Goal: Task Accomplishment & Management: Use online tool/utility

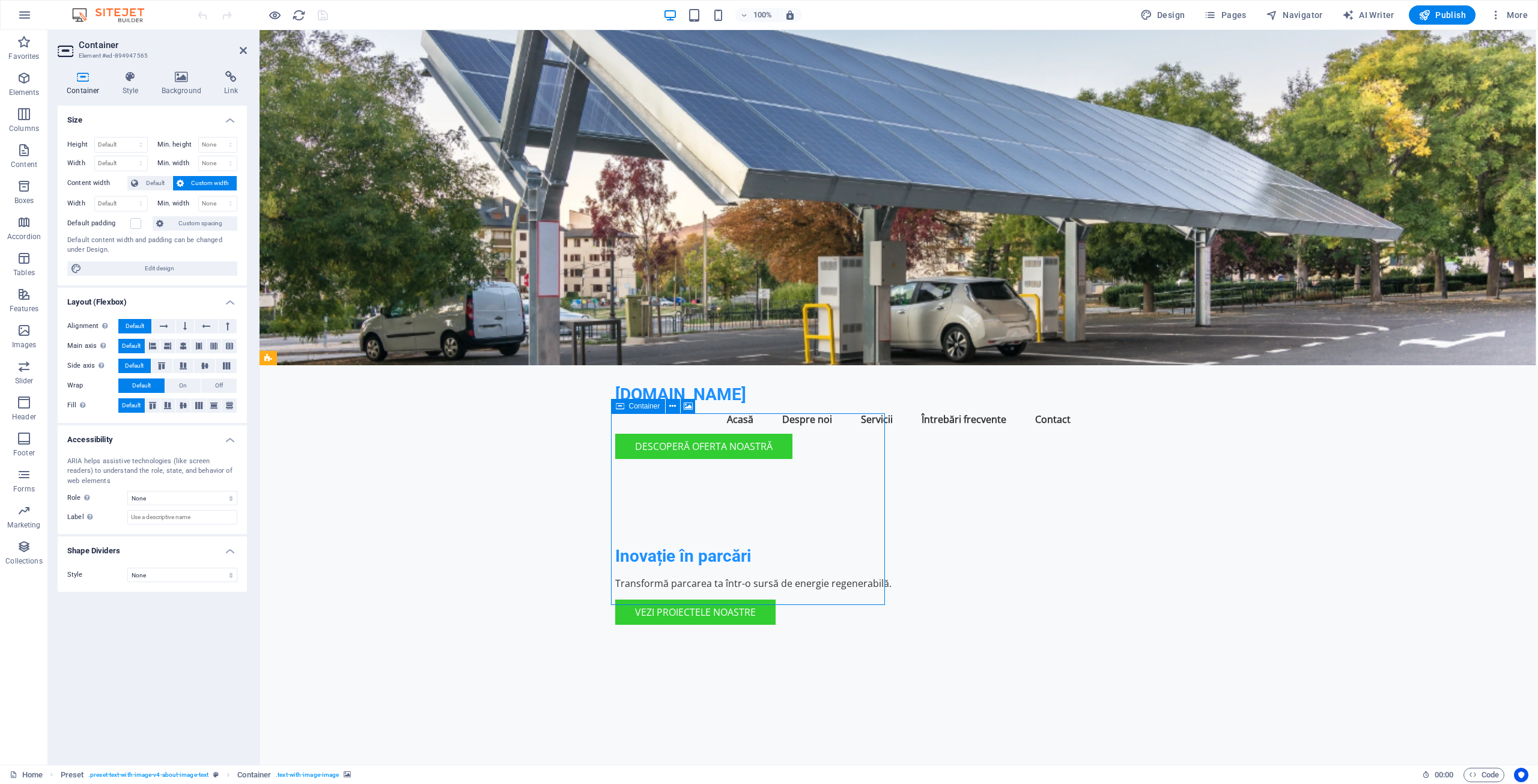
drag, startPoint x: 869, startPoint y: 416, endPoint x: 834, endPoint y: 429, distance: 37.3
drag, startPoint x: 861, startPoint y: 420, endPoint x: 688, endPoint y: 444, distance: 174.7
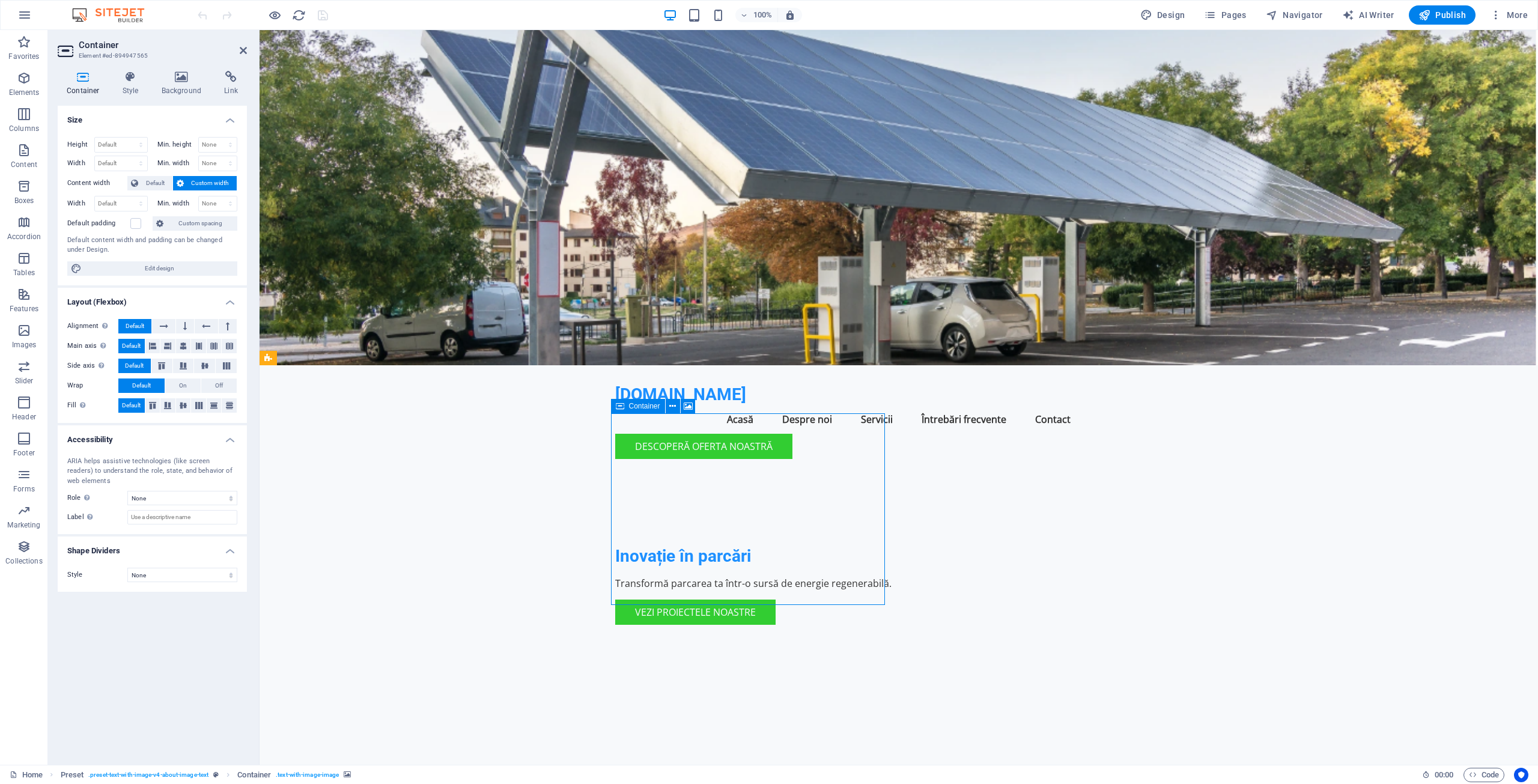
drag, startPoint x: 687, startPoint y: 444, endPoint x: 763, endPoint y: 484, distance: 85.9
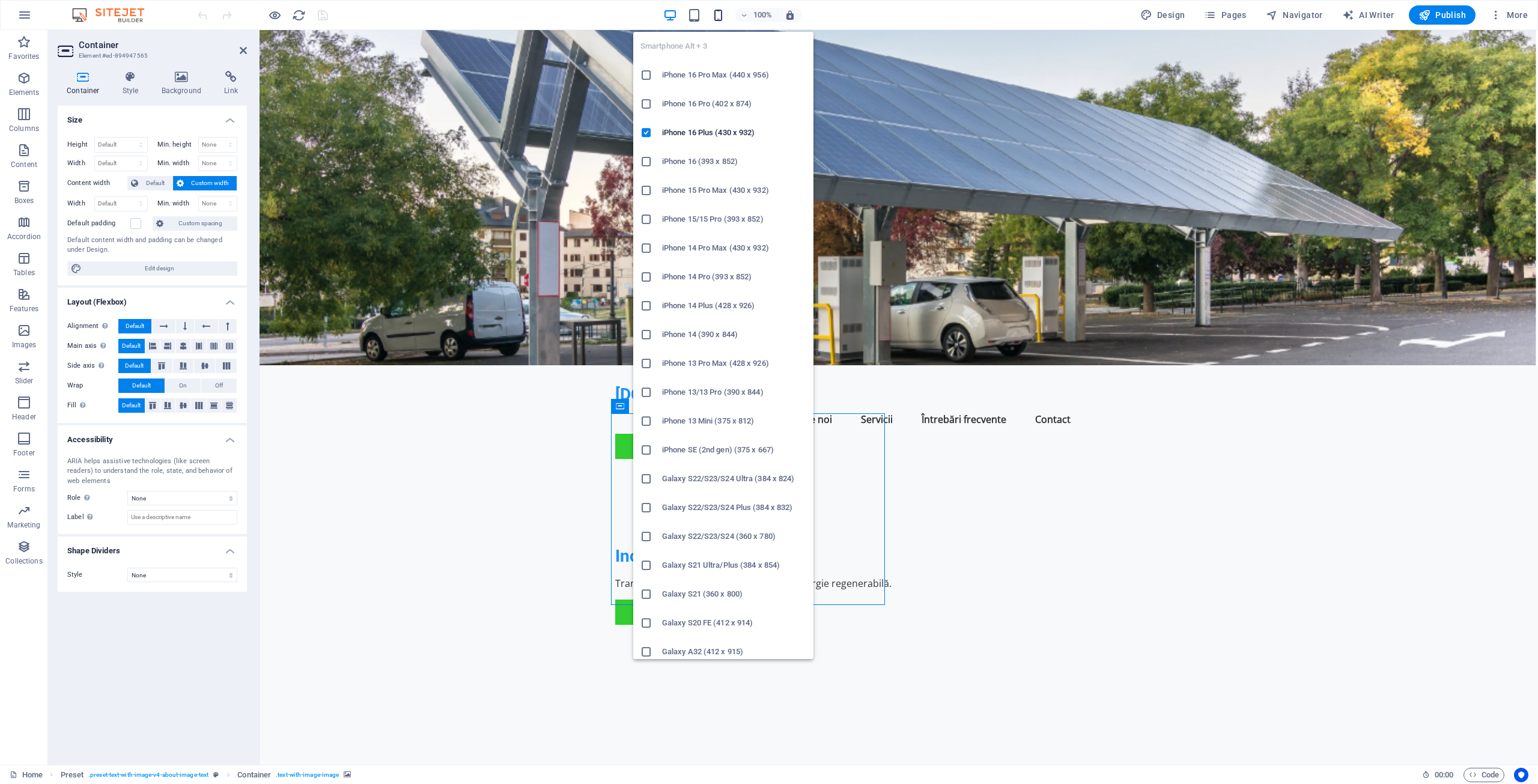
click at [722, 16] on icon "button" at bounding box center [718, 15] width 14 height 14
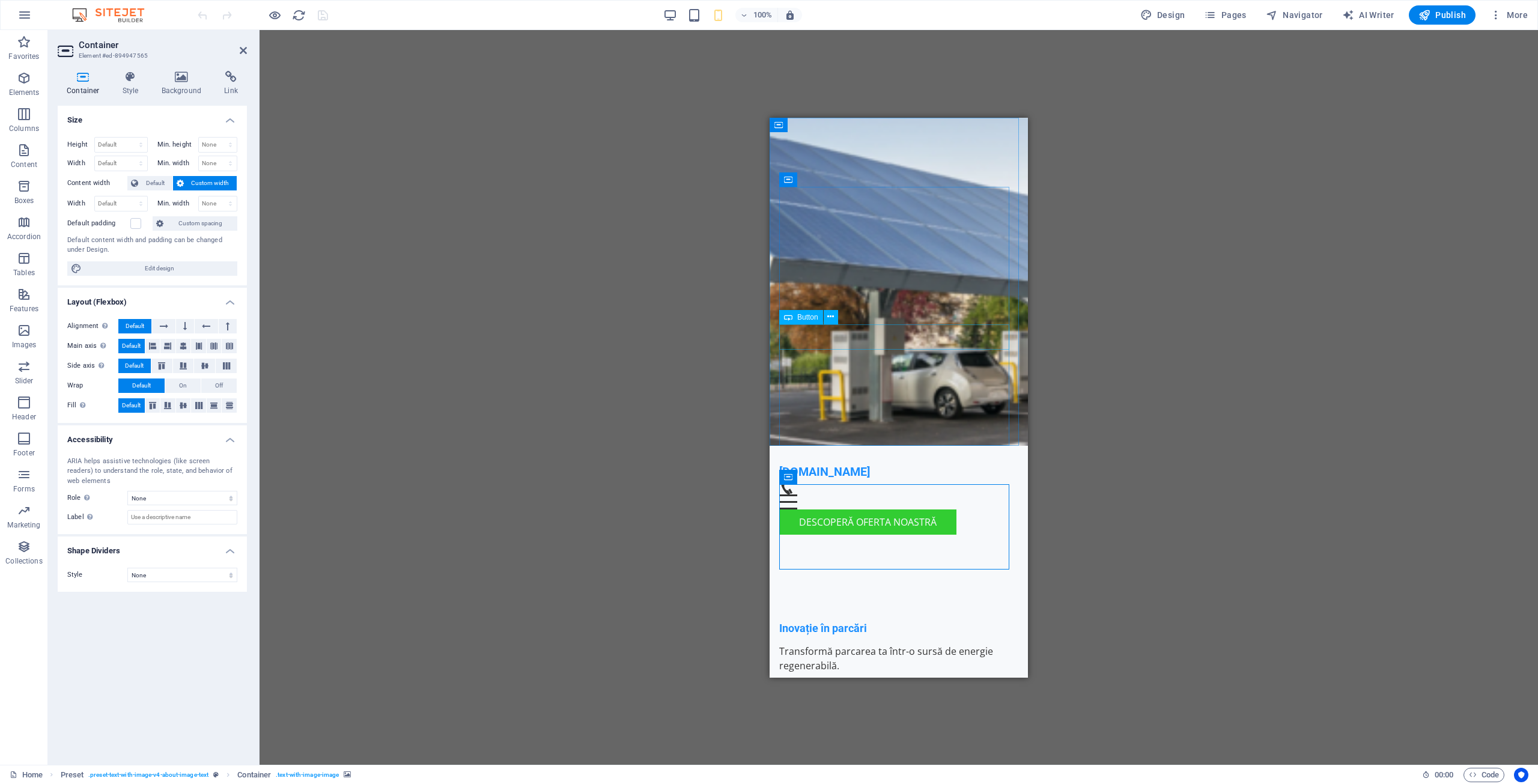
click at [918, 681] on div "Vezi proiectele noastre" at bounding box center [899, 693] width 239 height 25
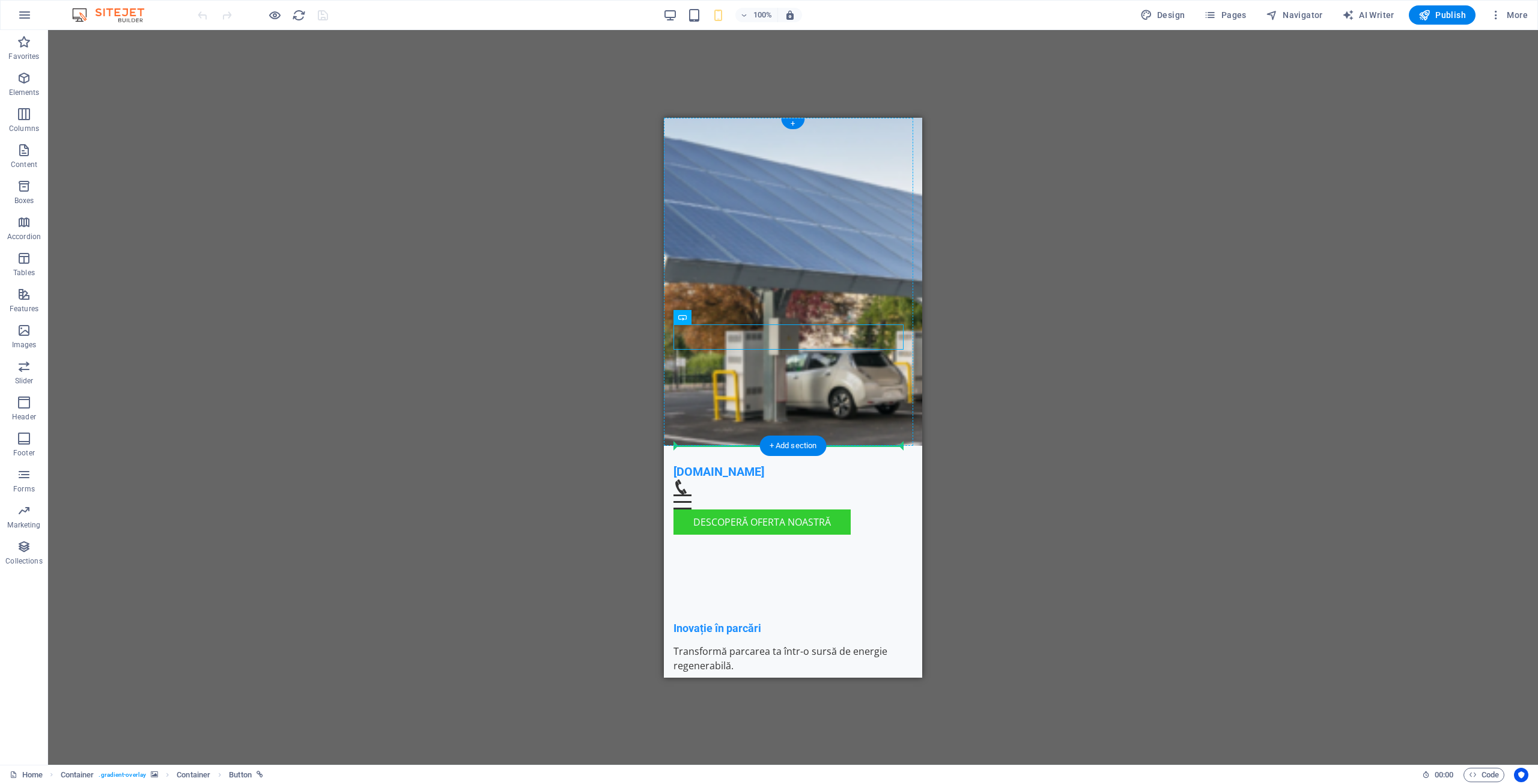
drag, startPoint x: 805, startPoint y: 339, endPoint x: 803, endPoint y: 429, distance: 90.0
click at [734, 643] on div "Transformă parcarea ta într-o sursă de energie regenerabilă." at bounding box center [793, 657] width 239 height 29
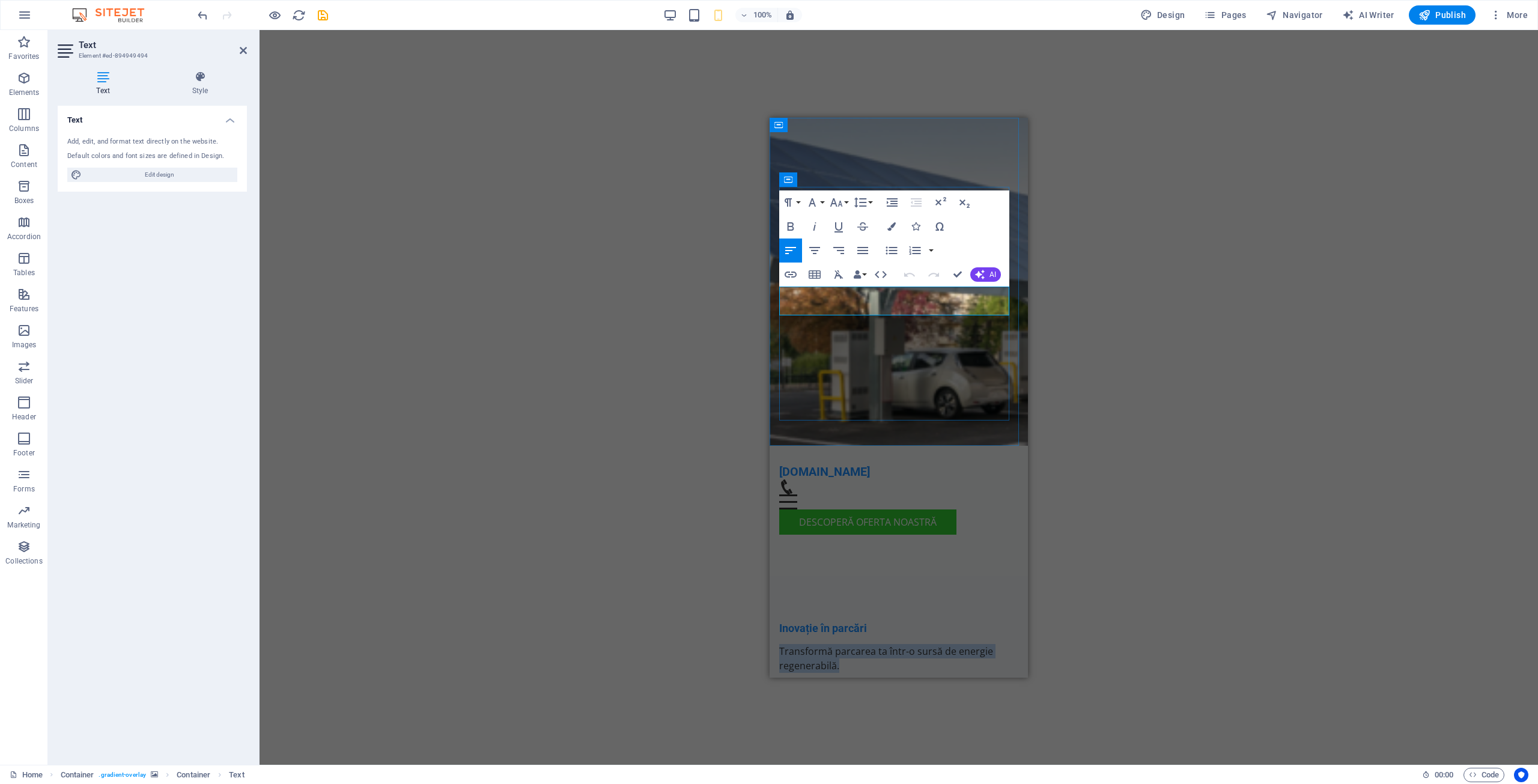
drag, startPoint x: 848, startPoint y: 309, endPoint x: 782, endPoint y: 292, distance: 68.2
click at [782, 643] on p "Transformă parcarea ta într-o sursă de energie regenerabilă." at bounding box center [899, 657] width 239 height 29
click at [864, 251] on icon "button" at bounding box center [863, 250] width 11 height 7
click at [814, 249] on icon "button" at bounding box center [814, 251] width 14 height 14
click at [989, 275] on span "AI" at bounding box center [993, 274] width 7 height 7
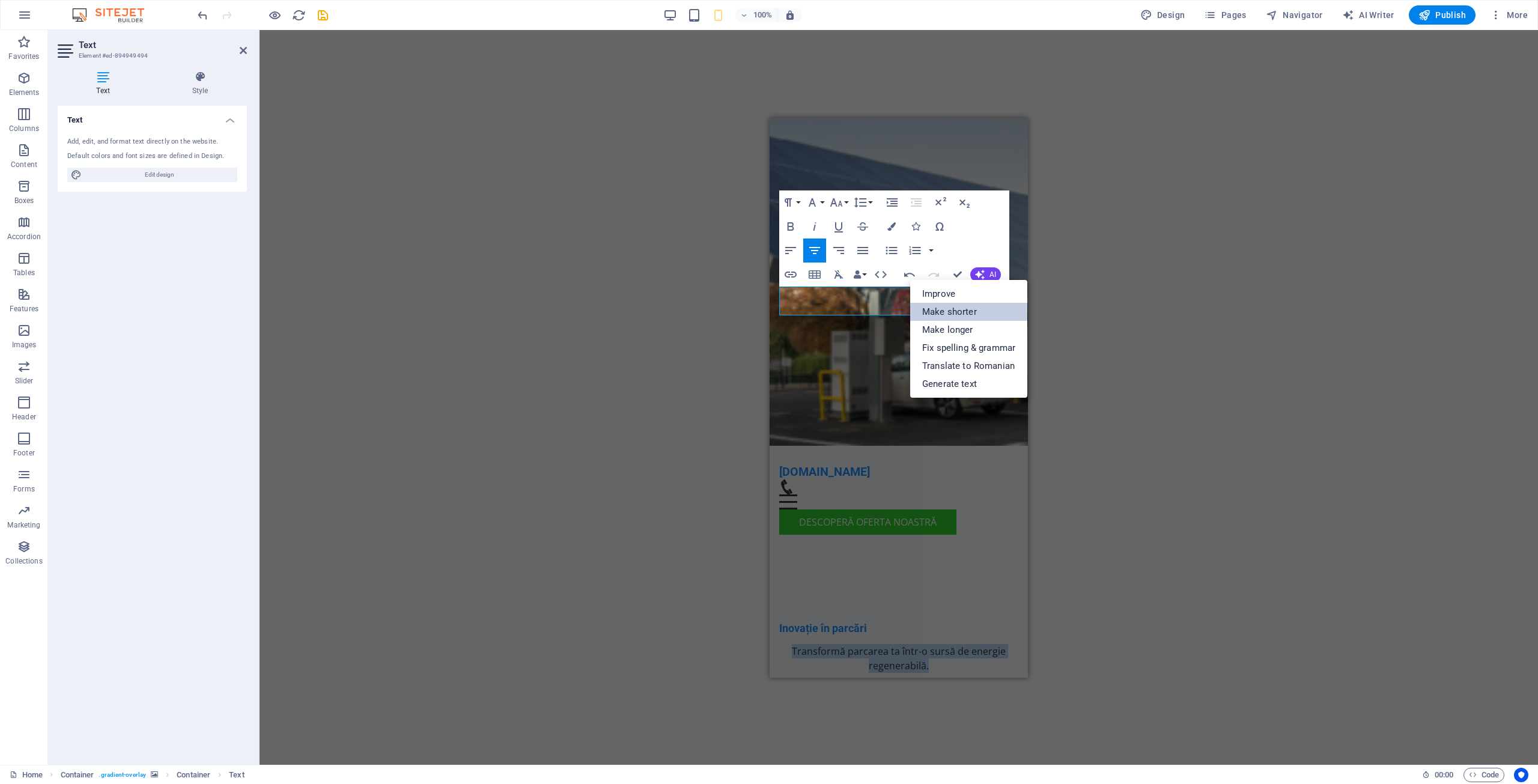
click at [949, 311] on link "Make shorter" at bounding box center [969, 312] width 117 height 18
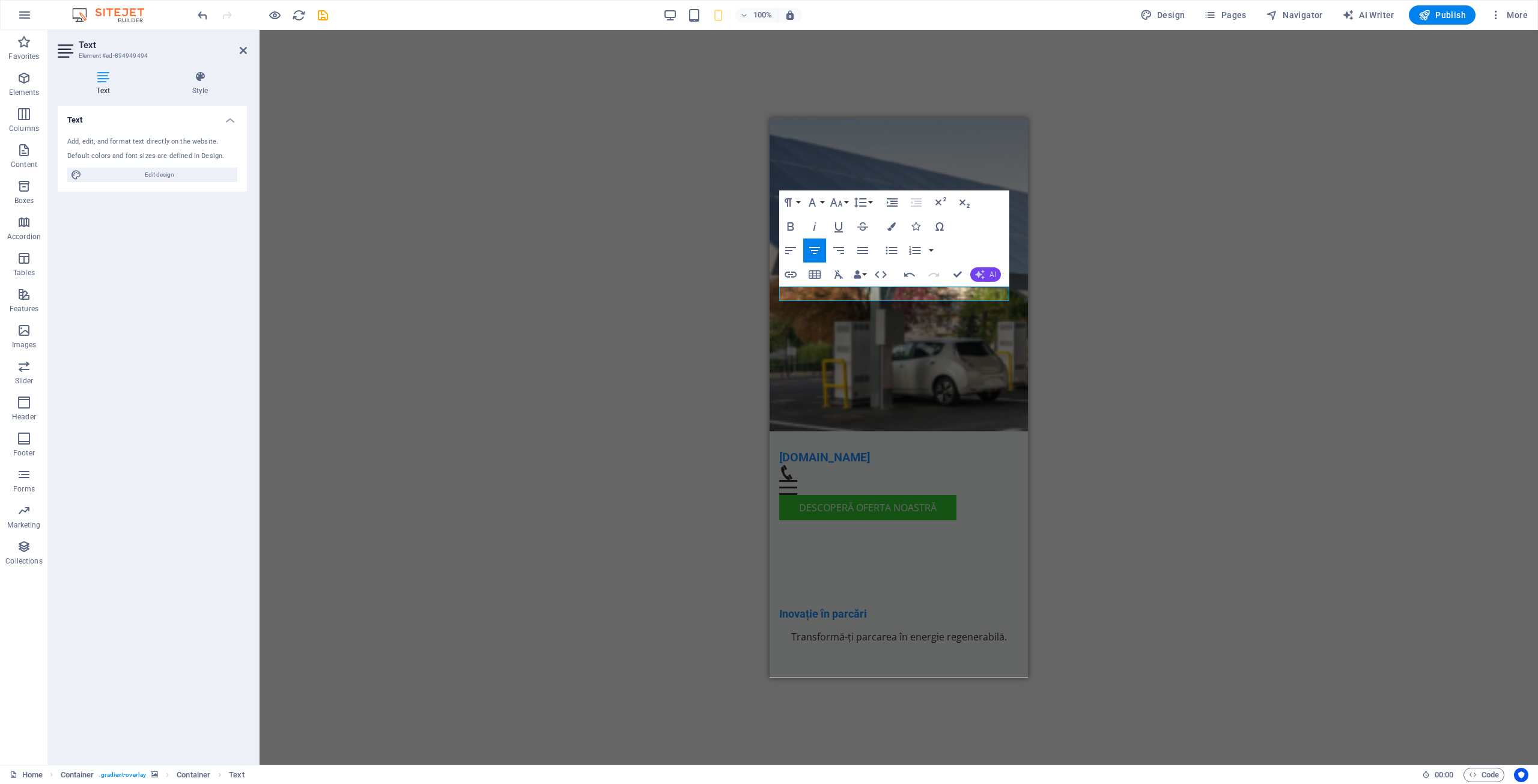
click at [987, 275] on button "AI" at bounding box center [985, 274] width 31 height 14
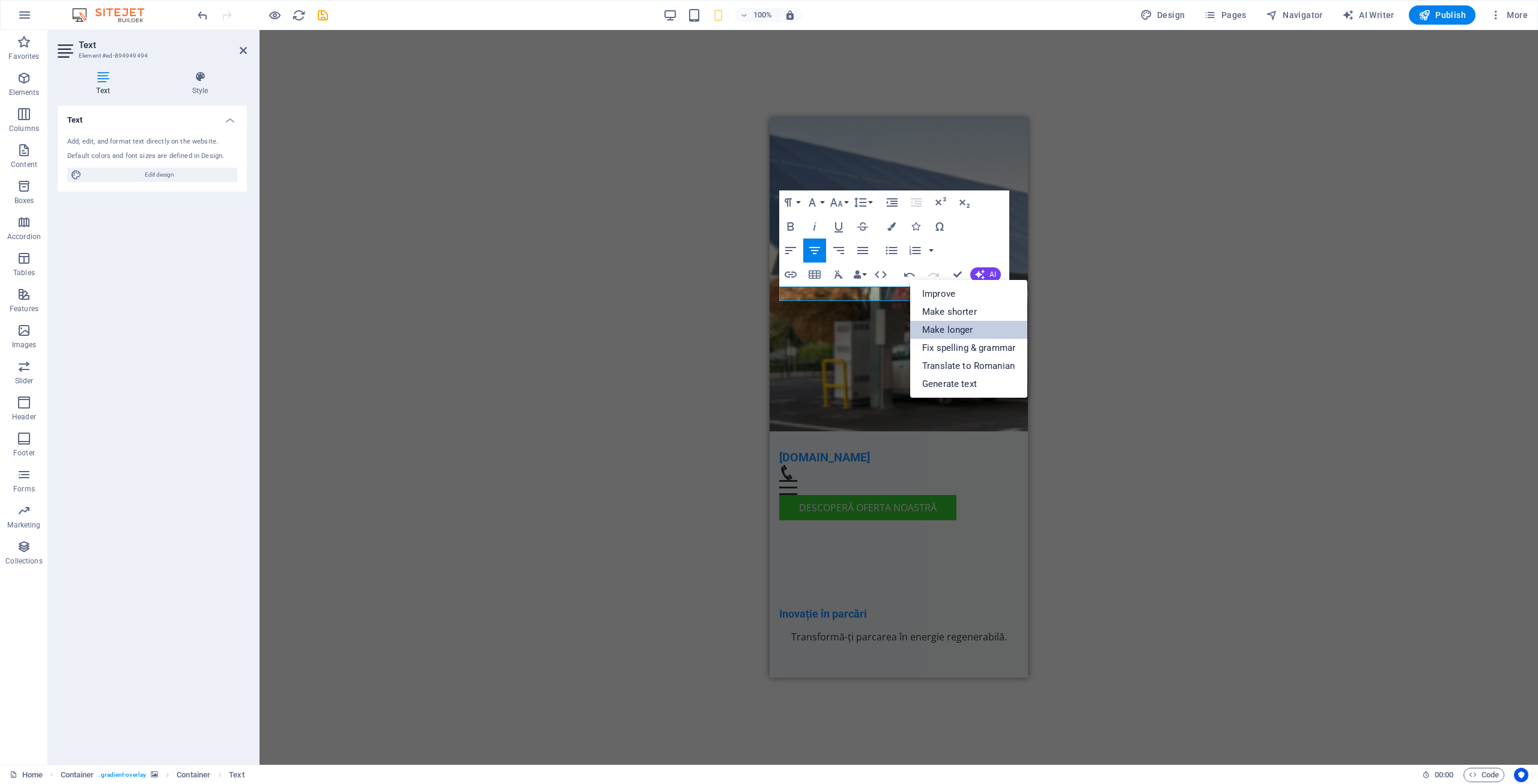
click at [950, 326] on link "Make longer" at bounding box center [969, 330] width 117 height 18
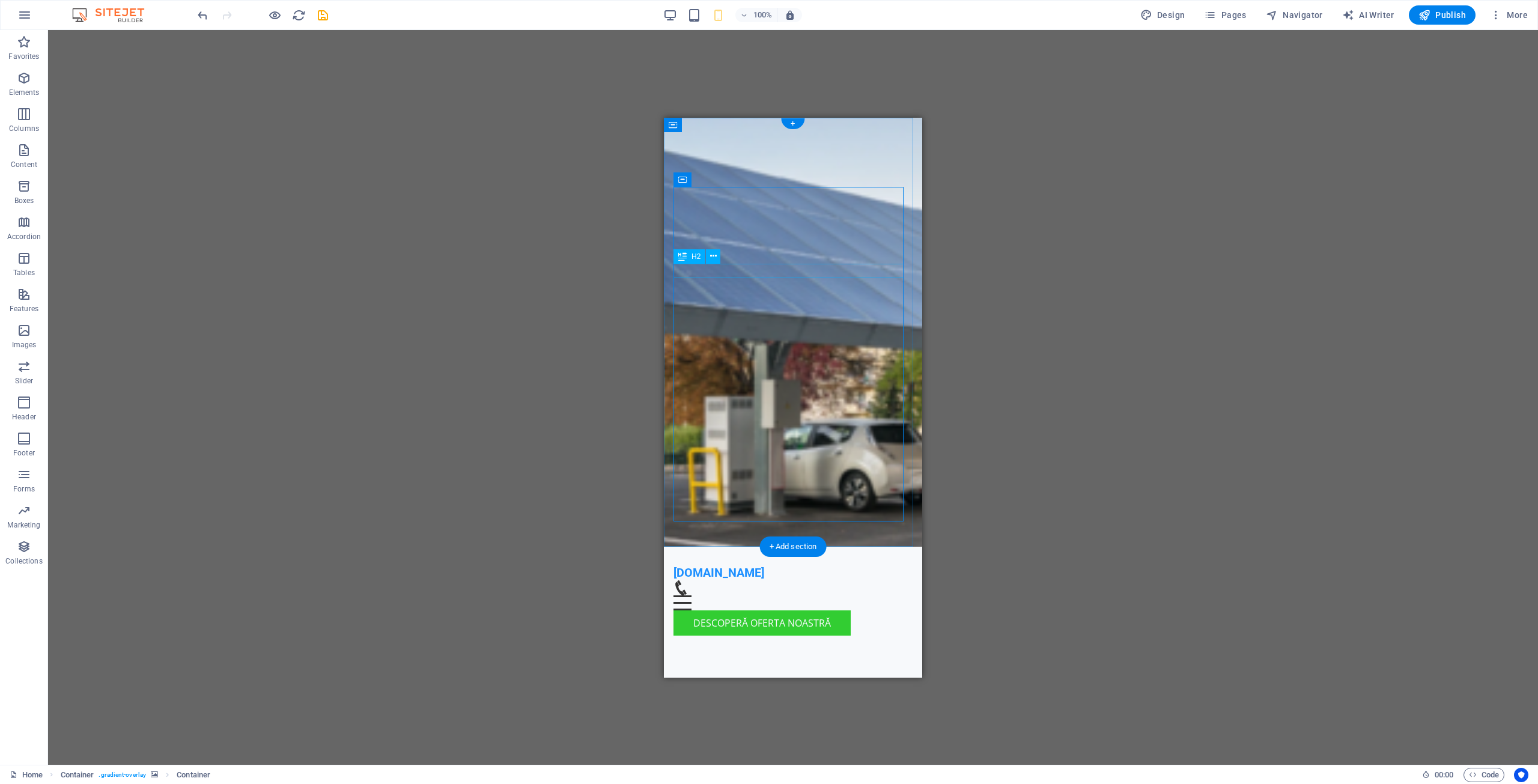
click at [804, 721] on div "Inovație în parcări" at bounding box center [793, 728] width 239 height 14
drag, startPoint x: 742, startPoint y: 266, endPoint x: 750, endPoint y: 200, distance: 66.5
drag, startPoint x: 777, startPoint y: 299, endPoint x: 777, endPoint y: 217, distance: 82.0
drag, startPoint x: 777, startPoint y: 217, endPoint x: 777, endPoint y: 234, distance: 17.0
click at [777, 658] on div "Transformă-ți parcarea într-o sursă de energie regenerabilă, contribuind astfel…" at bounding box center [793, 723] width 239 height 130
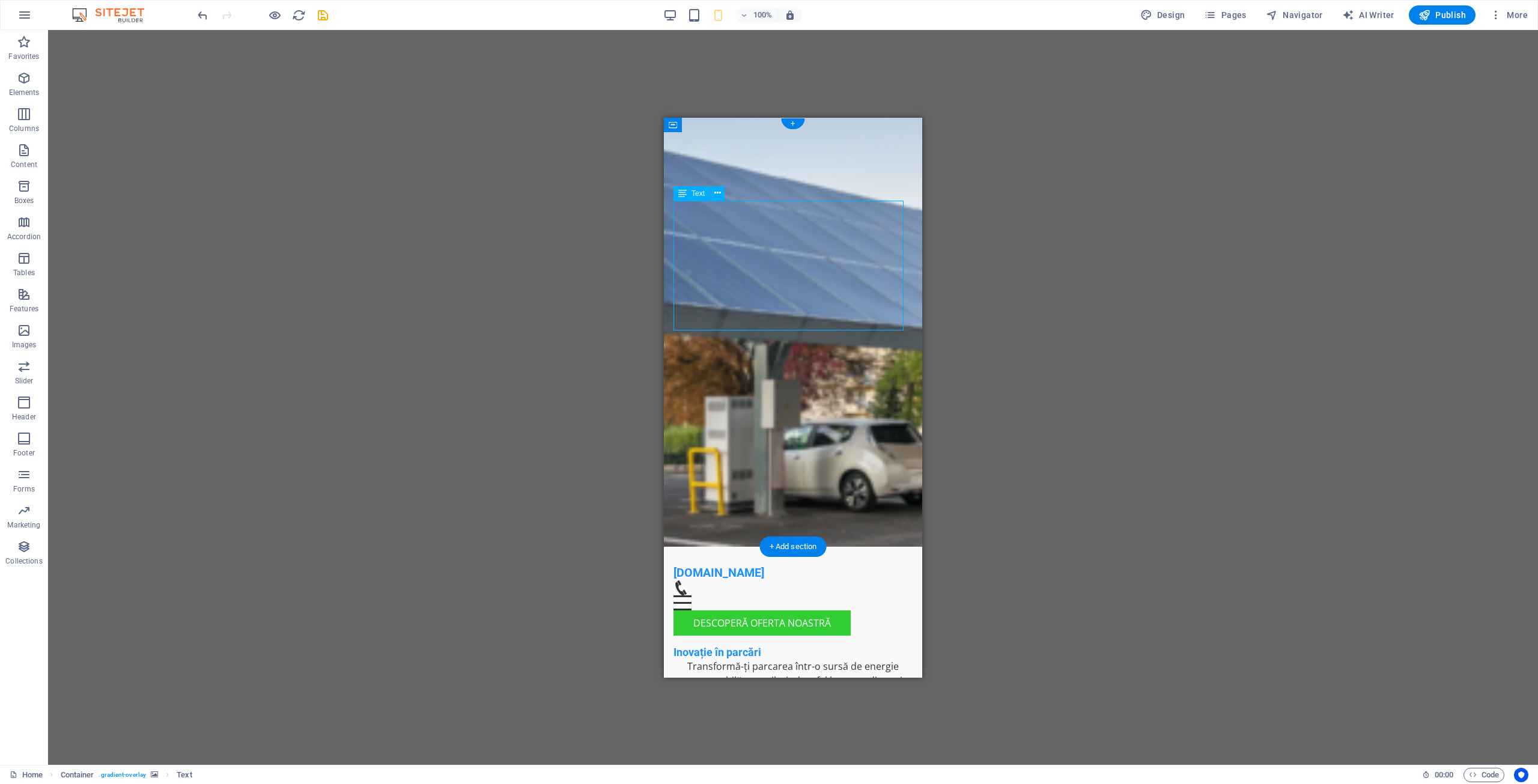
drag, startPoint x: 806, startPoint y: 205, endPoint x: 810, endPoint y: 240, distance: 35.2
click at [810, 658] on div "Transformă-ți parcarea într-o sursă de energie regenerabilă, contribuind astfel…" at bounding box center [793, 723] width 239 height 130
drag, startPoint x: 805, startPoint y: 264, endPoint x: 805, endPoint y: 301, distance: 37.0
click at [805, 658] on div "Transformă-ți parcarea într-o sursă de energie regenerabilă, contribuind astfel…" at bounding box center [793, 723] width 239 height 130
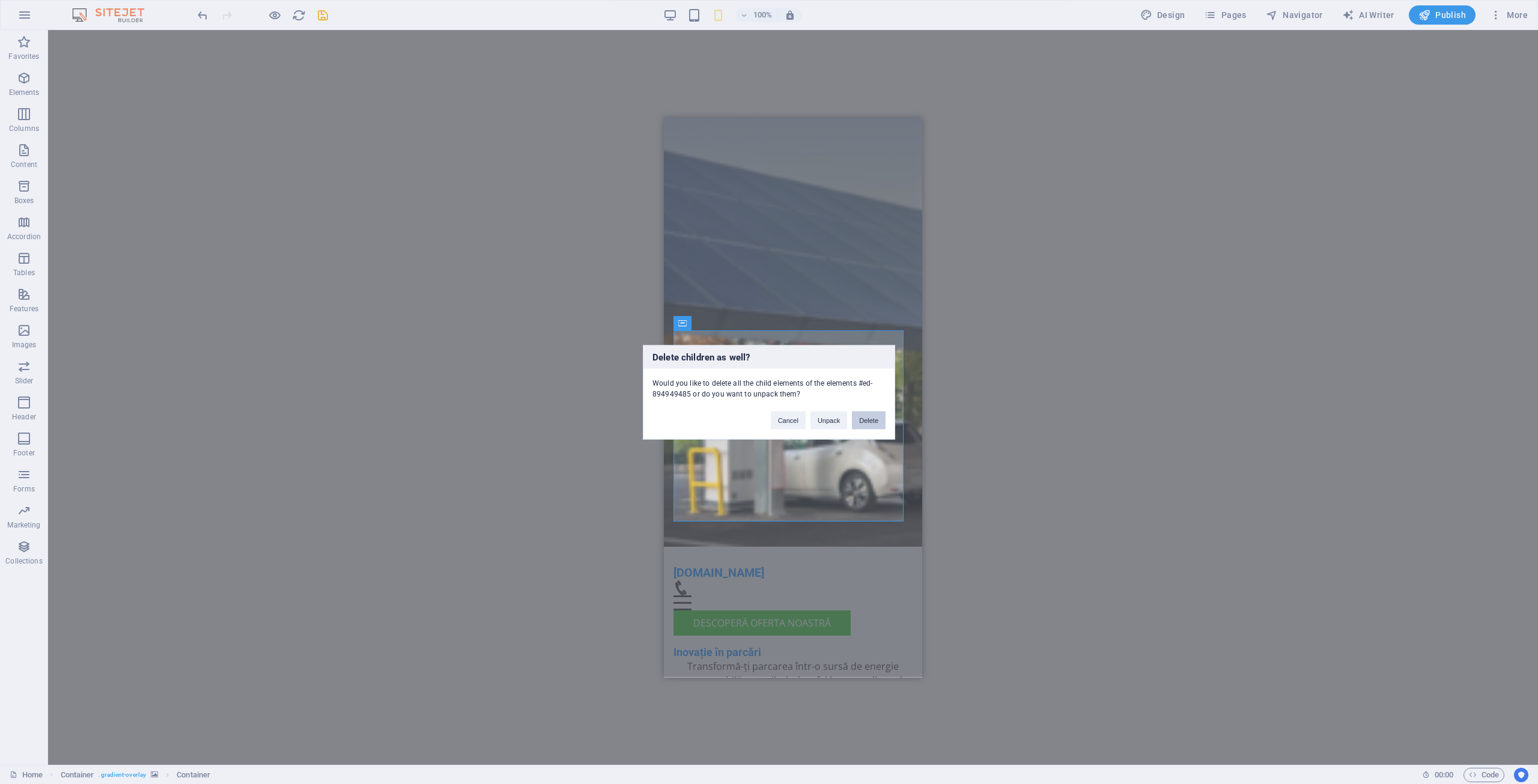
click at [869, 424] on button "Delete" at bounding box center [869, 420] width 34 height 18
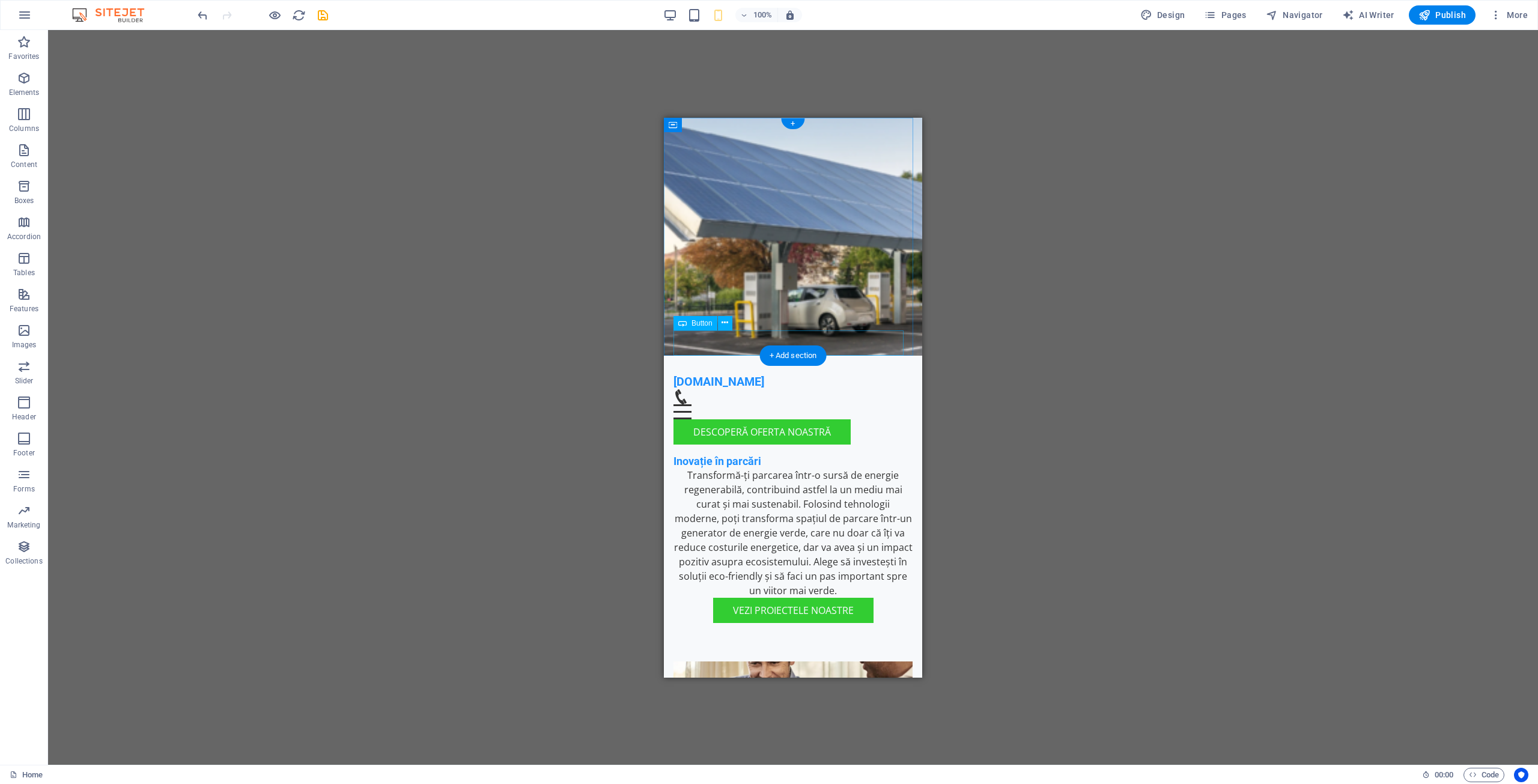
click at [856, 597] on div "Vezi proiectele noastre" at bounding box center [793, 609] width 239 height 25
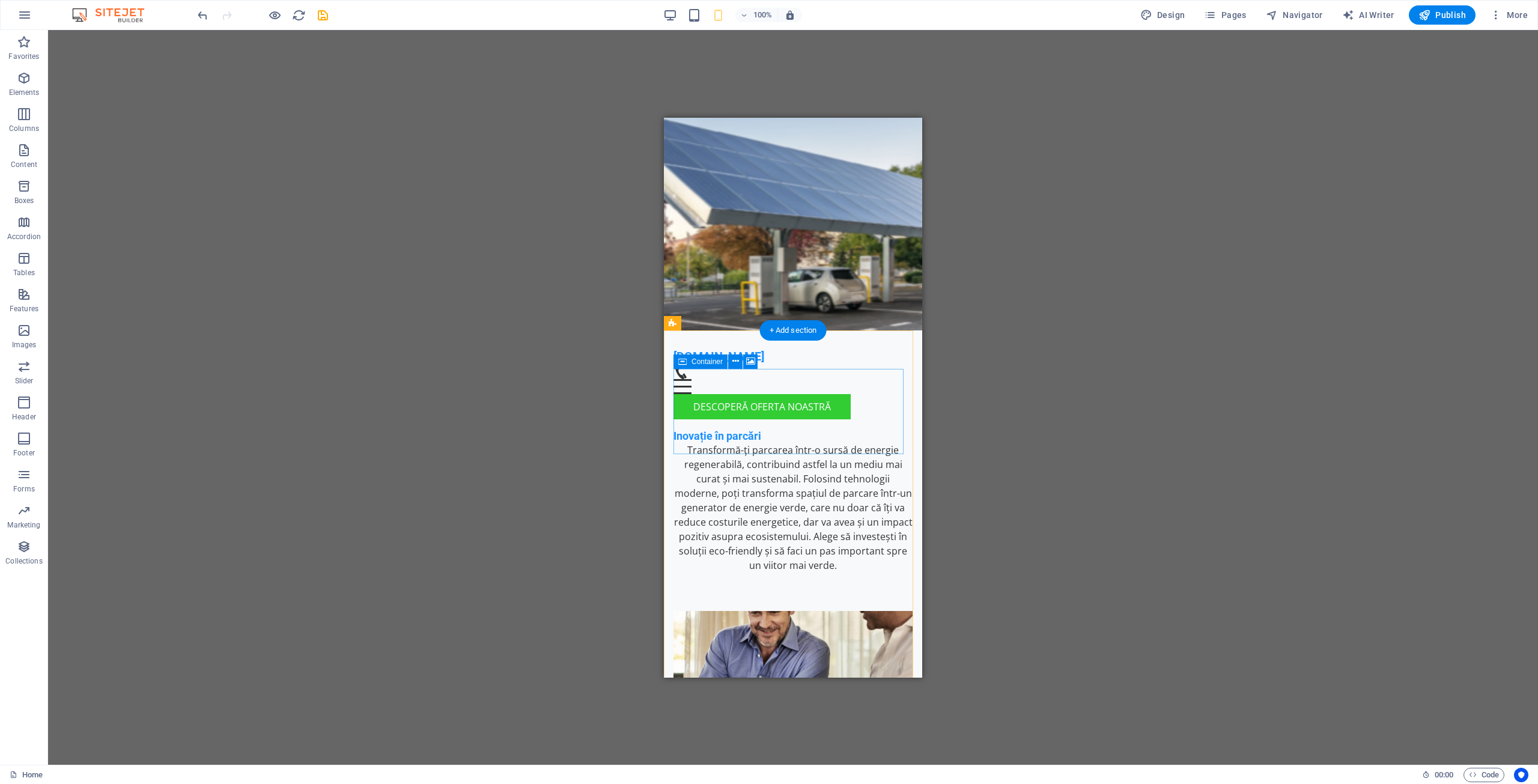
click at [803, 695] on div "Drop content here or Add elements Paste clipboard" at bounding box center [793, 738] width 239 height 86
click at [866, 695] on div "Drop content here or Add elements Paste clipboard" at bounding box center [793, 738] width 239 height 86
click at [789, 695] on div "Drop content here or Add elements Paste clipboard" at bounding box center [793, 738] width 239 height 86
drag, startPoint x: 789, startPoint y: 390, endPoint x: 683, endPoint y: 389, distance: 106.0
click at [789, 695] on div "Drop content here or Add elements Paste clipboard" at bounding box center [793, 738] width 239 height 86
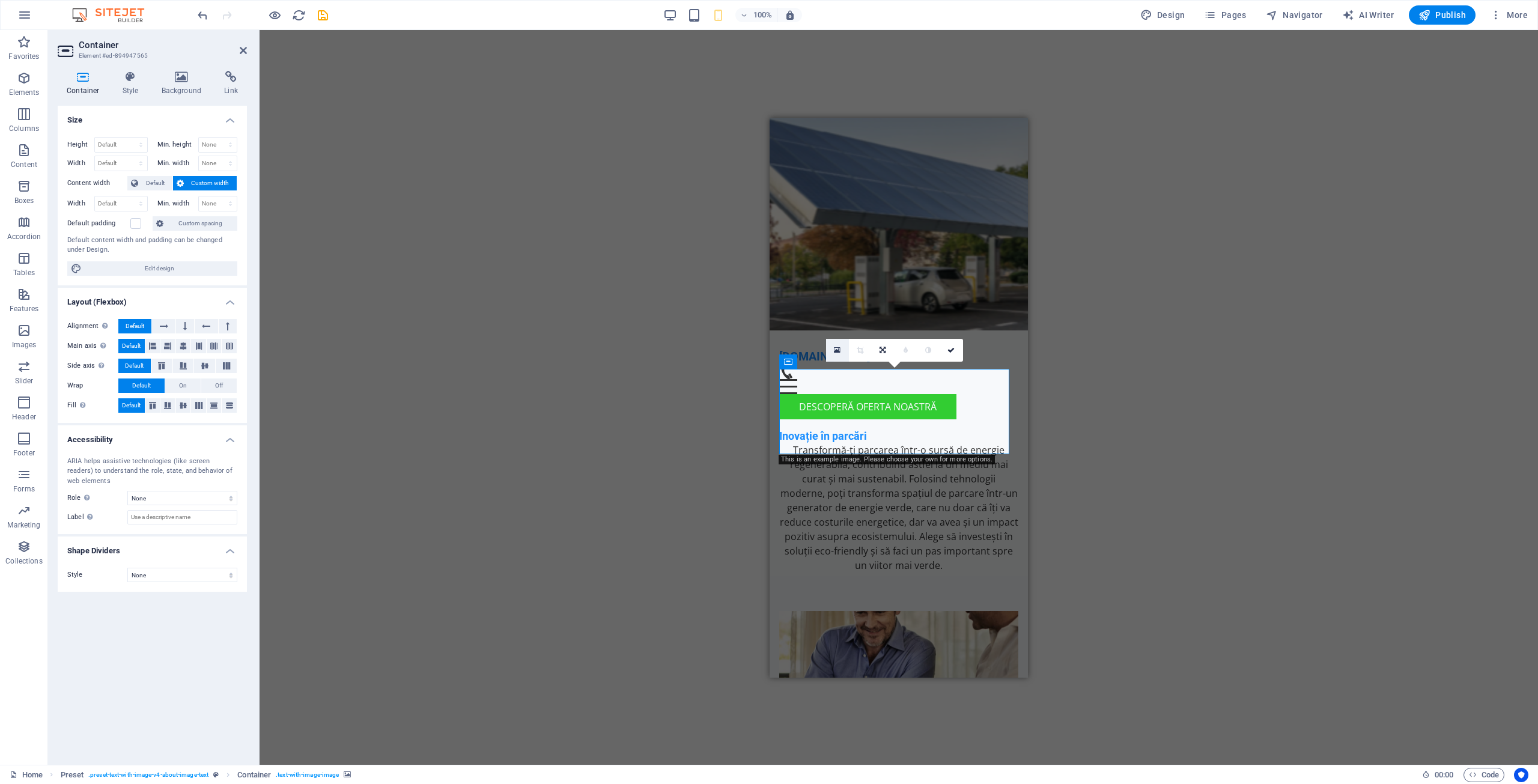
click at [838, 349] on icon at bounding box center [837, 350] width 7 height 8
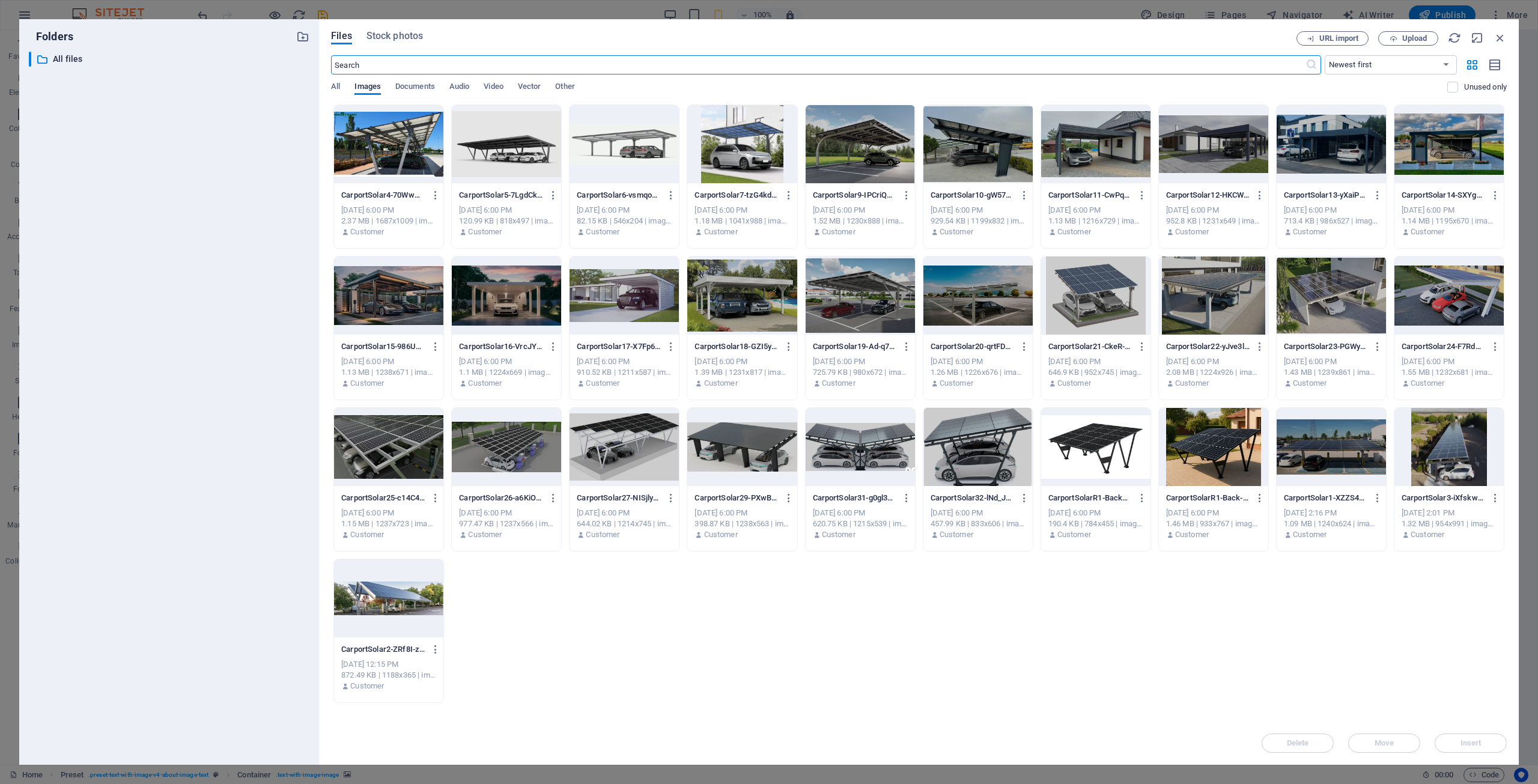
click at [635, 142] on div at bounding box center [624, 144] width 109 height 78
click at [1464, 743] on span "Insert" at bounding box center [1471, 742] width 21 height 7
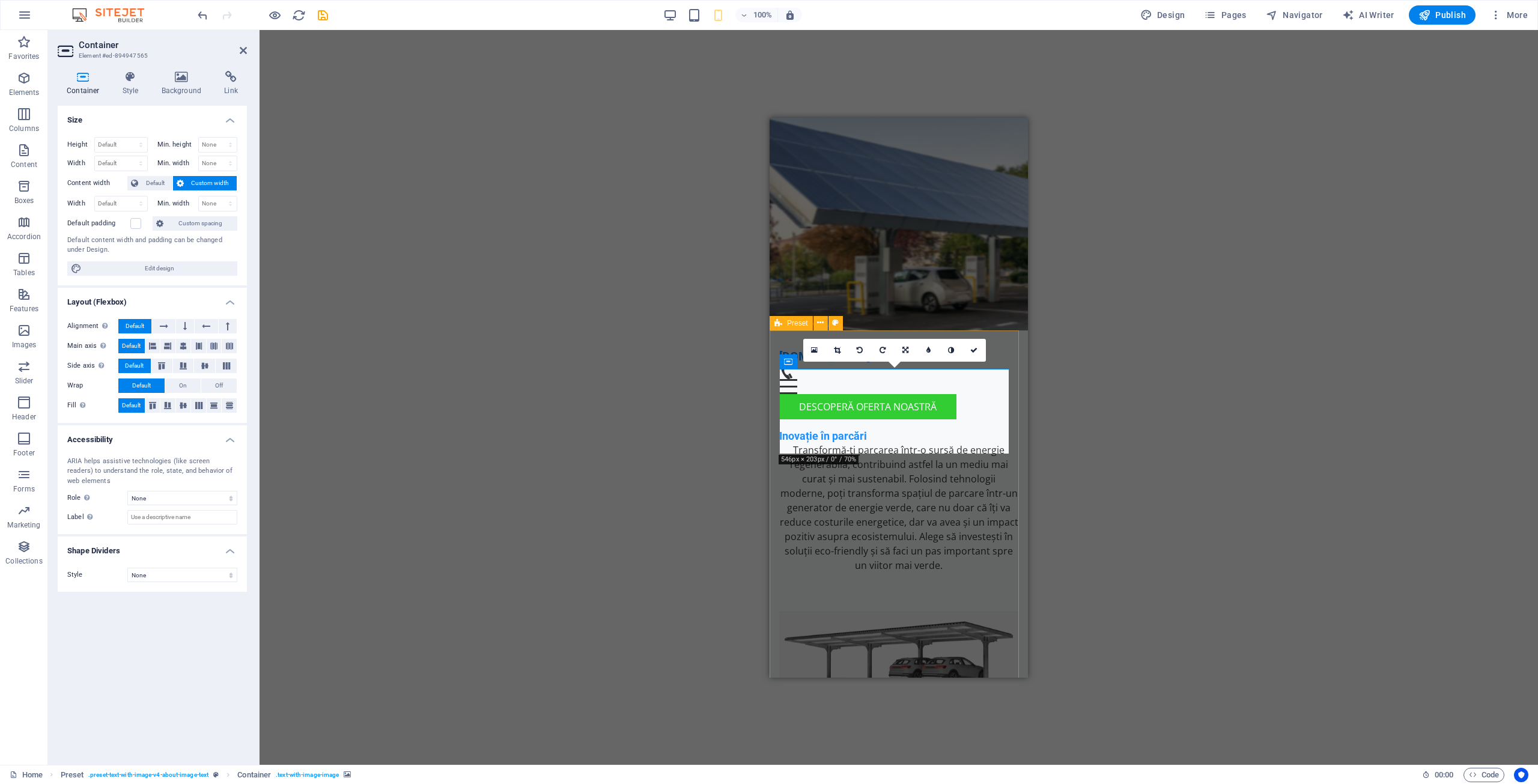
click at [999, 572] on div "Drop content here or Add elements Paste clipboard Despre noi [DOMAIN_NAME] dezv…" at bounding box center [899, 799] width 259 height 454
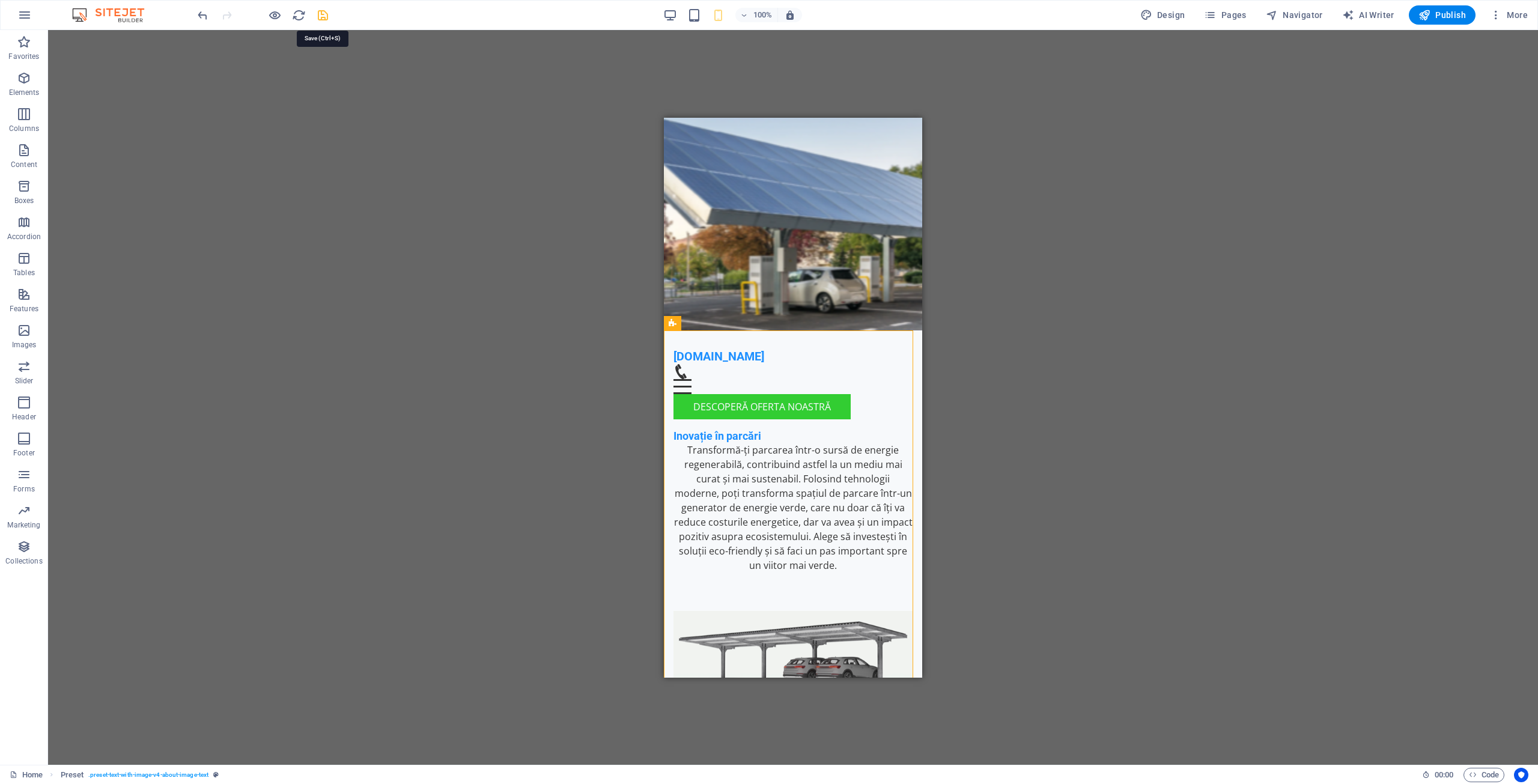
click at [320, 16] on icon "save" at bounding box center [323, 15] width 14 height 14
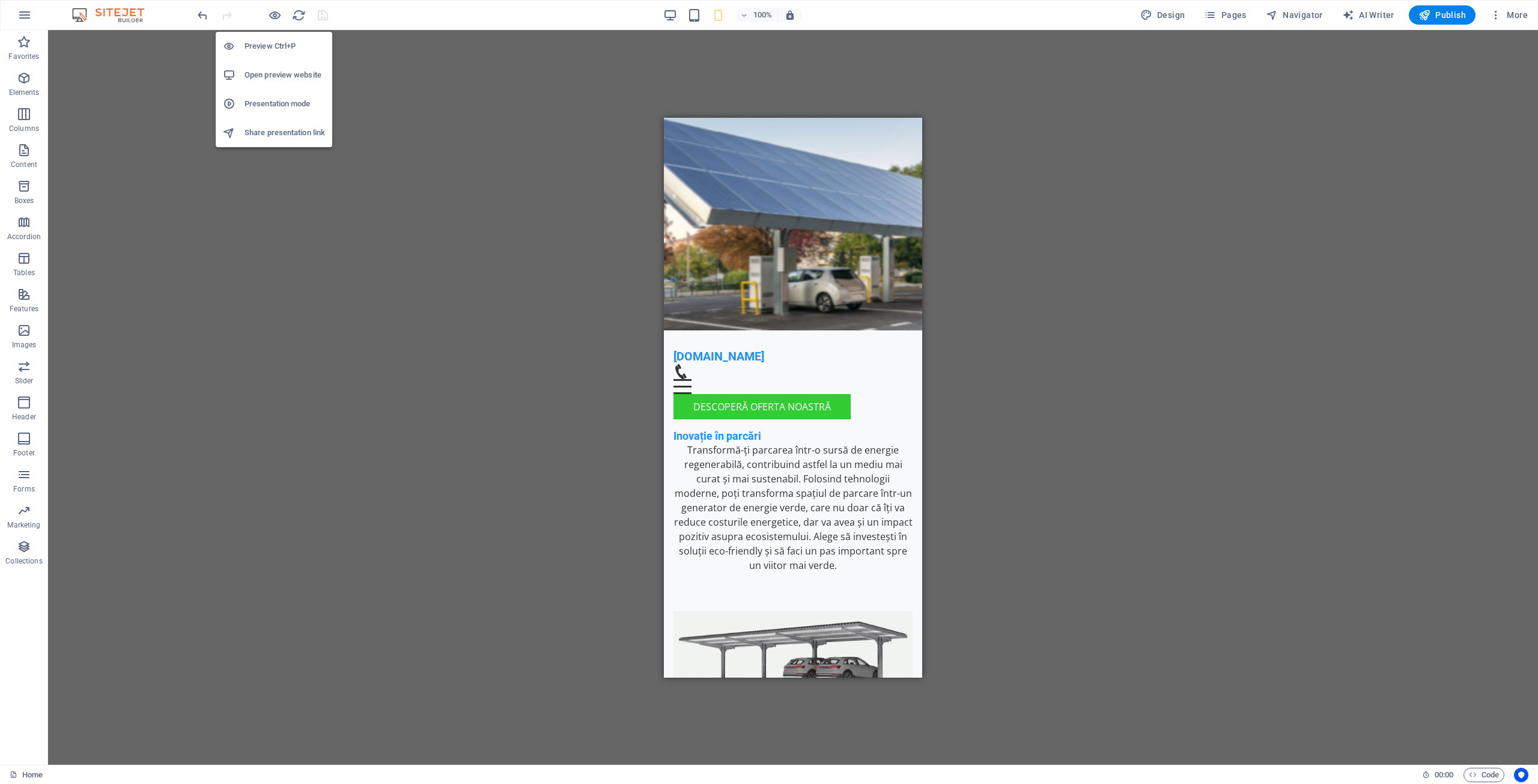
click at [266, 45] on h6 "Preview Ctrl+P" at bounding box center [284, 46] width 80 height 14
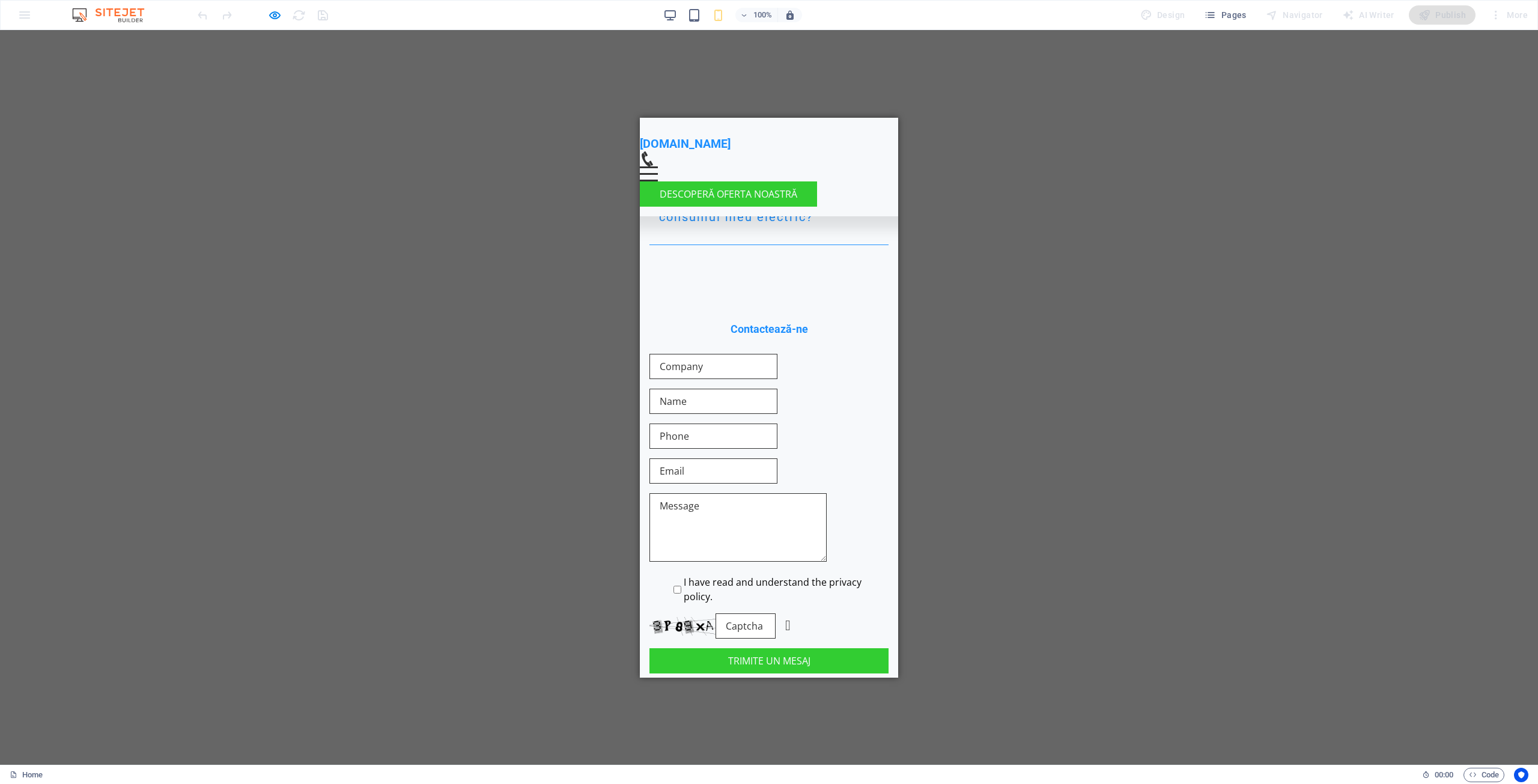
scroll to position [2073, 0]
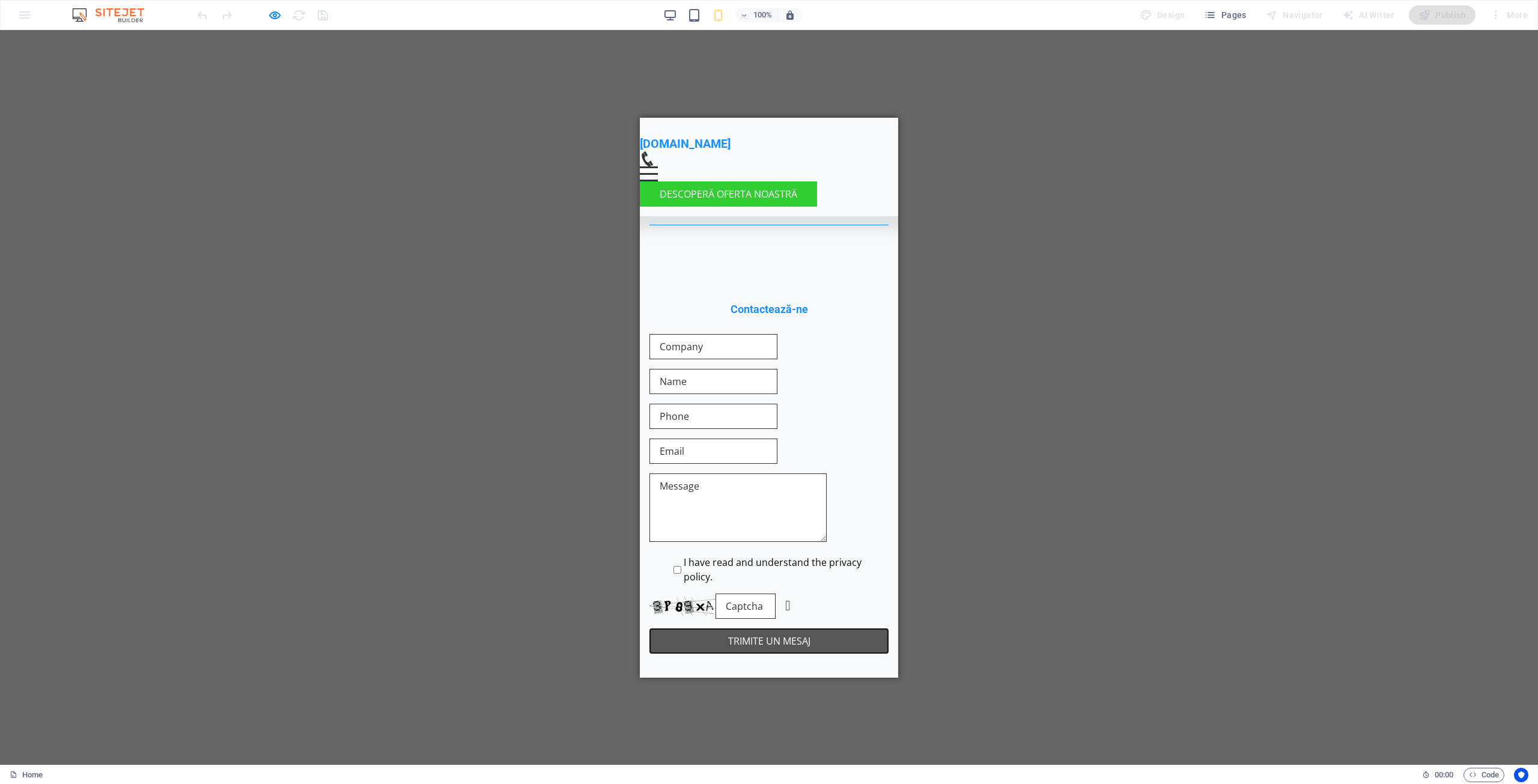
click at [792, 627] on button "Trimite un mesaj" at bounding box center [769, 640] width 239 height 25
click at [778, 627] on button "Trimite un mesaj" at bounding box center [769, 640] width 239 height 25
drag, startPoint x: 138, startPoint y: 388, endPoint x: 504, endPoint y: 264, distance: 386.4
click at [504, 265] on div "Drag here to replace the existing content. Press “Ctrl” if you want to create a…" at bounding box center [769, 397] width 1538 height 734
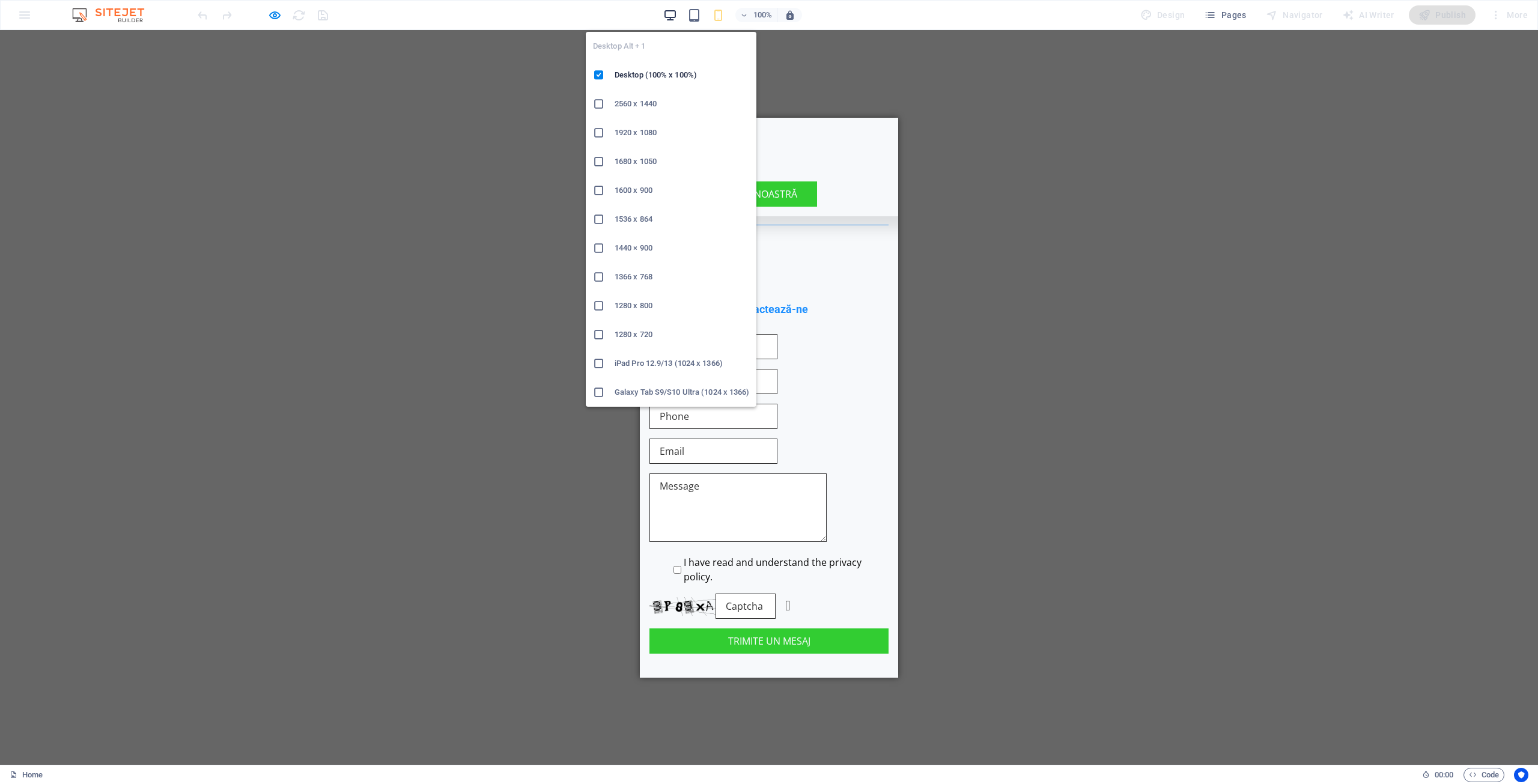
click at [671, 16] on icon "button" at bounding box center [670, 15] width 14 height 14
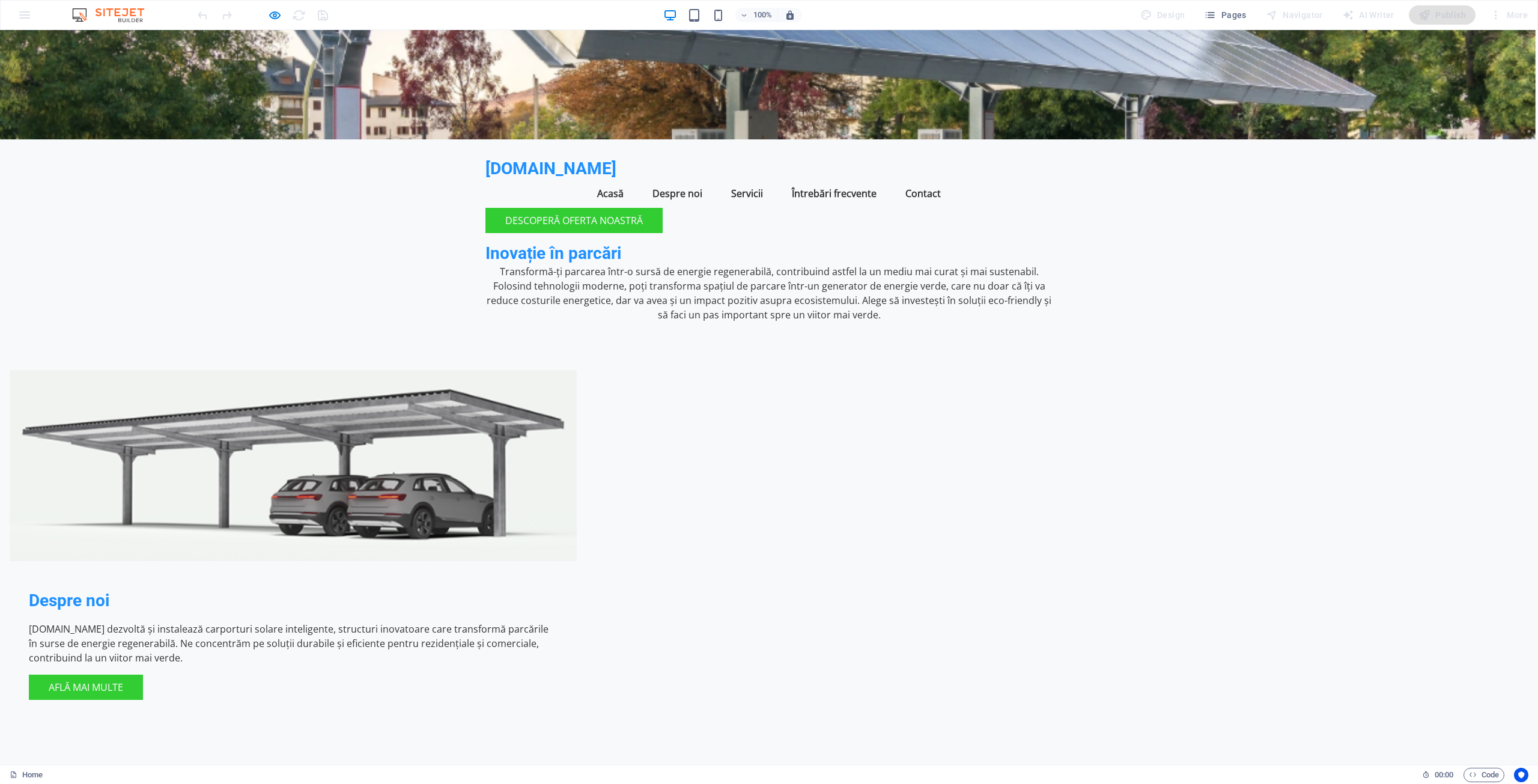
scroll to position [0, 0]
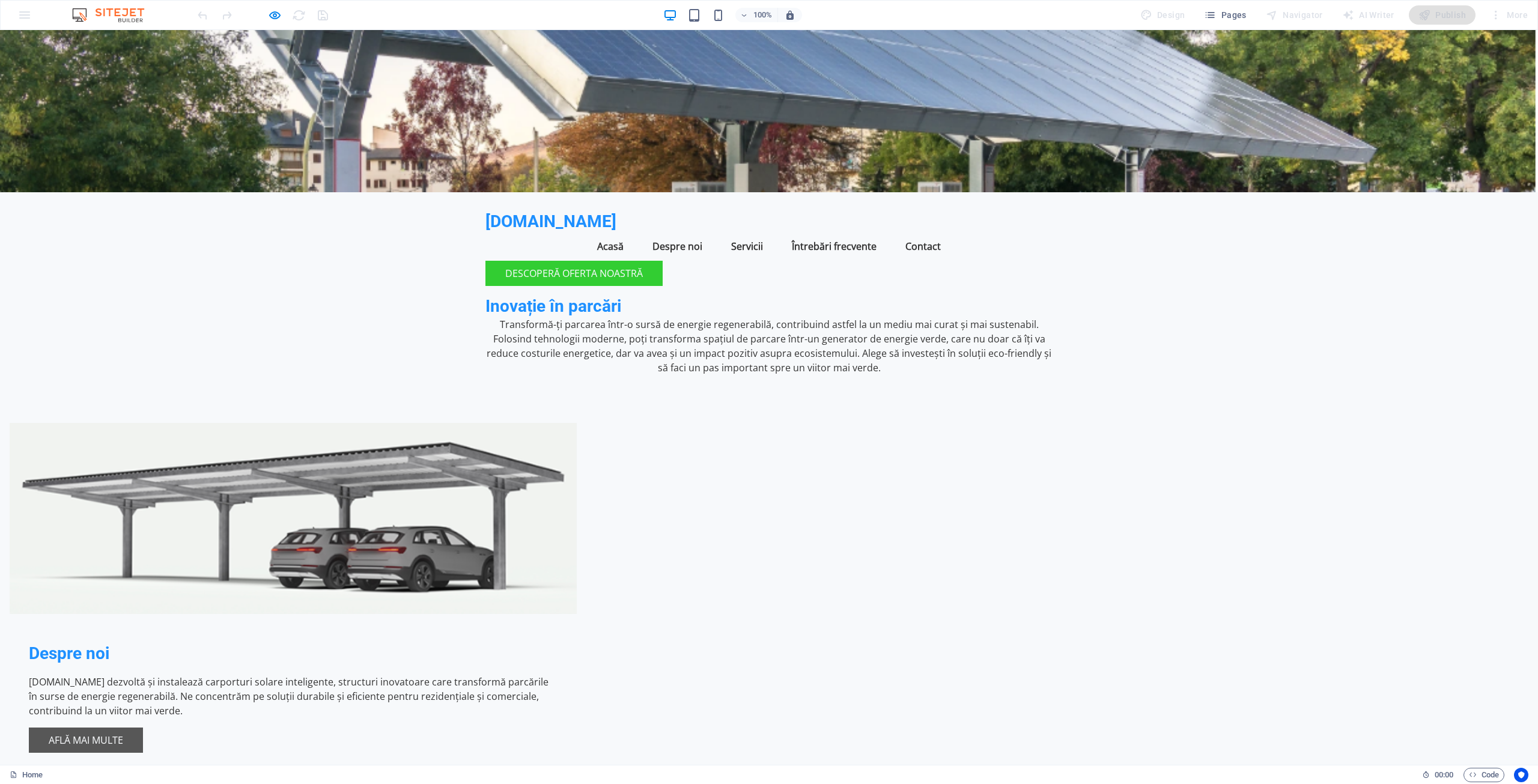
click at [143, 727] on link "Află mai multe" at bounding box center [86, 740] width 114 height 25
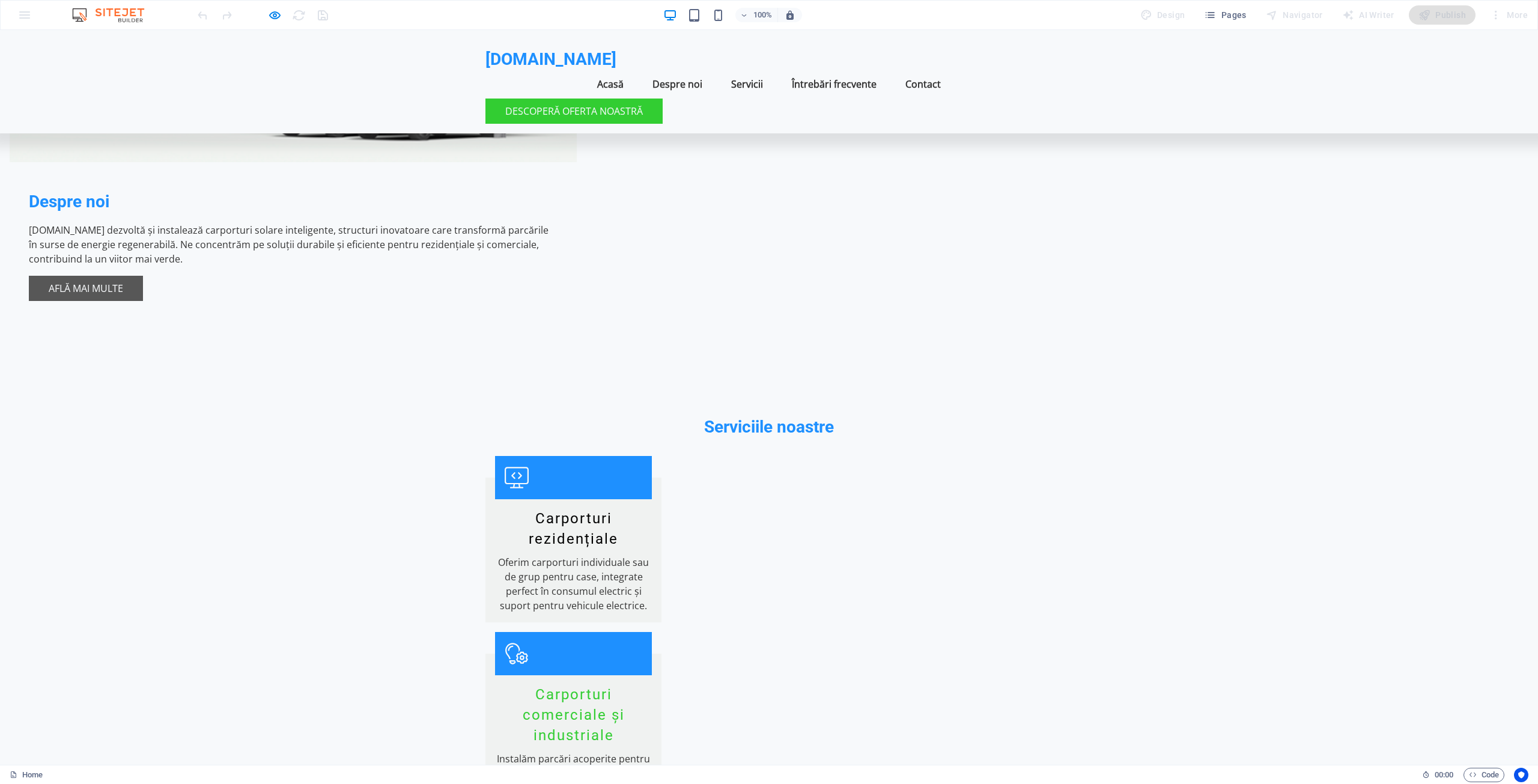
scroll to position [367, 0]
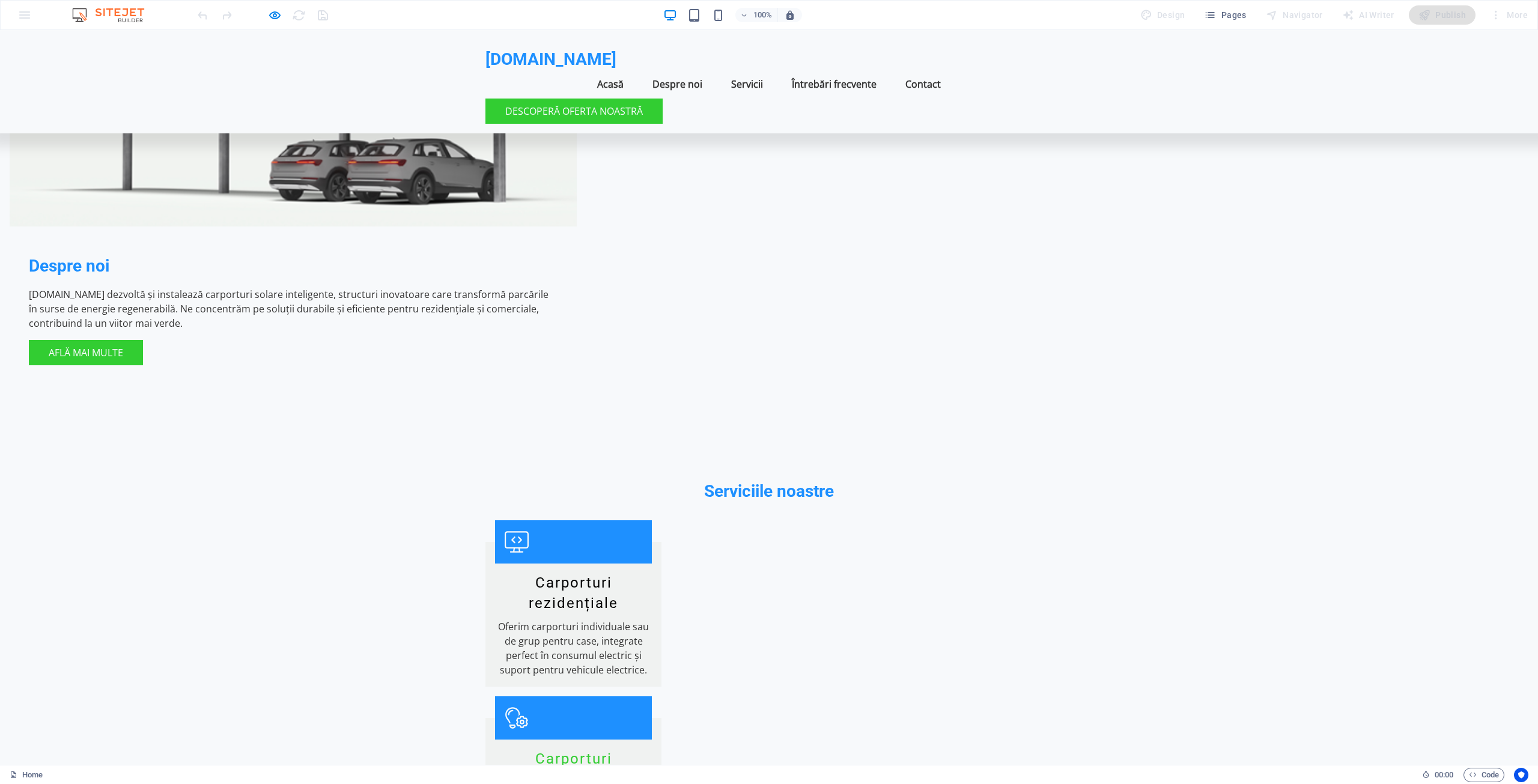
click at [128, 16] on img at bounding box center [114, 15] width 90 height 14
click at [1235, 10] on span "Pages" at bounding box center [1225, 15] width 42 height 12
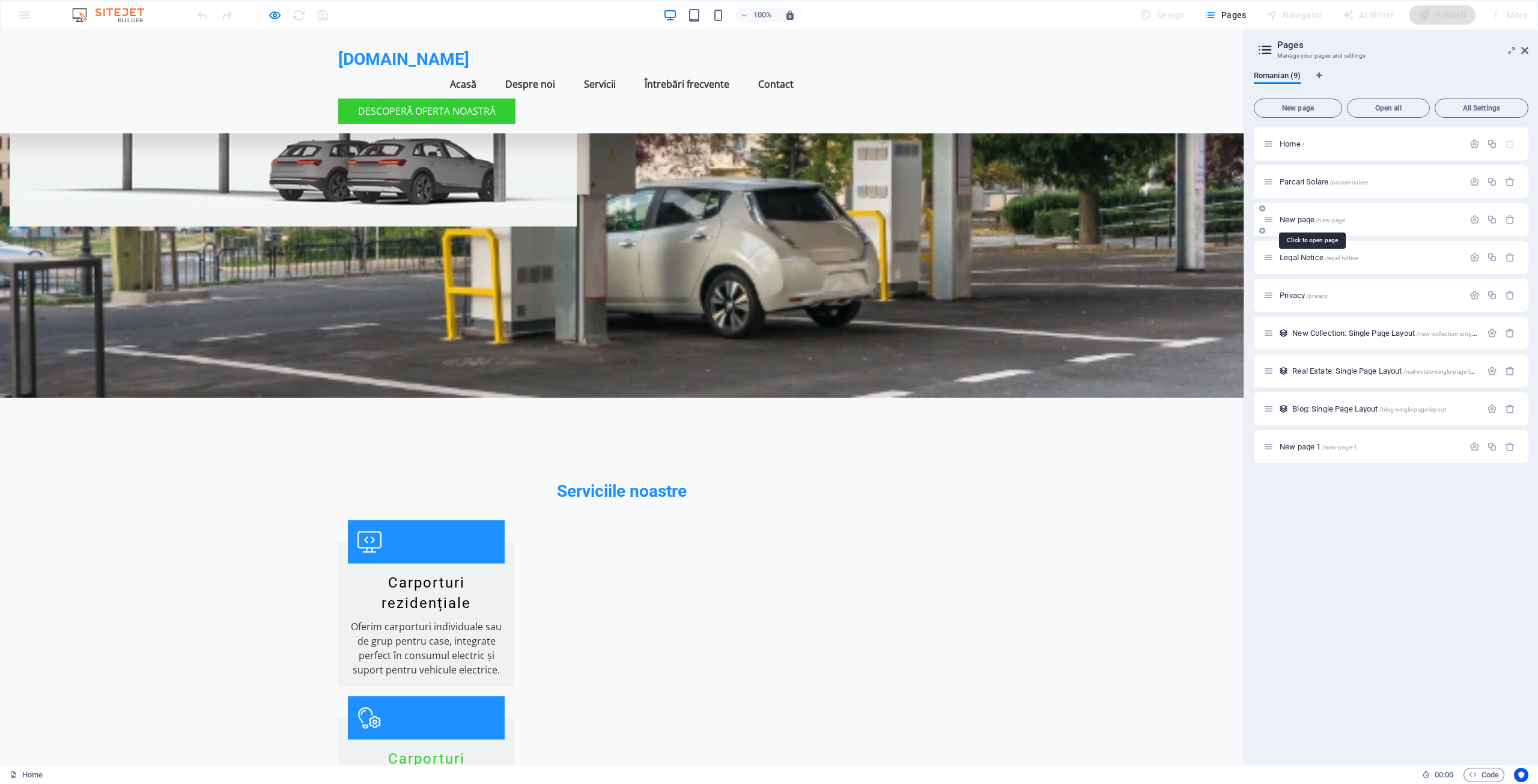
click at [1315, 222] on span "New page /new-page" at bounding box center [1313, 219] width 65 height 9
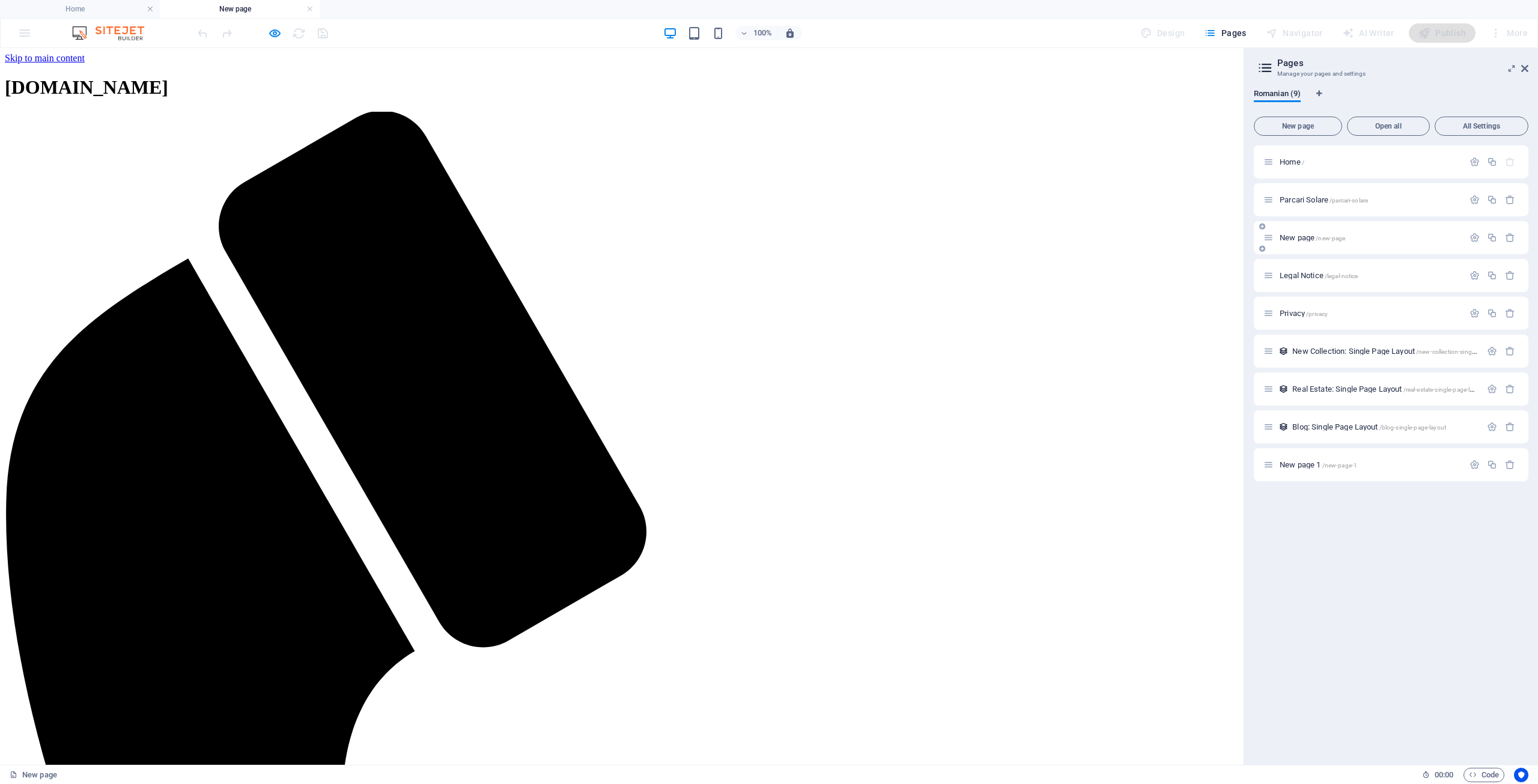
scroll to position [0, 0]
click at [127, 35] on img at bounding box center [114, 33] width 90 height 14
click at [1477, 236] on icon "button" at bounding box center [1475, 238] width 10 height 10
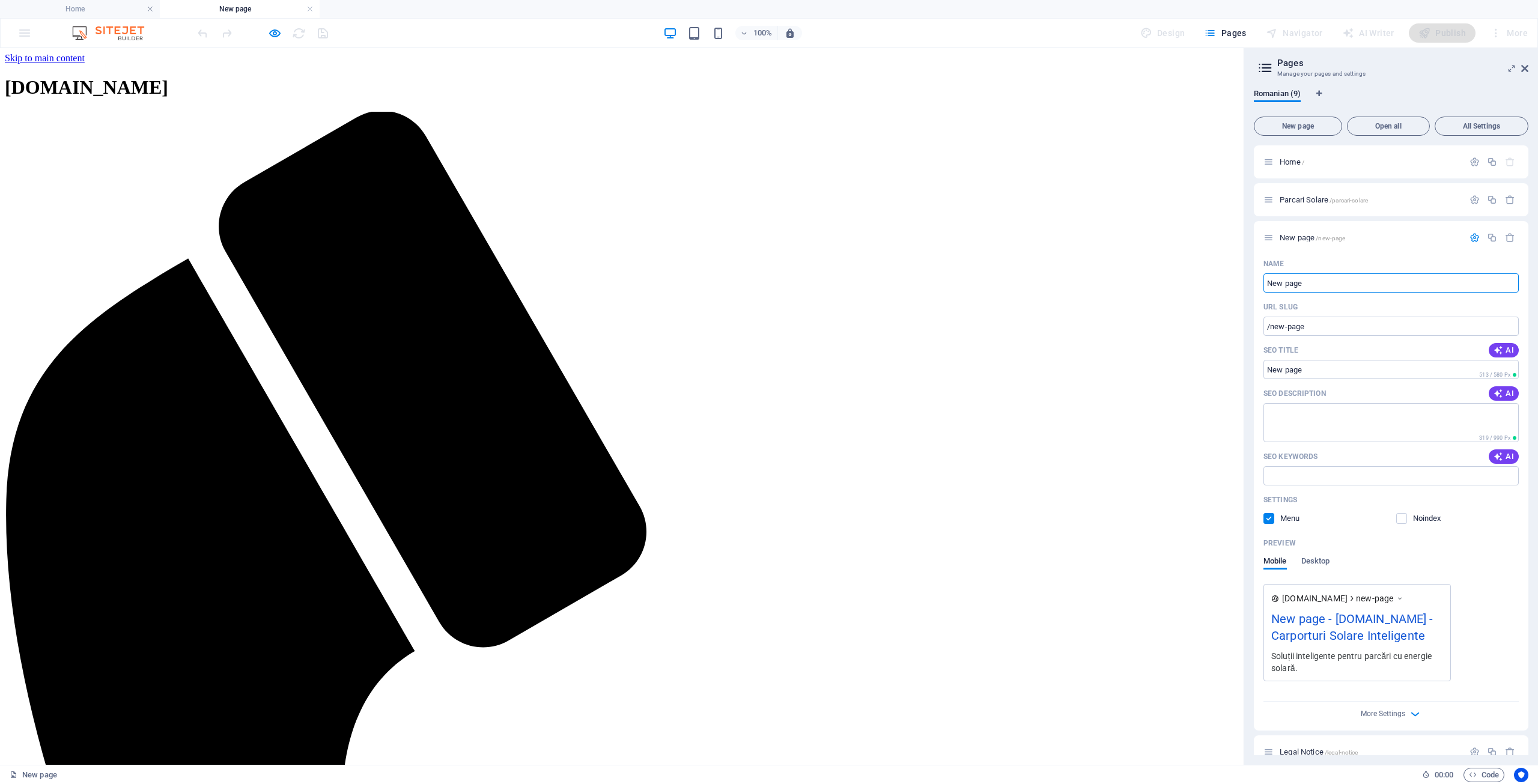
drag, startPoint x: 1327, startPoint y: 333, endPoint x: 1238, endPoint y: 284, distance: 101.6
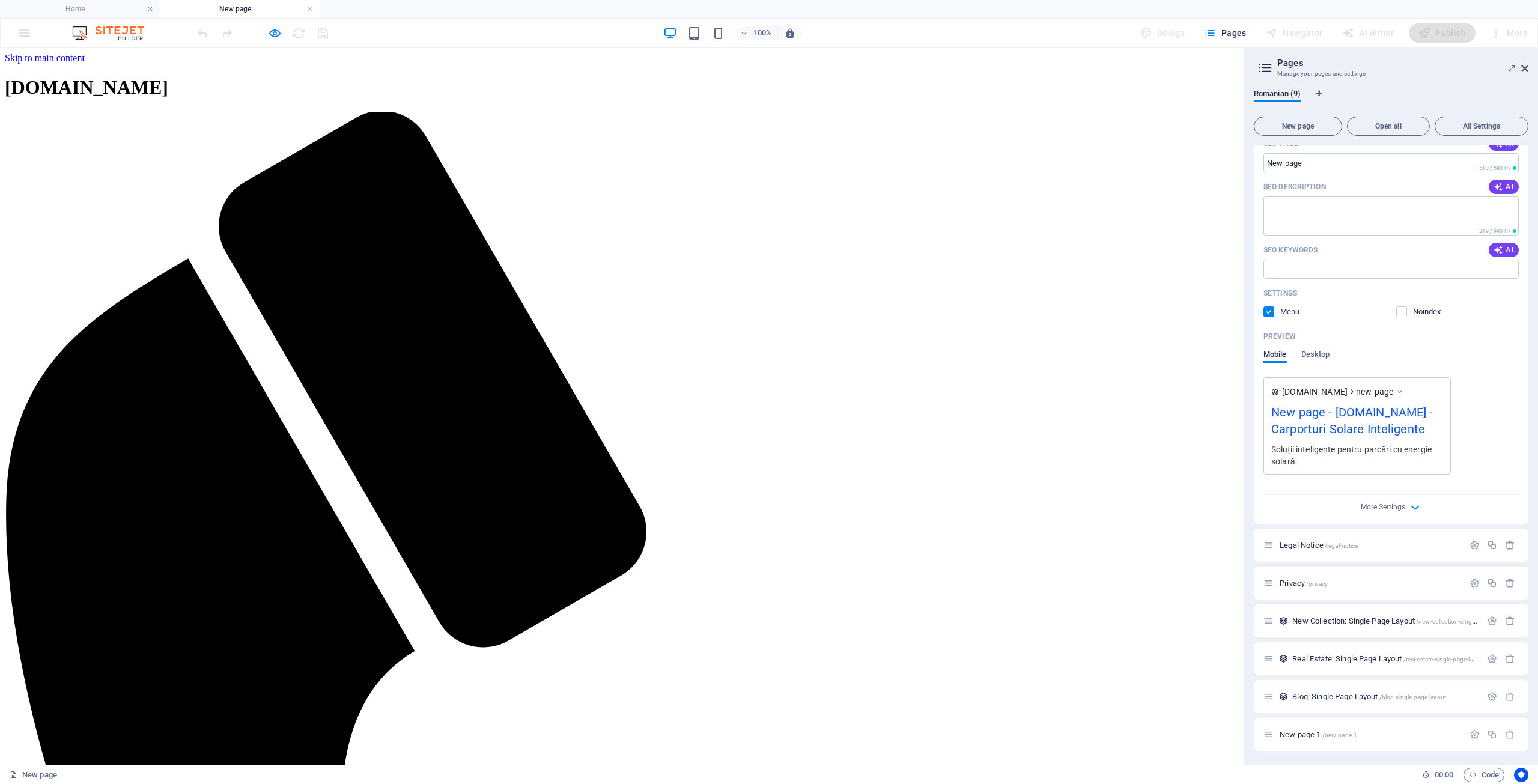
scroll to position [207, 0]
click at [1328, 166] on input "SEO Title" at bounding box center [1391, 162] width 255 height 19
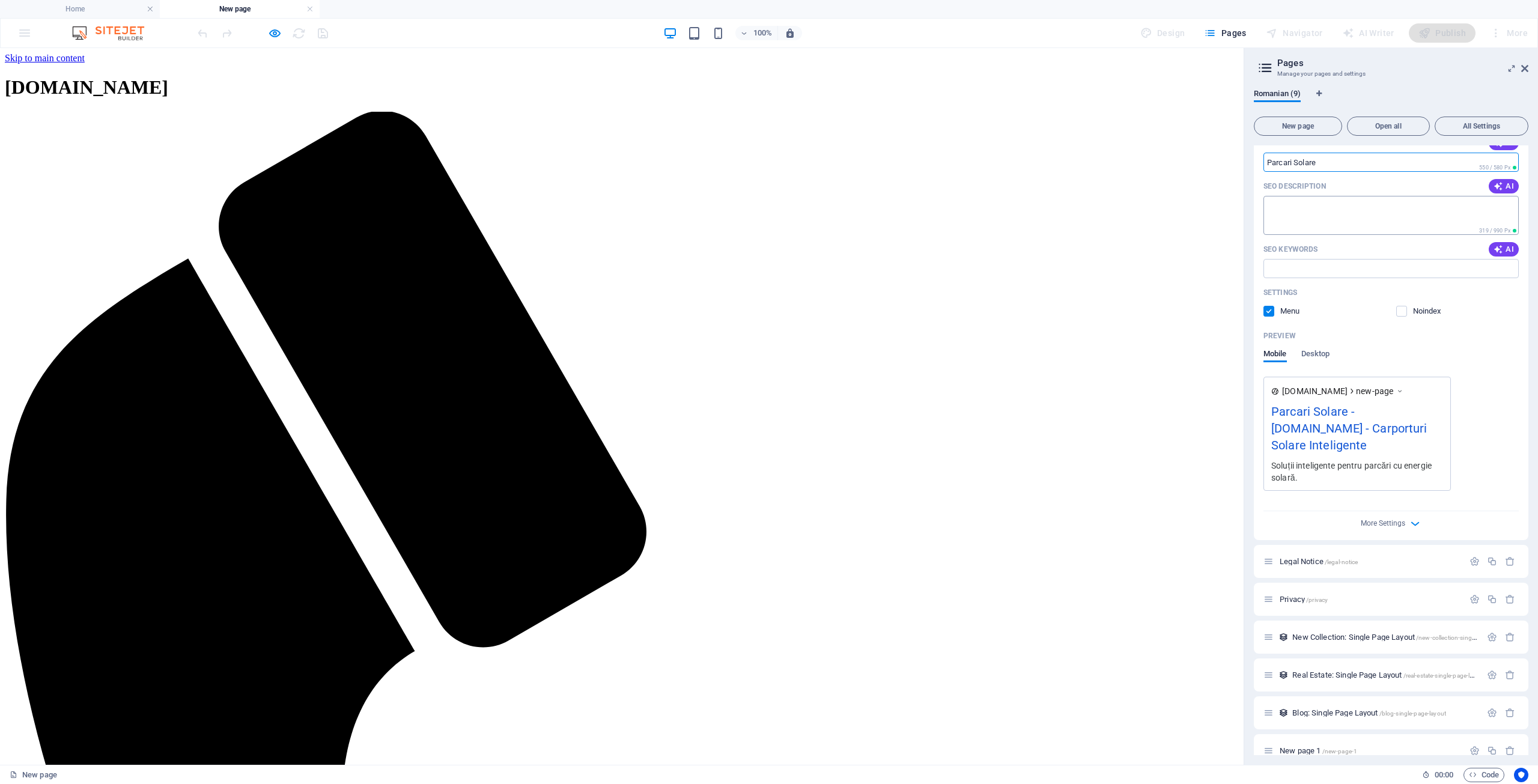
type input "Parcari Solare"
click at [1323, 208] on textarea "SEO Description" at bounding box center [1391, 215] width 255 height 39
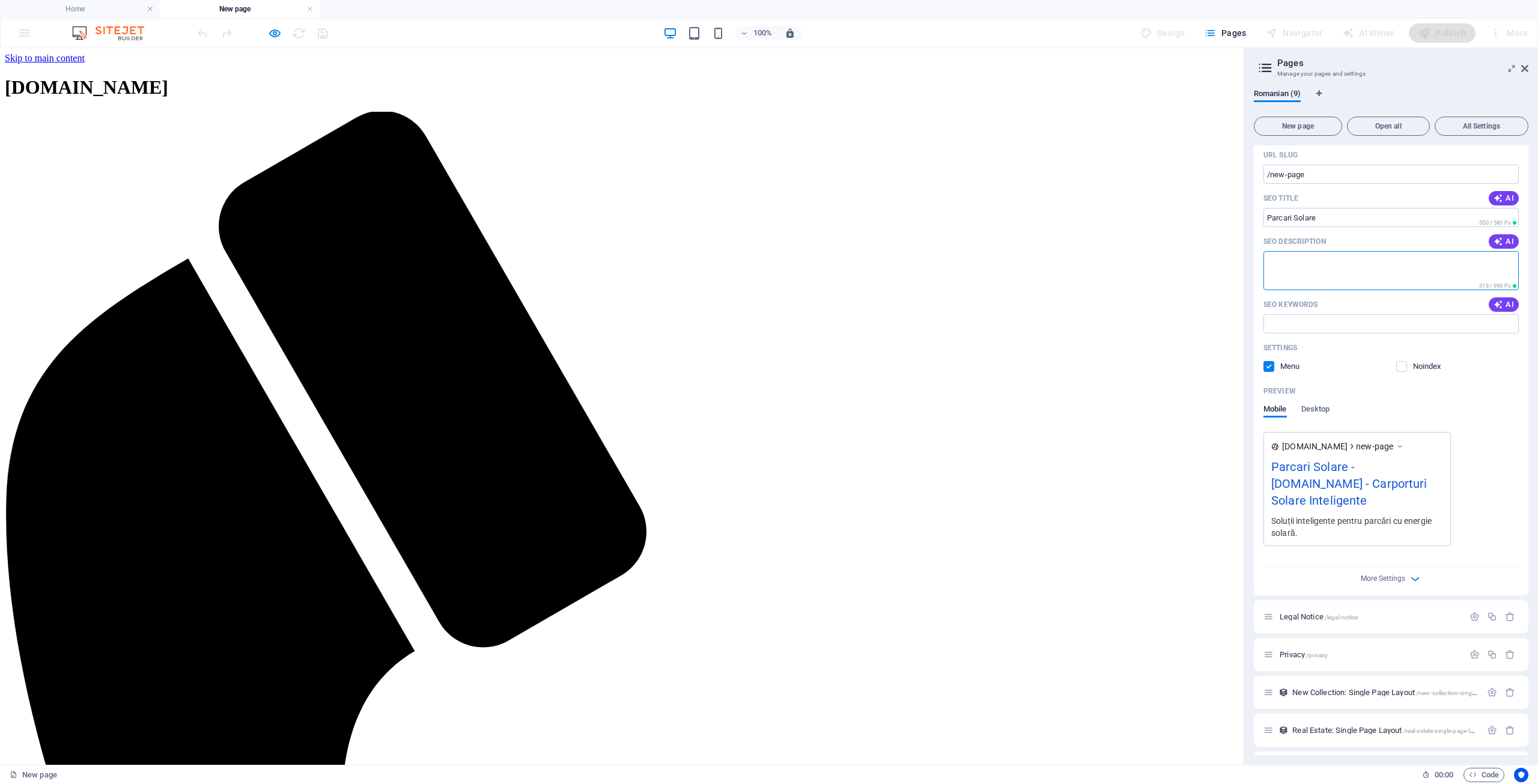
scroll to position [147, 0]
drag, startPoint x: 1321, startPoint y: 180, endPoint x: 1273, endPoint y: 180, distance: 48.0
click at [1273, 180] on input "/new-page" at bounding box center [1391, 178] width 255 height 19
type input "/parcari-solare"
click at [1319, 293] on textarea "SEO Description" at bounding box center [1391, 275] width 255 height 39
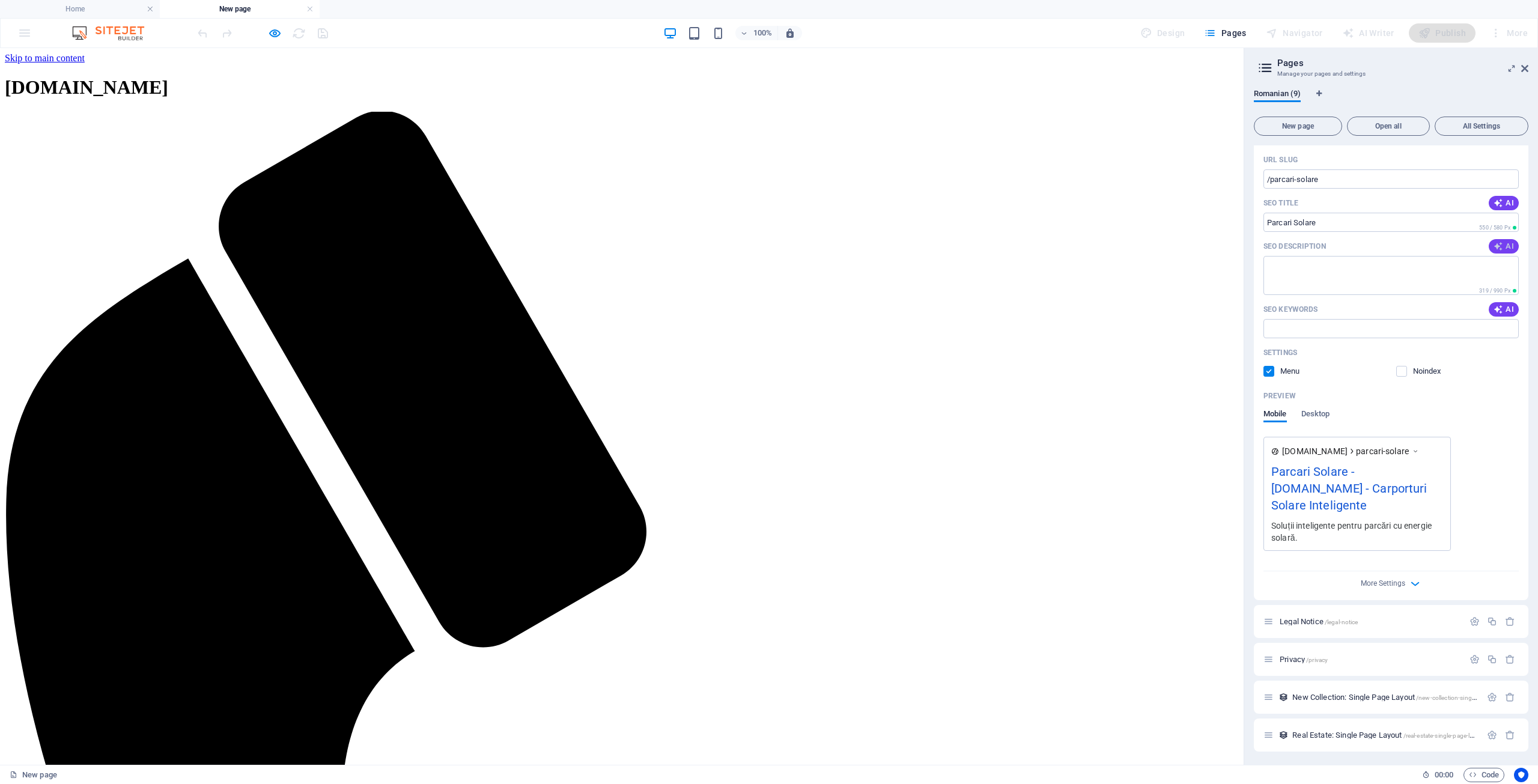
click at [1503, 245] on span "AI" at bounding box center [1503, 246] width 20 height 10
type textarea "Descoperiți soluții inteligente pentru parcări solare la [DOMAIN_NAME]. Contact…"
click at [1504, 309] on span "AI" at bounding box center [1503, 309] width 20 height 10
type input "parcări solare, soluții inteligente, e-carport, energie solară, propuneri perso…"
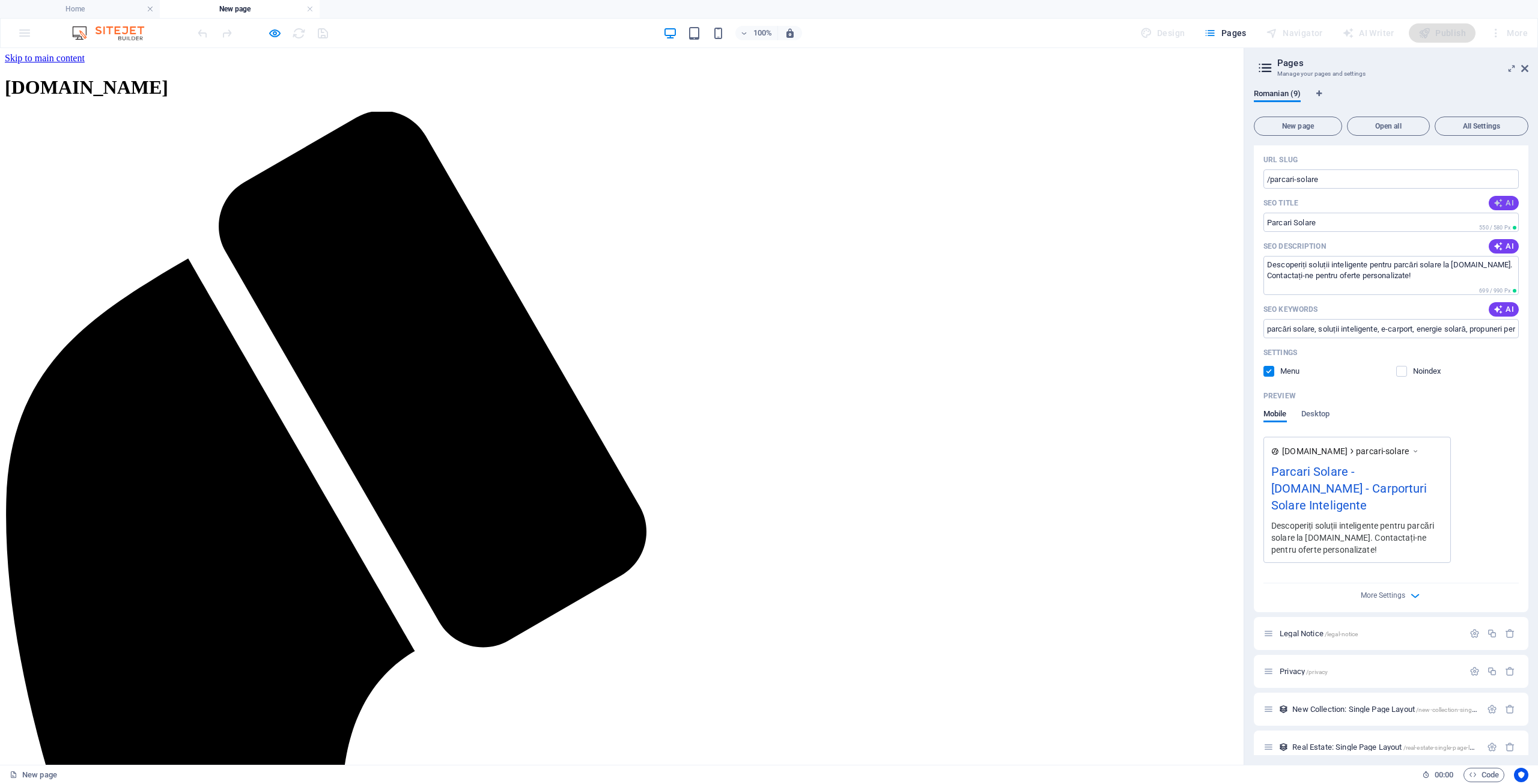
click at [1501, 203] on span "AI" at bounding box center [1503, 203] width 20 height 10
type input "Soluții parcări solare | e-carport"
click at [1315, 411] on span "Desktop" at bounding box center [1316, 415] width 29 height 17
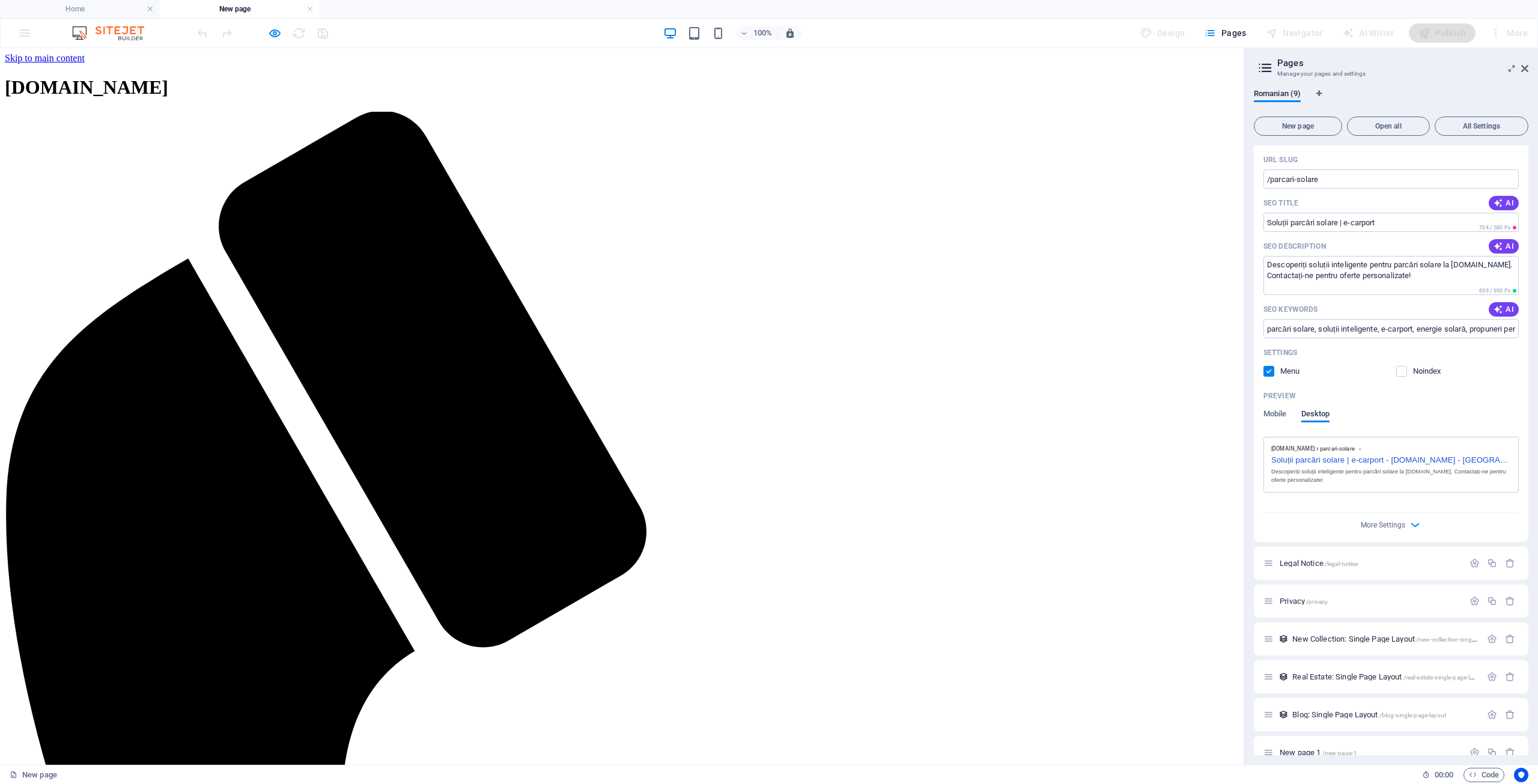
click at [1315, 411] on span "Desktop" at bounding box center [1316, 415] width 29 height 17
click at [1411, 524] on icon "button" at bounding box center [1415, 524] width 14 height 14
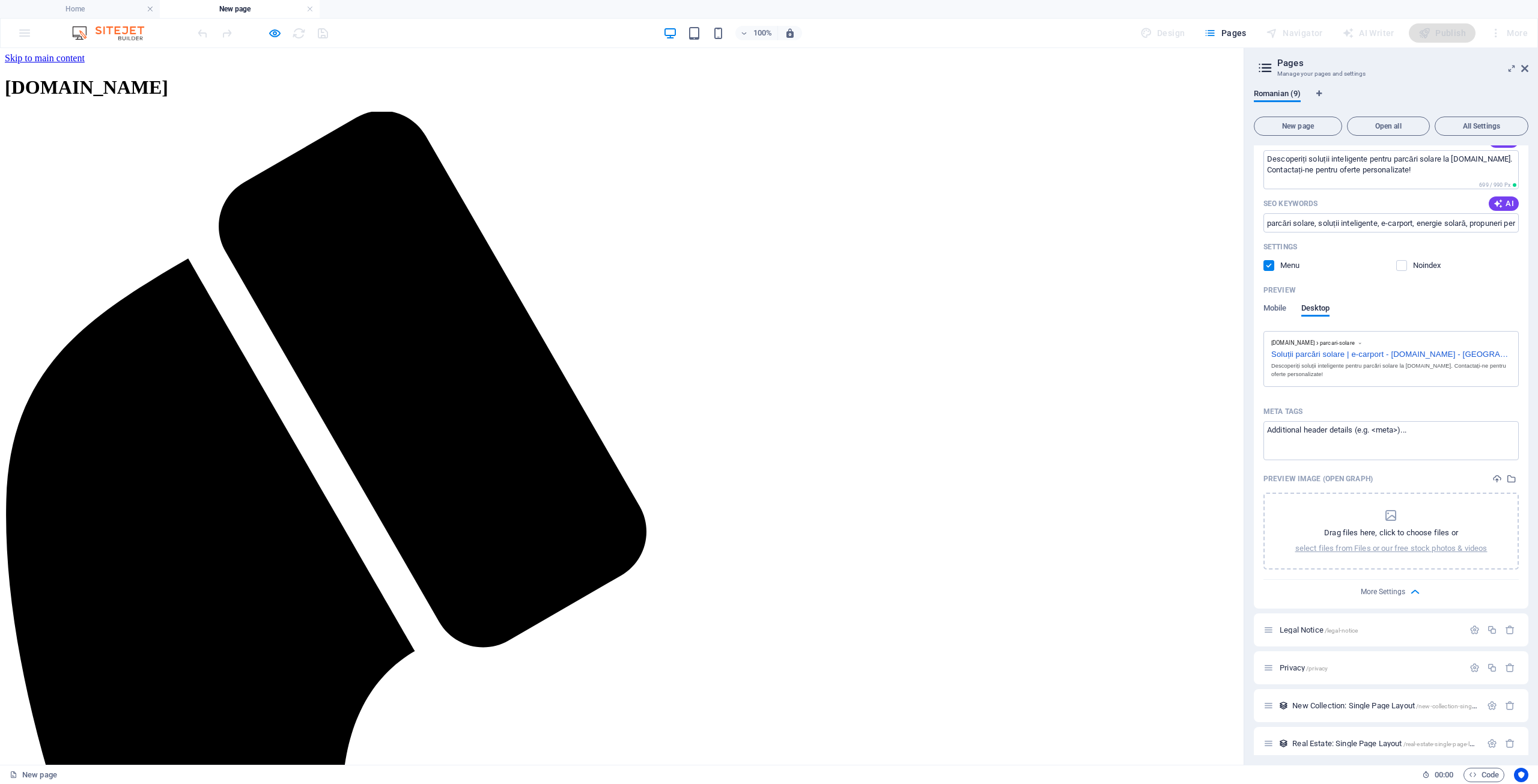
scroll to position [267, 0]
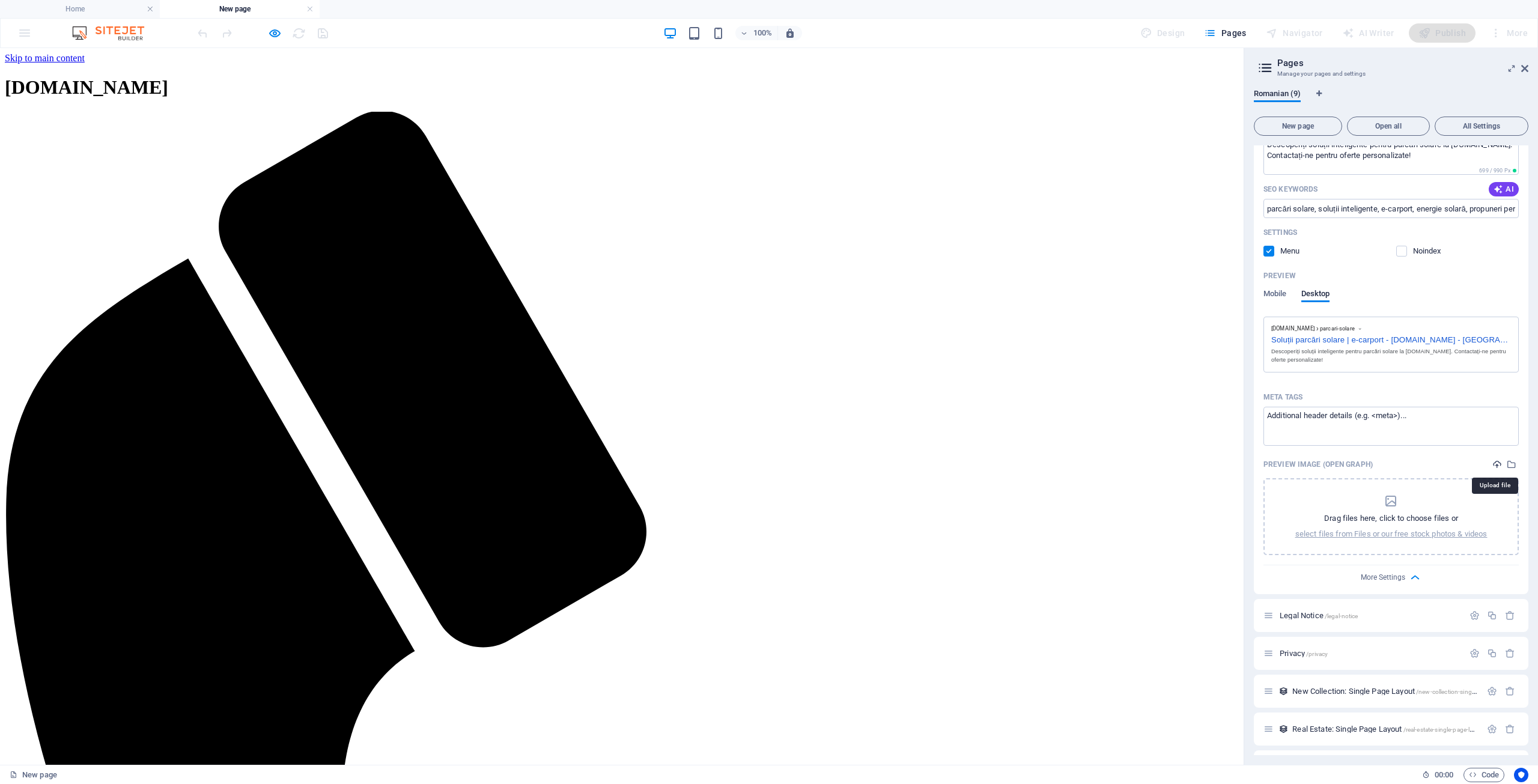
click at [1495, 465] on icon "upload" at bounding box center [1497, 464] width 10 height 10
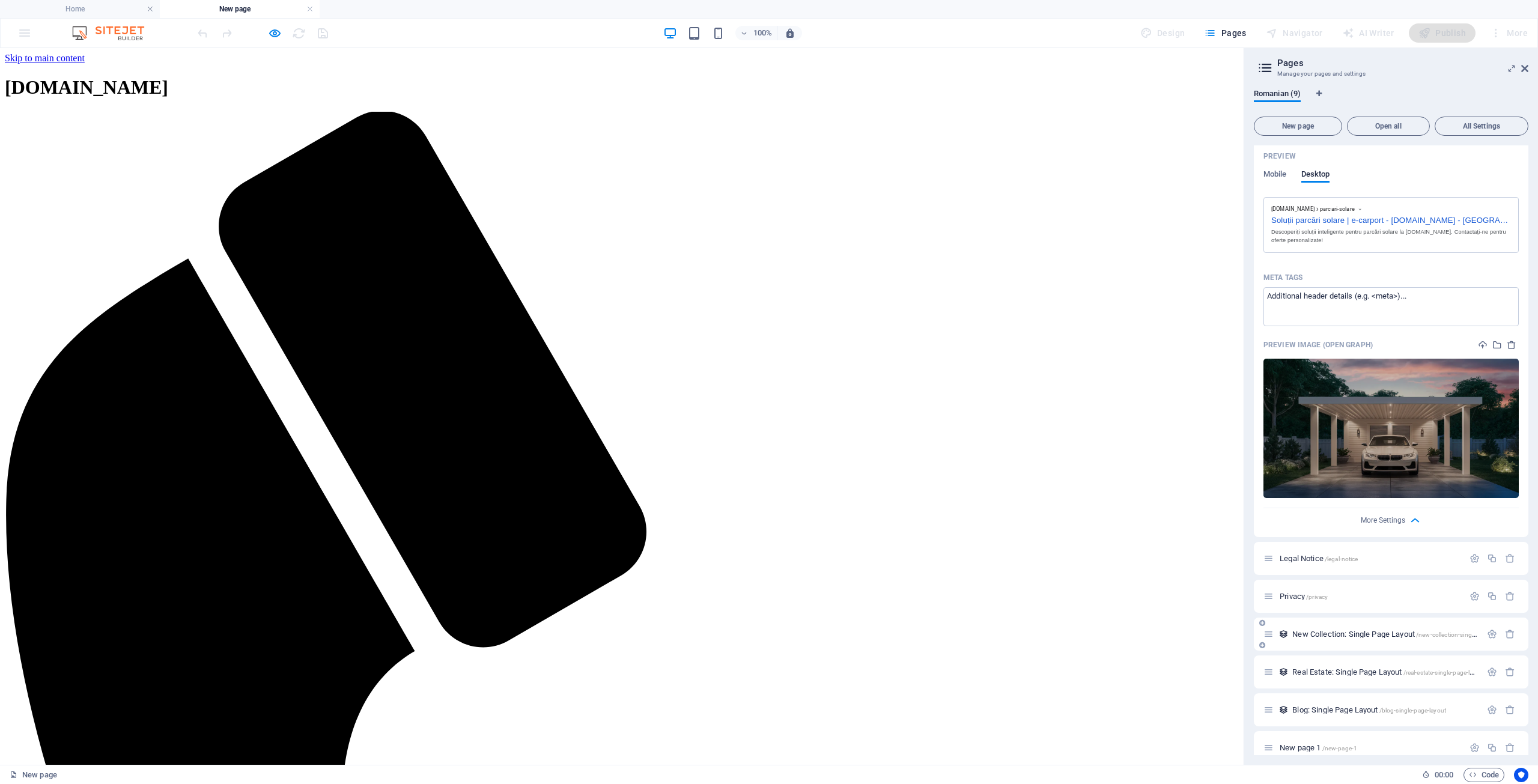
scroll to position [400, 0]
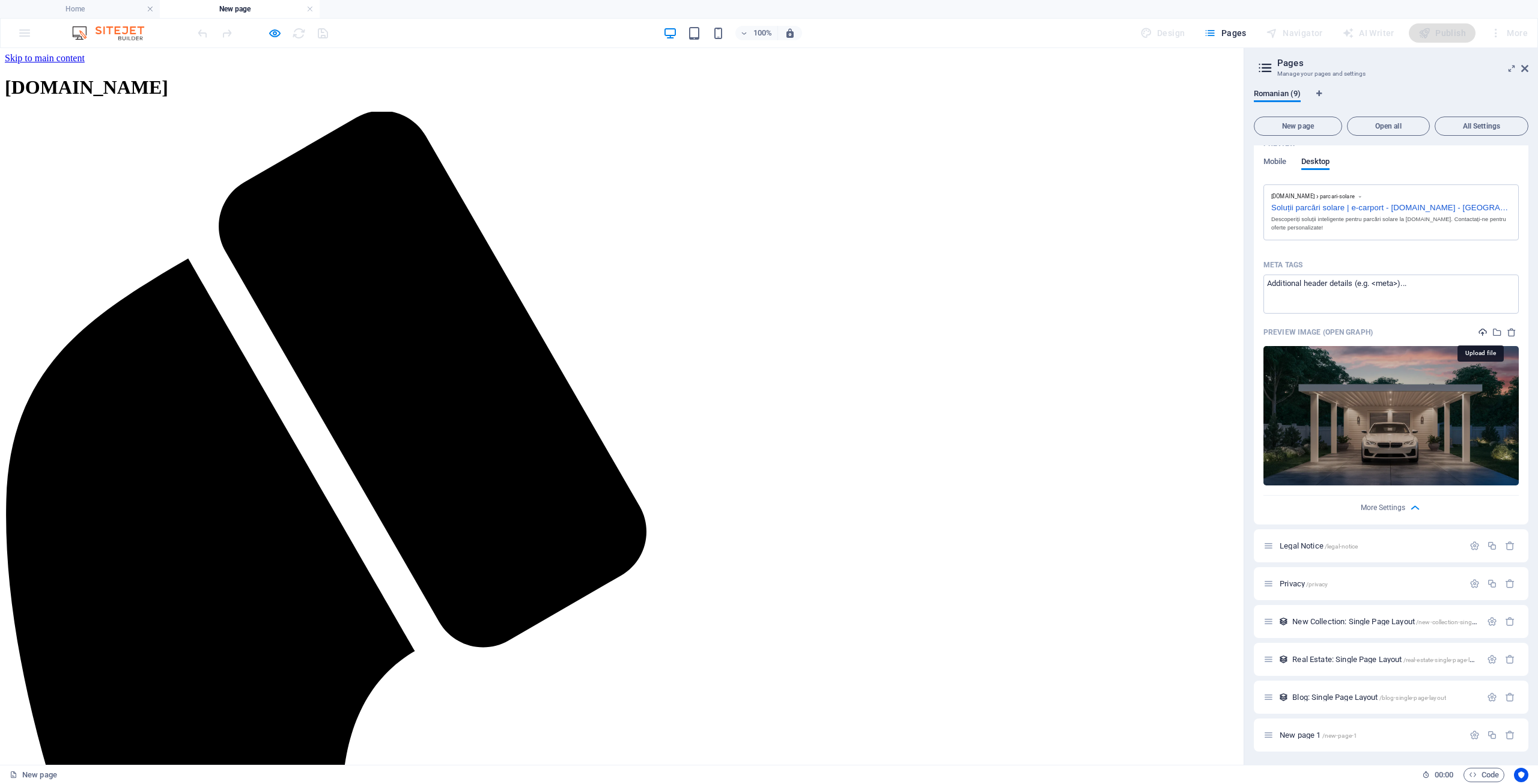
click at [1479, 331] on icon "upload" at bounding box center [1482, 332] width 10 height 10
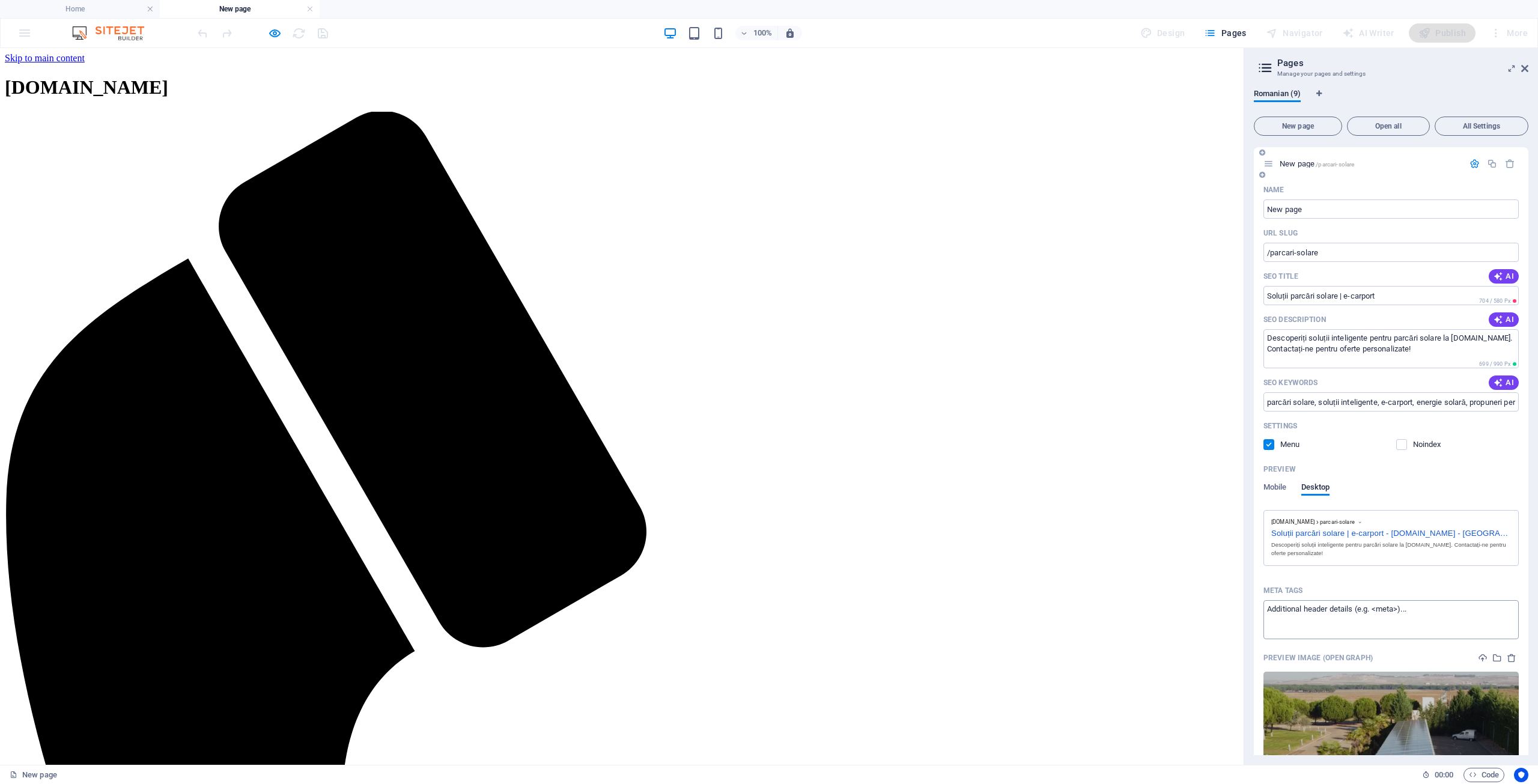
scroll to position [0, 0]
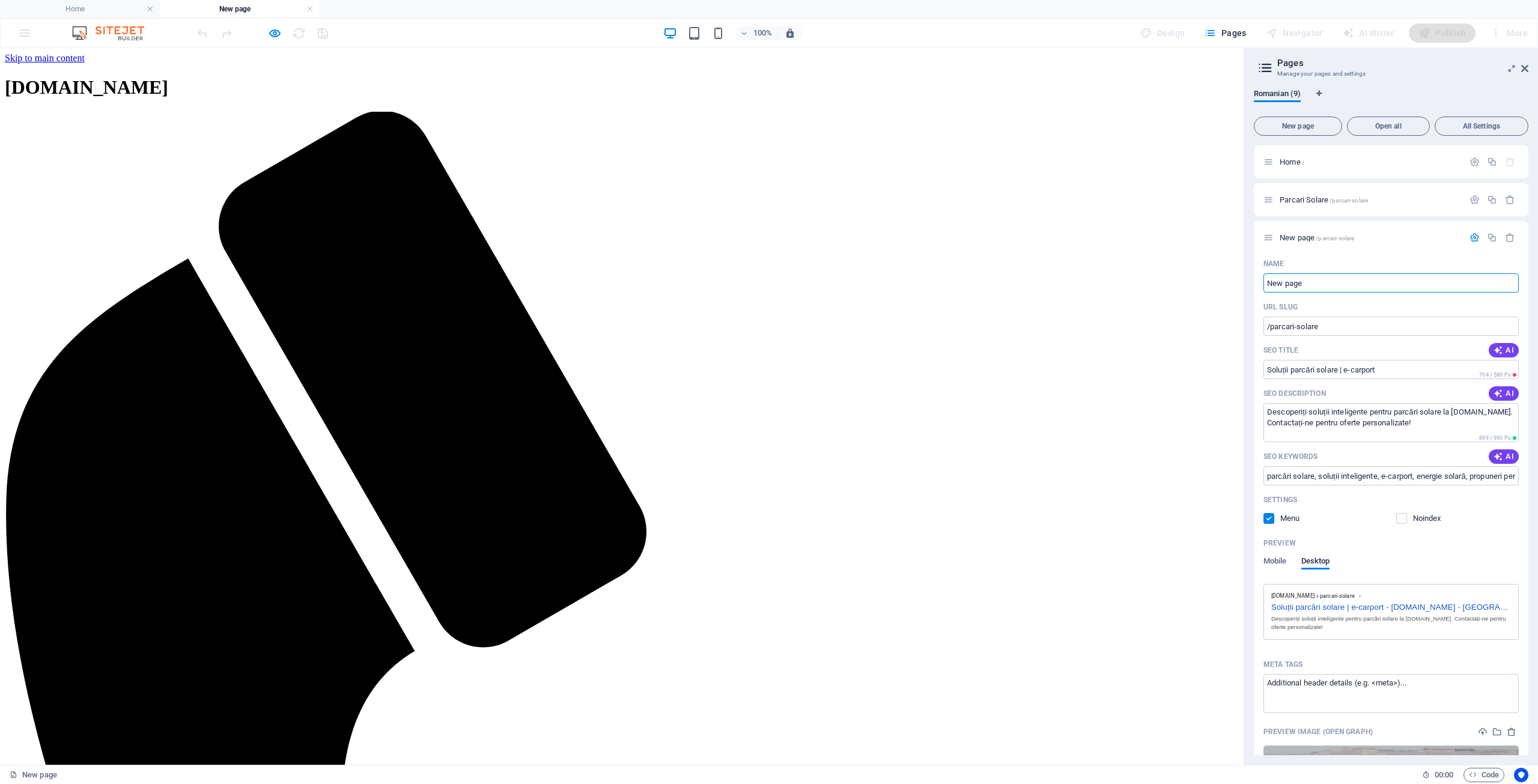
drag, startPoint x: 1310, startPoint y: 284, endPoint x: 1253, endPoint y: 285, distance: 57.0
click at [1253, 285] on div "Romanian (9) New page Open all All Settings Home / Parcari Solare /parcari-sola…" at bounding box center [1391, 422] width 294 height 685
type input "parcari s"
type input "/parcari-solar"
type input "p"
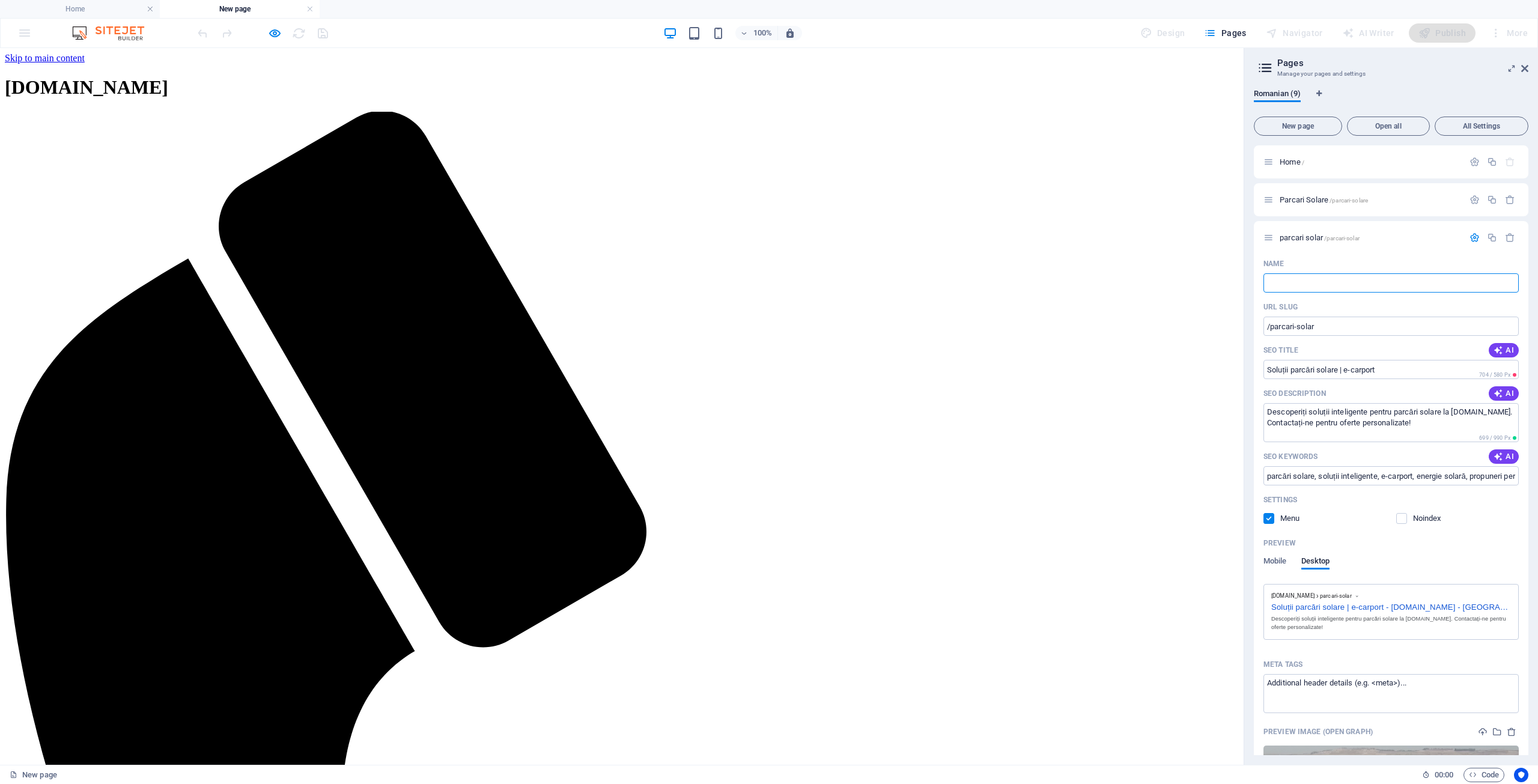
type input "/"
type input "Parcări"
type input "/parcari"
type input "Parcări Solare Industriale"
type input "/parcari-solare-industriale"
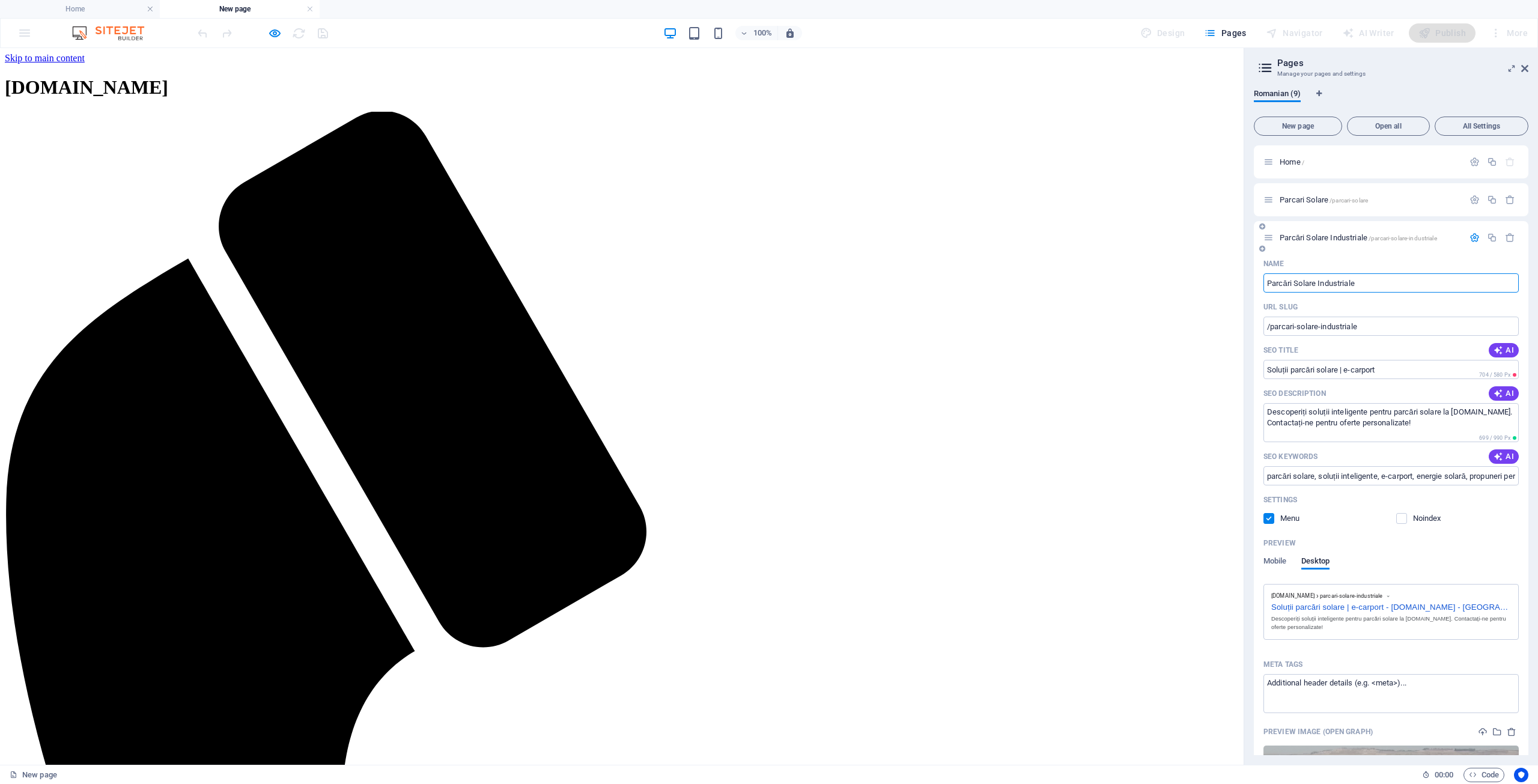
click at [1318, 287] on input "Parcări Solare Industriale" at bounding box center [1391, 283] width 255 height 19
type input "Parcări Solare Comerciale si Industriale"
type input "/parcari-solare-comerciale-si-industriale"
type input "Parcări Solare Comerciale si Industriale"
click at [1503, 347] on span "AI" at bounding box center [1503, 350] width 20 height 10
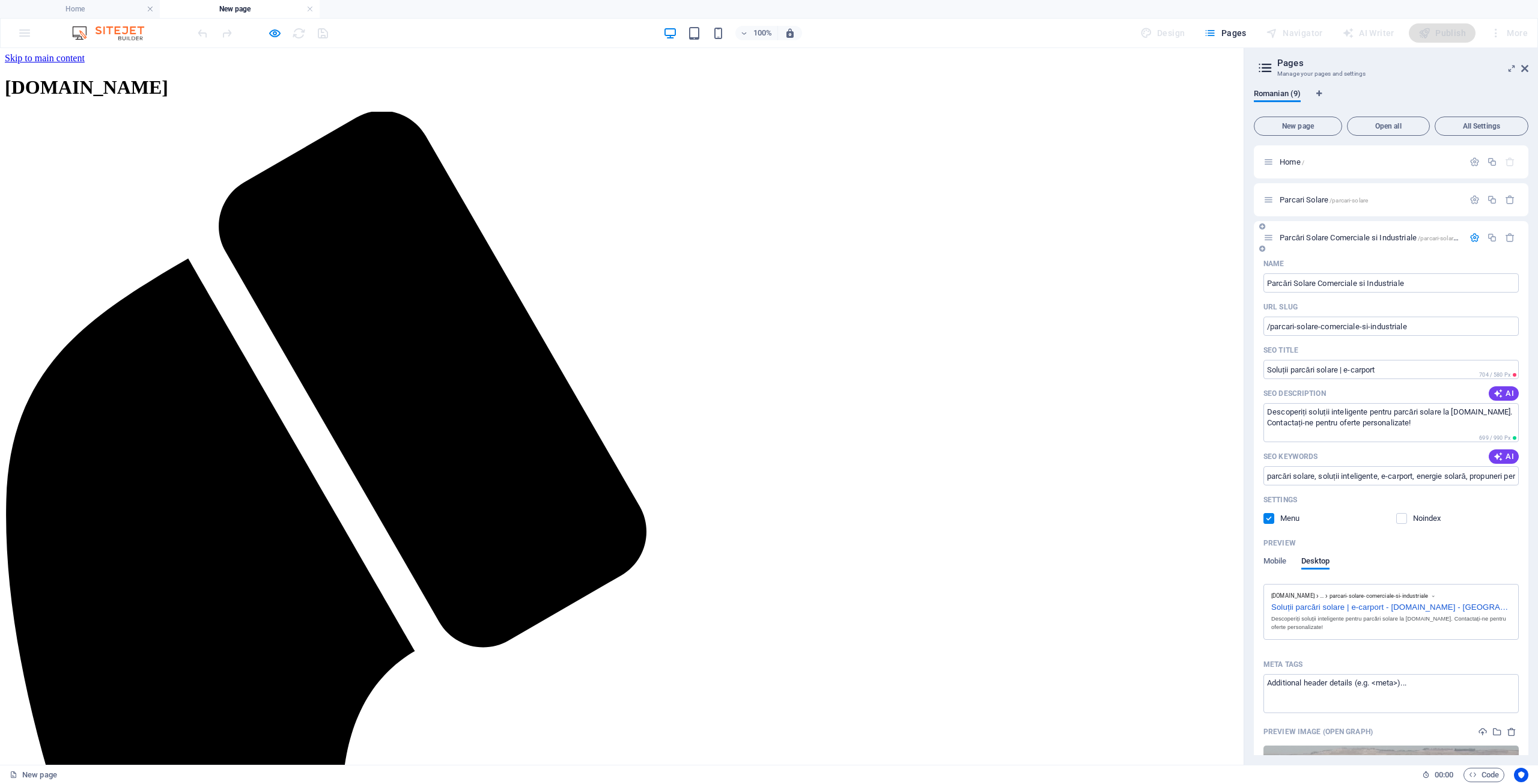
type input "Parcări Solare Inovatoare - e-carport"
click at [1501, 392] on span "AI" at bounding box center [1503, 393] width 20 height 10
type textarea "Oferim soluții inteligente pentru parcări solare. Contactați-ne pentru oferte p…"
click at [1501, 458] on icon "button" at bounding box center [1498, 457] width 11 height 11
type input "soluții parcări solare, e-carport solar, propuneri personalizate parcări, soluț…"
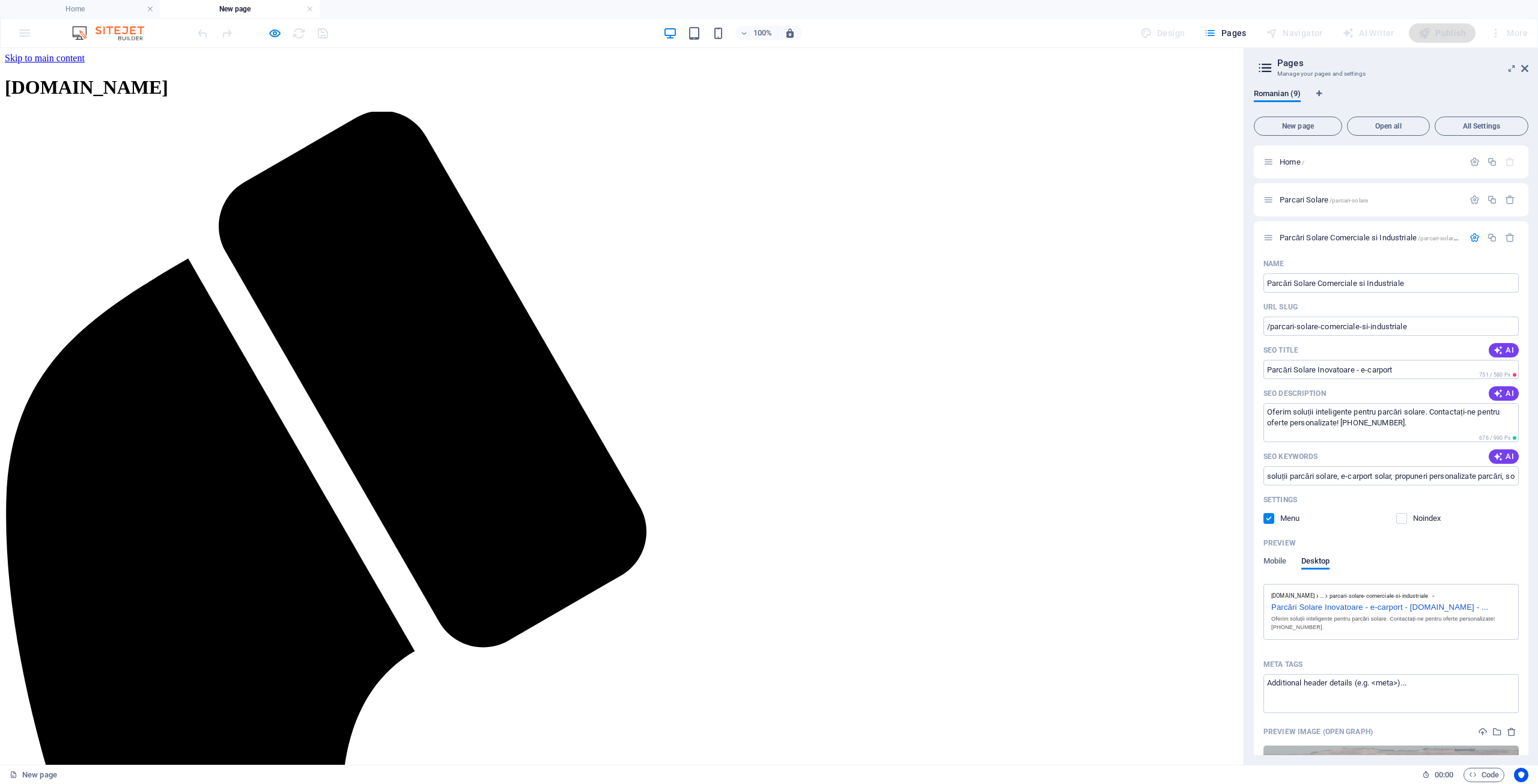
click at [324, 33] on div at bounding box center [263, 33] width 135 height 19
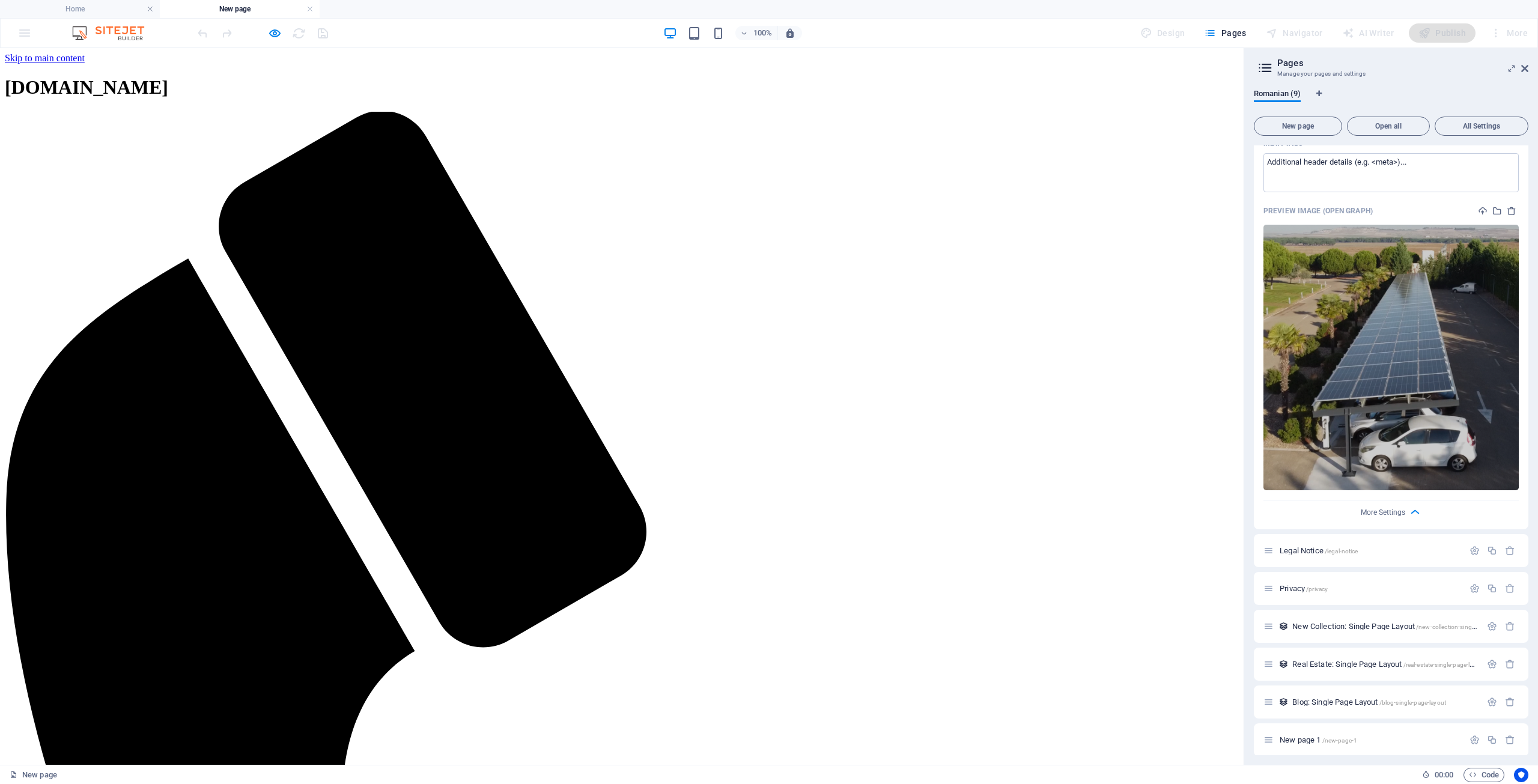
scroll to position [524, 0]
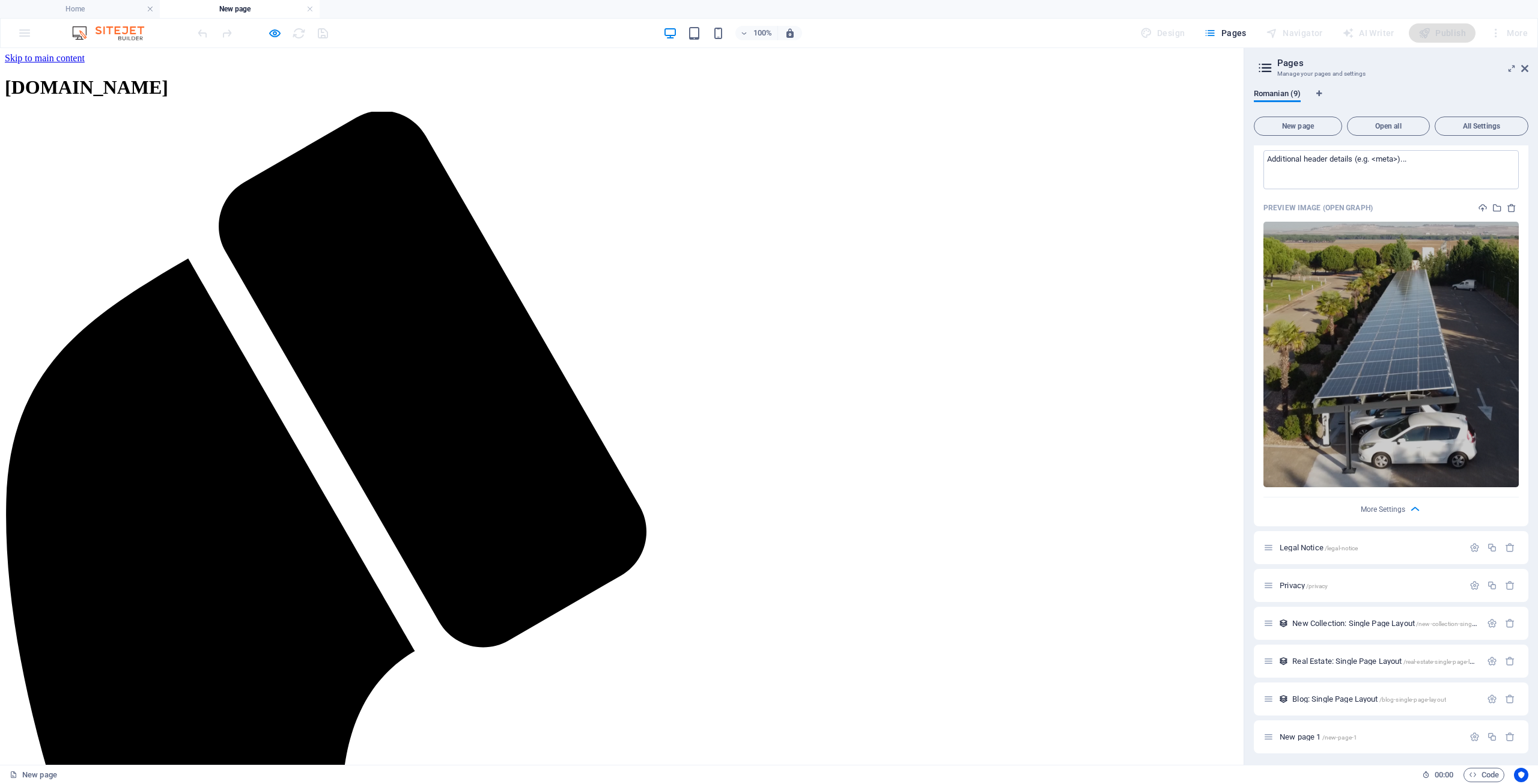
drag, startPoint x: 399, startPoint y: 161, endPoint x: 365, endPoint y: 163, distance: 34.1
click at [272, 34] on icon "button" at bounding box center [274, 33] width 14 height 14
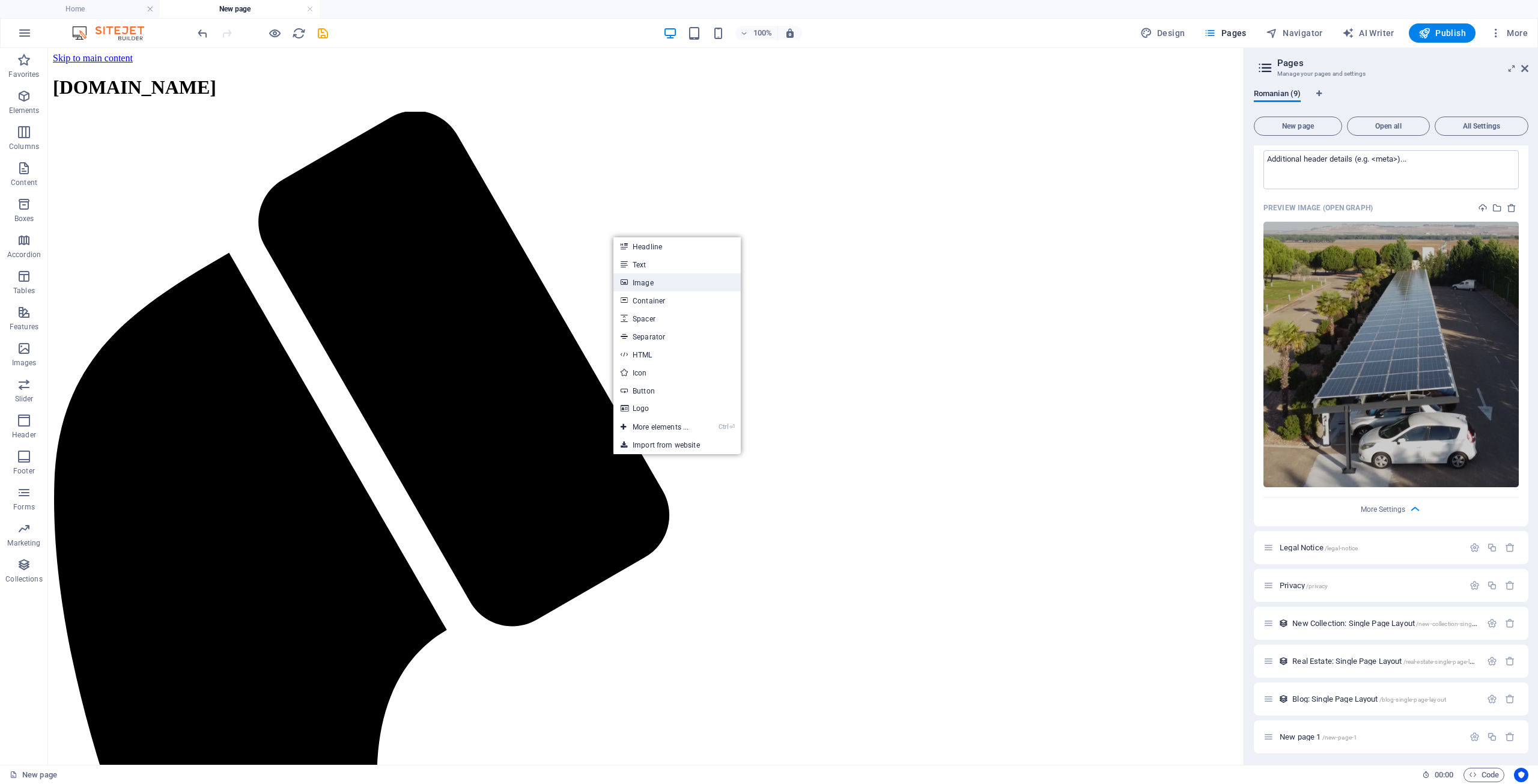
click at [648, 281] on link "Image" at bounding box center [677, 283] width 127 height 18
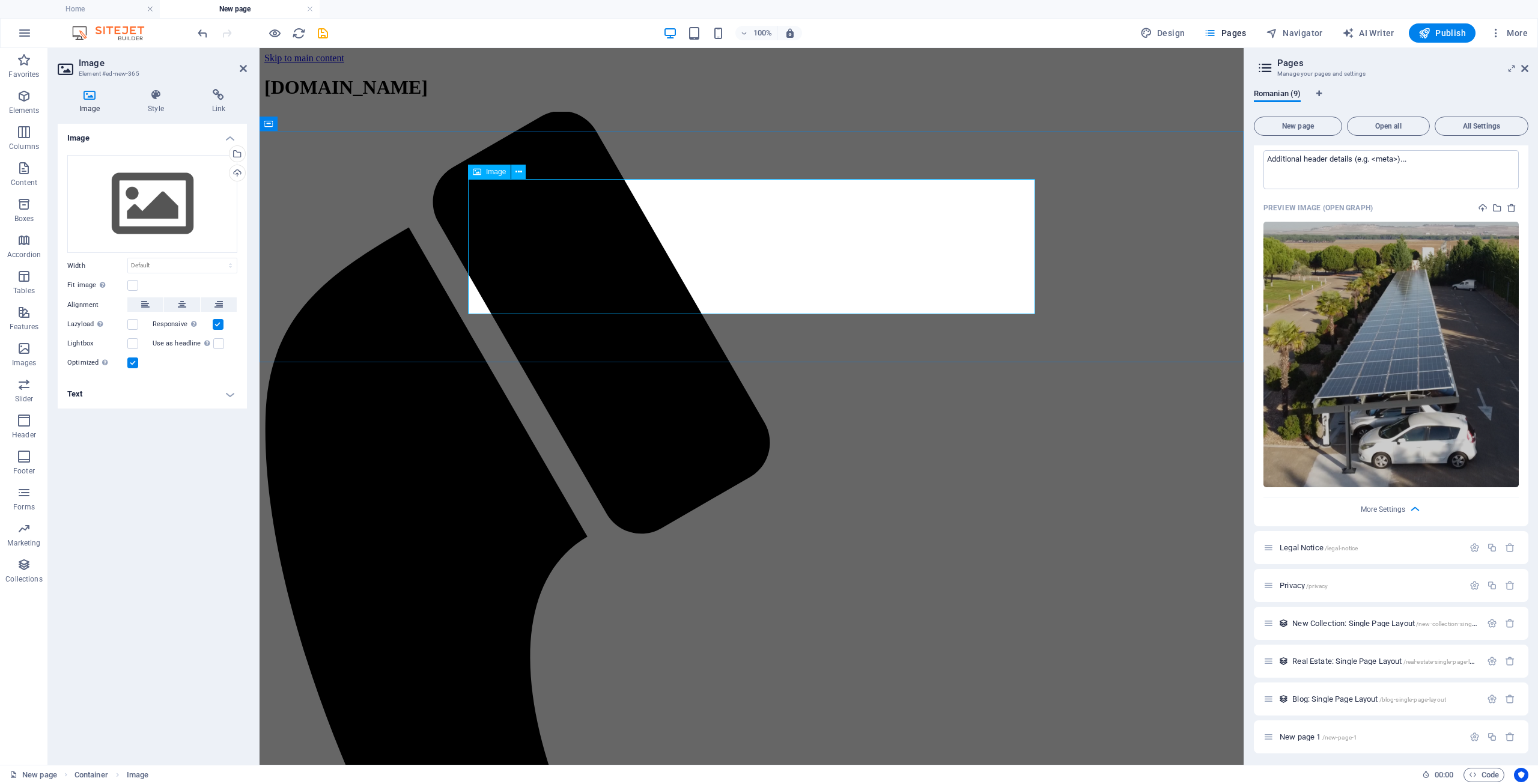
click at [505, 172] on span "Image" at bounding box center [496, 172] width 20 height 7
click at [185, 192] on div "Drag files here, click to choose files or select files from Files or our free s…" at bounding box center [152, 204] width 170 height 99
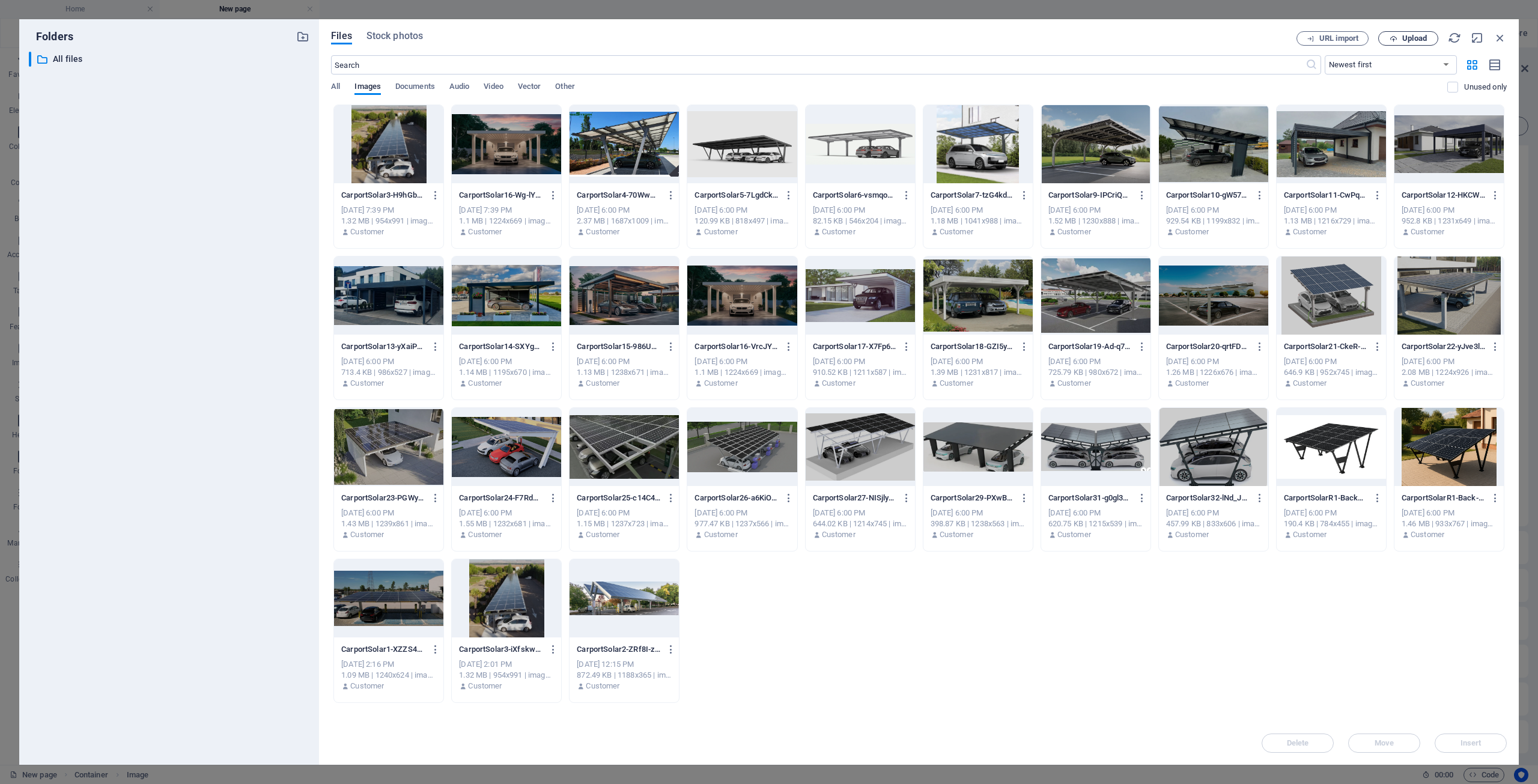
click at [1408, 37] on span "Upload" at bounding box center [1415, 38] width 25 height 7
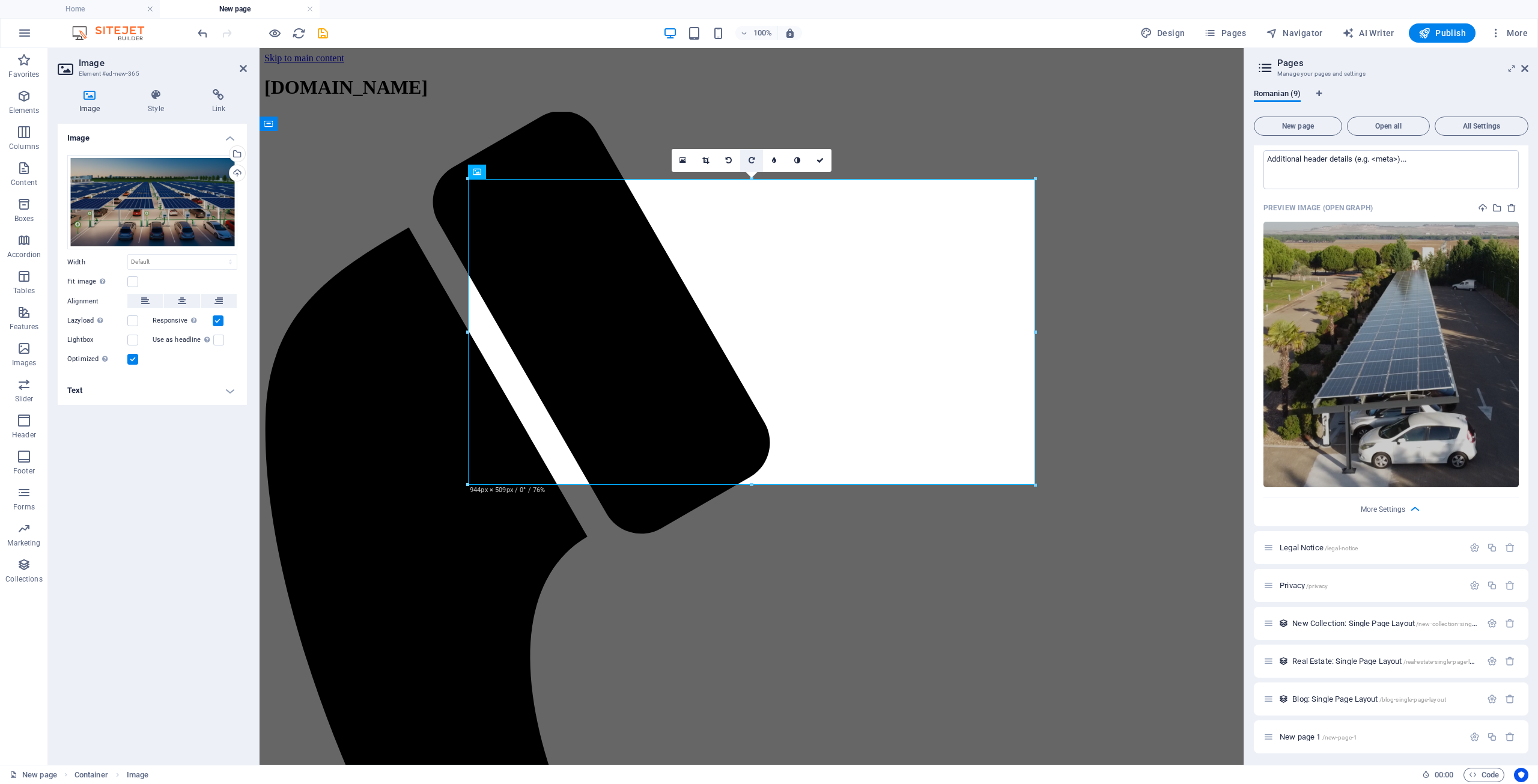
drag, startPoint x: 751, startPoint y: 179, endPoint x: 754, endPoint y: 166, distance: 13.3
click at [754, 166] on div "16:10 16:9 4:3 1:1 1:2 0" at bounding box center [752, 160] width 160 height 23
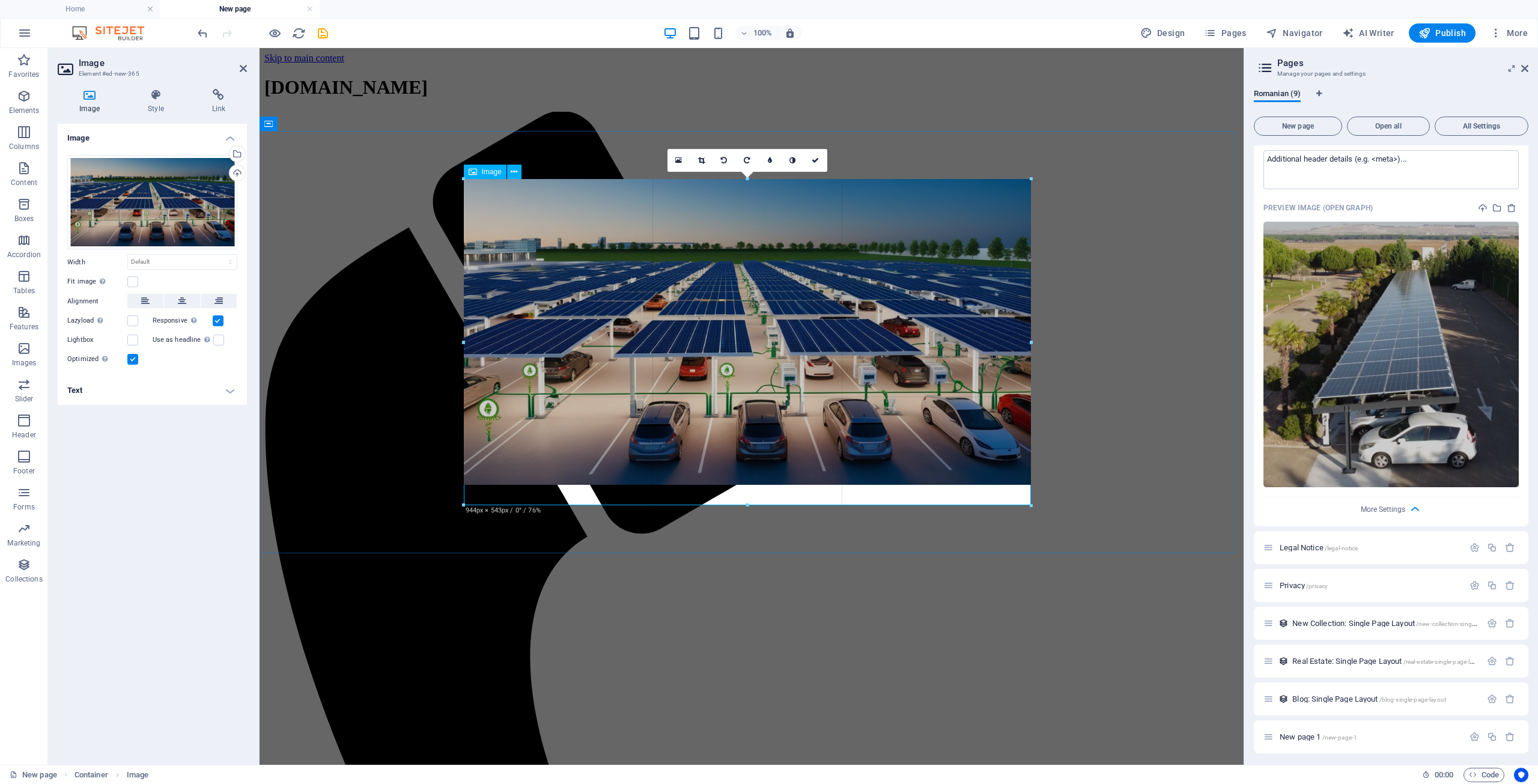
drag, startPoint x: 469, startPoint y: 180, endPoint x: 468, endPoint y: 165, distance: 15.0
click at [468, 165] on div "Drag here to replace the existing content. Press “Ctrl” if you want to create a…" at bounding box center [751, 407] width 984 height 717
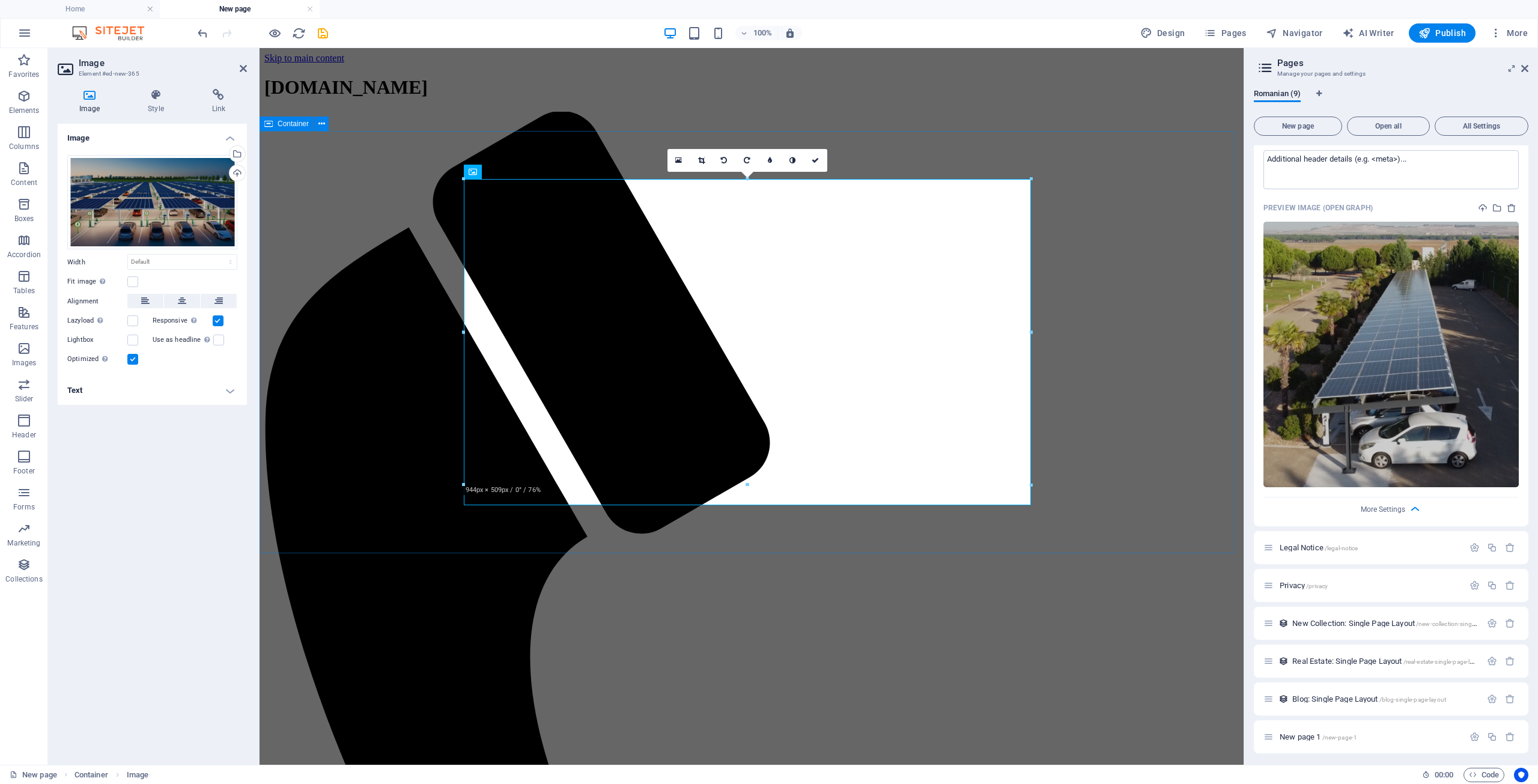
drag, startPoint x: 1292, startPoint y: 381, endPoint x: 1054, endPoint y: 331, distance: 243.2
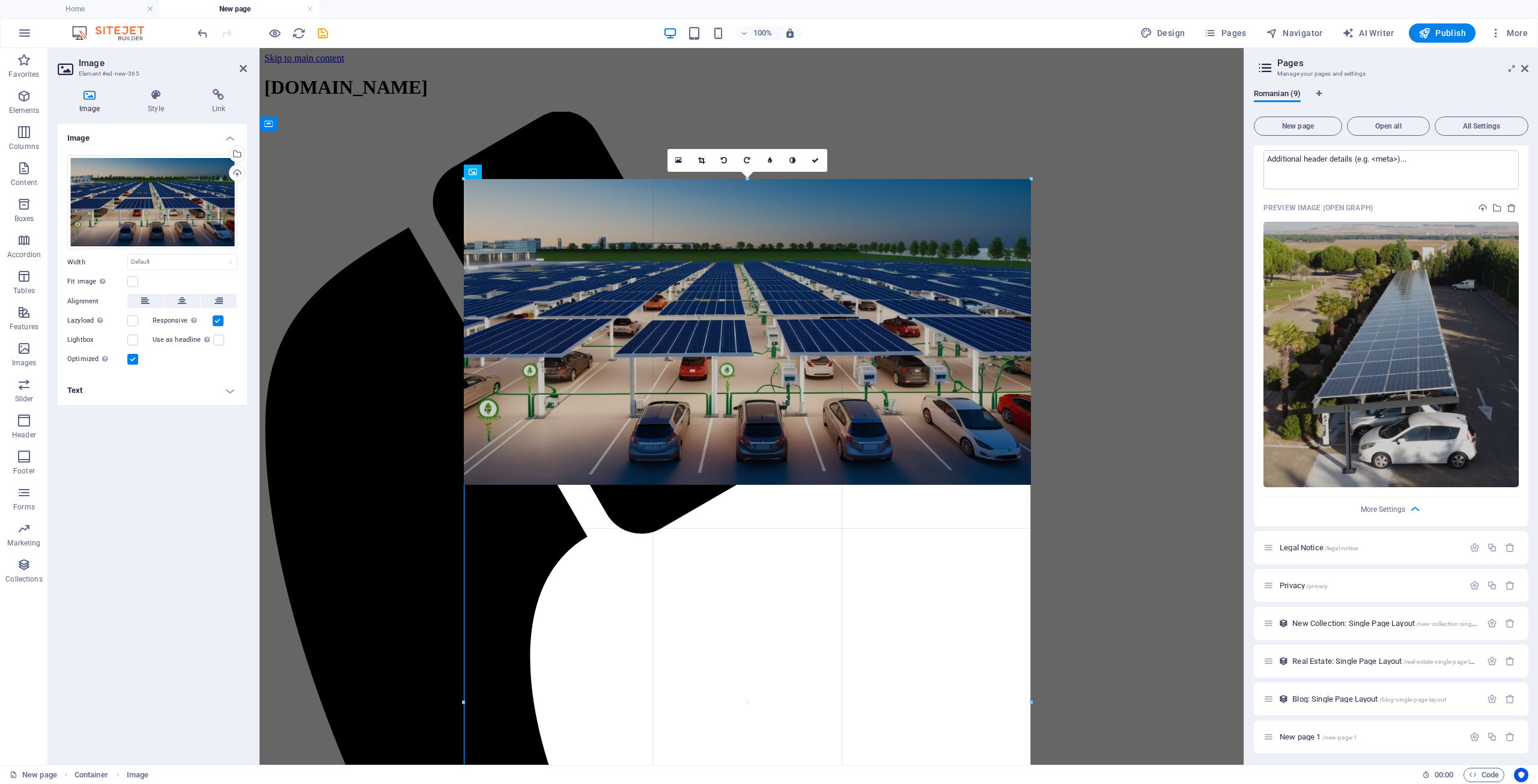
drag, startPoint x: 1034, startPoint y: 332, endPoint x: 1045, endPoint y: 326, distance: 12.5
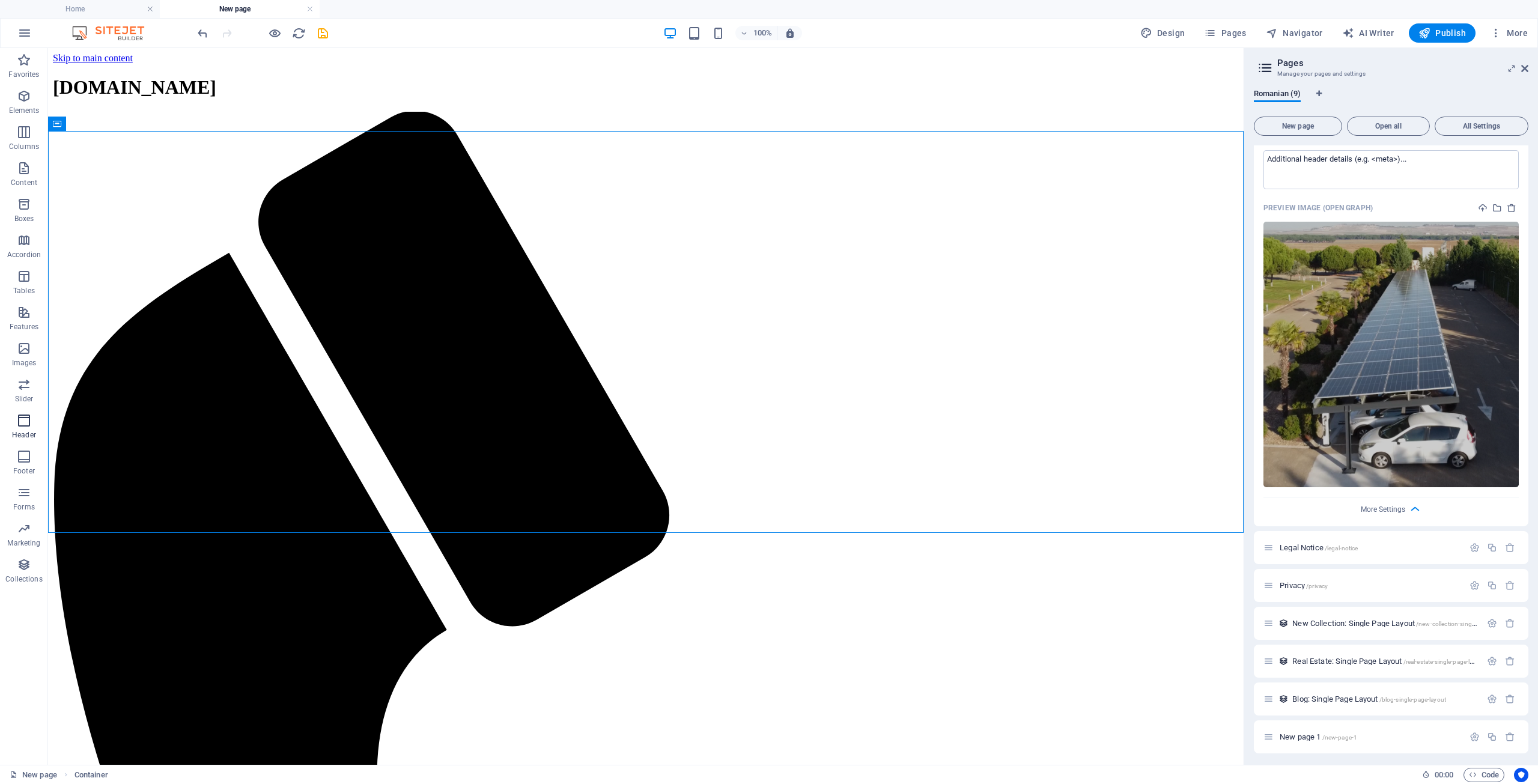
click at [25, 422] on icon "button" at bounding box center [24, 420] width 14 height 14
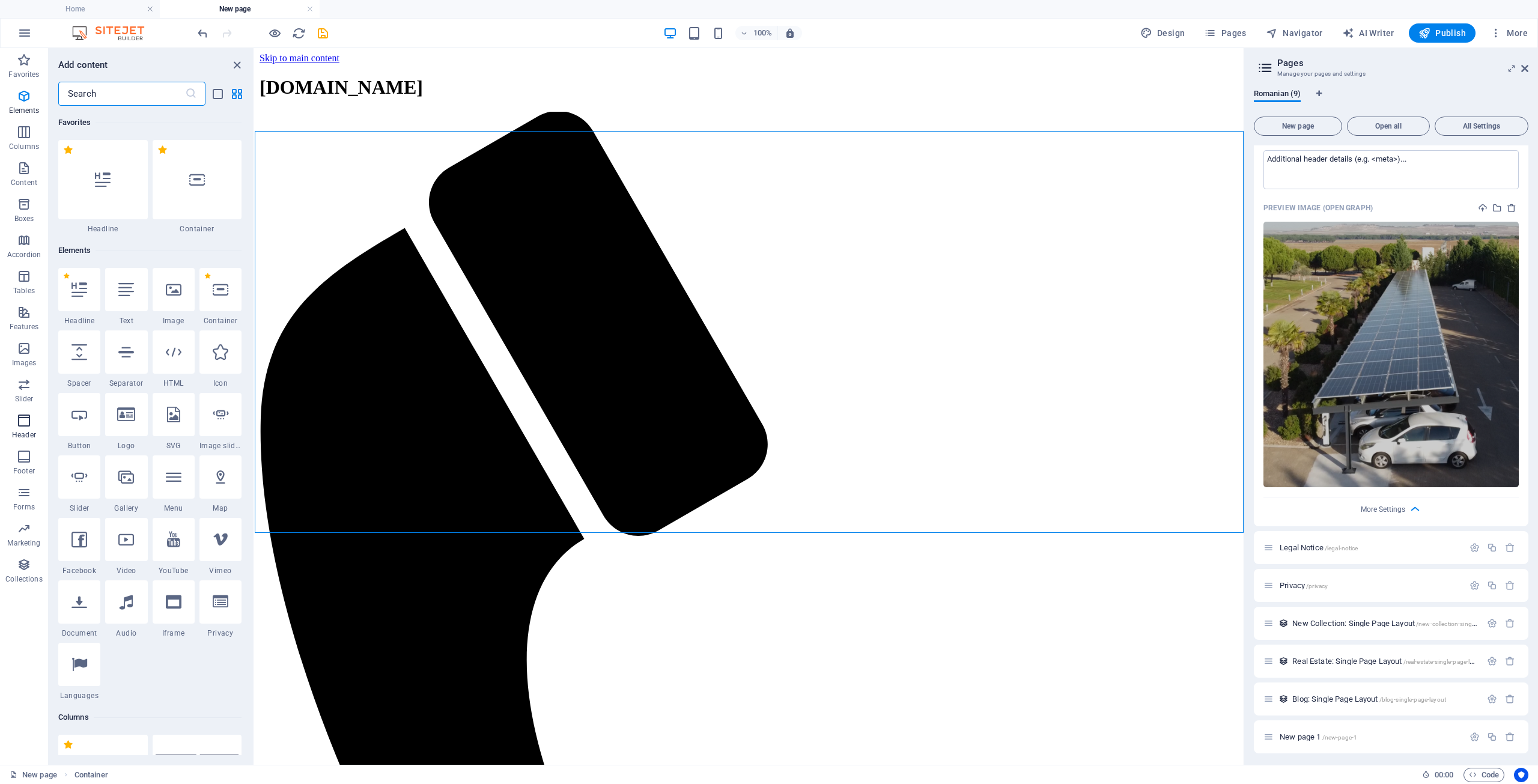
scroll to position [7232, 0]
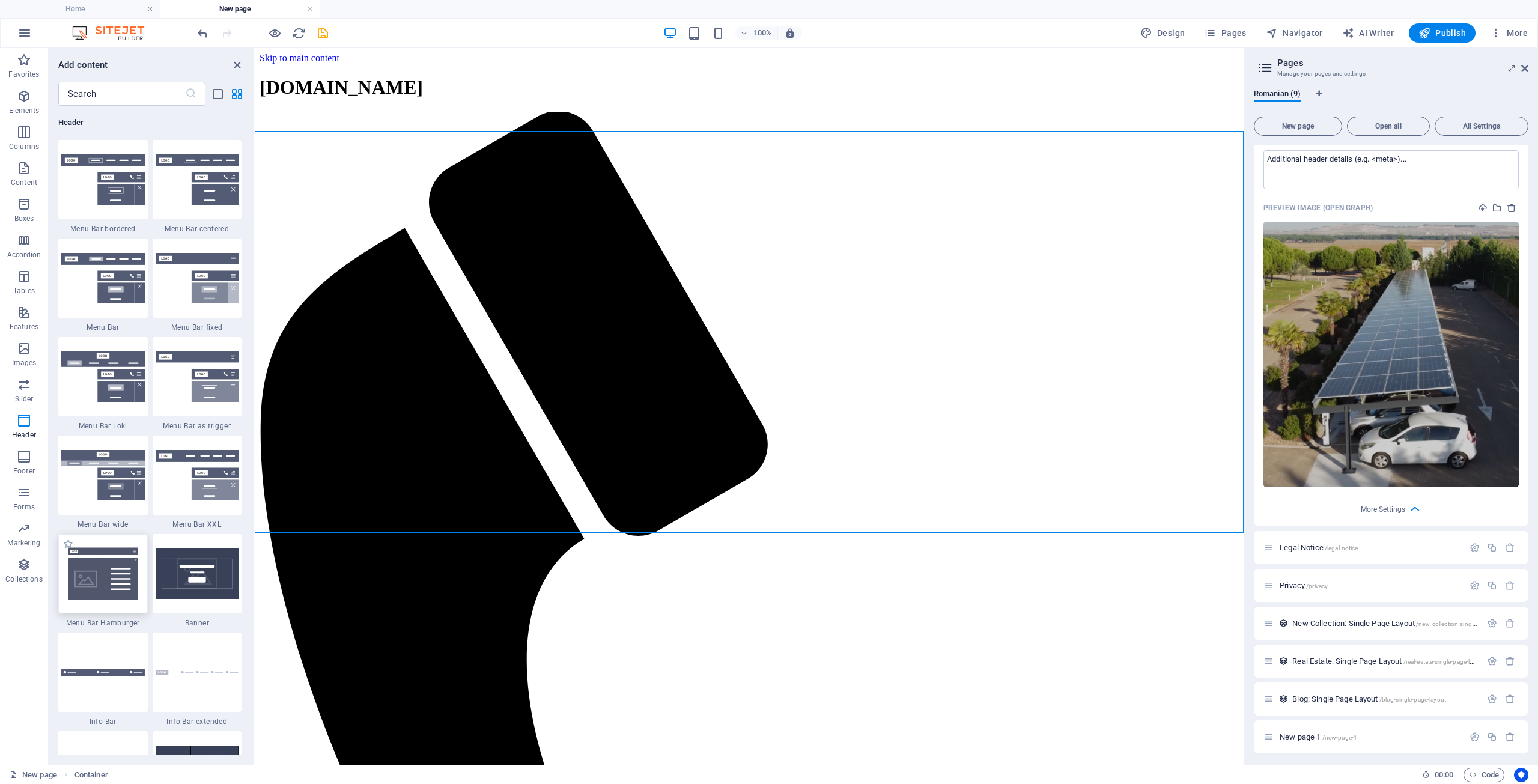
click at [120, 577] on img at bounding box center [103, 573] width 84 height 55
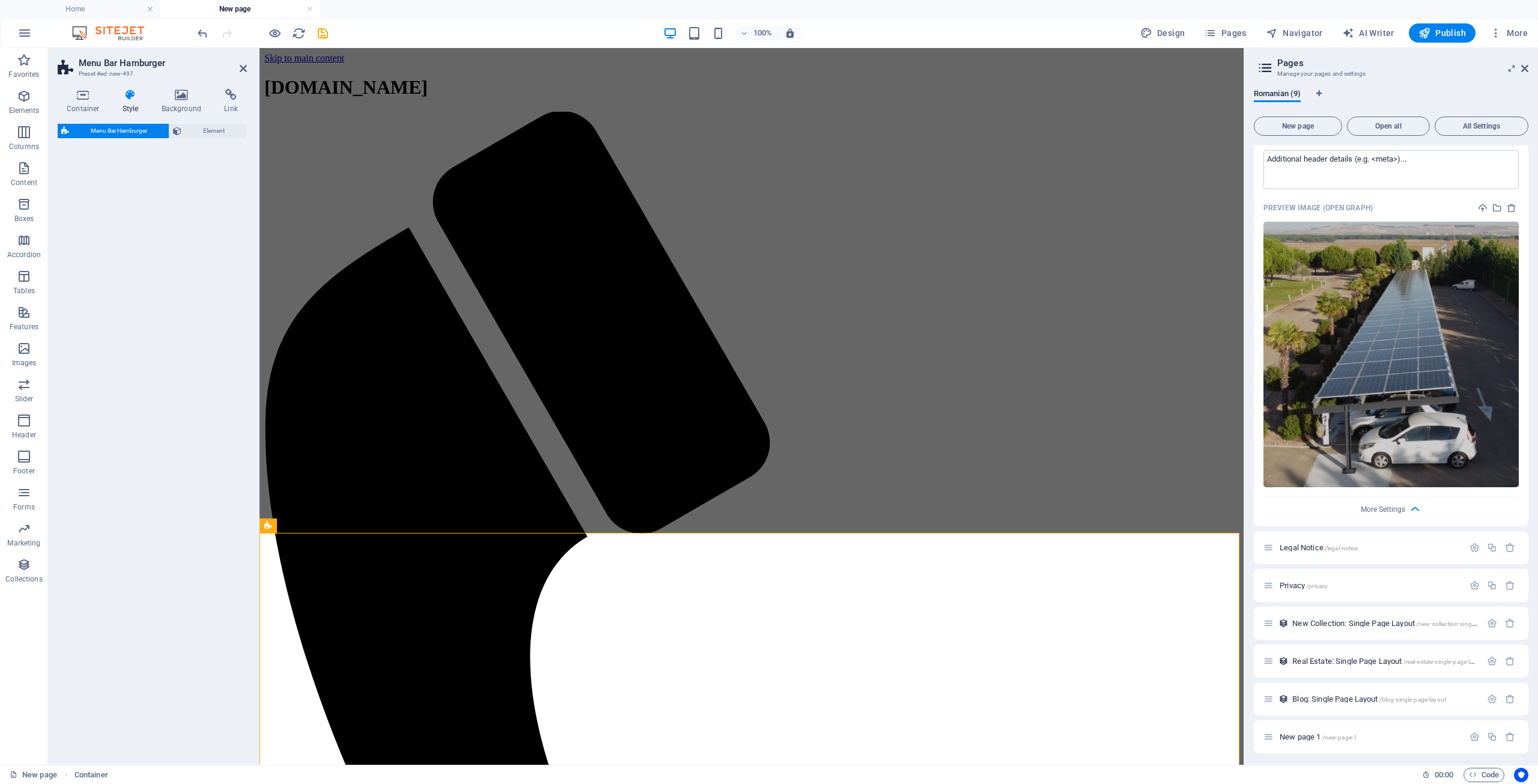
select select "rem"
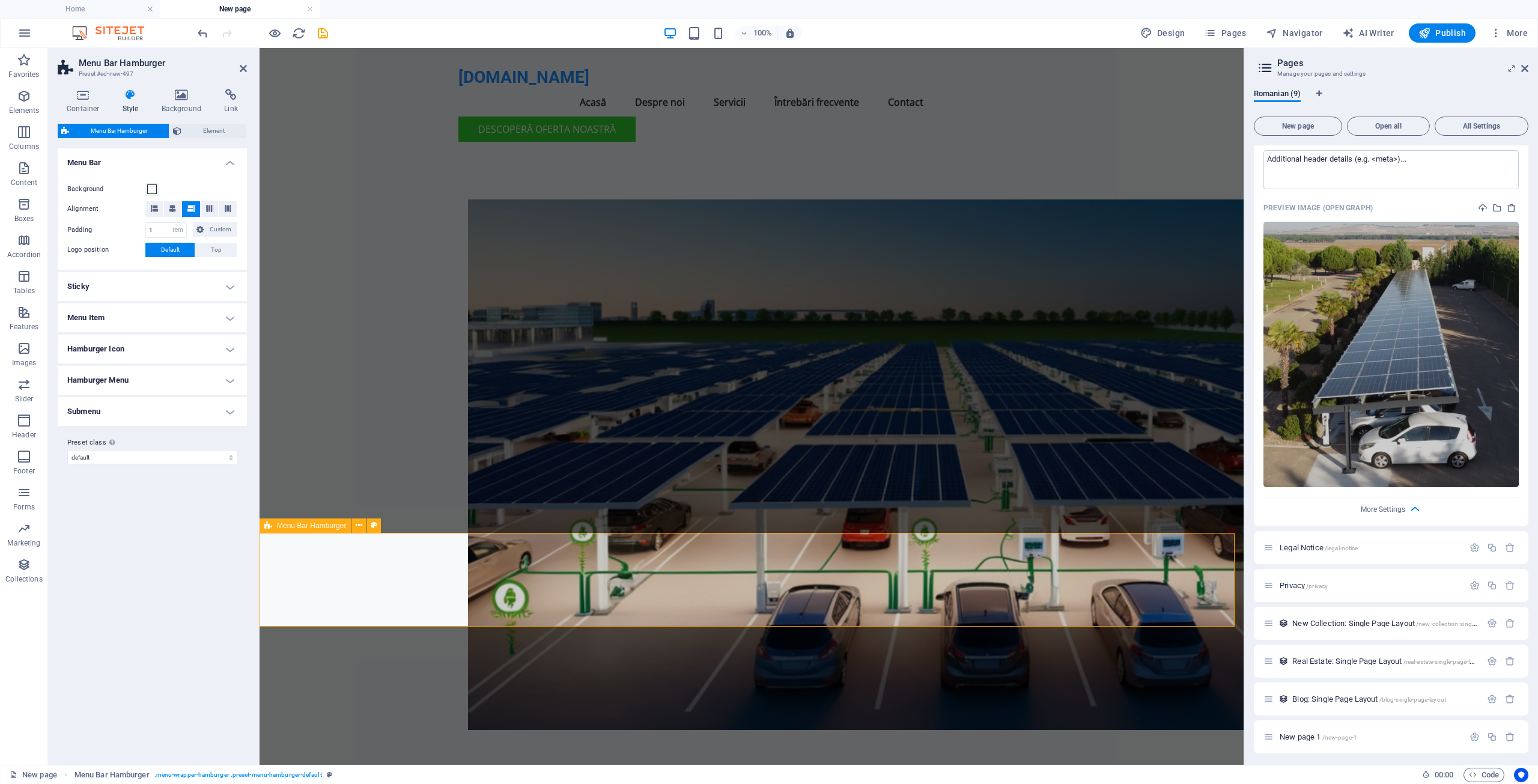
click at [205, 33] on icon "undo" at bounding box center [202, 33] width 14 height 14
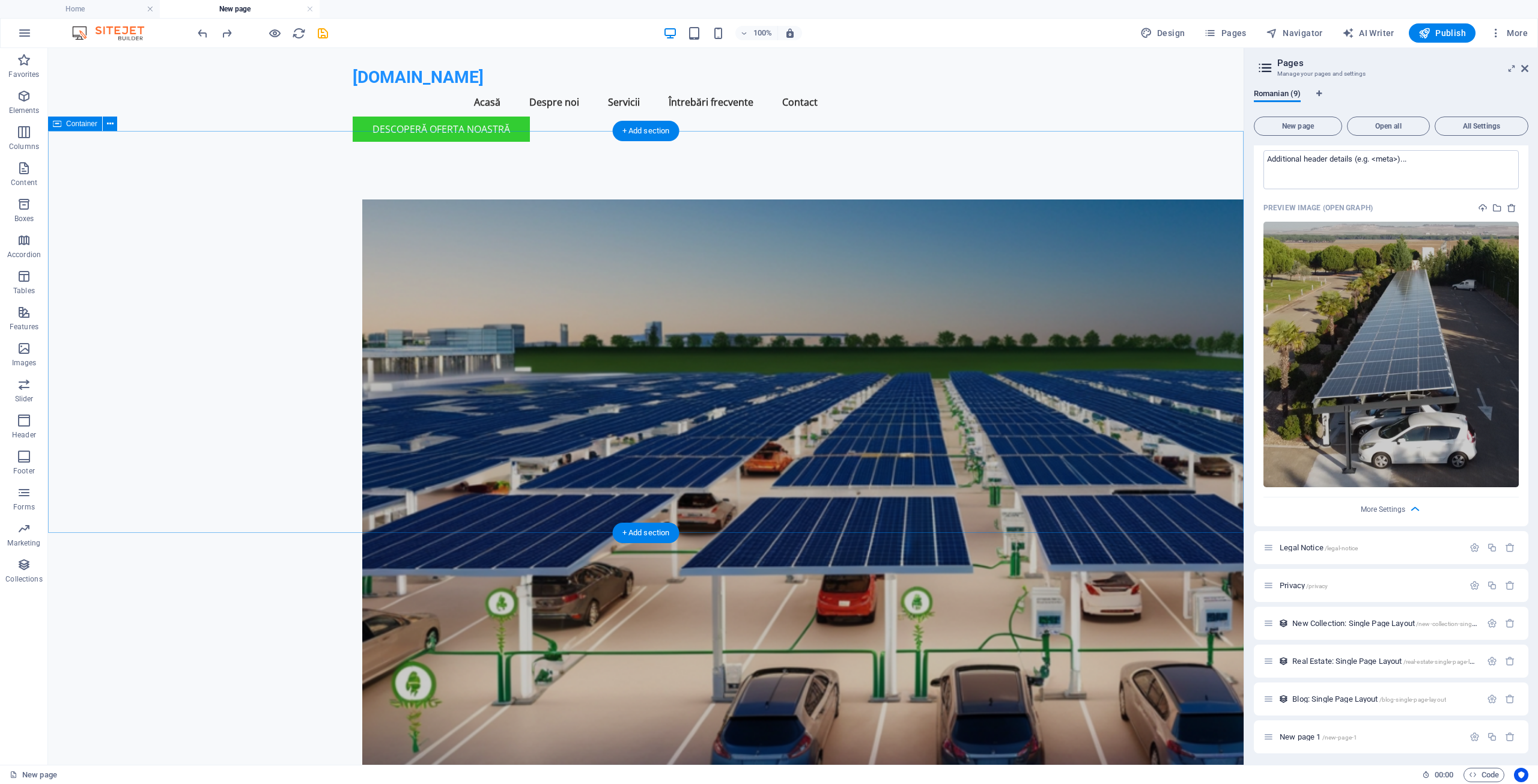
click at [1025, 381] on div at bounding box center [646, 522] width 1196 height 740
click at [321, 33] on icon "save" at bounding box center [323, 33] width 14 height 14
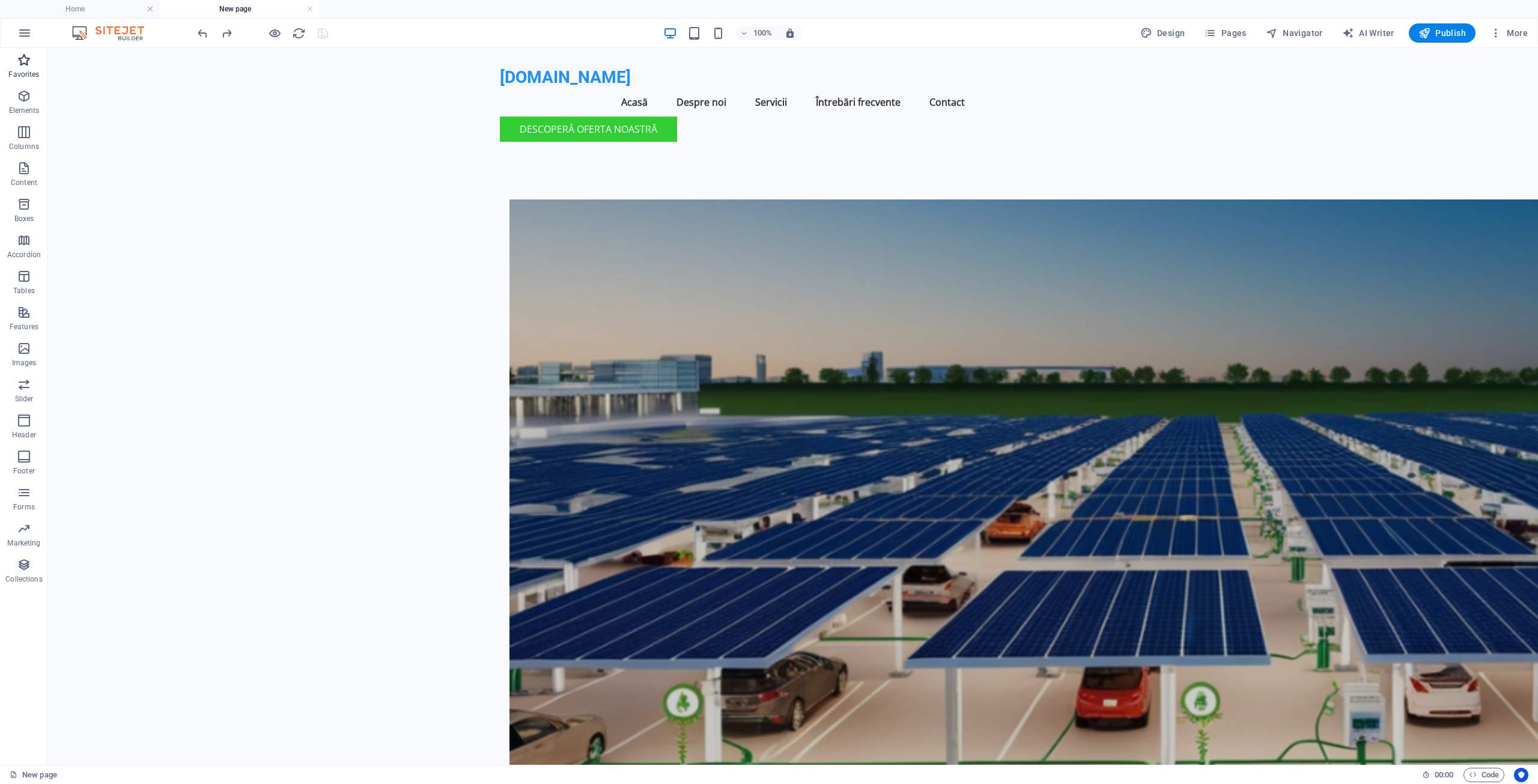
click at [24, 71] on p "Favorites" at bounding box center [24, 74] width 31 height 10
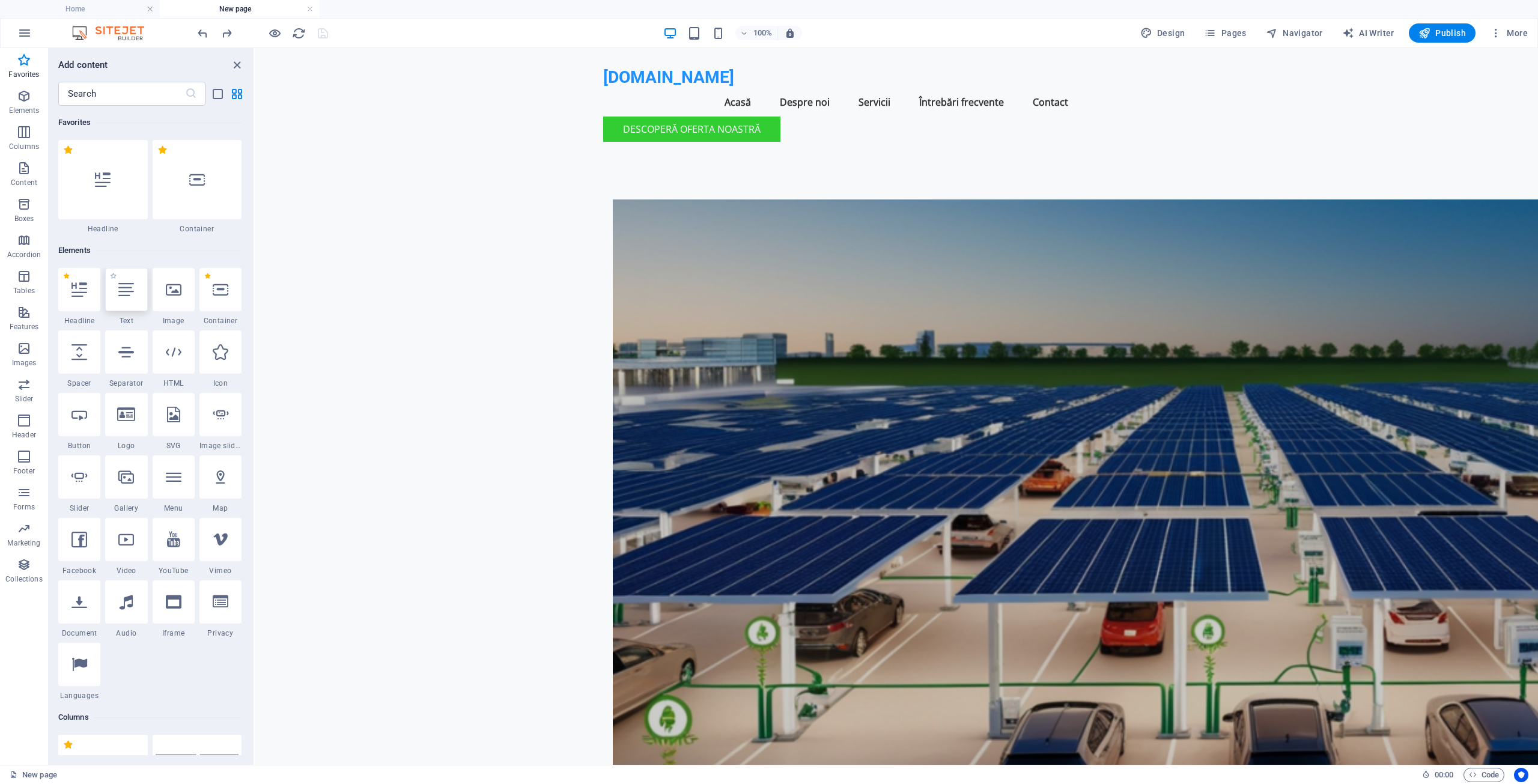
click at [126, 292] on icon at bounding box center [126, 289] width 16 height 16
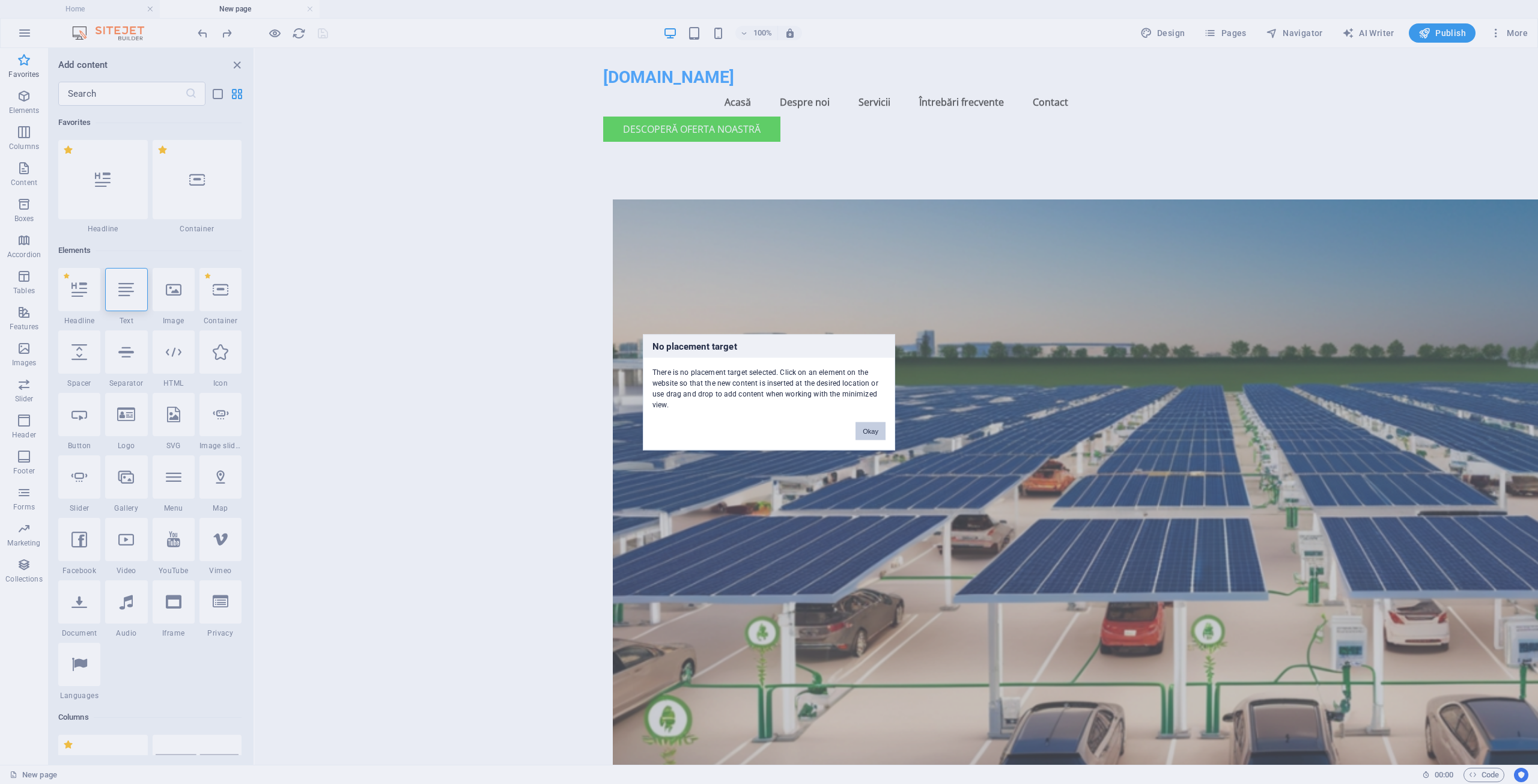
click at [875, 431] on button "Okay" at bounding box center [871, 431] width 30 height 18
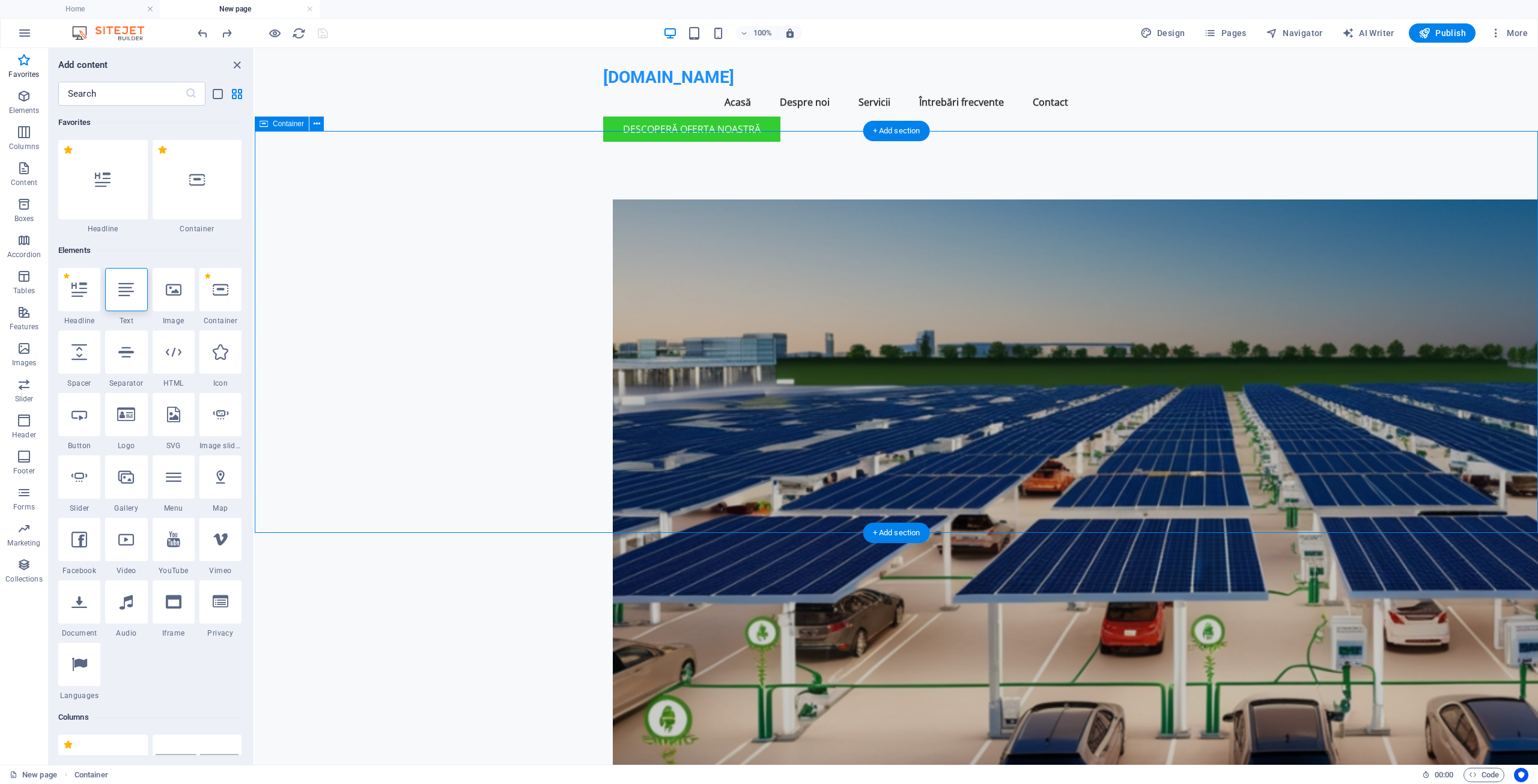
drag, startPoint x: 299, startPoint y: 202, endPoint x: 353, endPoint y: 254, distance: 75.0
click at [353, 254] on div at bounding box center [896, 545] width 1283 height 787
click at [199, 184] on icon at bounding box center [197, 180] width 16 height 16
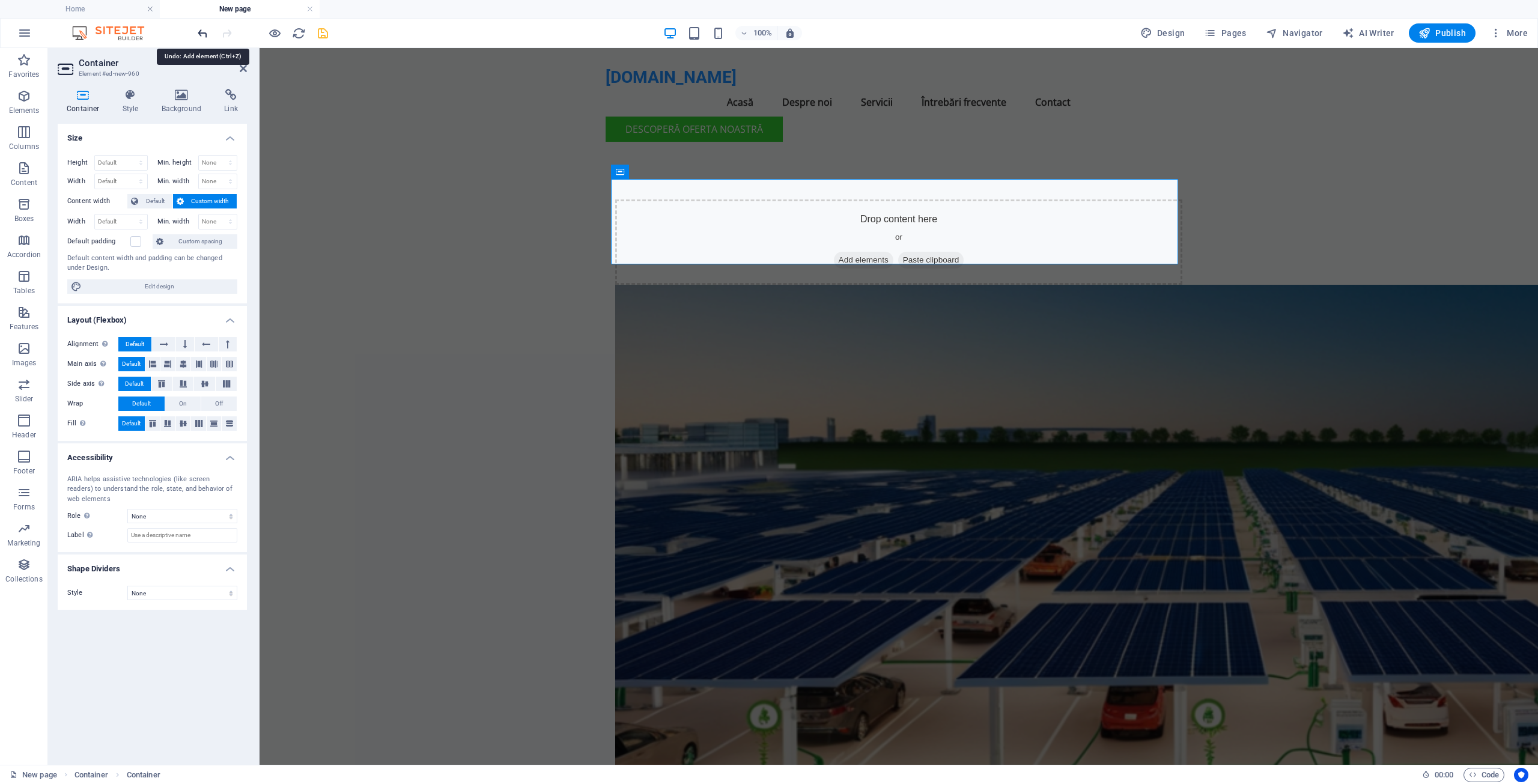
click at [202, 33] on icon "undo" at bounding box center [202, 33] width 14 height 14
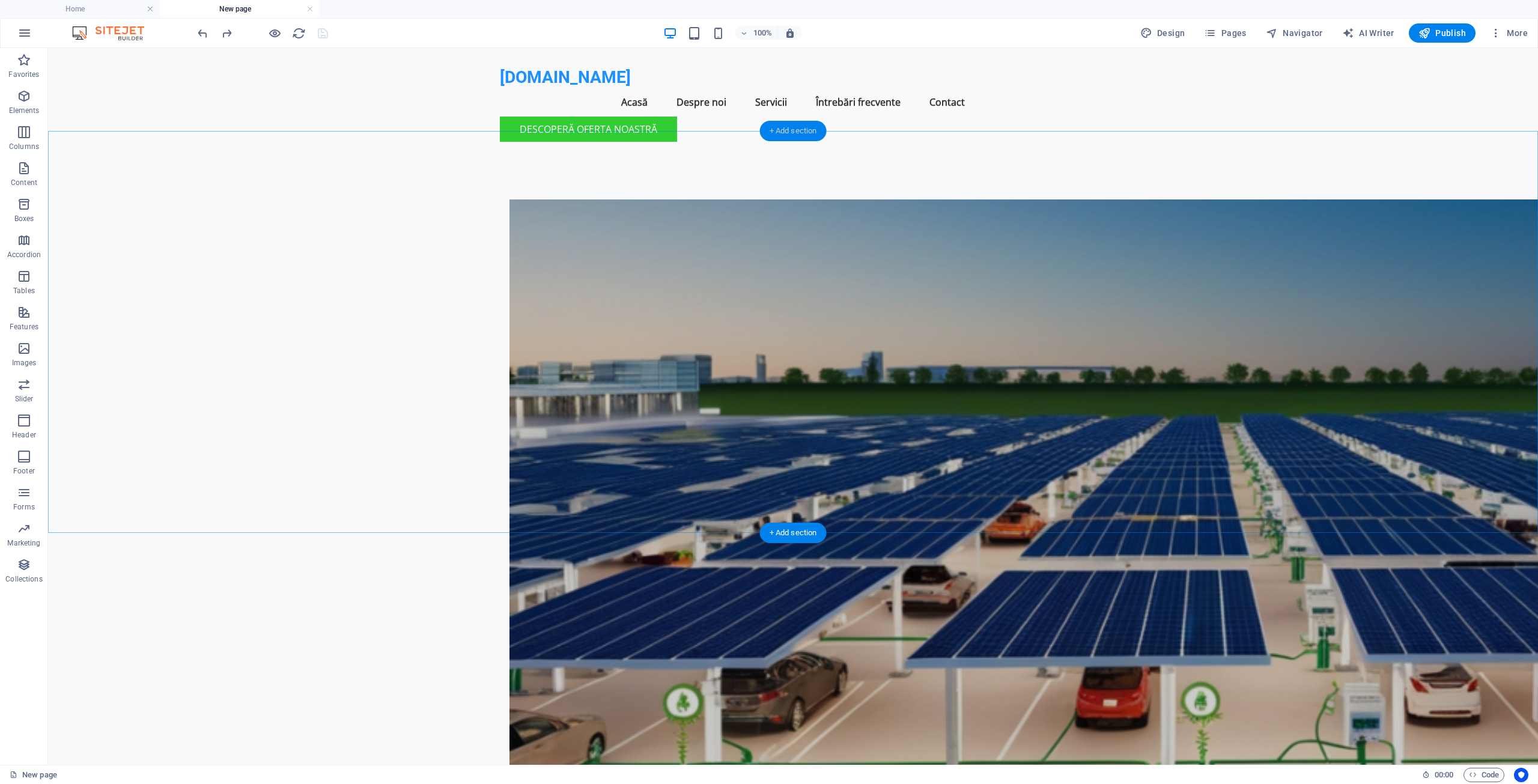
click at [794, 133] on div "+ Add section" at bounding box center [793, 131] width 67 height 20
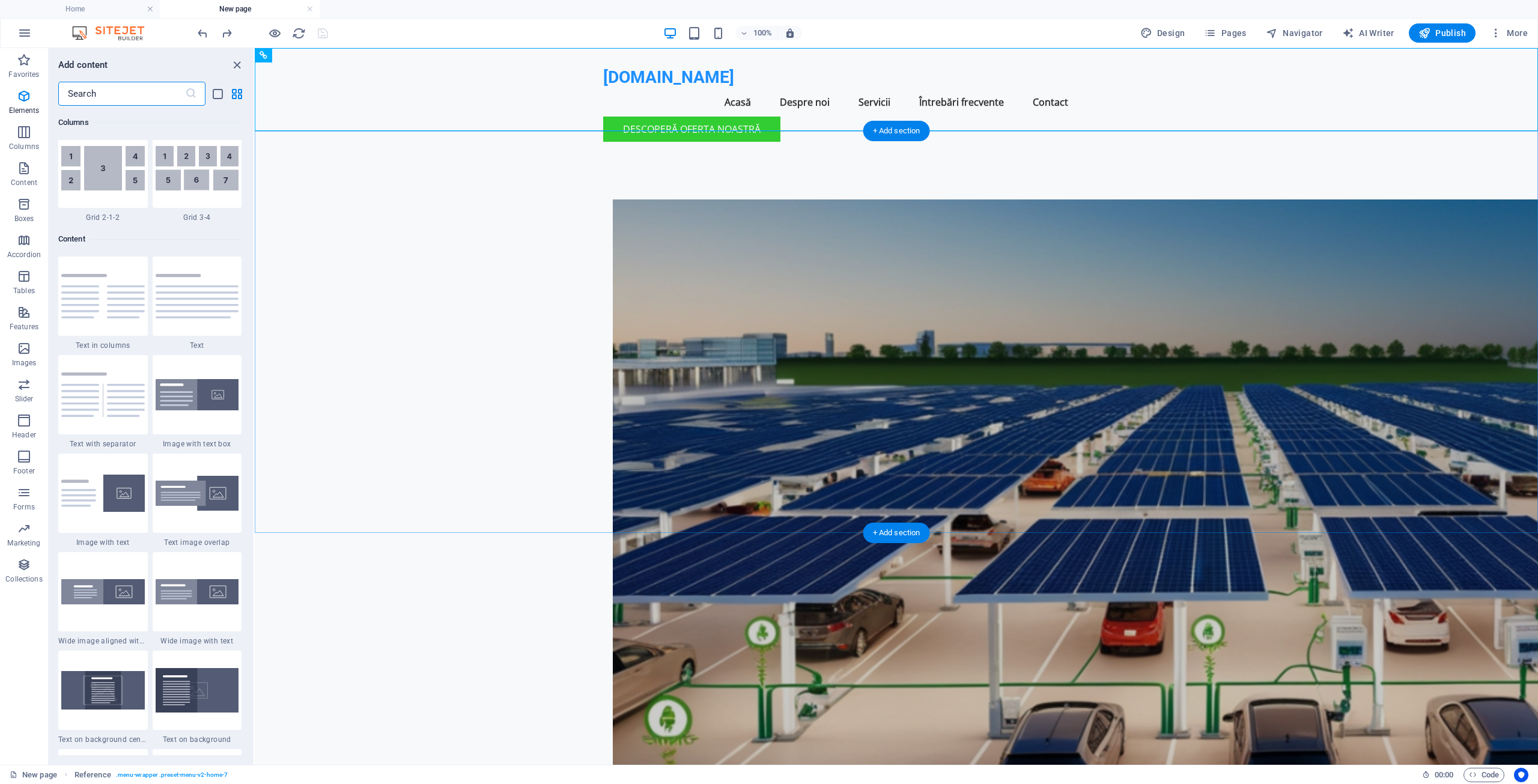
scroll to position [2101, 0]
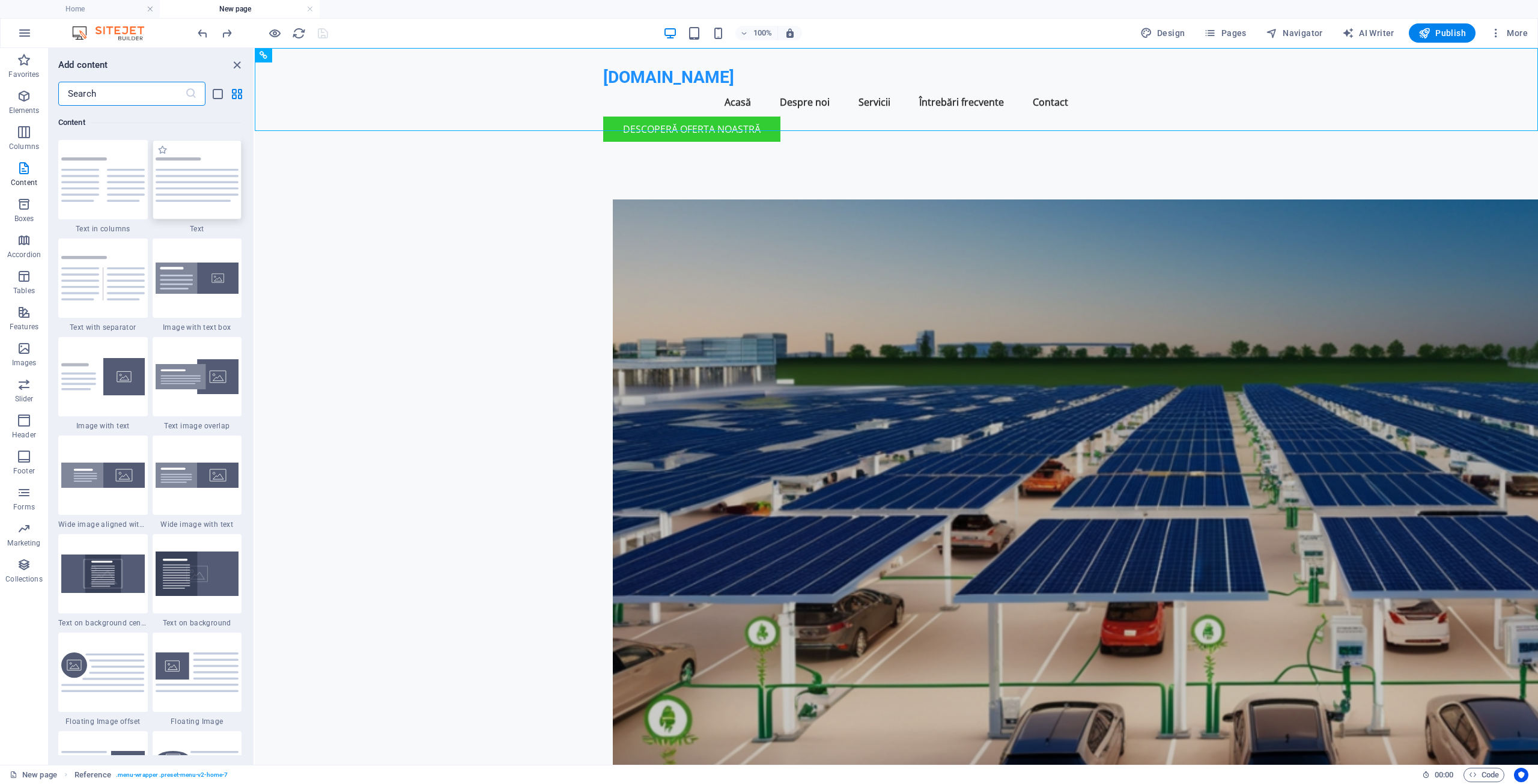
click at [199, 198] on img at bounding box center [197, 180] width 84 height 44
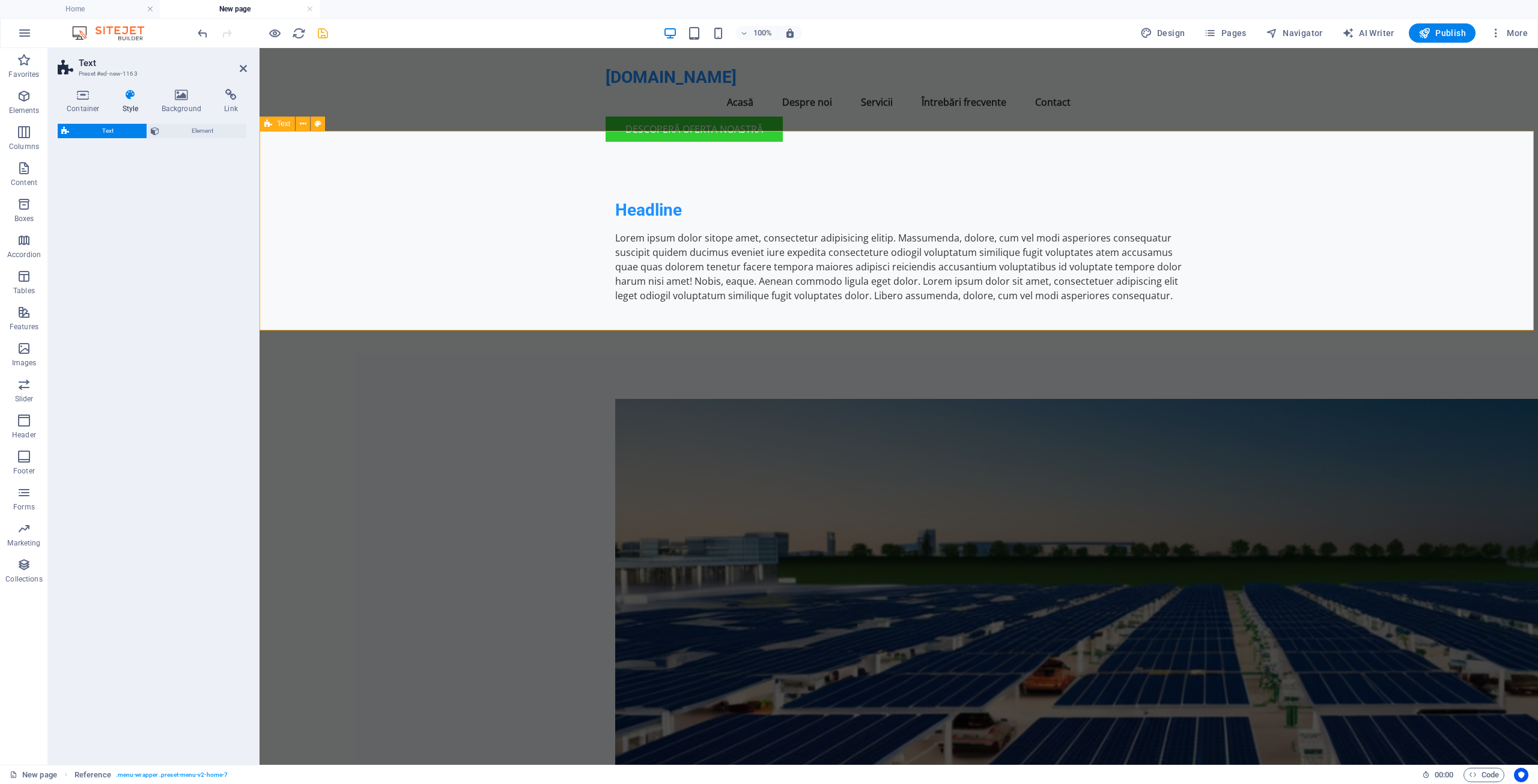
select select "preset-text-v2-default"
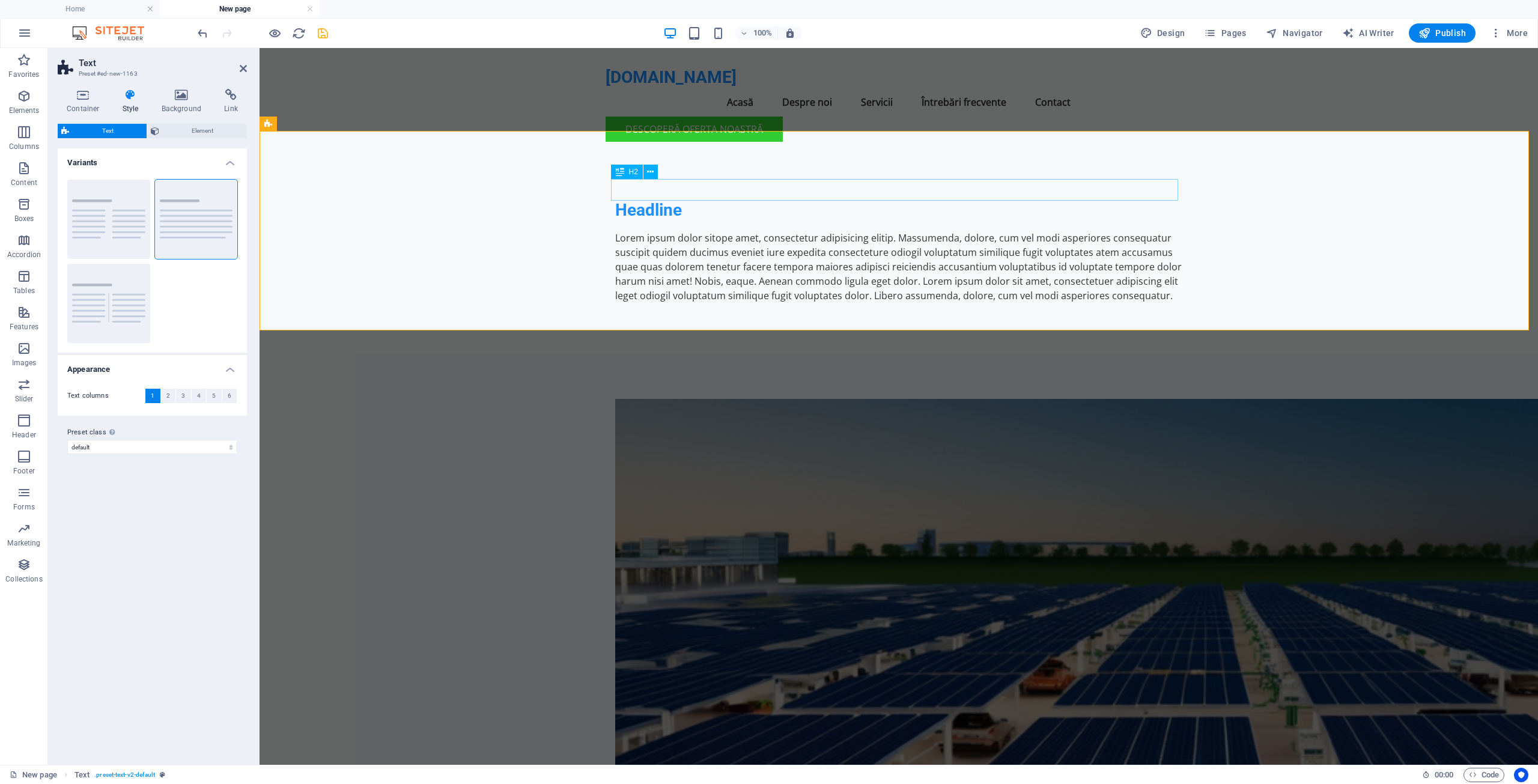
click at [650, 199] on div "Headline" at bounding box center [899, 210] width 567 height 22
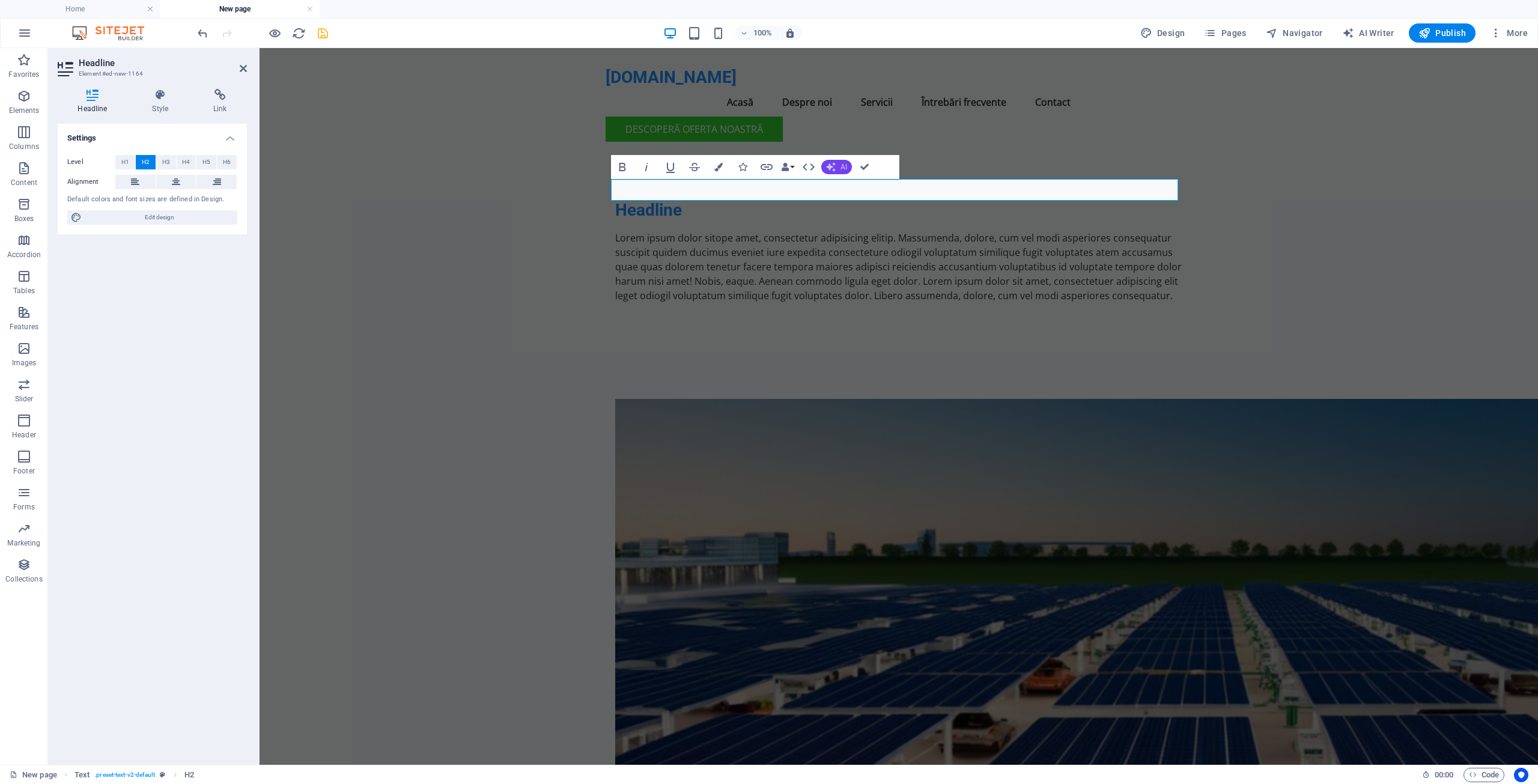
click at [844, 167] on span "AI" at bounding box center [844, 166] width 7 height 7
click at [850, 184] on link "Improve" at bounding box center [880, 187] width 117 height 18
drag, startPoint x: 767, startPoint y: 189, endPoint x: 609, endPoint y: 194, distance: 158.1
click at [609, 194] on div "Enhanced Headline Lorem ipsum dolor sitope amet, consectetur adipisicing elitip…" at bounding box center [899, 251] width 1279 height 199
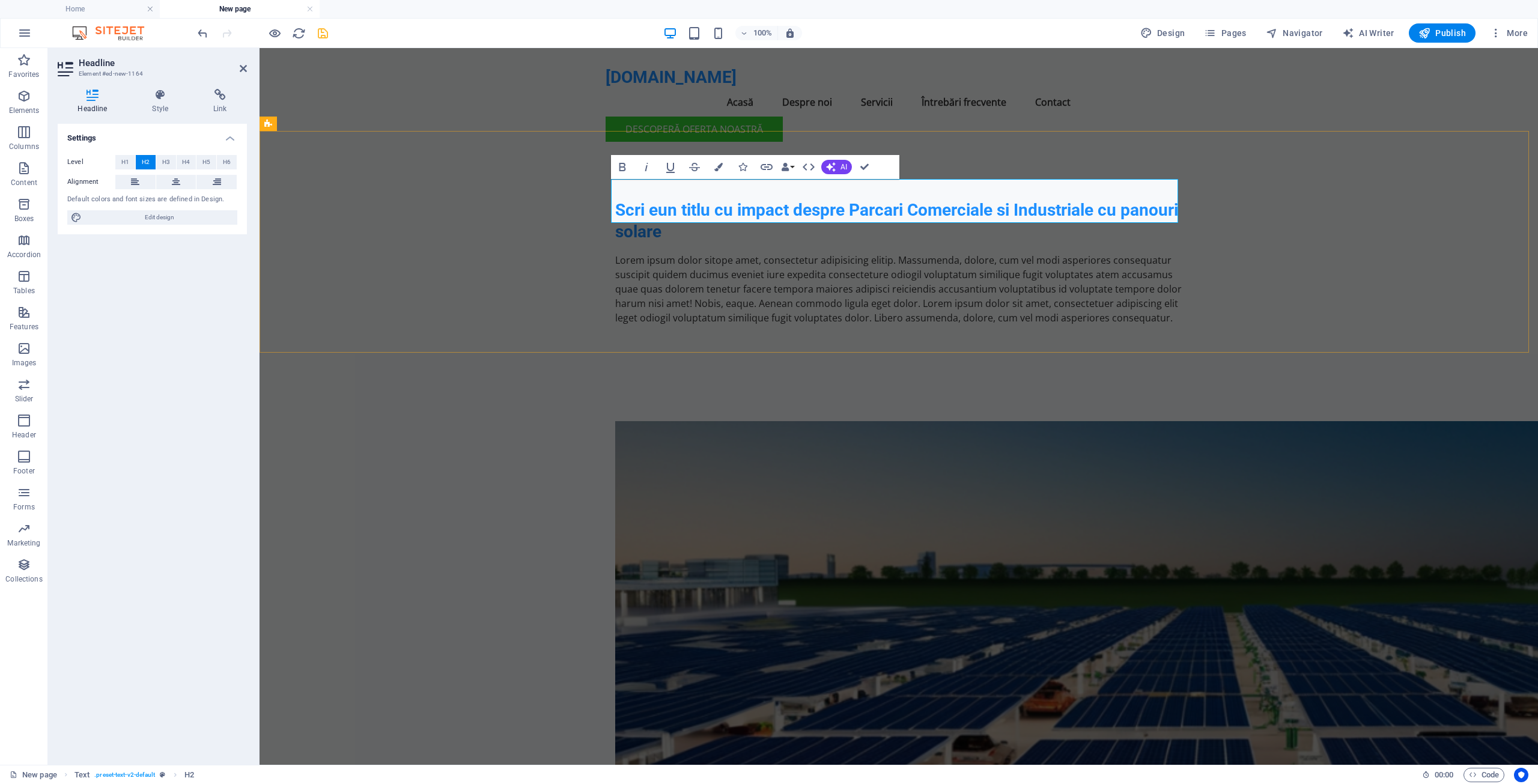
click at [646, 199] on h2 "Scri eun titlu cu impact despre Parcari Comerciale si Industriale cu panouri so…" at bounding box center [899, 221] width 567 height 44
click at [651, 199] on h2 "Scrieun titlu cu impact despre Parcari Comerciale si Industriale cu panouri sol…" at bounding box center [899, 221] width 567 height 44
click at [836, 168] on button "AI" at bounding box center [837, 167] width 31 height 14
click at [849, 187] on link "Improve" at bounding box center [880, 187] width 117 height 18
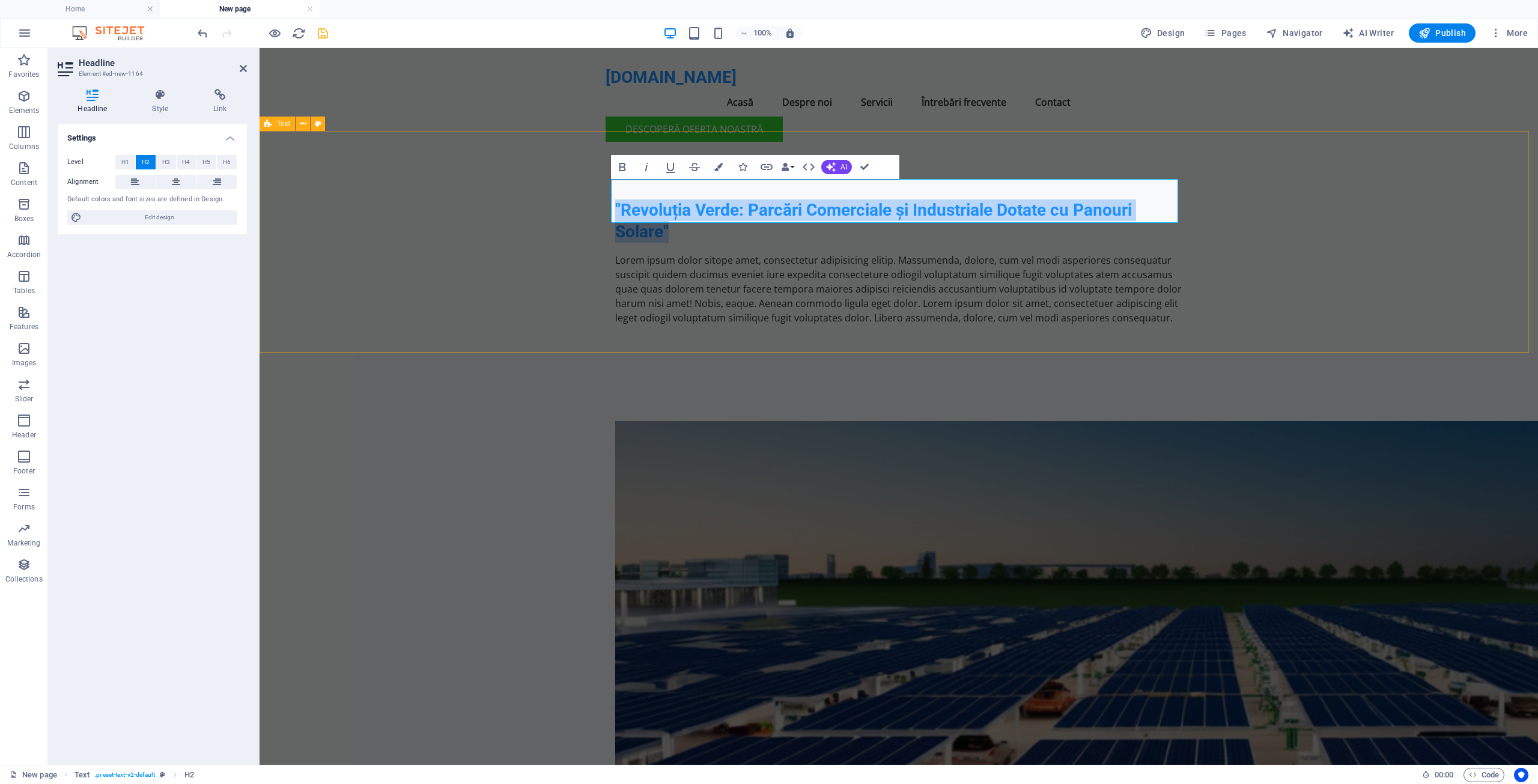
drag, startPoint x: 697, startPoint y: 207, endPoint x: 606, endPoint y: 191, distance: 92.4
click at [606, 191] on div ""Revoluția Verde: Parcări Comerciale și Industriale Dotate cu Panouri Solare" L…" at bounding box center [899, 262] width 1279 height 221
click at [838, 169] on button "AI" at bounding box center [837, 167] width 31 height 14
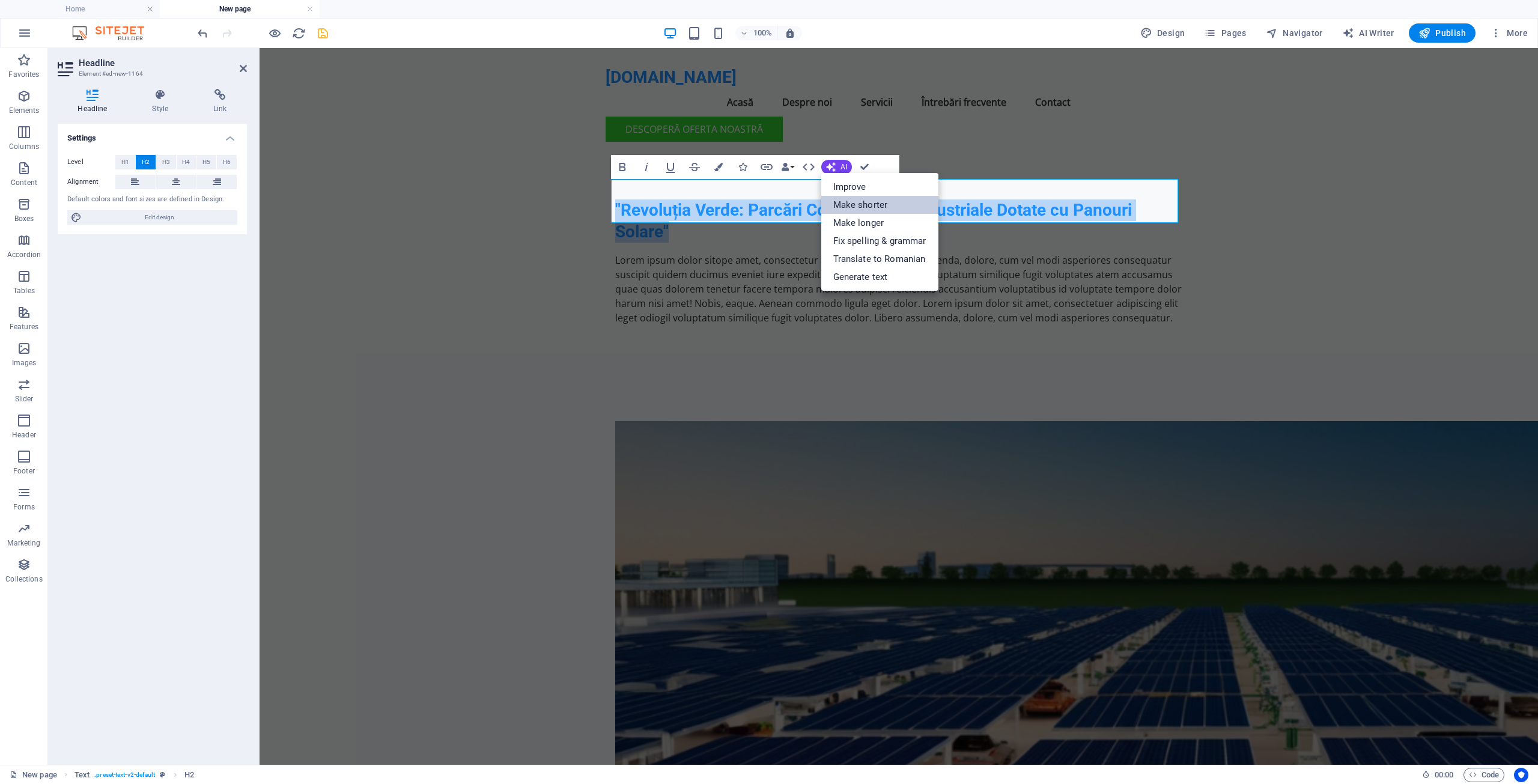
click at [848, 201] on link "Make shorter" at bounding box center [880, 205] width 117 height 18
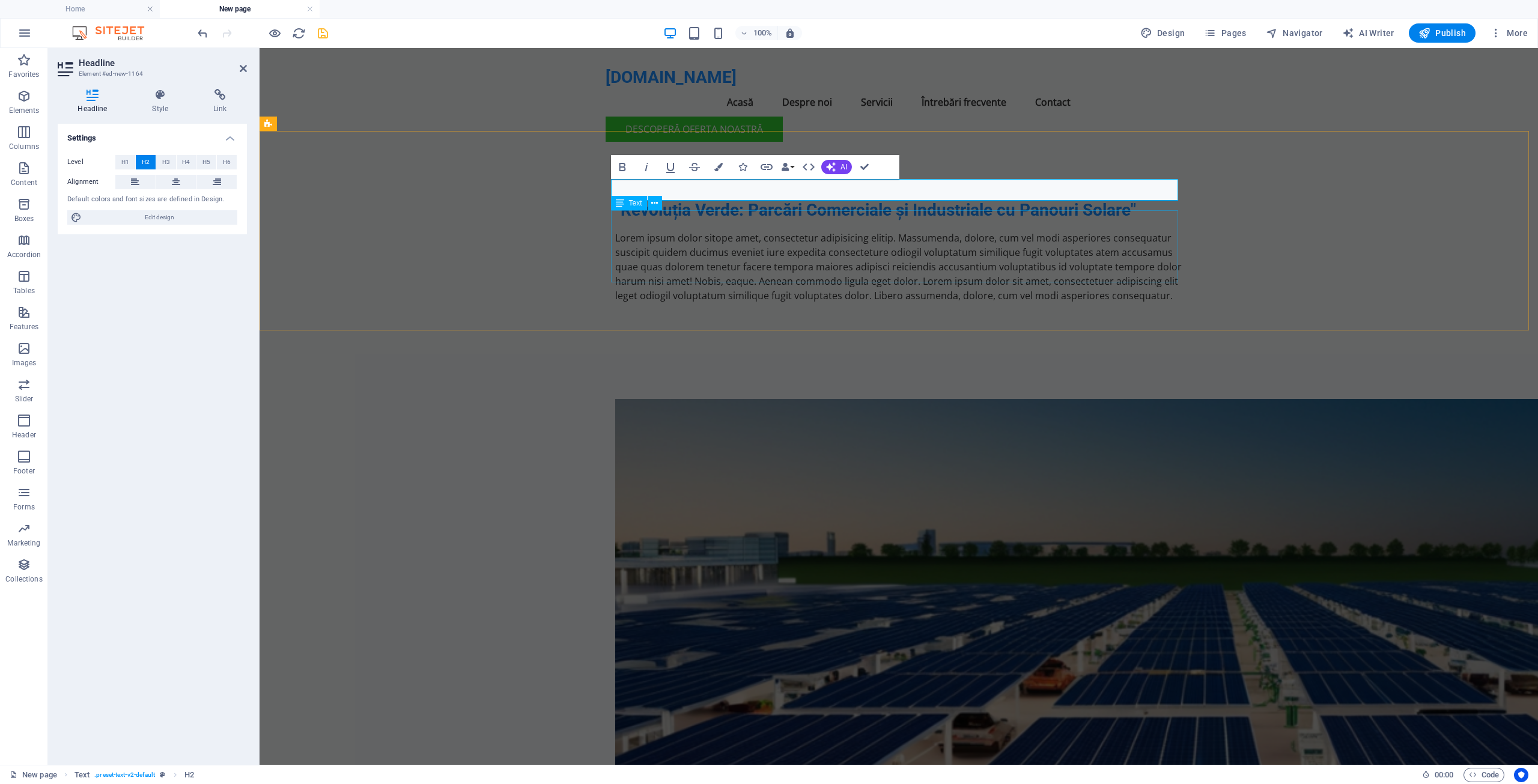
click at [728, 244] on div "Lorem ipsum dolor sitope amet, consectetur adipisicing elitip. Massumenda, dolo…" at bounding box center [899, 266] width 567 height 72
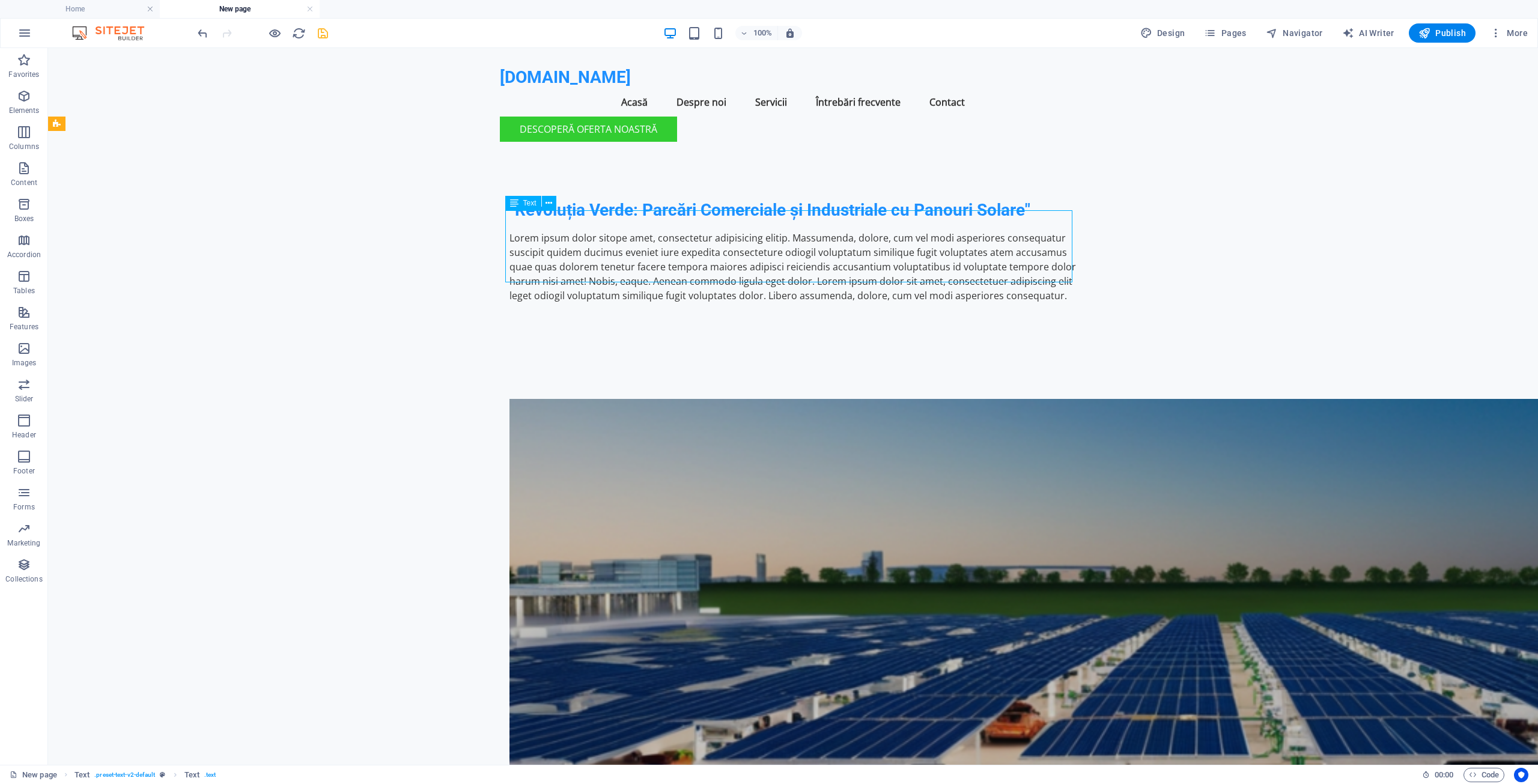
click at [749, 244] on div "Lorem ipsum dolor sitope amet, consectetur adipisicing elitip. Massumenda, dolo…" at bounding box center [793, 266] width 567 height 72
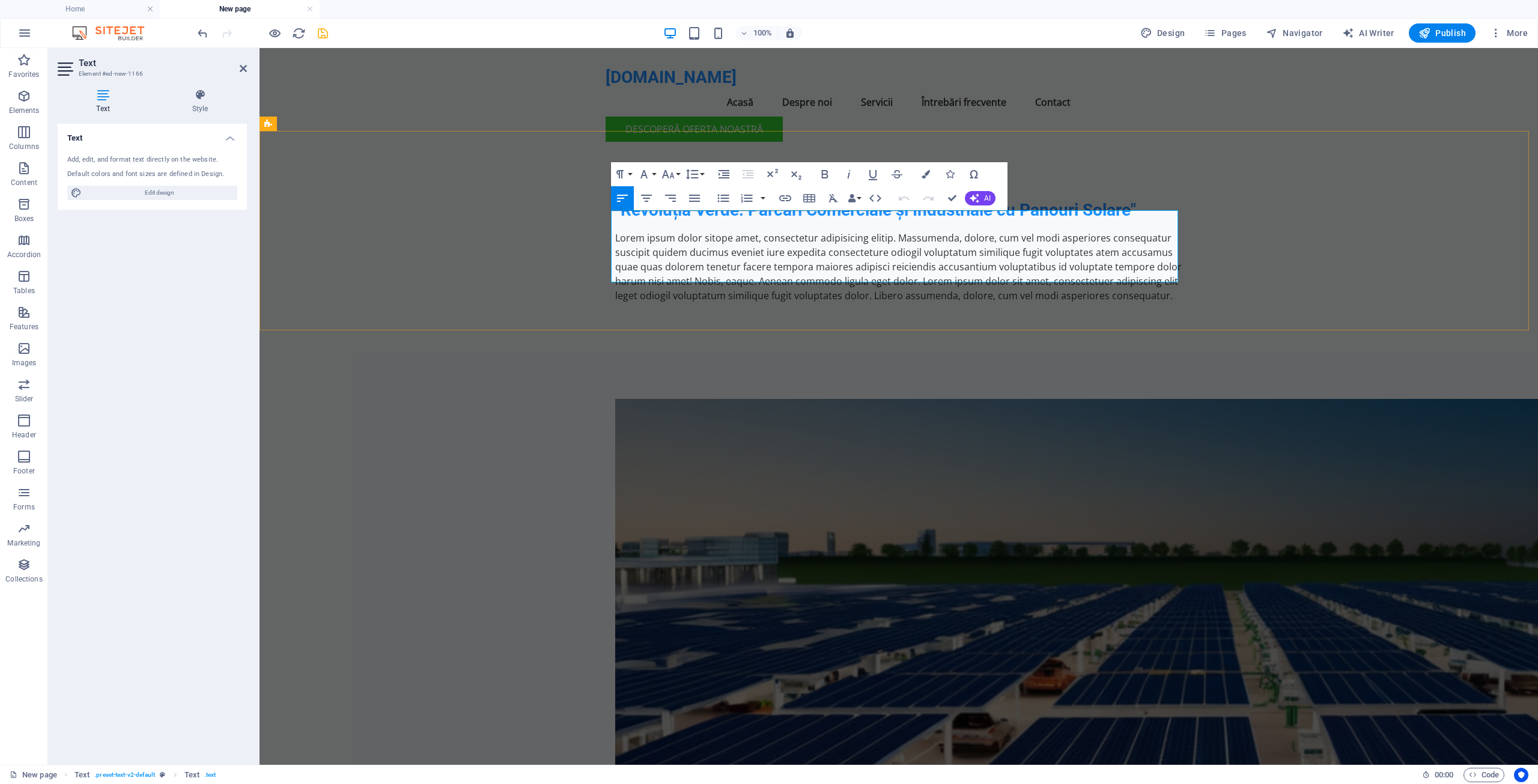
click at [858, 248] on p "Lorem ipsum dolor sitope amet, consectetur adipisicing elitip. Massumenda, dolo…" at bounding box center [899, 266] width 567 height 72
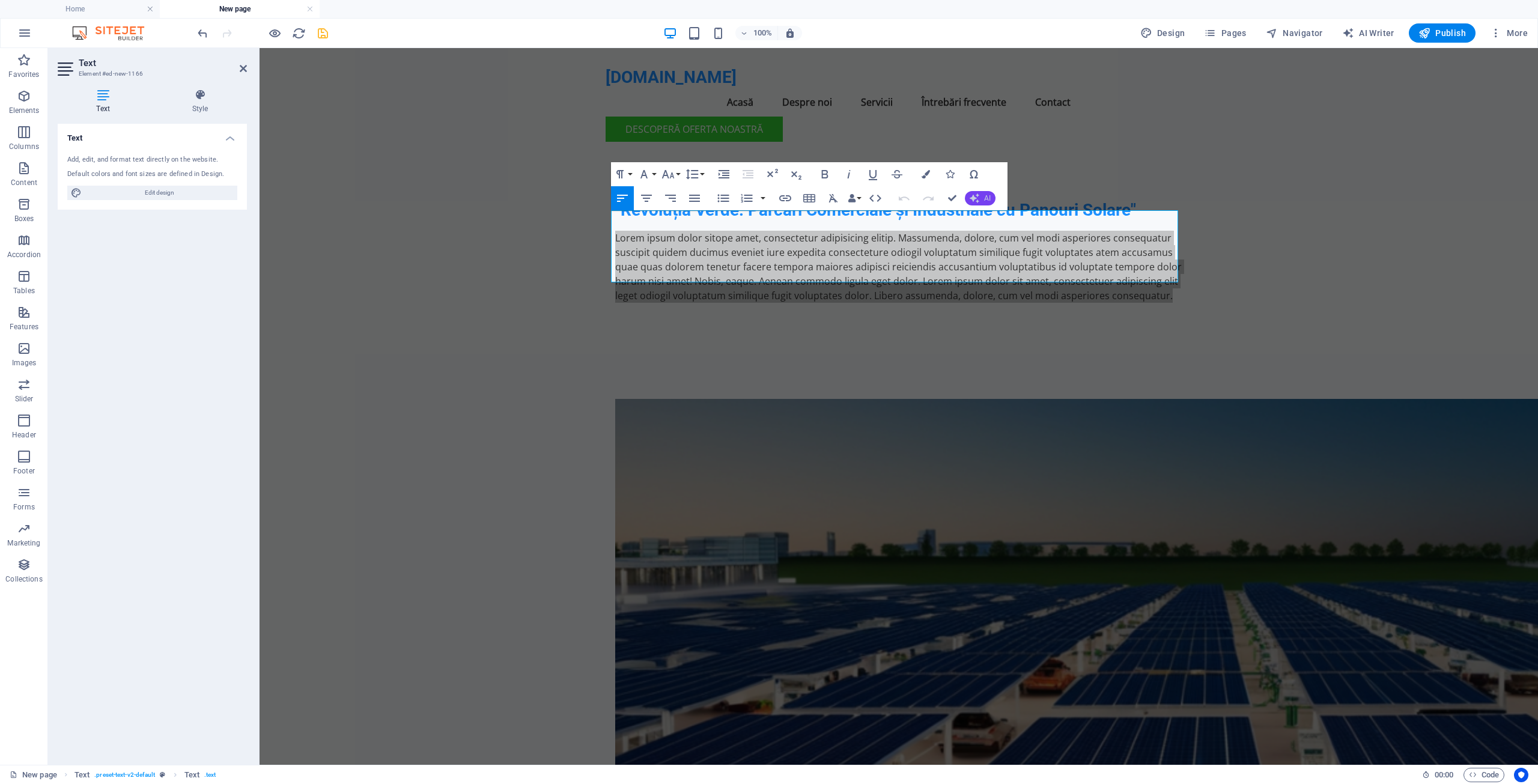
click at [983, 198] on button "AI" at bounding box center [980, 198] width 31 height 14
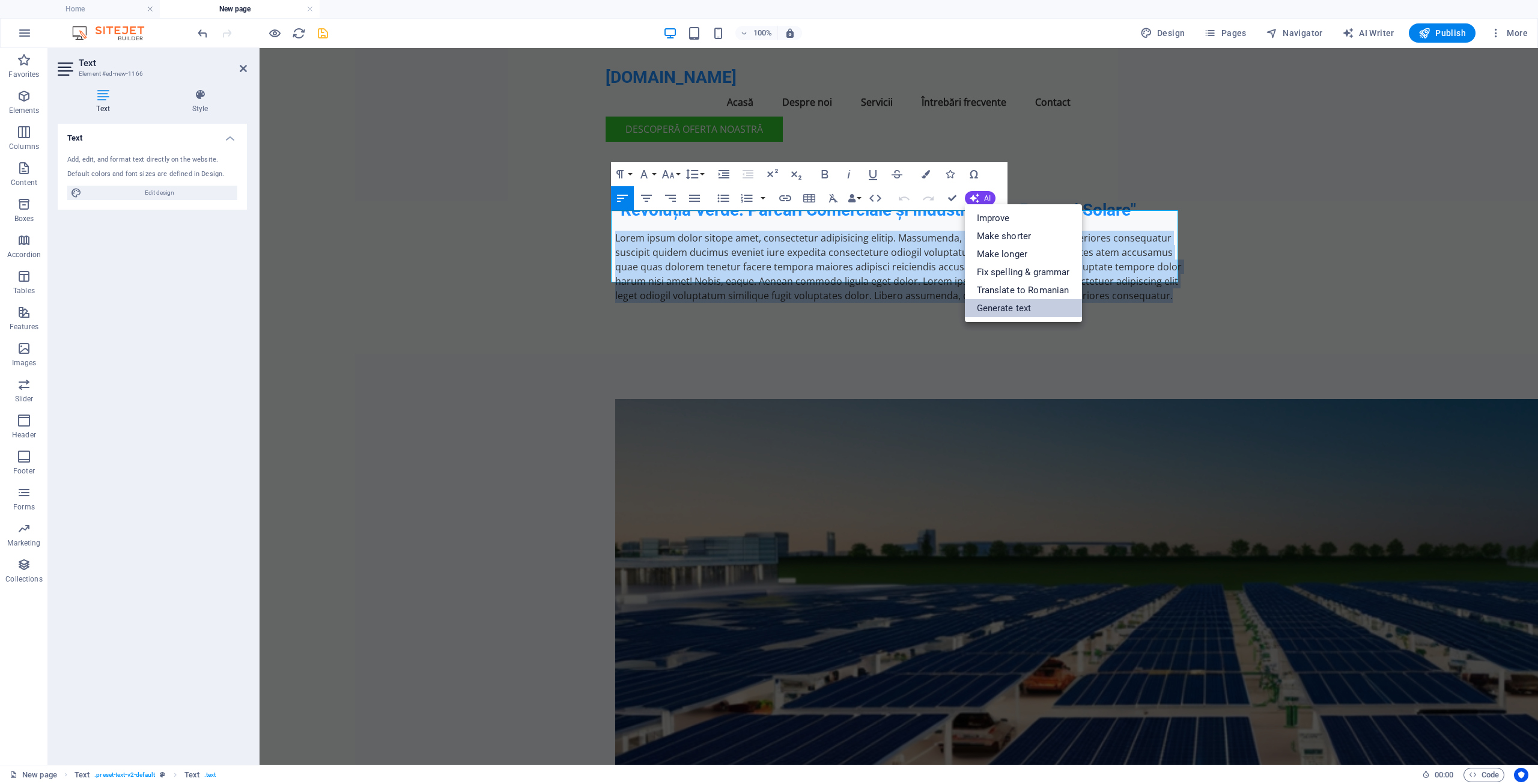
click at [993, 305] on link "Generate text" at bounding box center [1023, 308] width 117 height 18
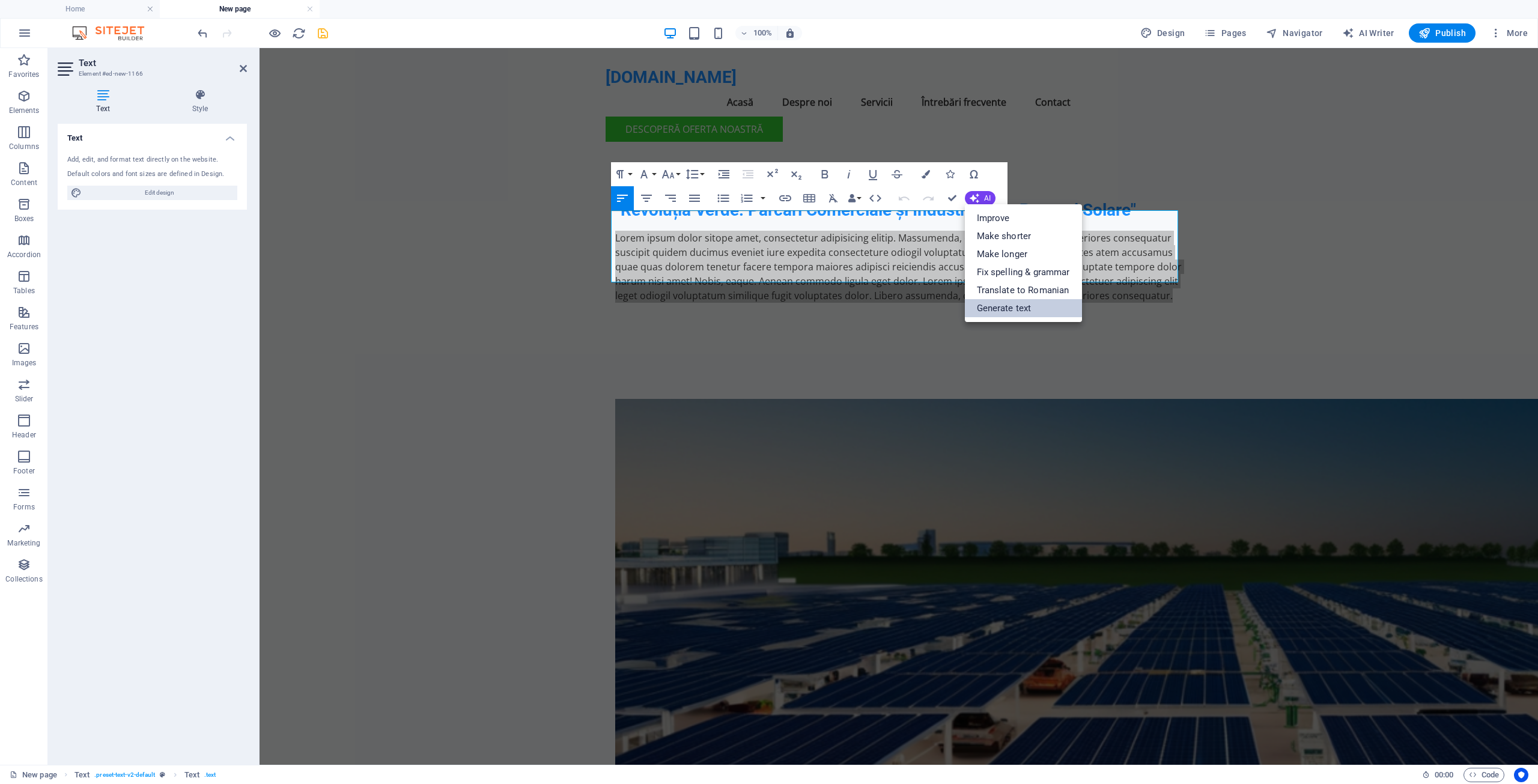
select select "English"
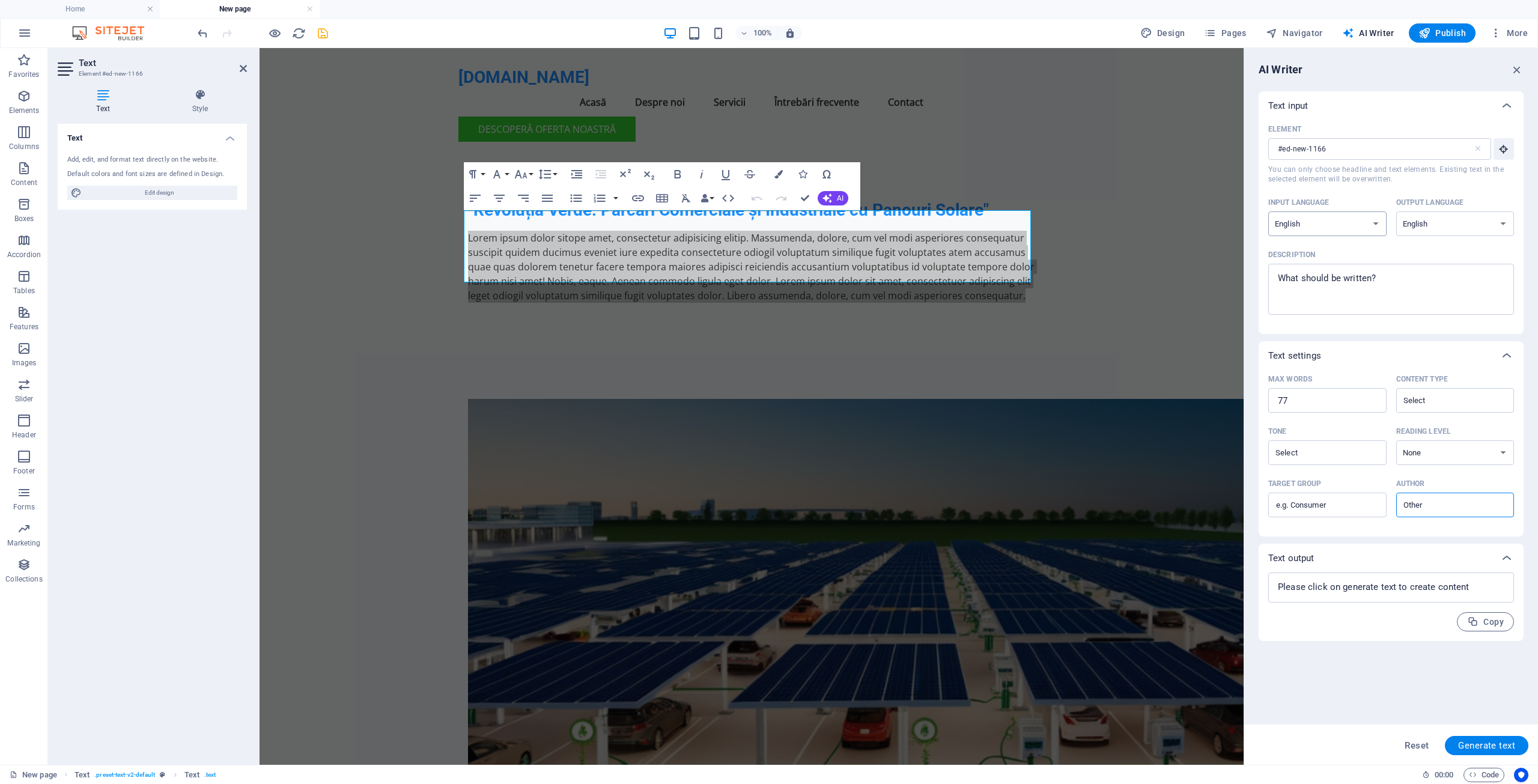
click at [1372, 222] on select "Albanian Arabic Armenian Awadhi Azerbaijani Bashkir Basque Belarusian Bengali B…" at bounding box center [1327, 224] width 118 height 25
select select "Romanian"
click at [1268, 212] on select "Albanian Arabic Armenian Awadhi Azerbaijani Bashkir Basque Belarusian Bengali B…" at bounding box center [1327, 224] width 118 height 25
click at [1445, 216] on select "Albanian Arabic Armenian Awadhi Azerbaijani Bashkir Basque Belarusian Bengali B…" at bounding box center [1455, 224] width 118 height 25
select select "Romanian"
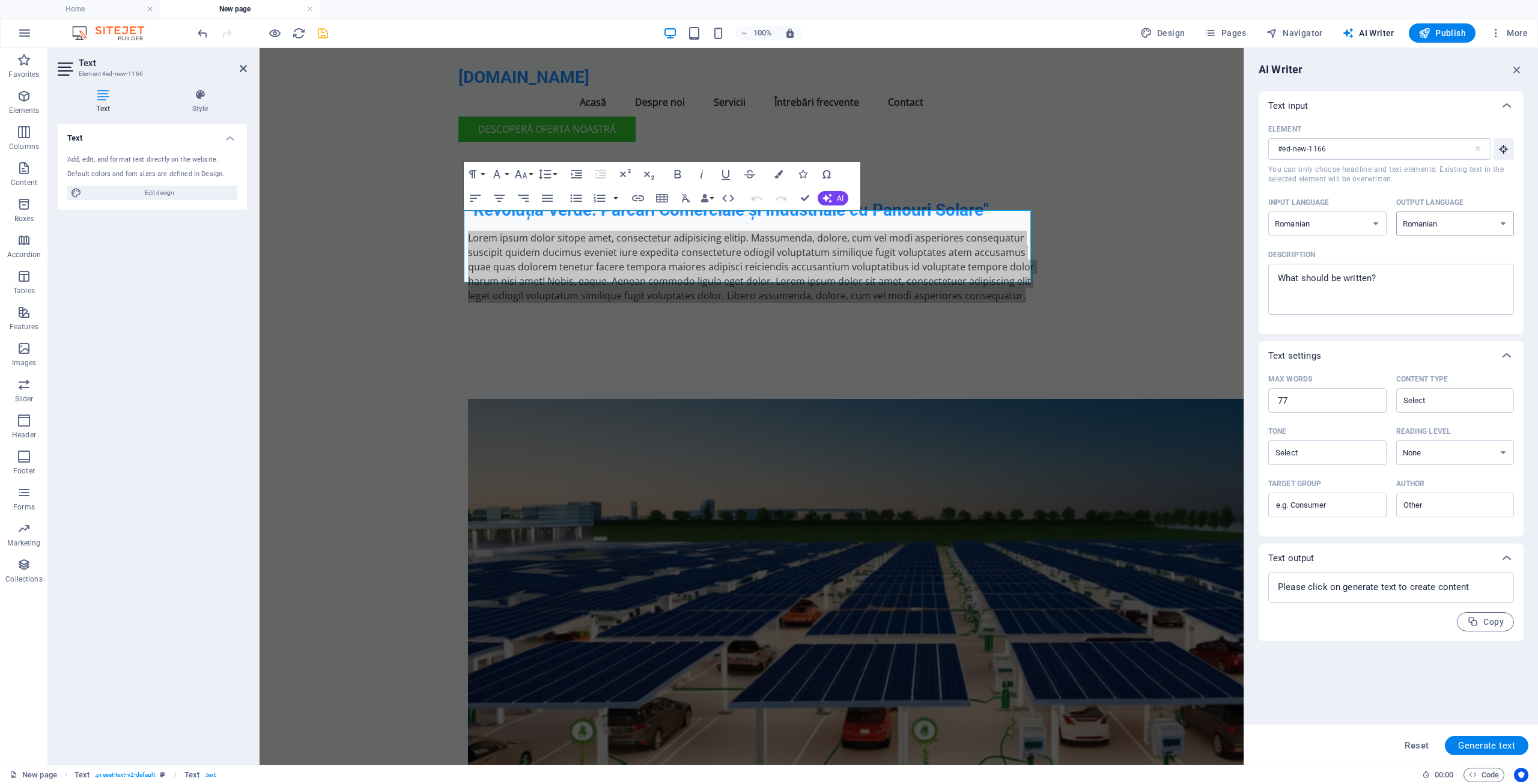
click at [1396, 212] on select "Albanian Arabic Armenian Awadhi Azerbaijani Bashkir Basque Belarusian Bengali B…" at bounding box center [1455, 224] width 118 height 25
click at [1371, 30] on span "AI Writer" at bounding box center [1368, 33] width 52 height 12
click at [833, 198] on button "AI" at bounding box center [833, 198] width 31 height 14
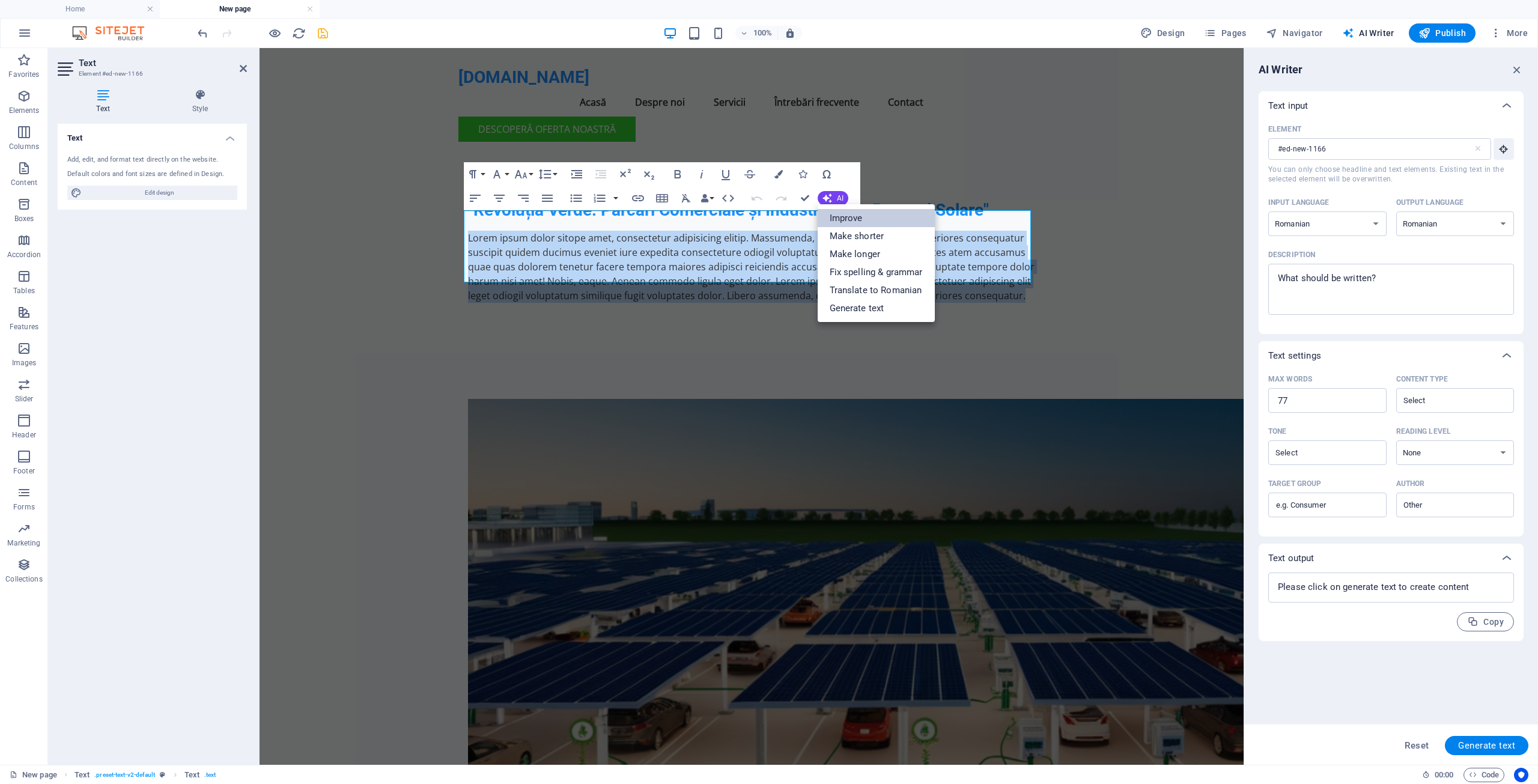
click at [839, 218] on link "Improve" at bounding box center [876, 218] width 117 height 18
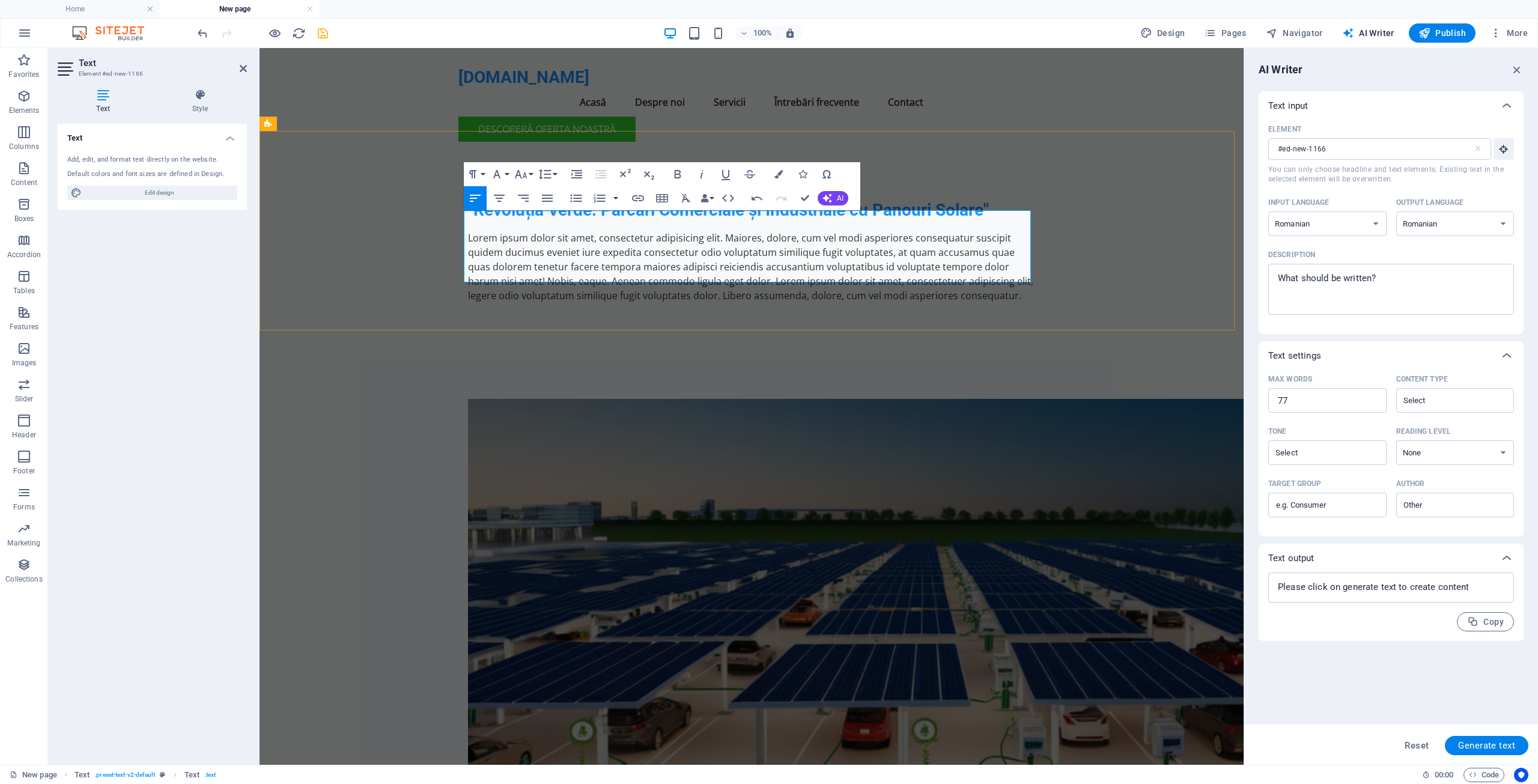
click at [873, 236] on p "Lorem ipsum dolor sit amet, consectetur adipisicing elit. Maiores, dolore, cum …" at bounding box center [752, 266] width 567 height 72
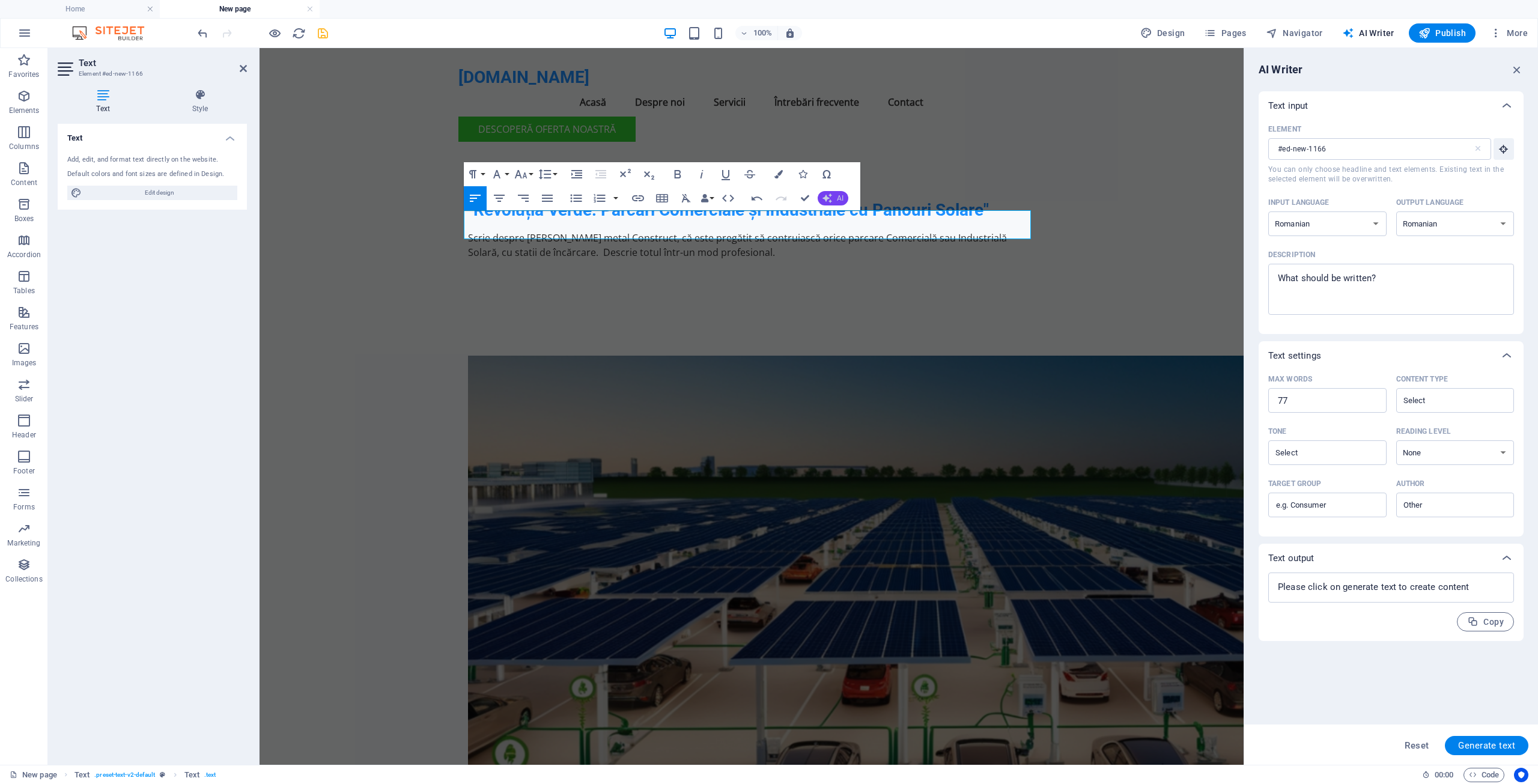
click at [831, 199] on icon "button" at bounding box center [827, 198] width 12 height 12
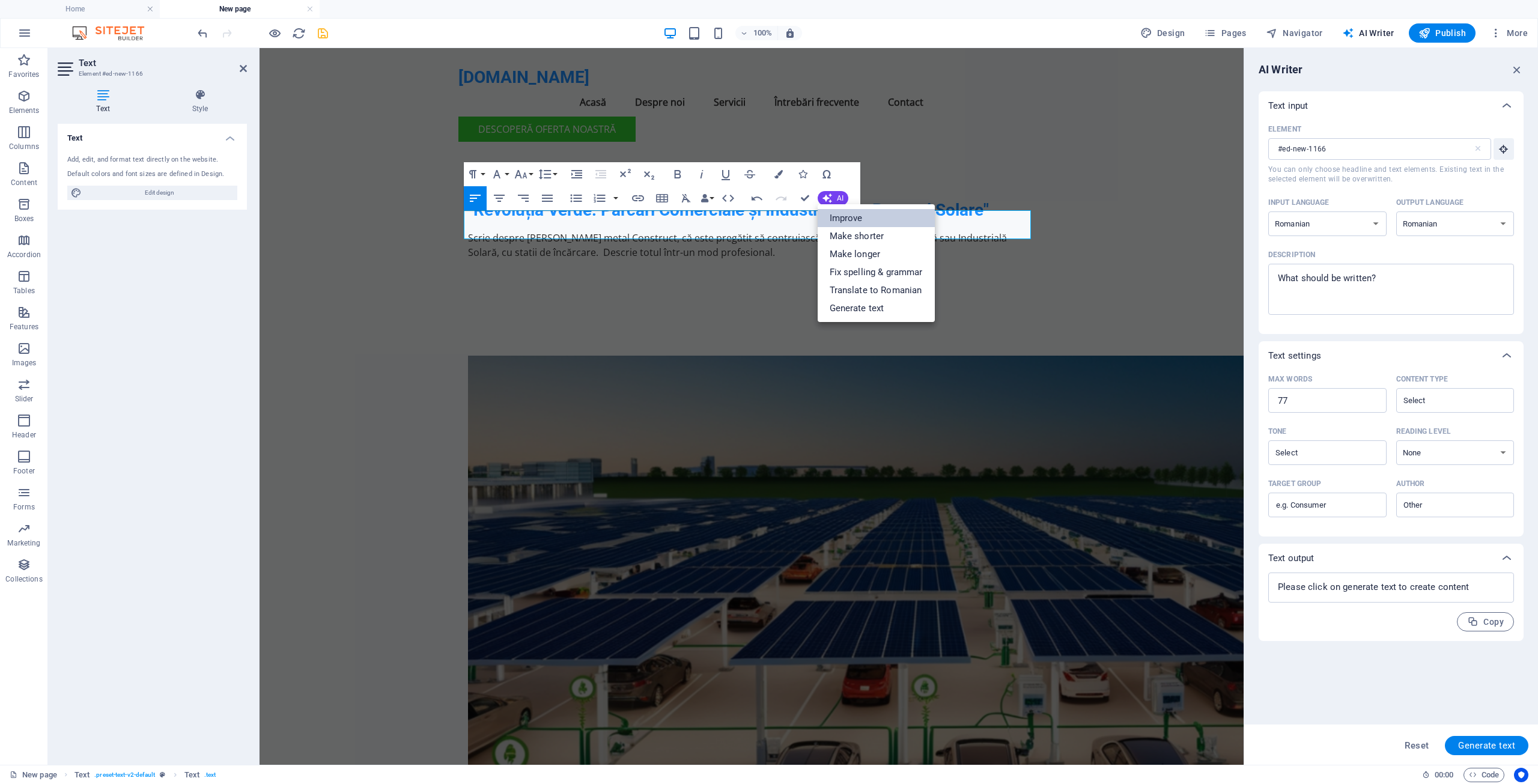
click at [846, 216] on link "Improve" at bounding box center [876, 218] width 117 height 18
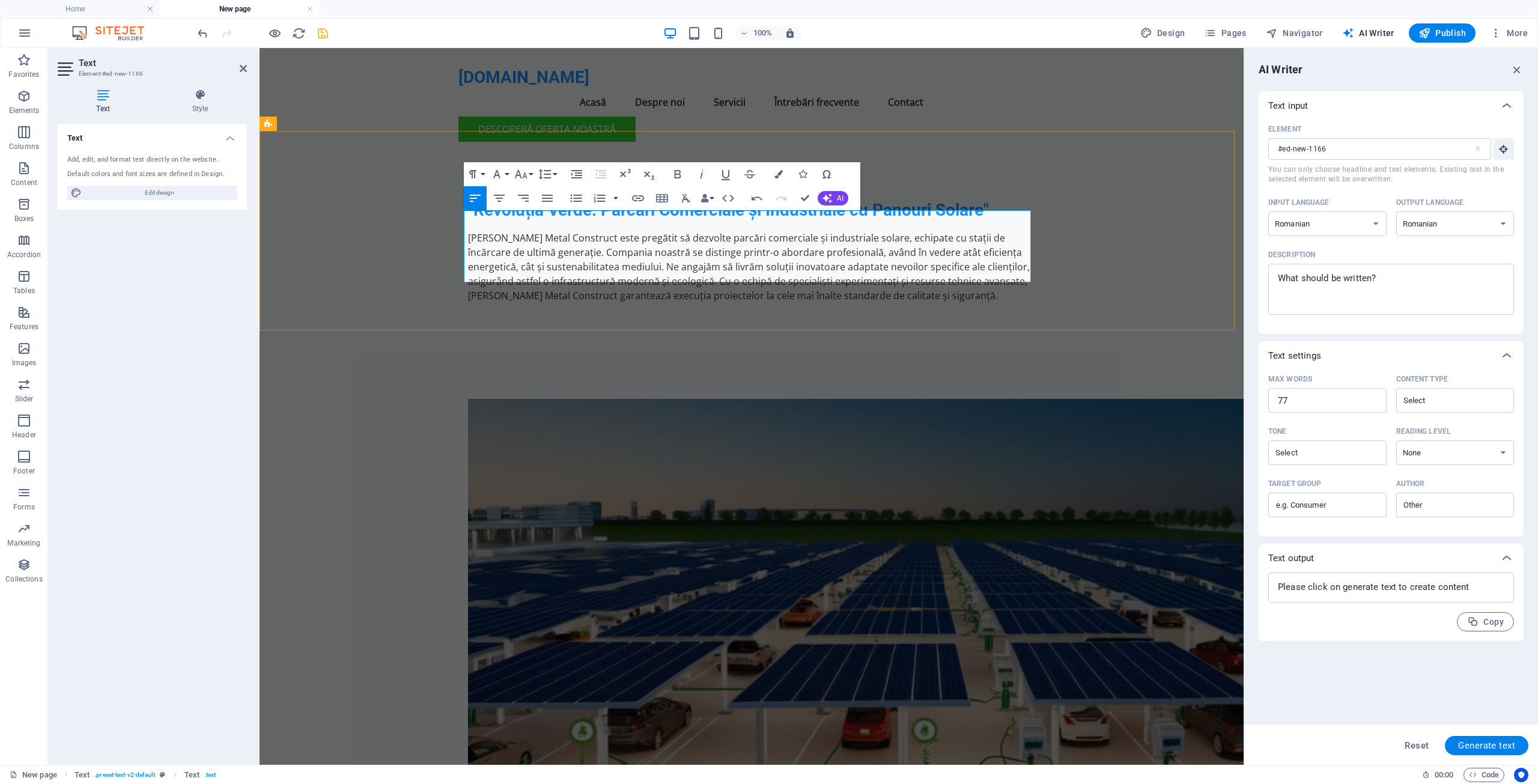
click at [567, 230] on p "[PERSON_NAME] Metal Construct este pregătit să dezvolte parcări comerciale și i…" at bounding box center [752, 266] width 567 height 72
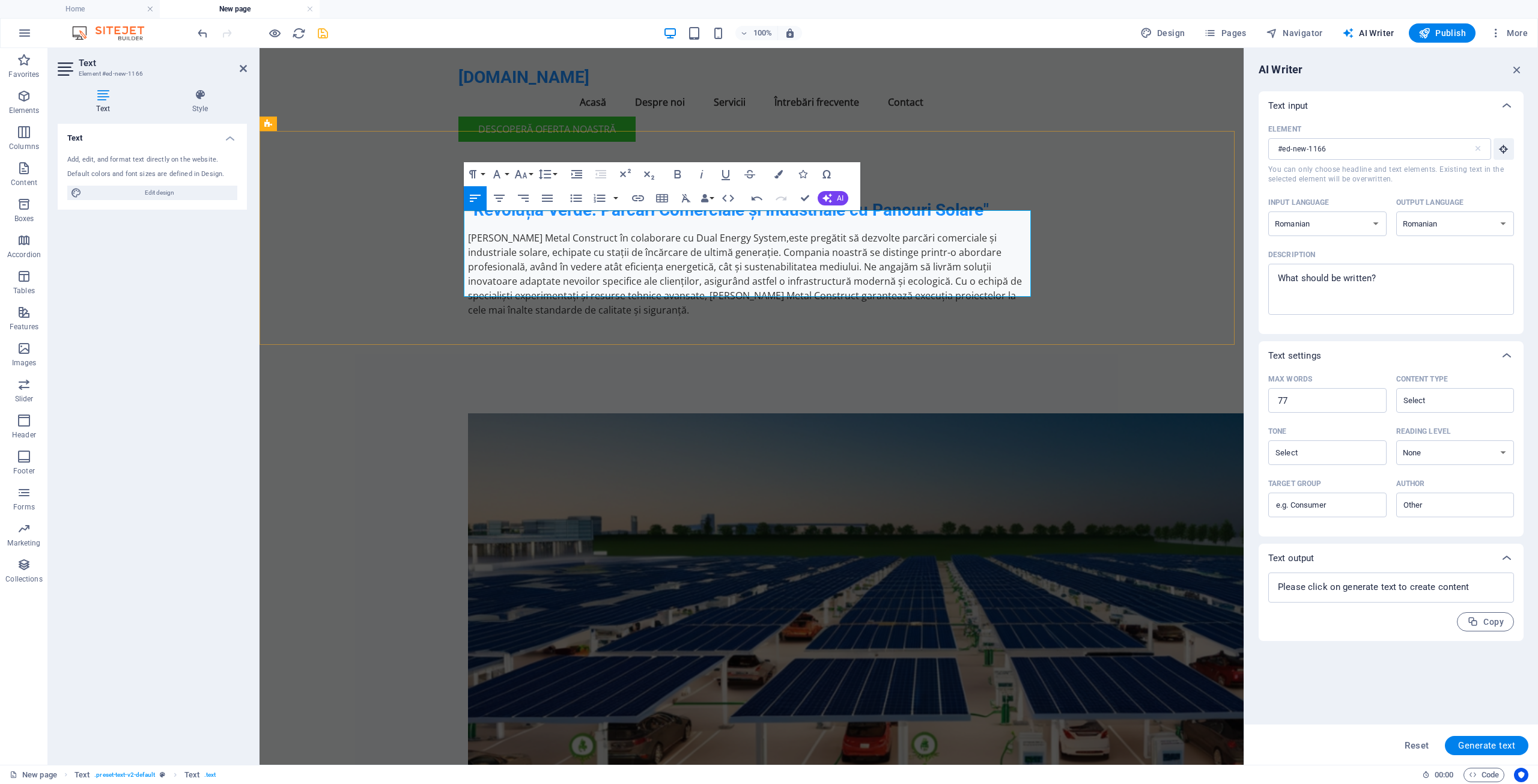
click at [789, 230] on p "[PERSON_NAME] Metal Construct în colaborare cu Dual Energy System, este pregăti…" at bounding box center [752, 274] width 567 height 86
click at [790, 230] on p "[PERSON_NAME] Metal Construct în colaborare cu Dual Energy System, este pregăti…" at bounding box center [752, 274] width 567 height 86
click at [833, 200] on button "AI" at bounding box center [833, 198] width 31 height 14
click at [859, 255] on link "Make longer" at bounding box center [876, 254] width 117 height 18
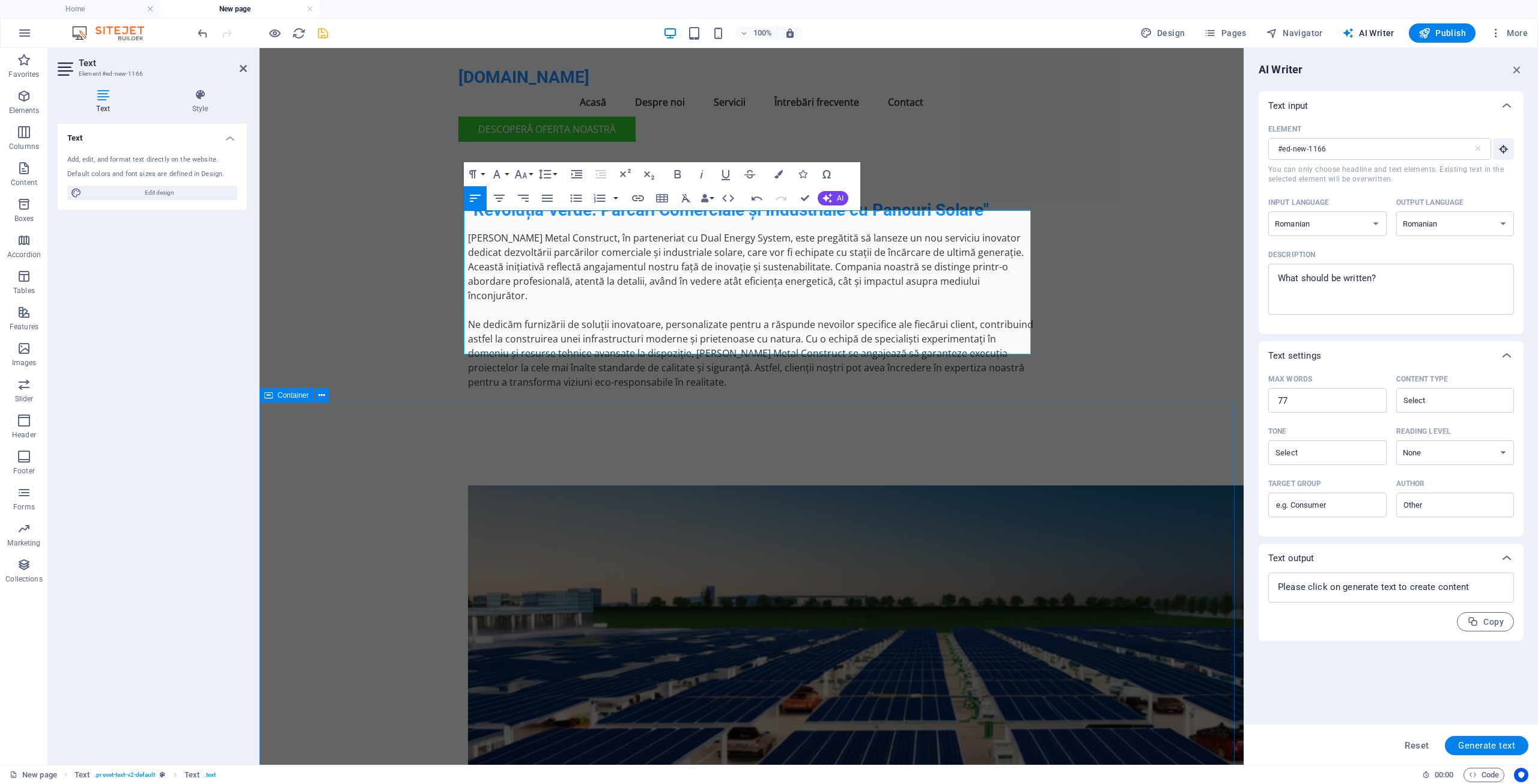
click at [330, 473] on div at bounding box center [751, 751] width 984 height 627
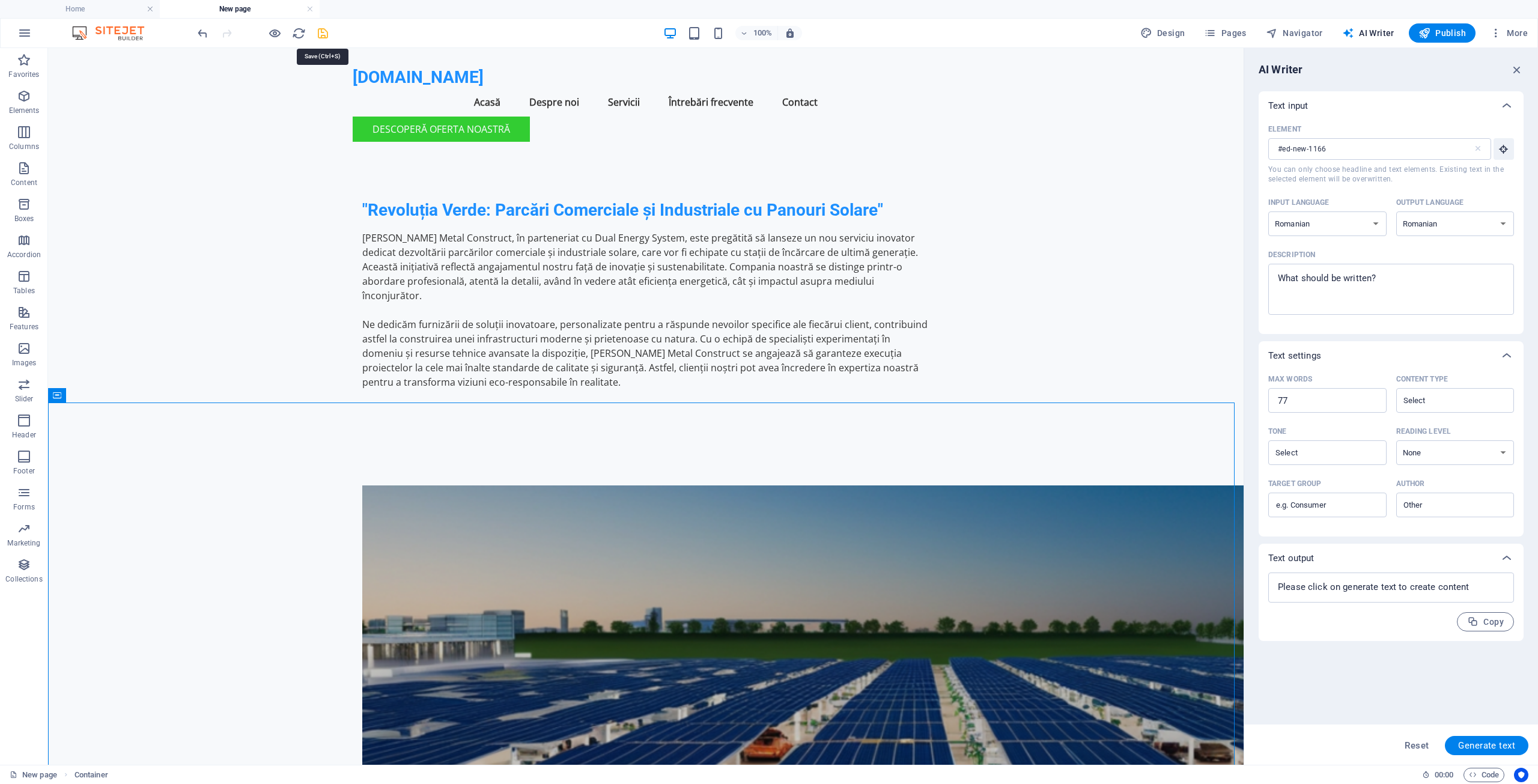
click at [321, 34] on icon "save" at bounding box center [323, 33] width 14 height 14
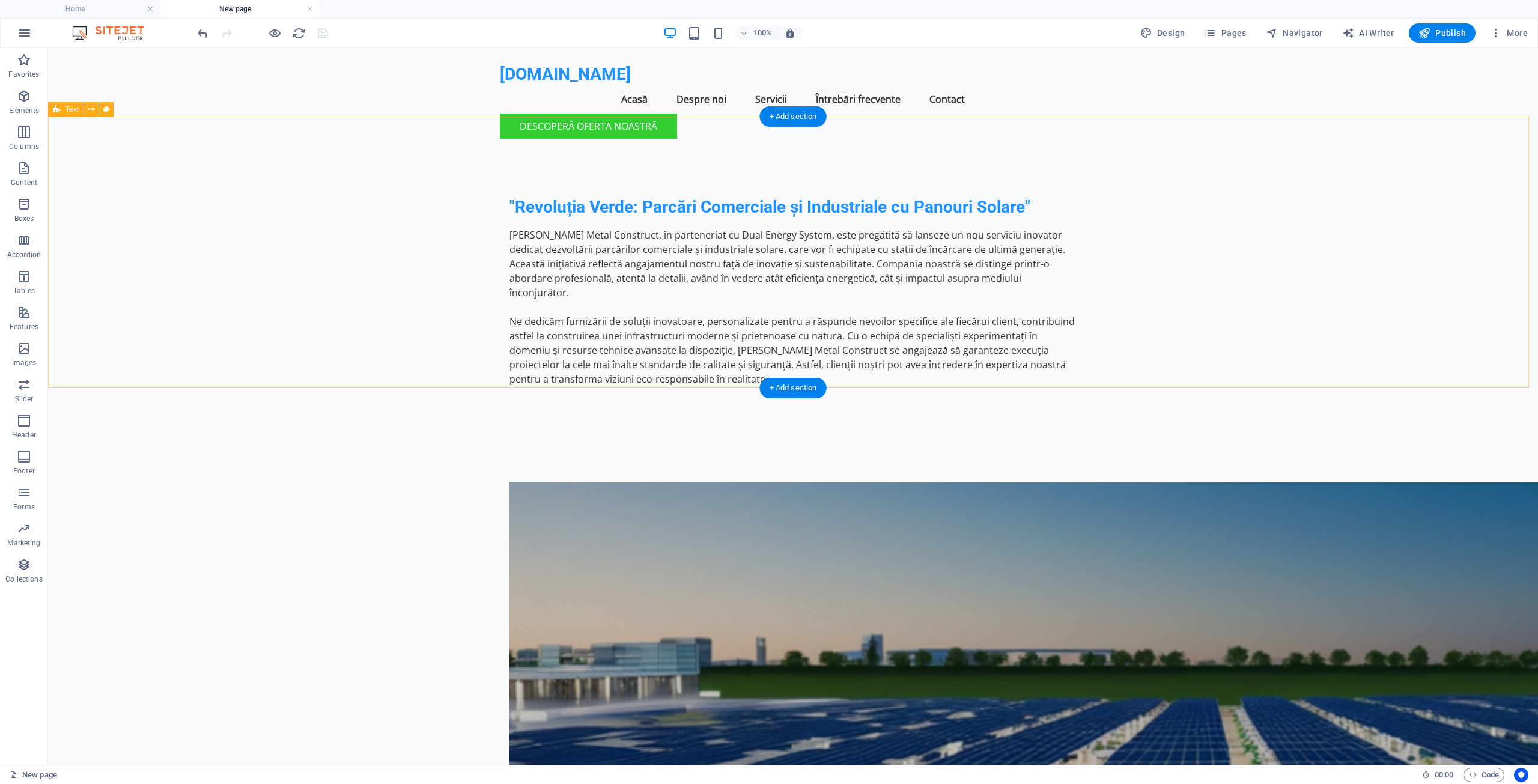
scroll to position [0, 0]
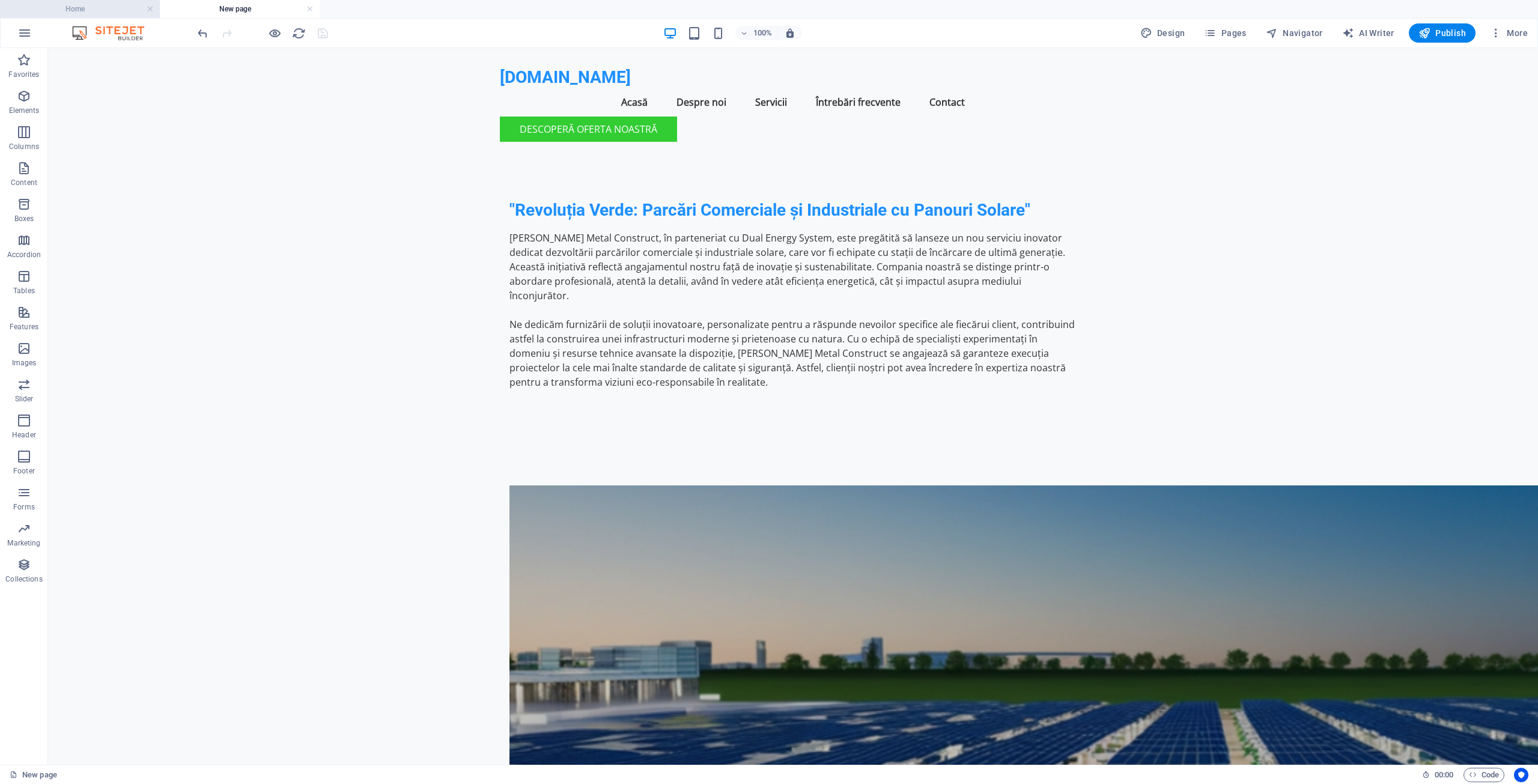
click at [80, 10] on h4 "Home" at bounding box center [80, 9] width 160 height 13
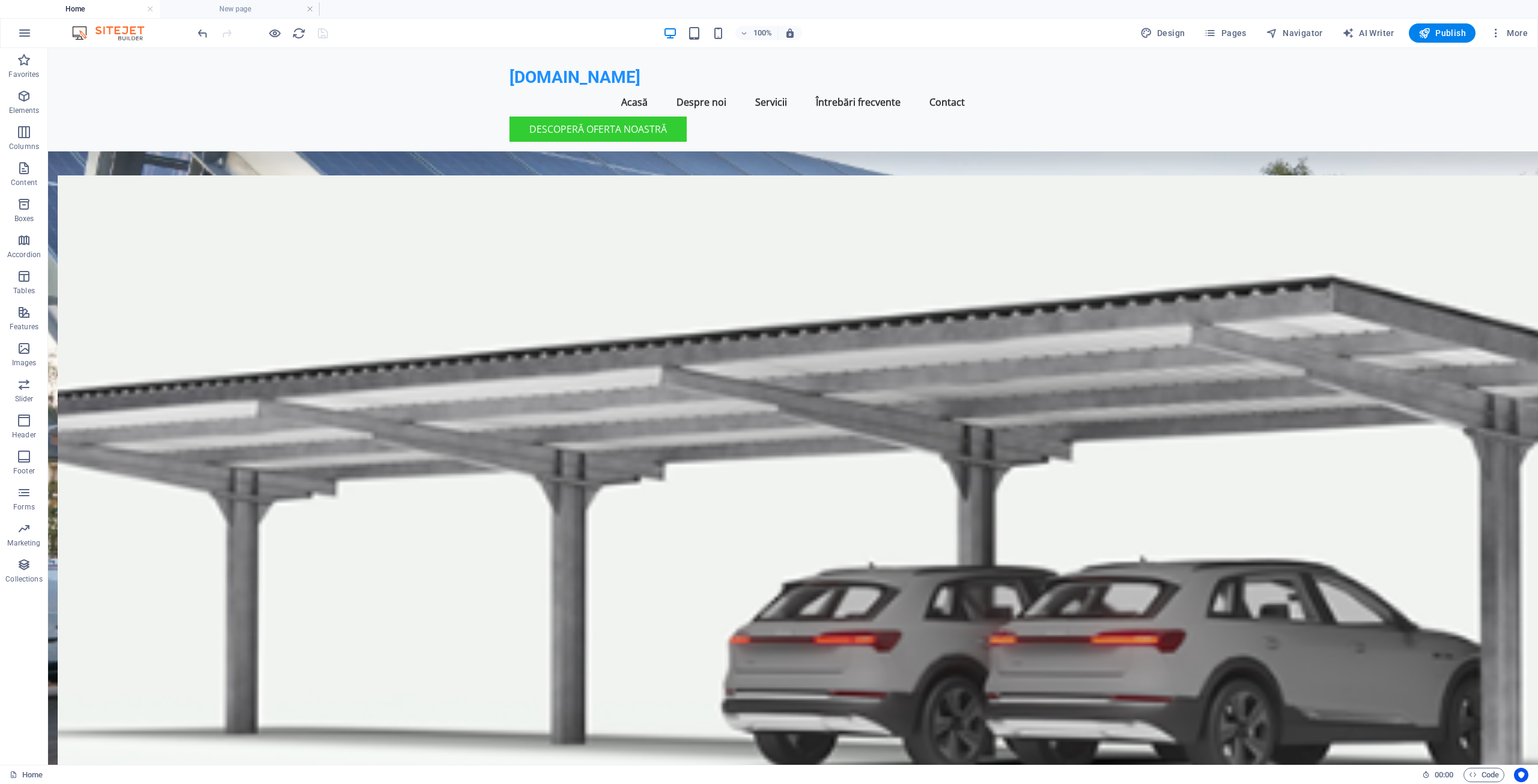
scroll to position [367, 0]
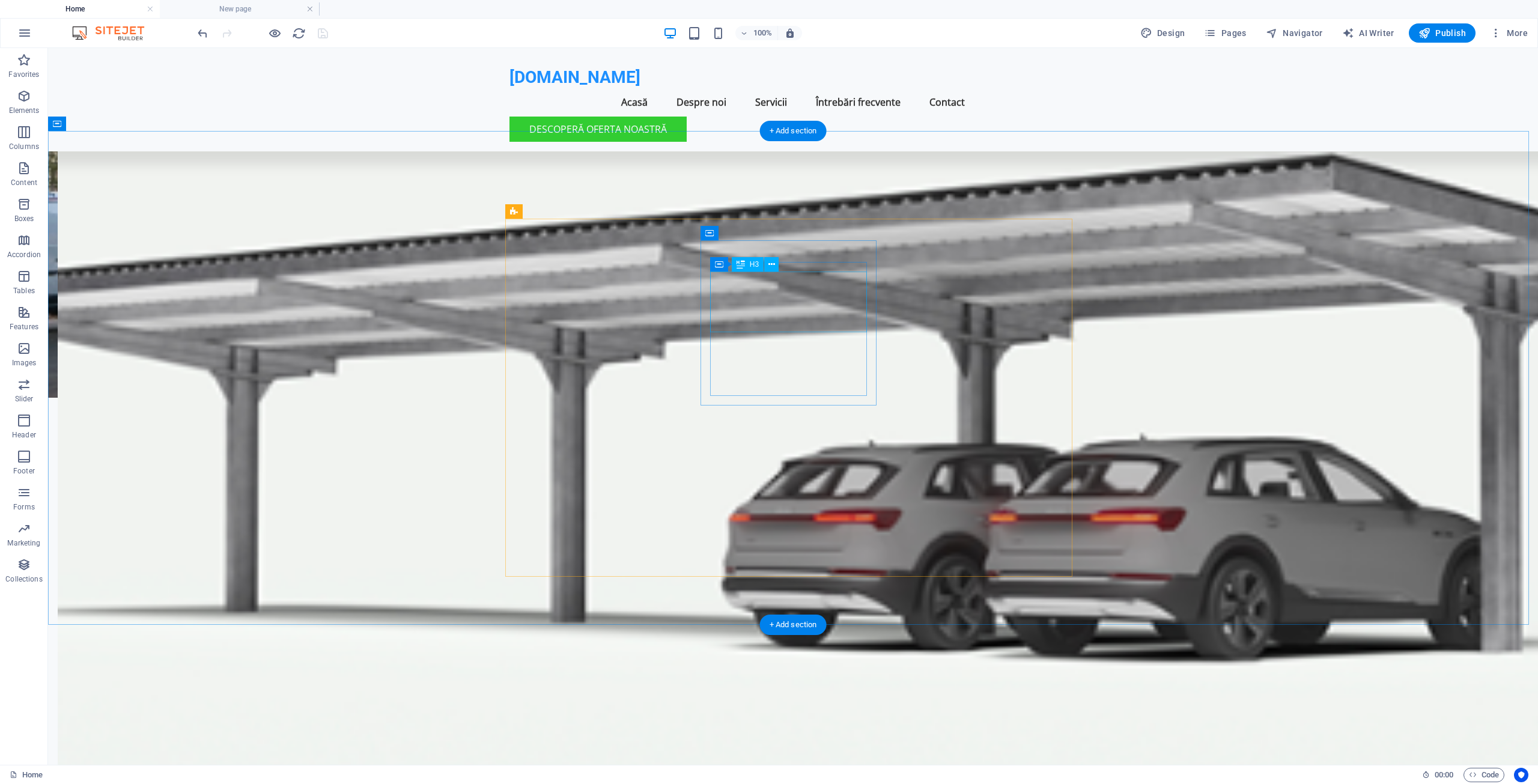
drag, startPoint x: 752, startPoint y: 281, endPoint x: 776, endPoint y: 287, distance: 24.7
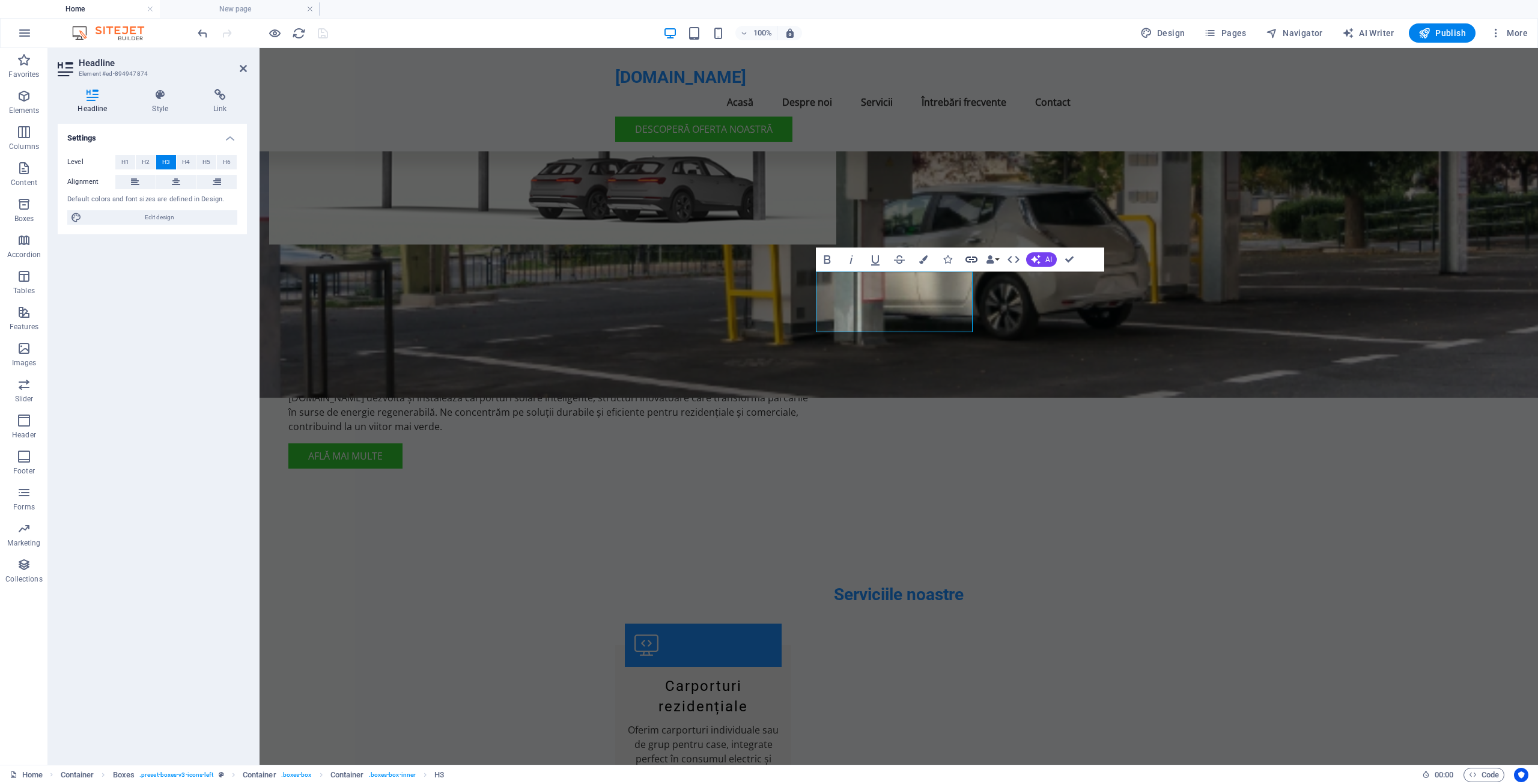
click at [971, 259] on icon "button" at bounding box center [972, 259] width 14 height 14
click at [128, 162] on span "Page" at bounding box center [129, 162] width 19 height 14
click at [229, 195] on select "Home Parcari Solare Parcări Solare Comerciale si Industriale Legal Notice Priva…" at bounding box center [182, 197] width 110 height 14
select select "2"
click at [127, 190] on select "Home Parcari Solare Parcări Solare Comerciale si Industriale Legal Notice Priva…" at bounding box center [182, 197] width 110 height 14
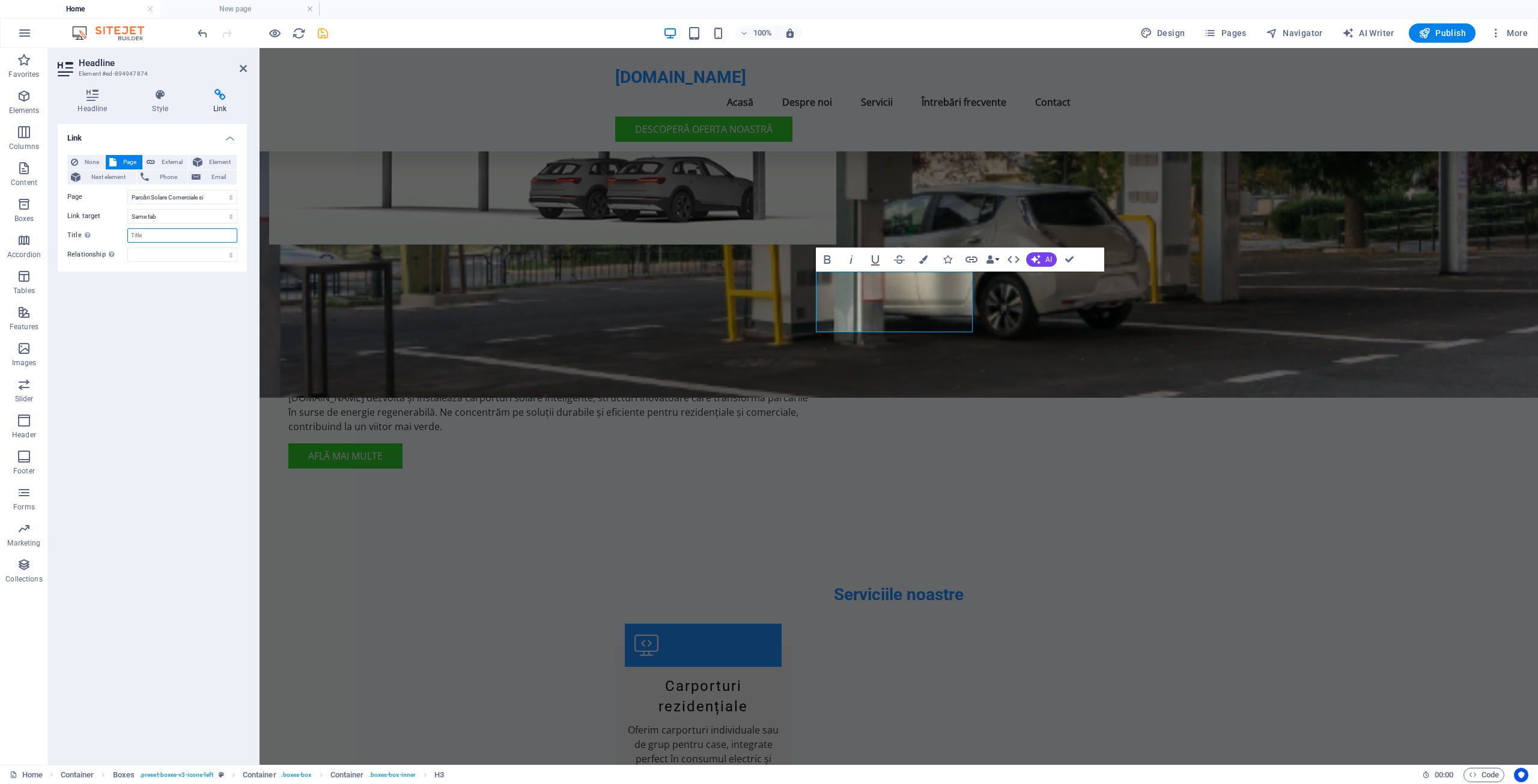
click at [165, 240] on input "Title Additional link description, should not be the same as the link text. The…" at bounding box center [182, 236] width 110 height 14
type input "Parcari Comerciale si Industriale - Solare"
click at [168, 308] on div "Link None Page External Element Next element Phone Email Page Home Parcari Sola…" at bounding box center [152, 439] width 189 height 631
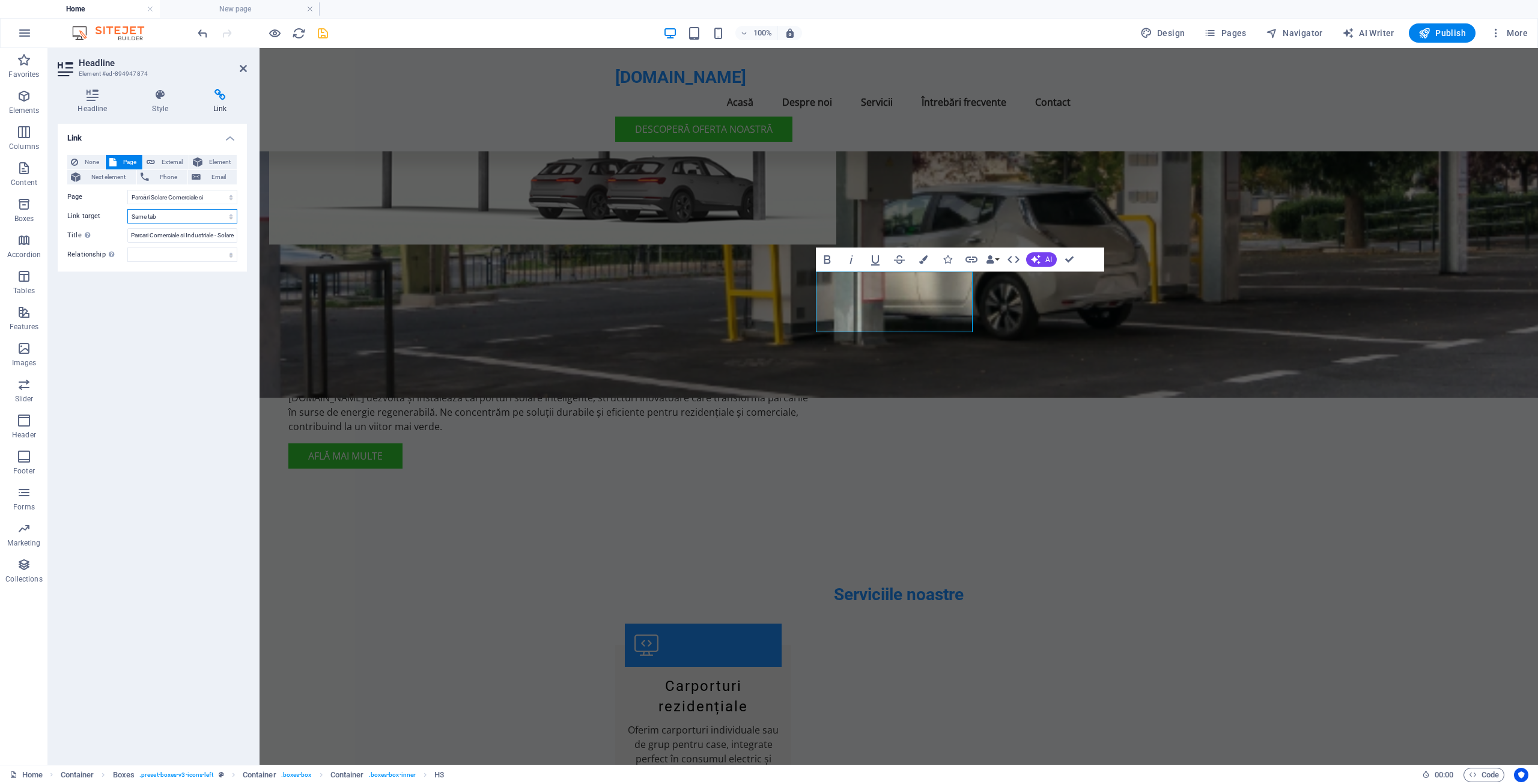
click at [226, 217] on select "New tab Same tab Overlay" at bounding box center [182, 216] width 110 height 14
click at [204, 326] on div "Link None Page External Element Next element Phone Email Page Home Parcari Sola…" at bounding box center [152, 439] width 189 height 631
click at [826, 259] on icon "button" at bounding box center [827, 259] width 14 height 14
click at [1046, 259] on span "AI" at bounding box center [1049, 259] width 7 height 7
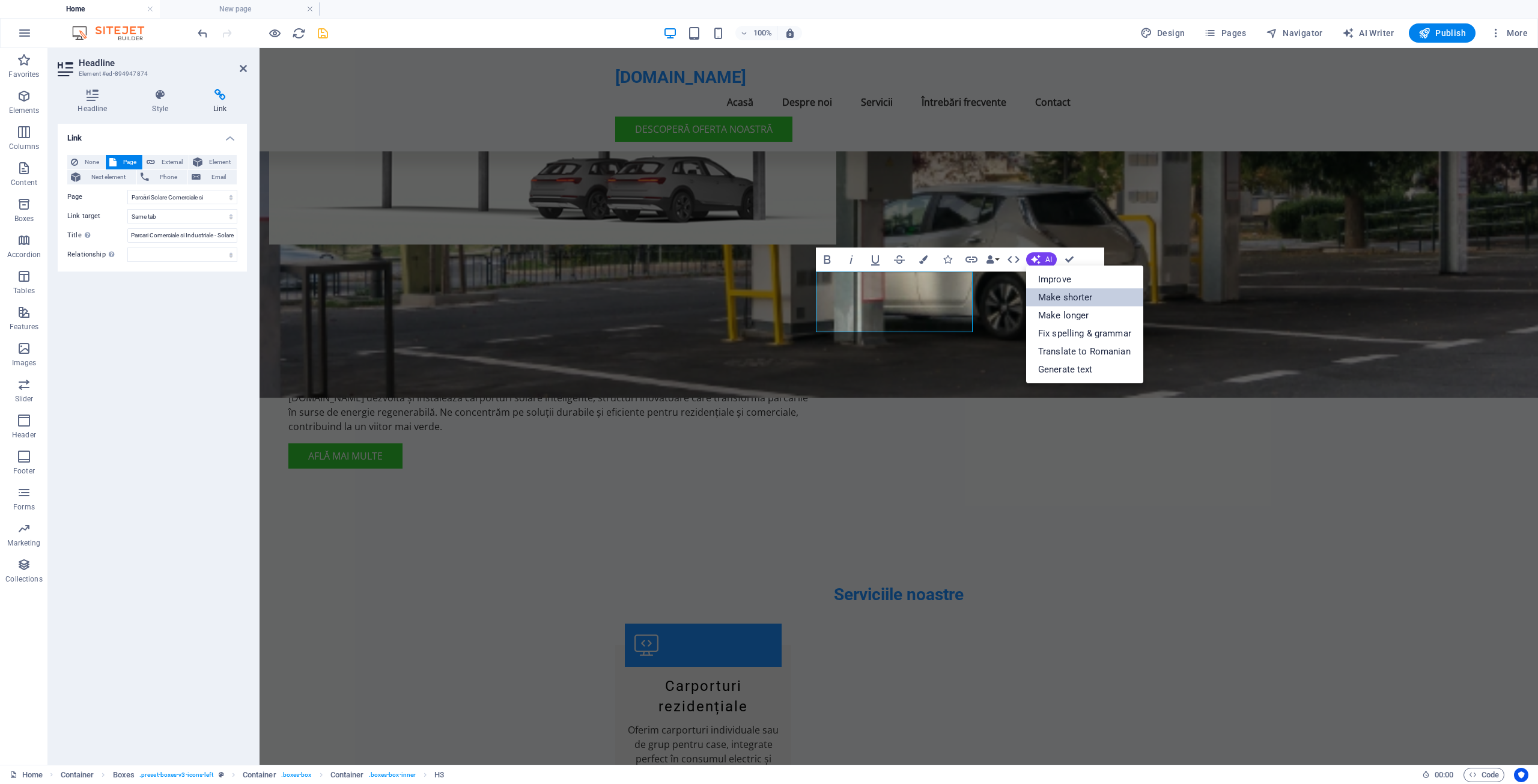
click at [1056, 296] on link "Make shorter" at bounding box center [1084, 298] width 117 height 18
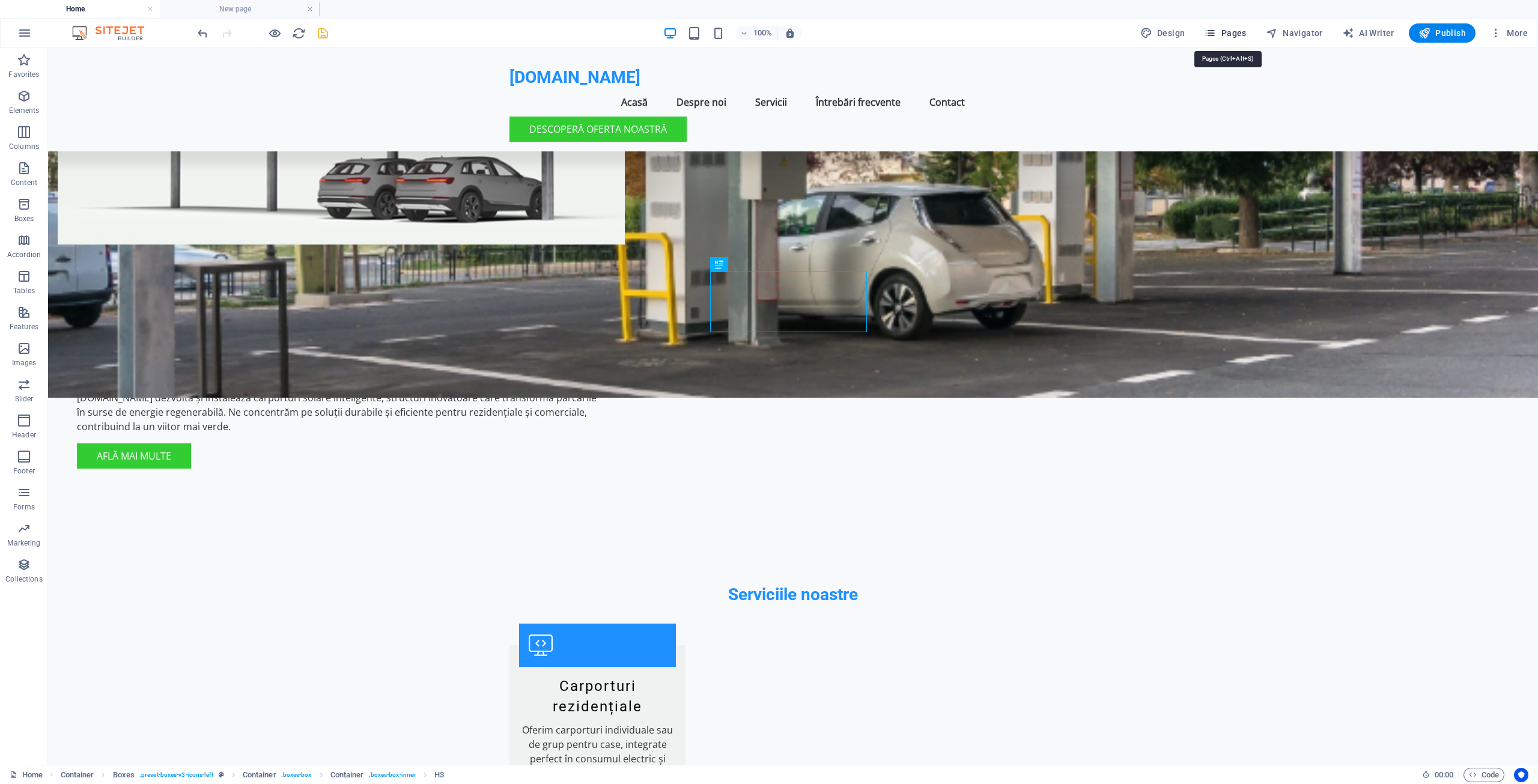
click at [1230, 32] on span "Pages" at bounding box center [1225, 33] width 42 height 12
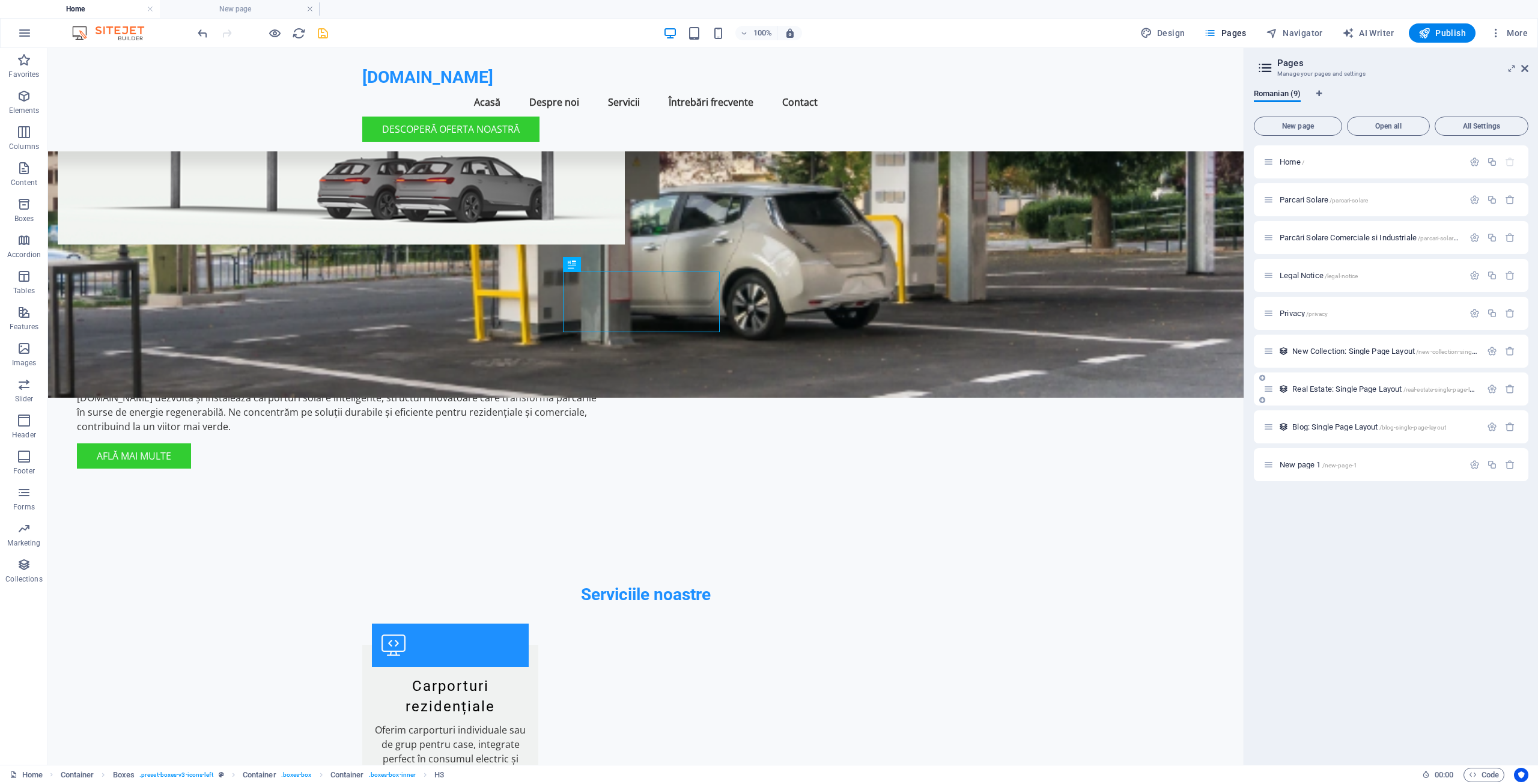
click at [1362, 386] on span "Real Estate: Single Page Layout /real-estate-single-page-layout" at bounding box center [1388, 389] width 193 height 9
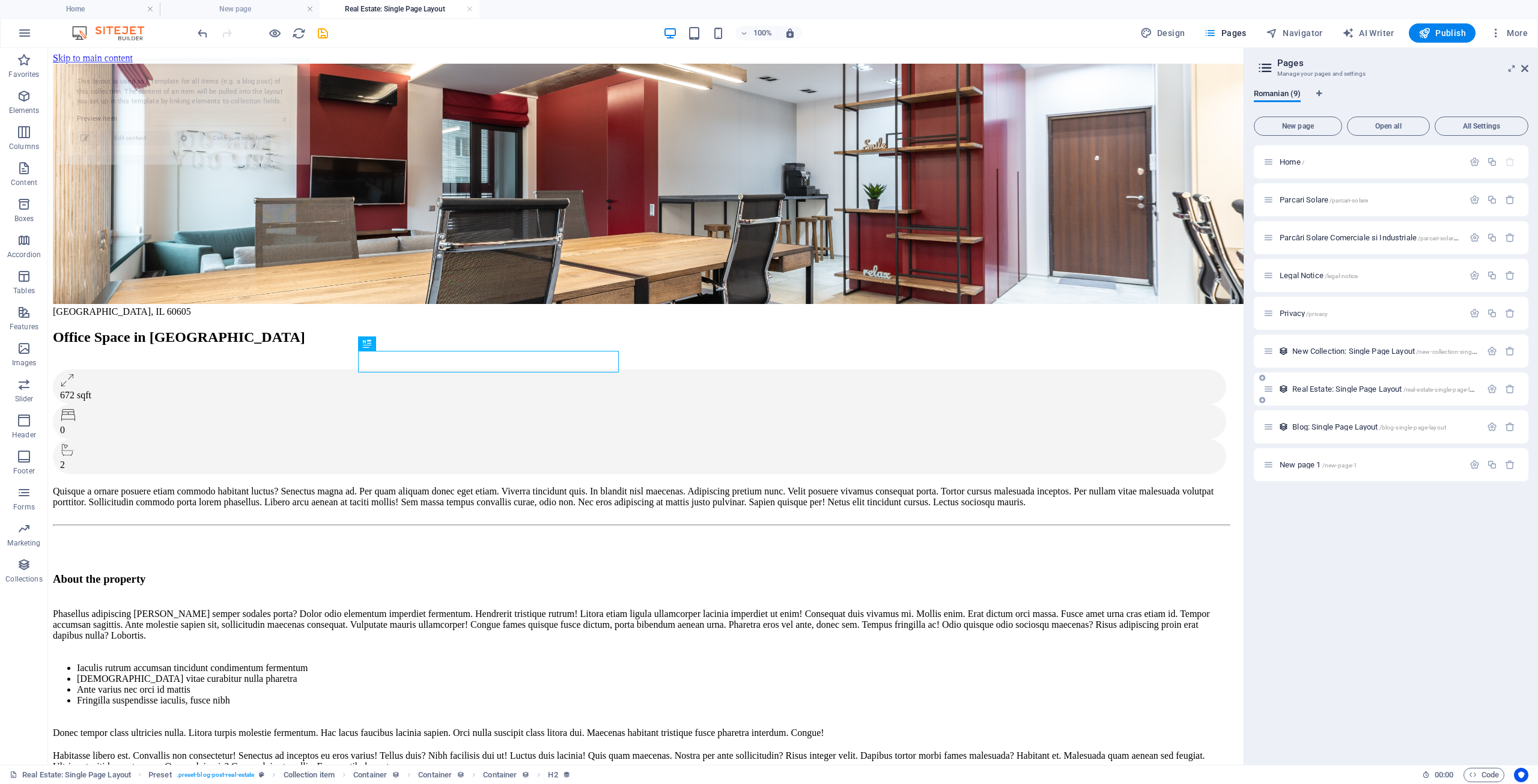
select select "68b565390a83bbf3d80e63e7"
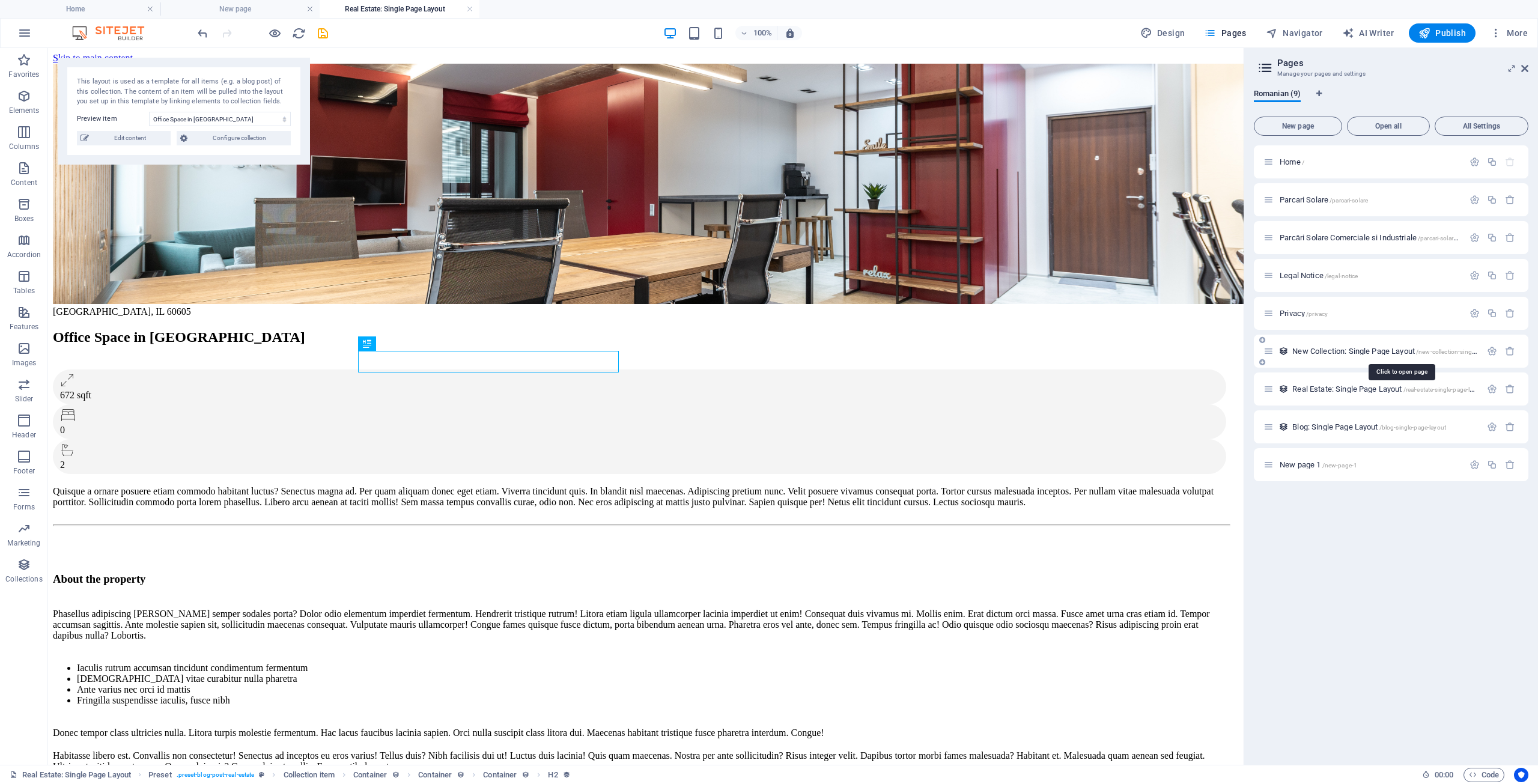
click at [1339, 349] on span "New Collection: Single Page Layout /new-collection-single-page-layout" at bounding box center [1401, 351] width 217 height 9
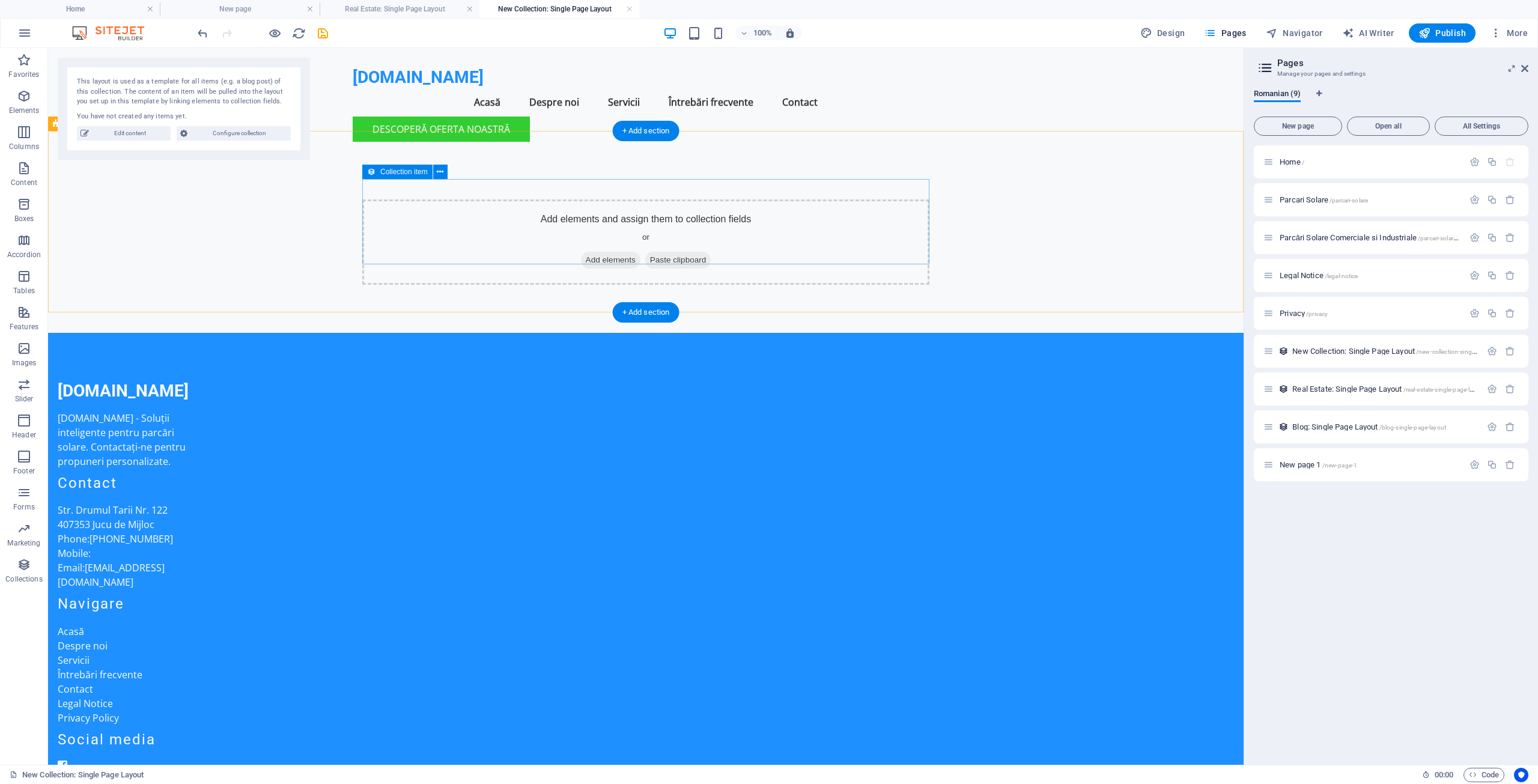
click at [615, 251] on span "Add elements" at bounding box center [611, 260] width 59 height 17
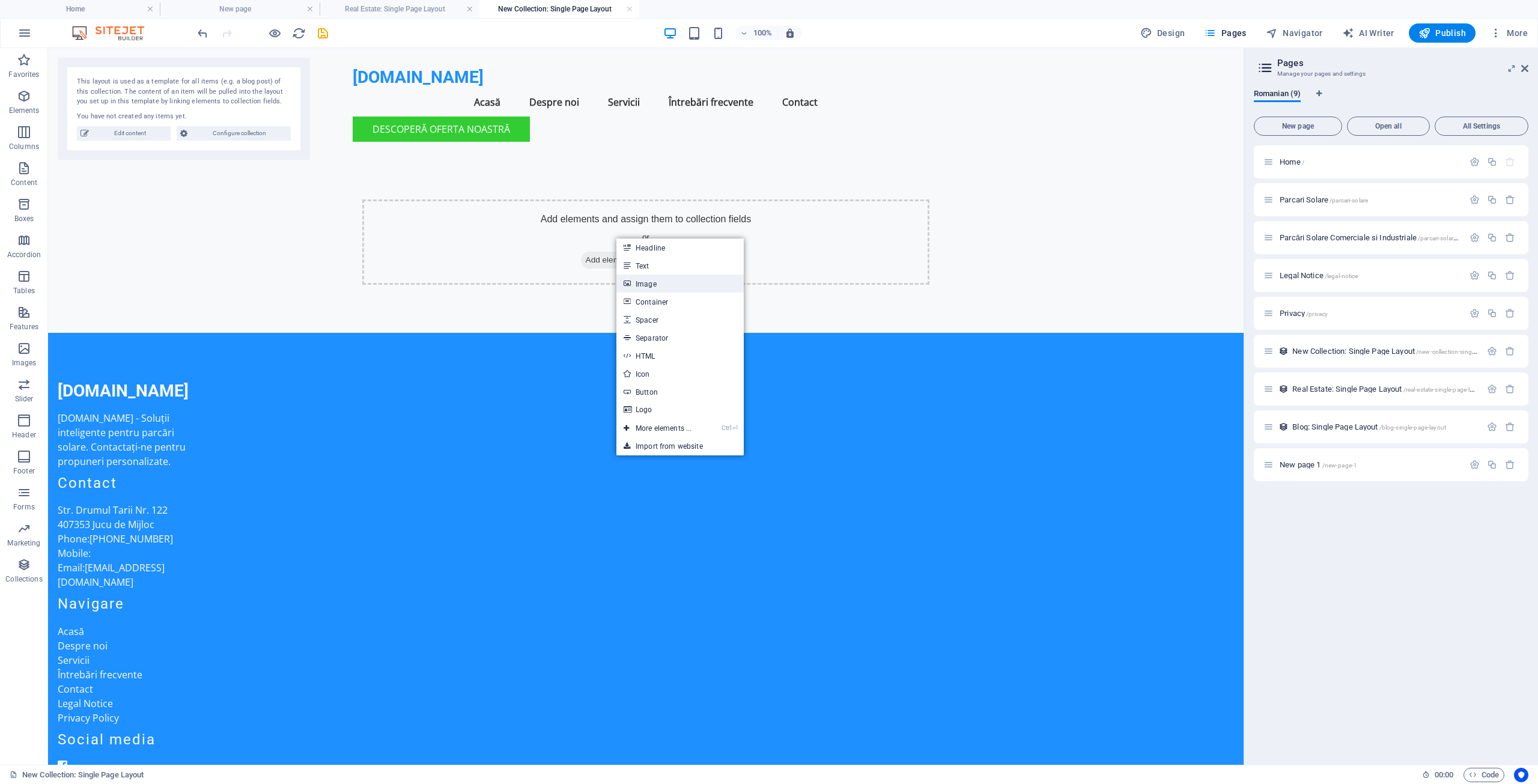
click at [641, 281] on link "Image" at bounding box center [680, 283] width 127 height 18
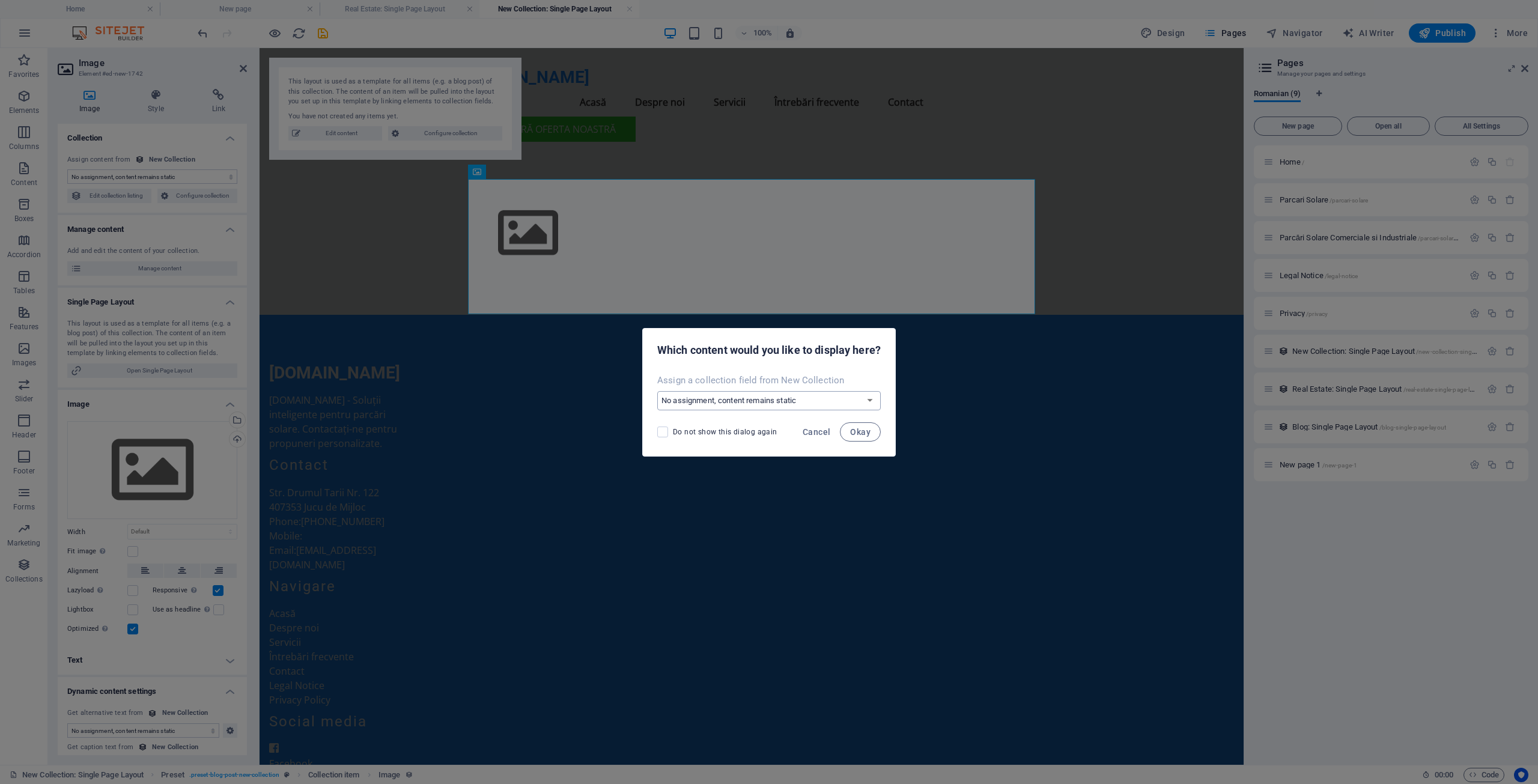
click at [745, 403] on select "No assignment, content remains static Create a new field Created at (Date) Upda…" at bounding box center [769, 400] width 223 height 19
click at [731, 431] on span "Do not show this dialog again" at bounding box center [725, 431] width 104 height 10
click at [673, 431] on input "Do not show this dialog again" at bounding box center [665, 431] width 16 height 11
checkbox input "true"
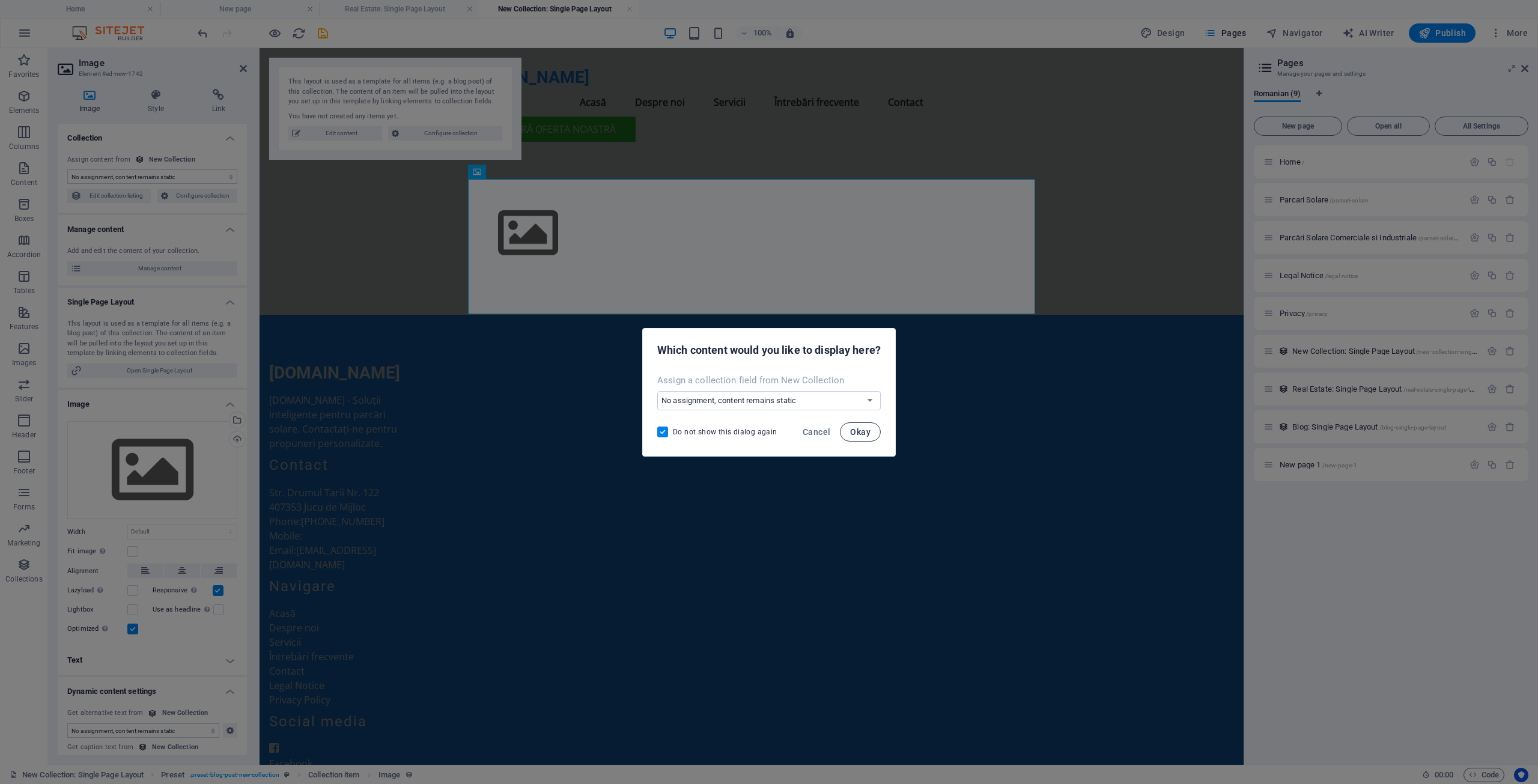
click at [863, 433] on span "Okay" at bounding box center [860, 431] width 20 height 10
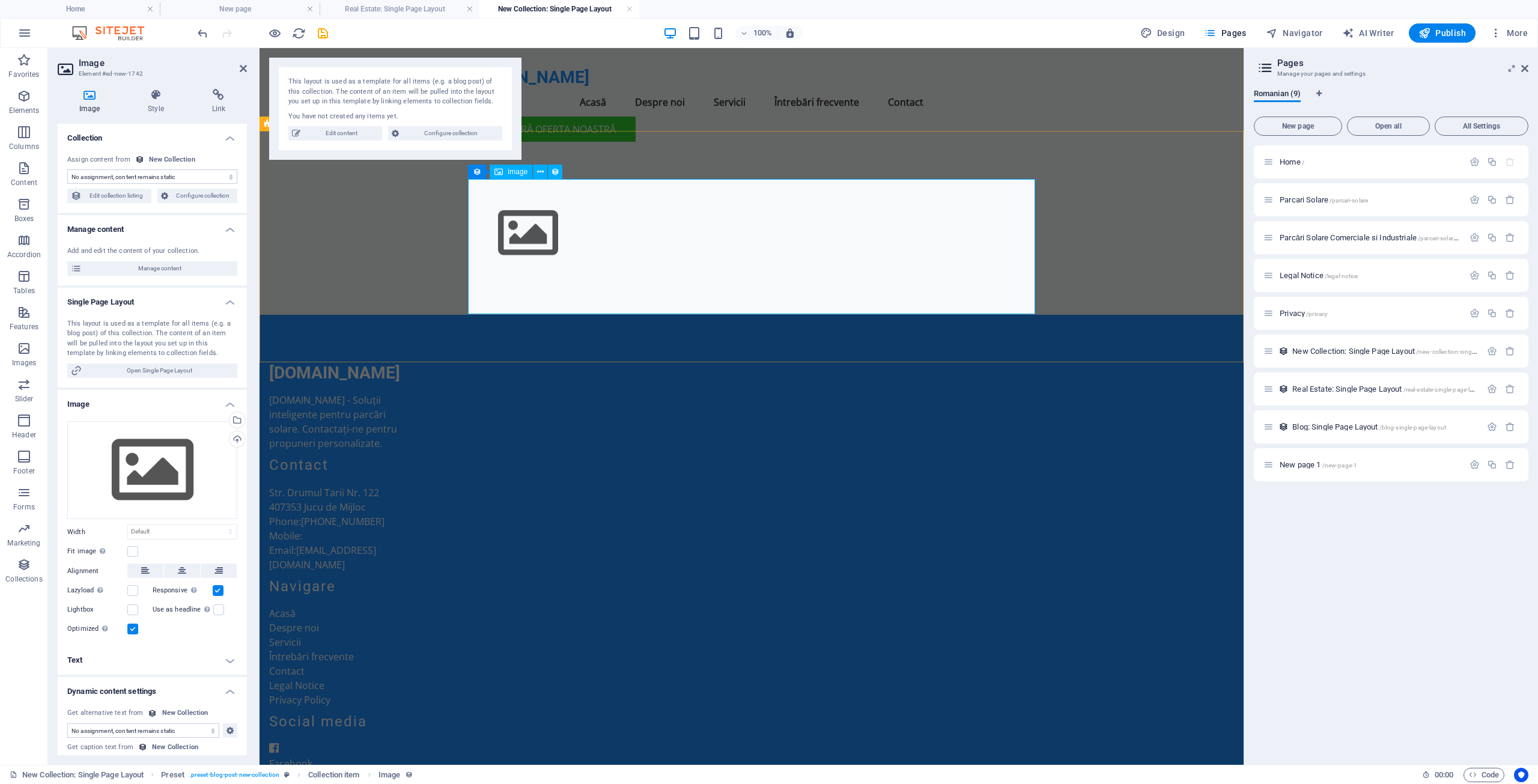
click at [549, 210] on figure at bounding box center [752, 233] width 567 height 68
click at [167, 467] on div "Drag files here, click to choose files or select files from Files or our free s…" at bounding box center [152, 470] width 170 height 99
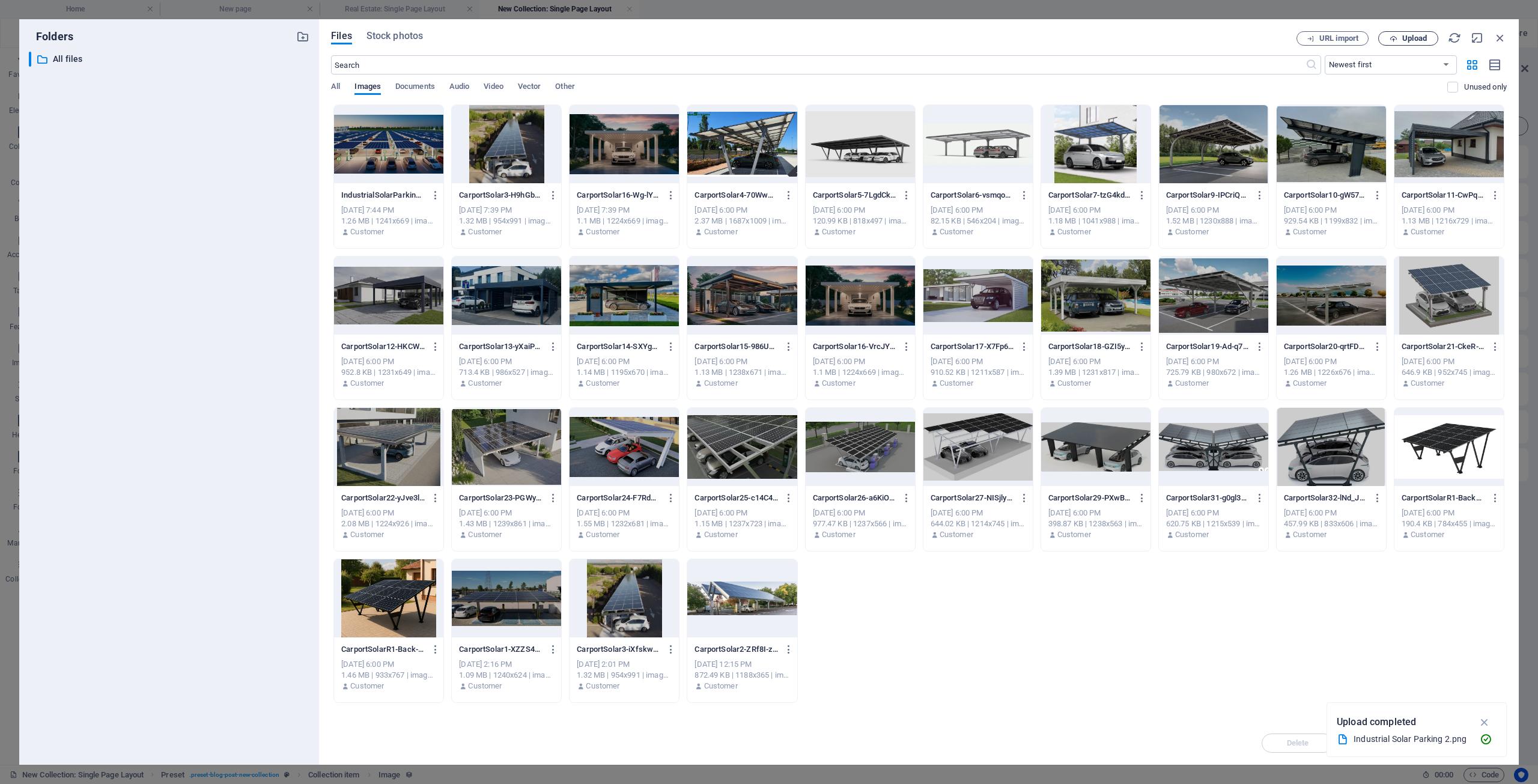
click at [1408, 37] on span "Upload" at bounding box center [1415, 38] width 25 height 7
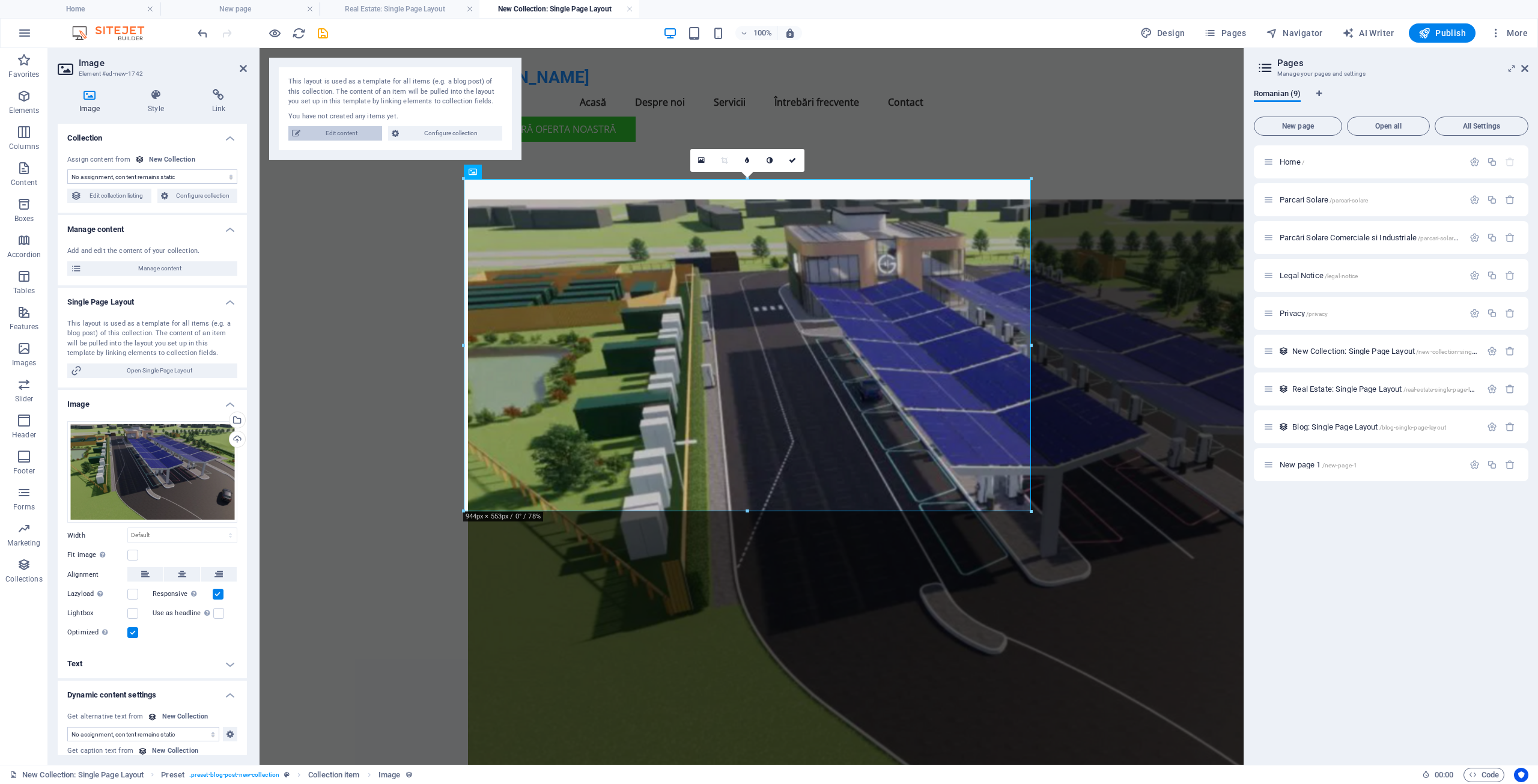
click at [338, 134] on span "Edit content" at bounding box center [342, 133] width 74 height 14
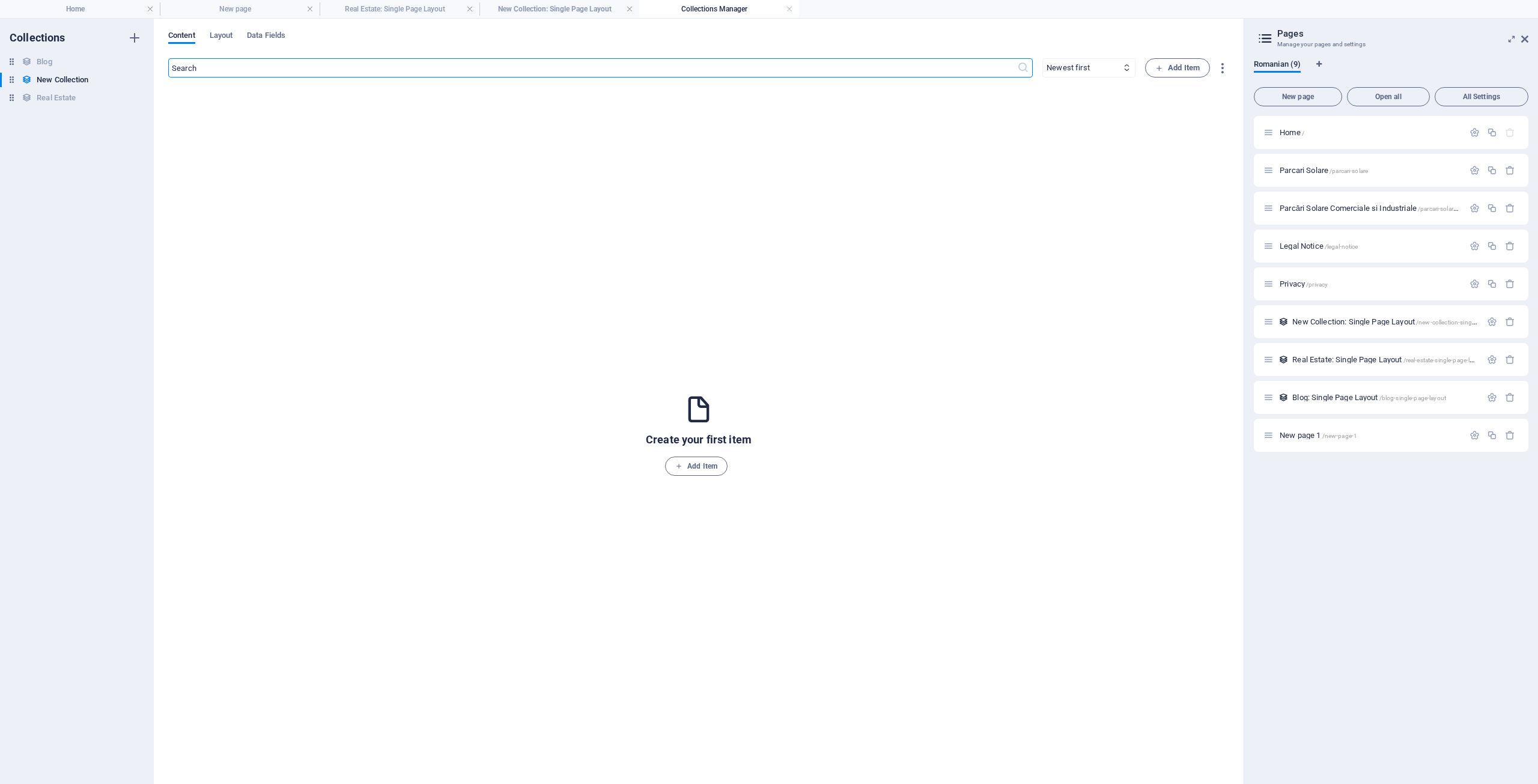
click at [371, 147] on div "Create your first item Add Item" at bounding box center [699, 434] width 1061 height 675
click at [1328, 322] on span "New Collection: Single Page Layout /new-collection-single-page-layout" at bounding box center [1401, 322] width 217 height 9
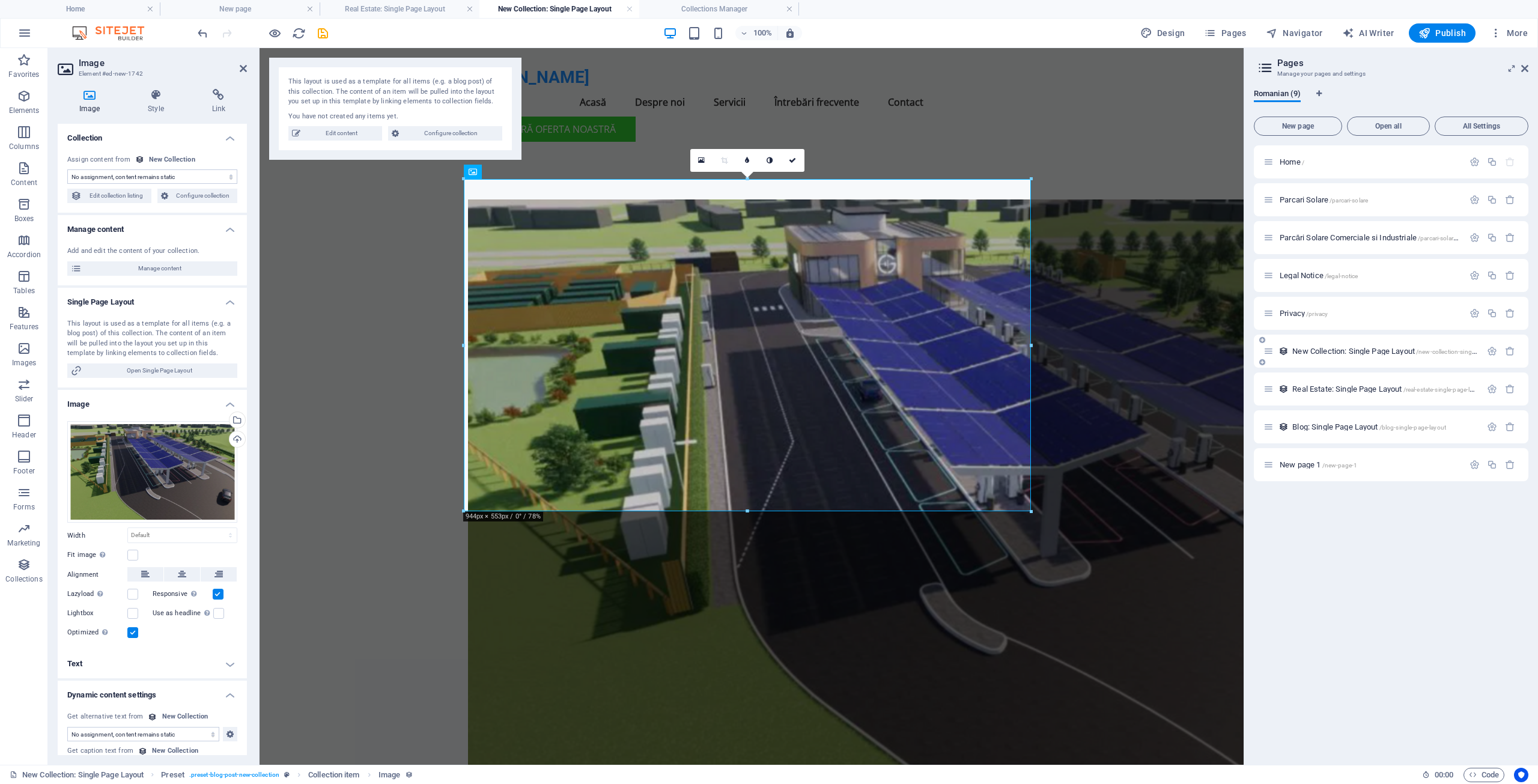
click at [1325, 351] on span "New Collection: Single Page Layout /new-collection-single-page-layout" at bounding box center [1401, 351] width 217 height 9
click at [1492, 350] on icon "button" at bounding box center [1492, 351] width 10 height 10
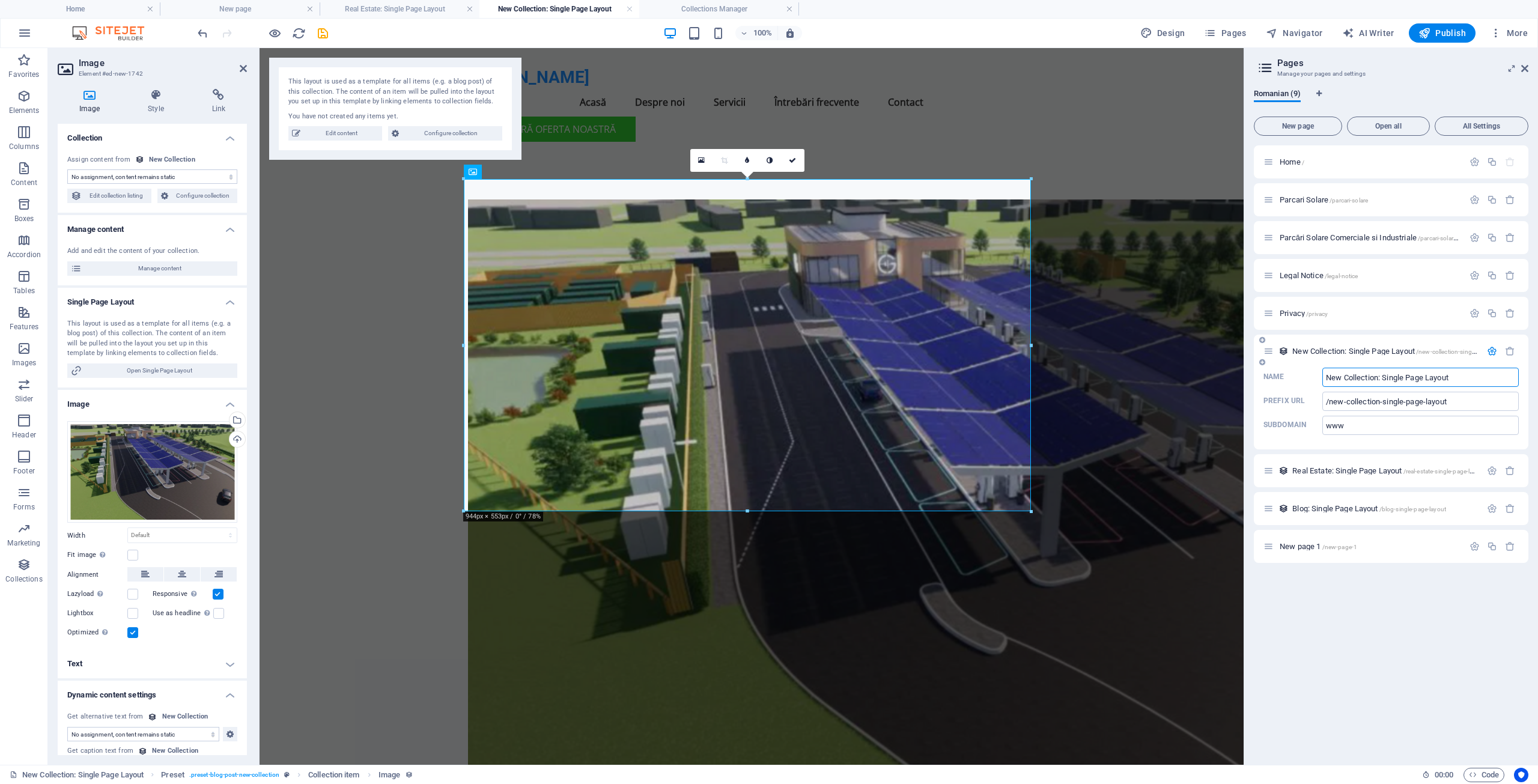
drag, startPoint x: 1450, startPoint y: 377, endPoint x: 1326, endPoint y: 385, distance: 124.3
click at [1326, 385] on input "New Collection: Single Page Layout" at bounding box center [1420, 377] width 197 height 19
type input "Stati"
type input "/stati"
type input "Stati de"
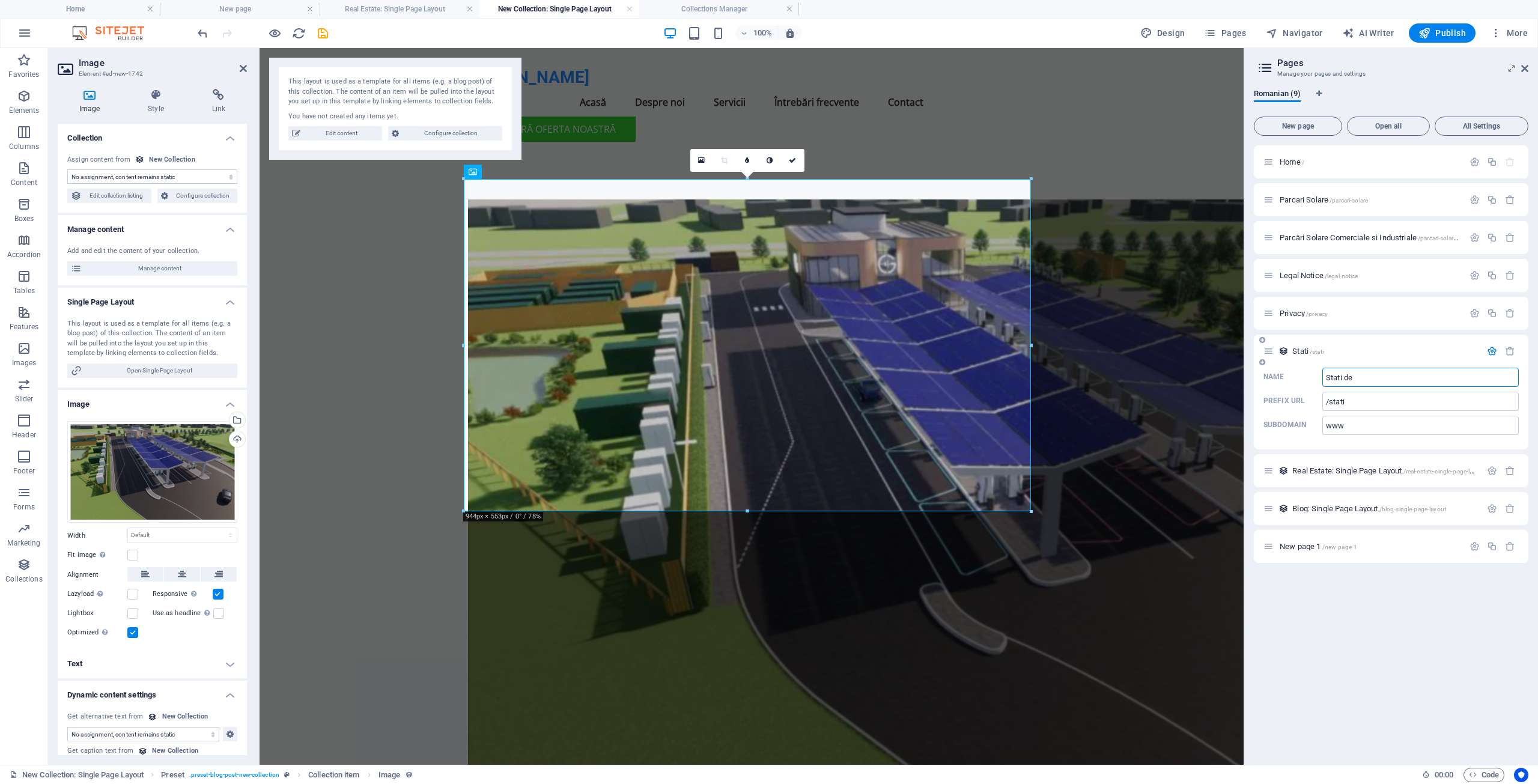
type input "/stati-de"
type input "Stati de Incarcare Solare"
type input "/stati-de-incarcare-solare"
type input "Stati de Incarcare Solare"
click at [1350, 428] on input "www" at bounding box center [1420, 425] width 197 height 19
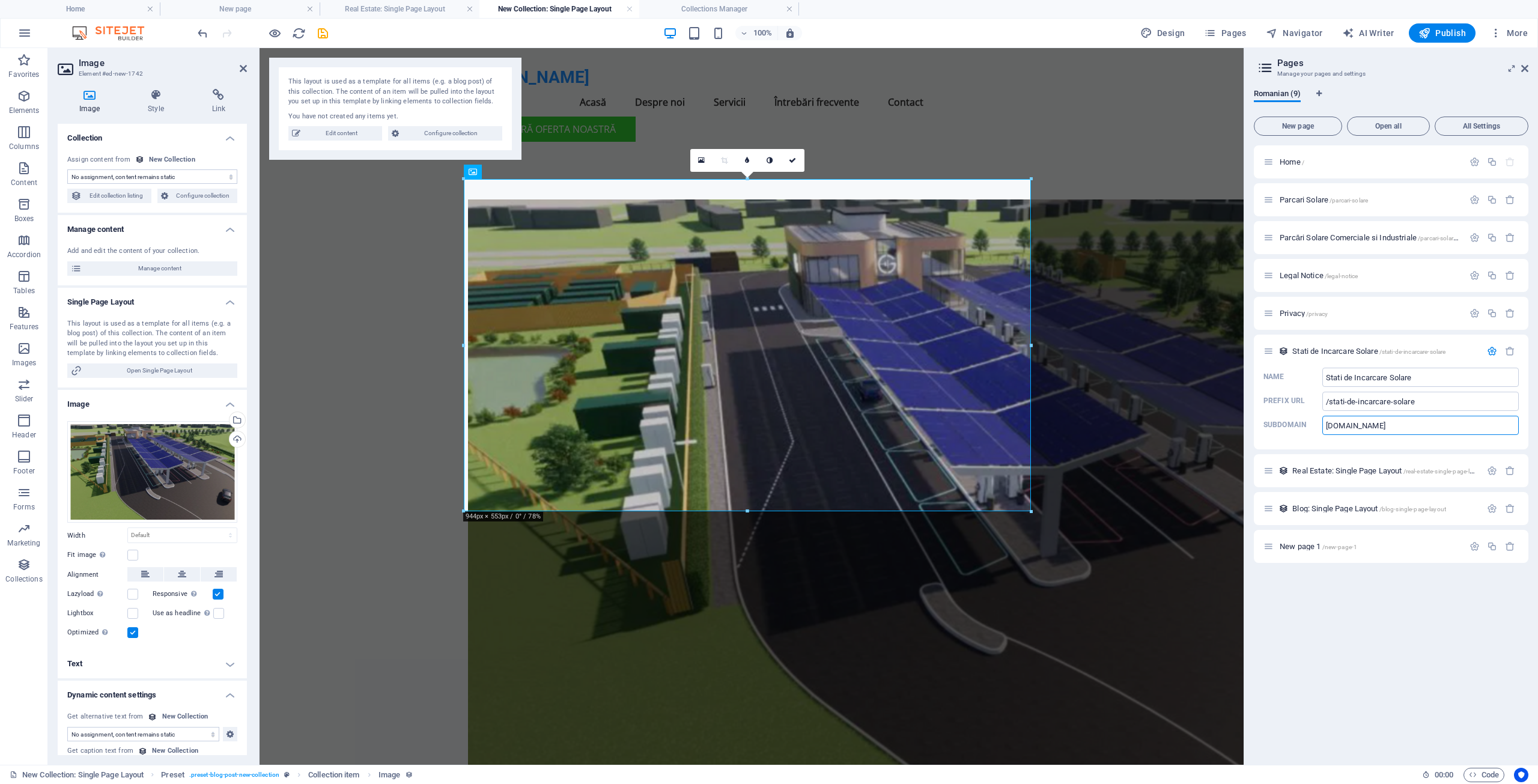
type input "[DOMAIN_NAME]"
click at [1324, 597] on div "Home / Parcari Solare /parcari-solare Parcări Solare Comerciale si Industriale …" at bounding box center [1391, 450] width 274 height 610
click at [792, 159] on icon at bounding box center [792, 160] width 7 height 7
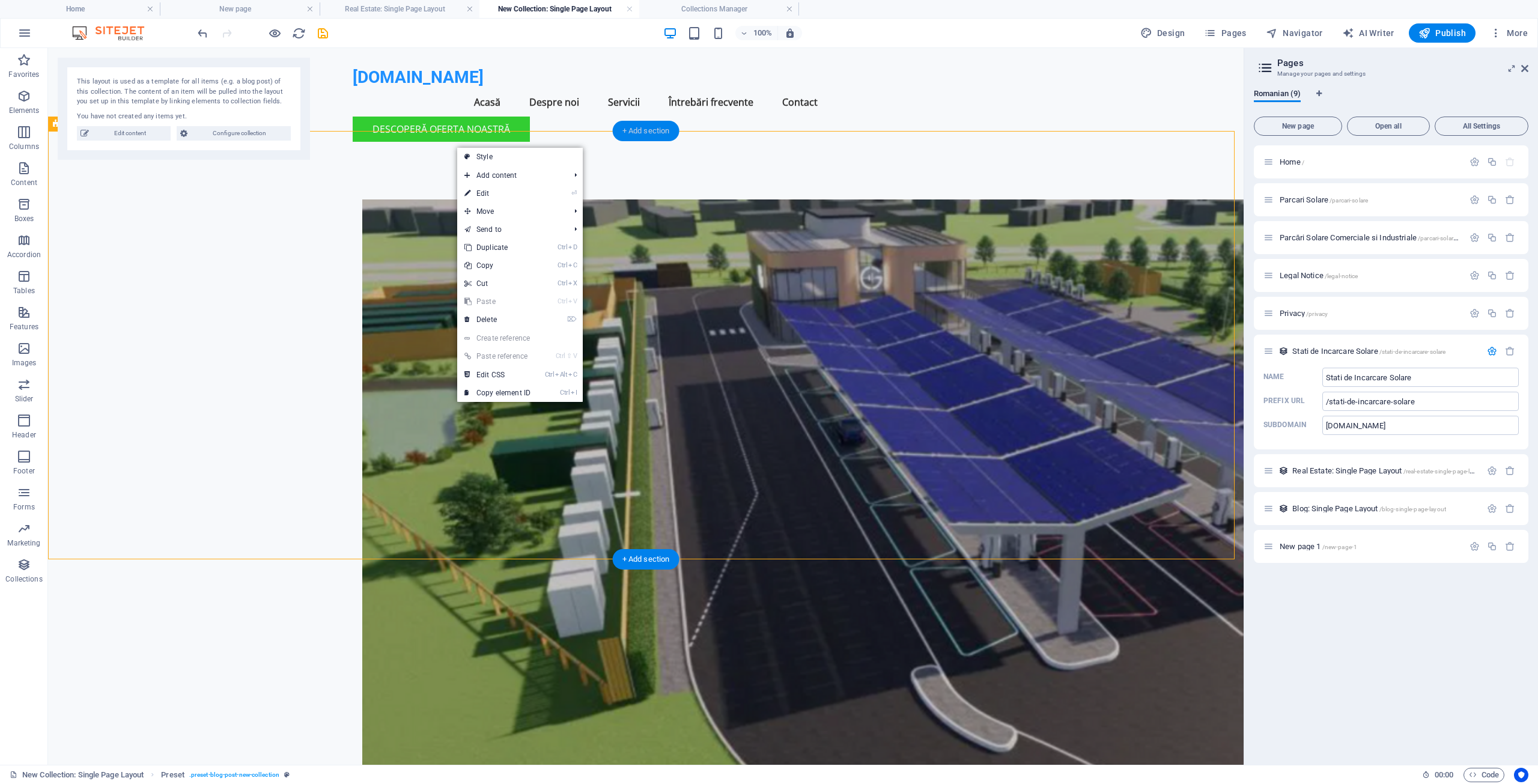
drag, startPoint x: 631, startPoint y: 131, endPoint x: 377, endPoint y: 83, distance: 258.5
click at [631, 131] on div "+ Add section" at bounding box center [646, 131] width 67 height 20
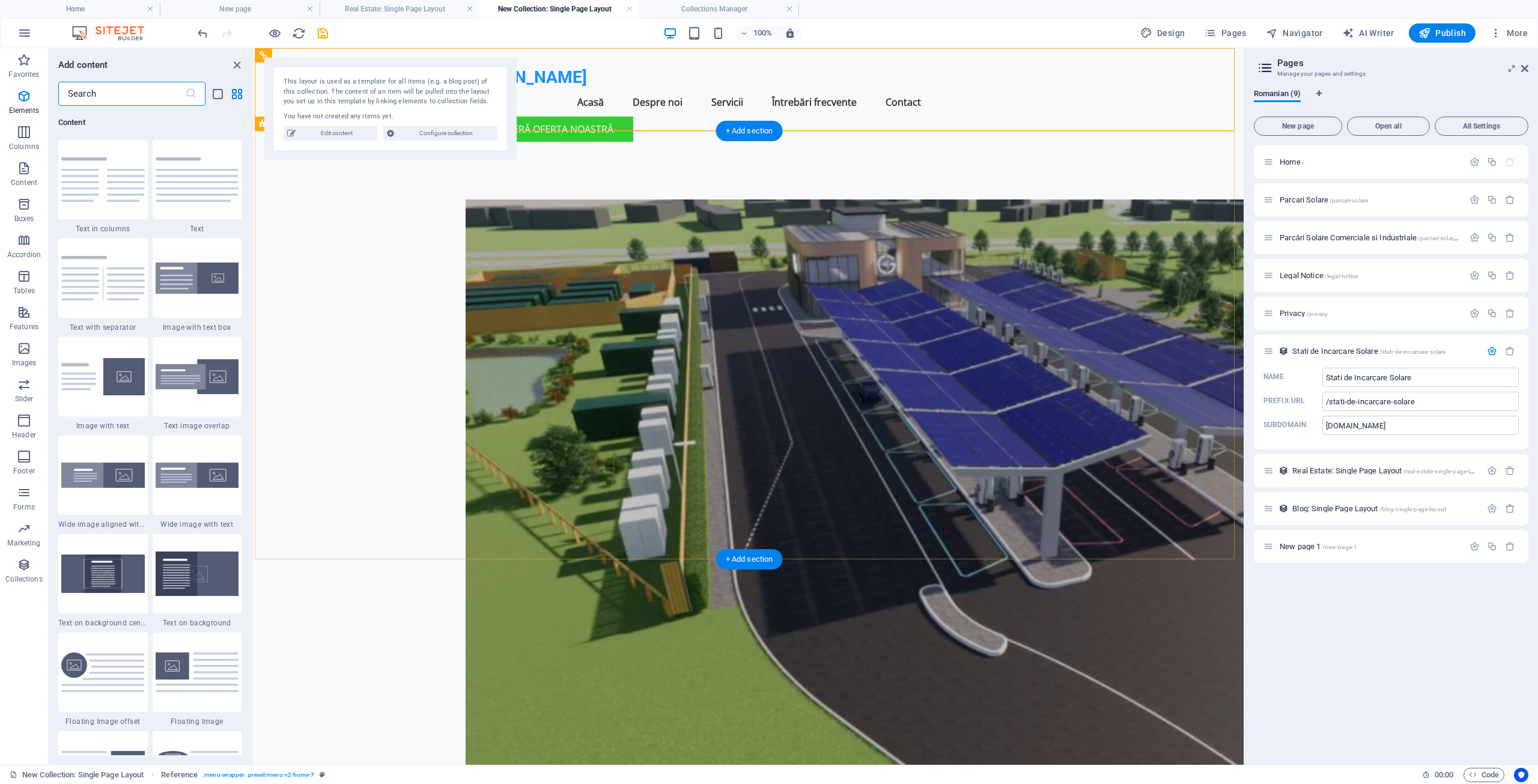
scroll to position [2101, 0]
click at [189, 196] on img at bounding box center [197, 180] width 84 height 44
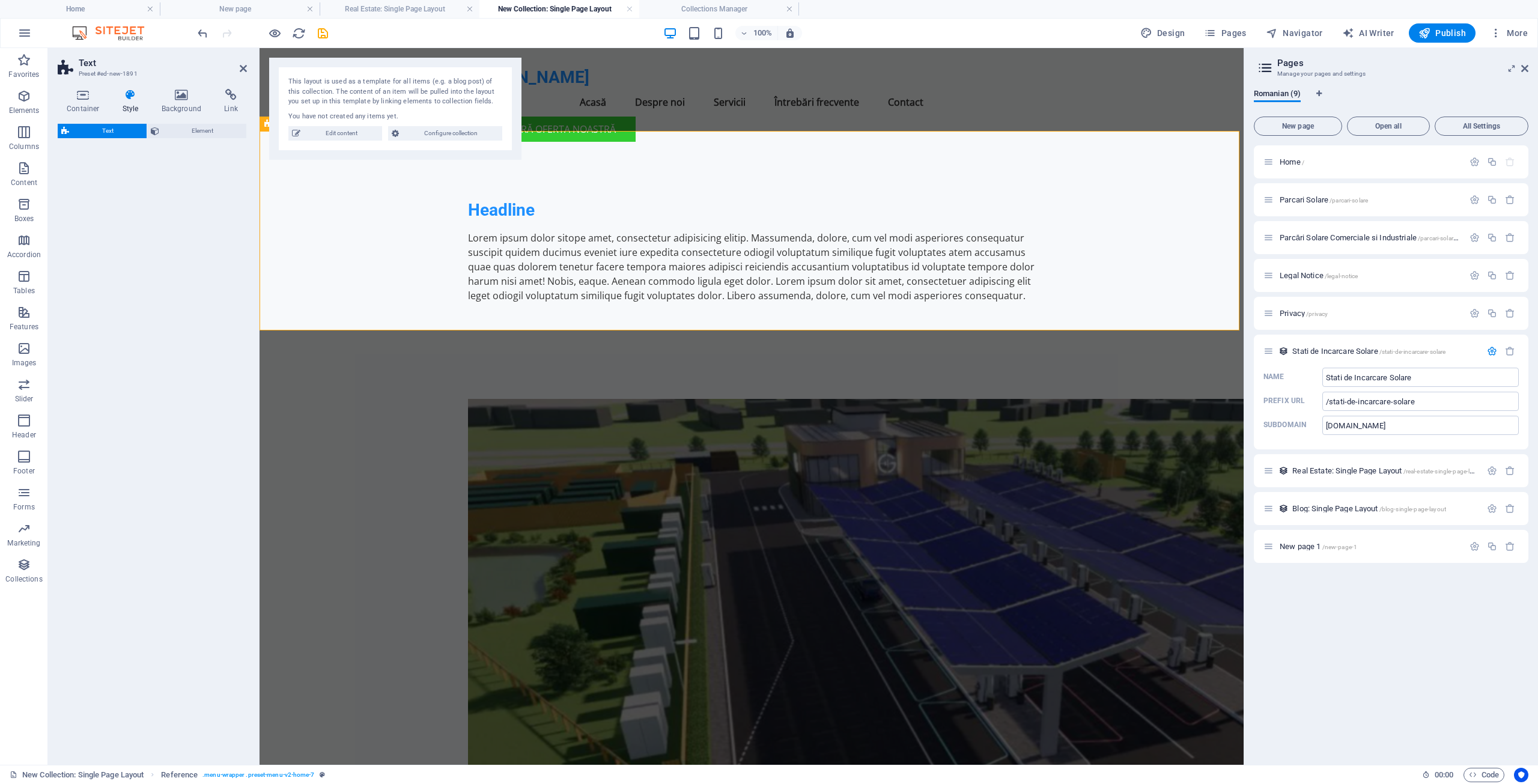
select select "preset-text-v2-default"
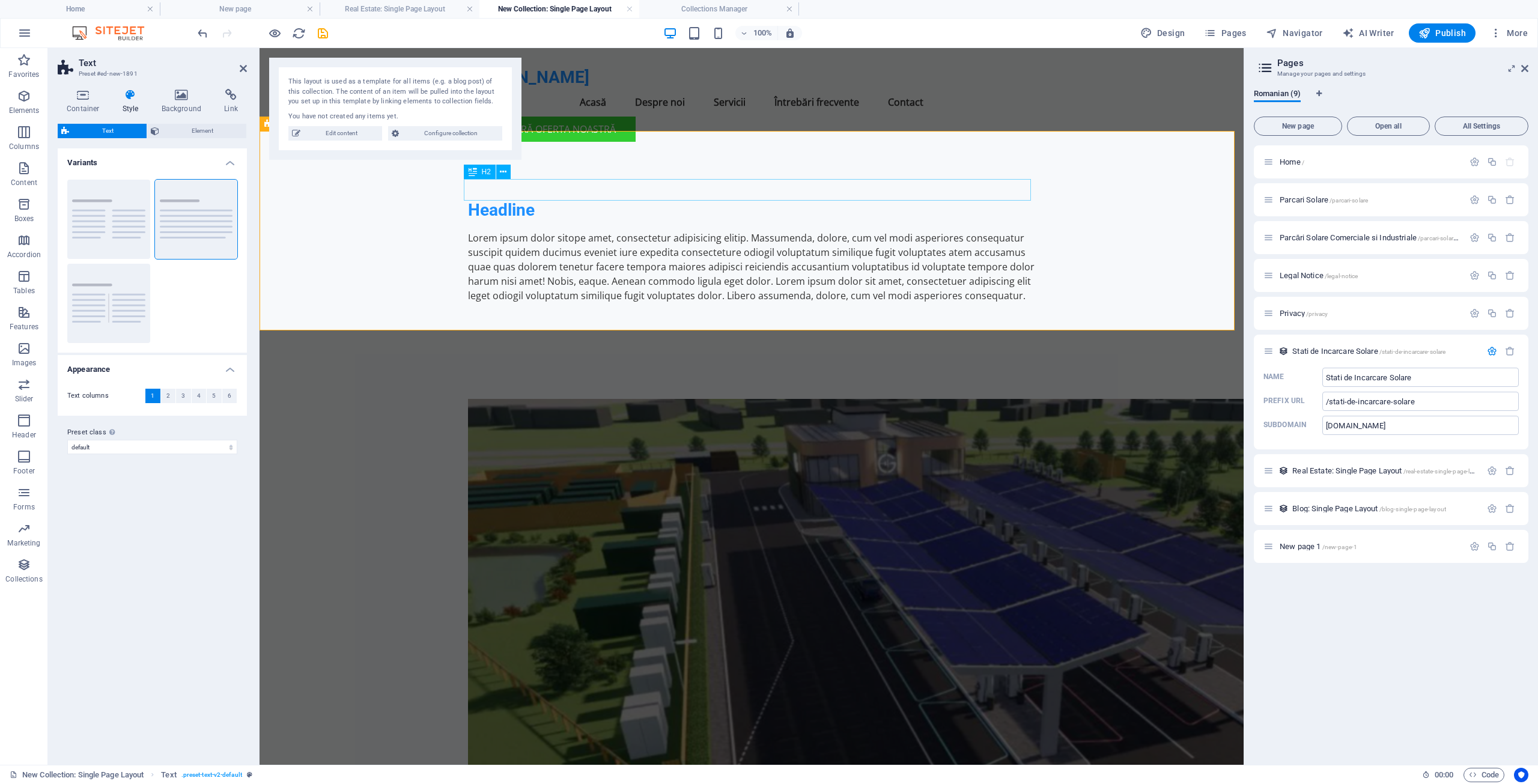
click at [528, 199] on div "Headline" at bounding box center [752, 210] width 567 height 22
click at [530, 199] on div "Headline" at bounding box center [752, 210] width 567 height 22
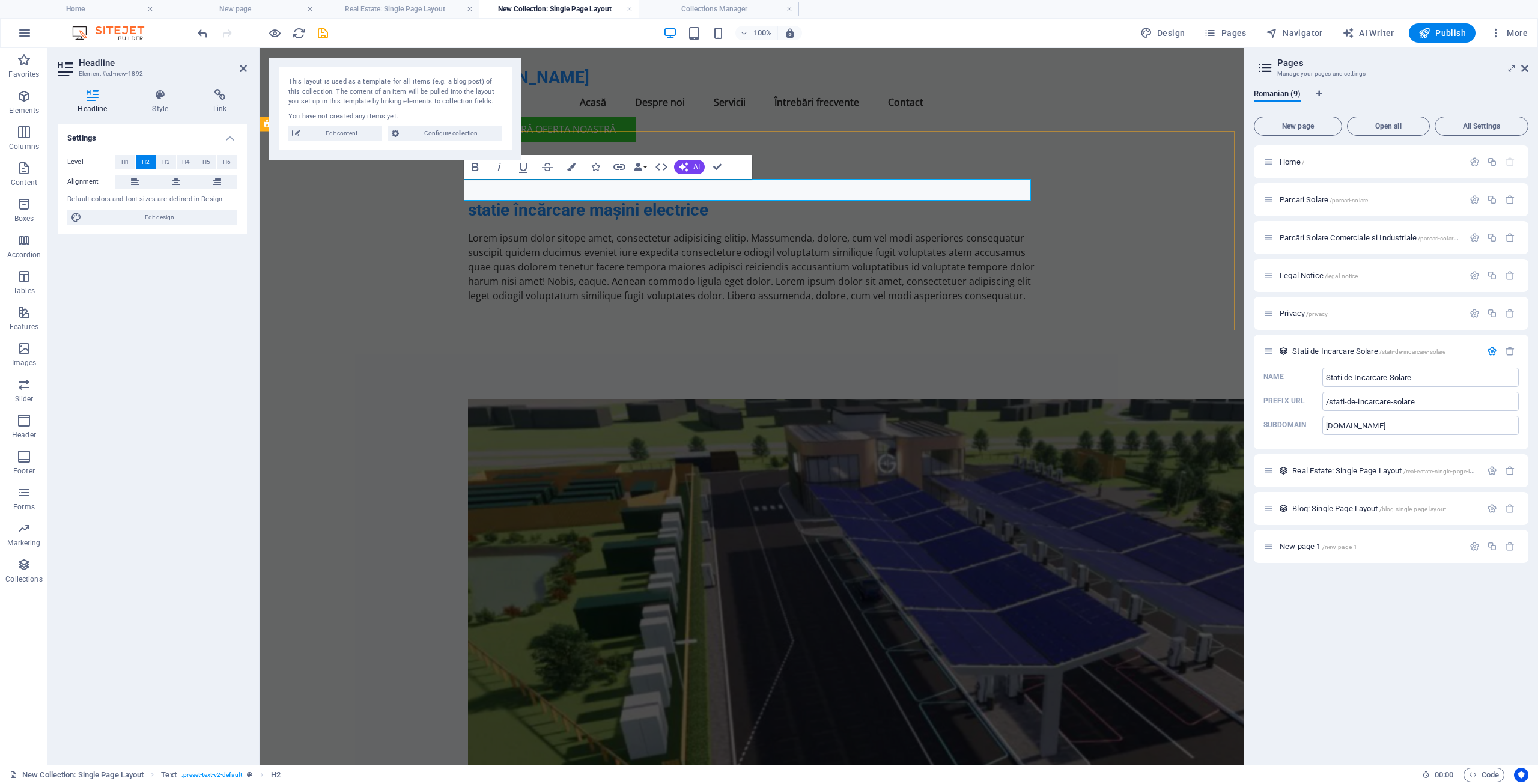
click at [470, 199] on h2 "statie încărcare mașini electrice" at bounding box center [752, 210] width 567 height 22
drag, startPoint x: 474, startPoint y: 192, endPoint x: 468, endPoint y: 192, distance: 6.0
click at [468, 199] on h2 "[DOMAIN_NAME] - Statie încărcare mașini electrice" at bounding box center [752, 210] width 567 height 22
click at [694, 166] on span "AI" at bounding box center [697, 166] width 7 height 7
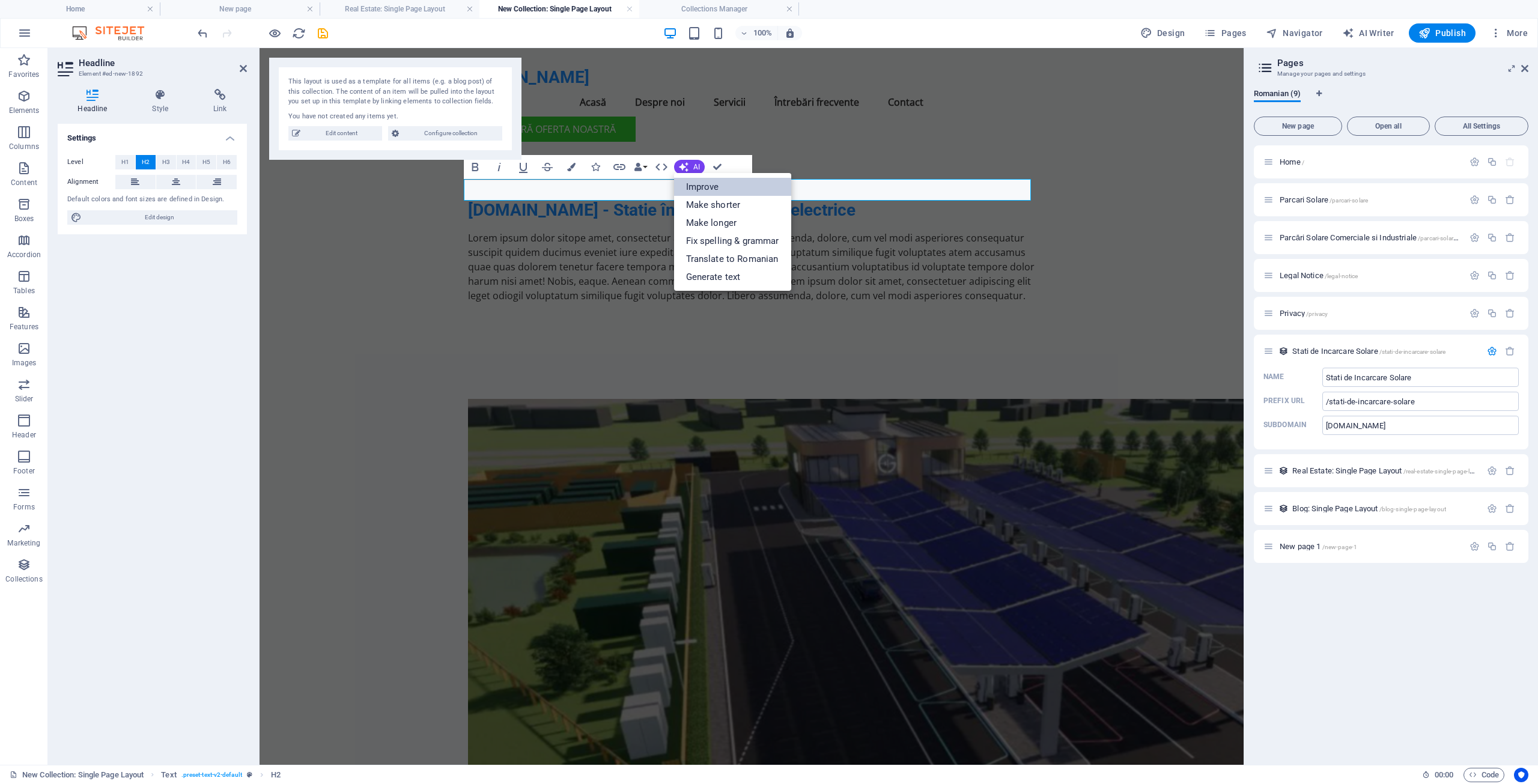
click at [697, 184] on link "Improve" at bounding box center [732, 187] width 117 height 18
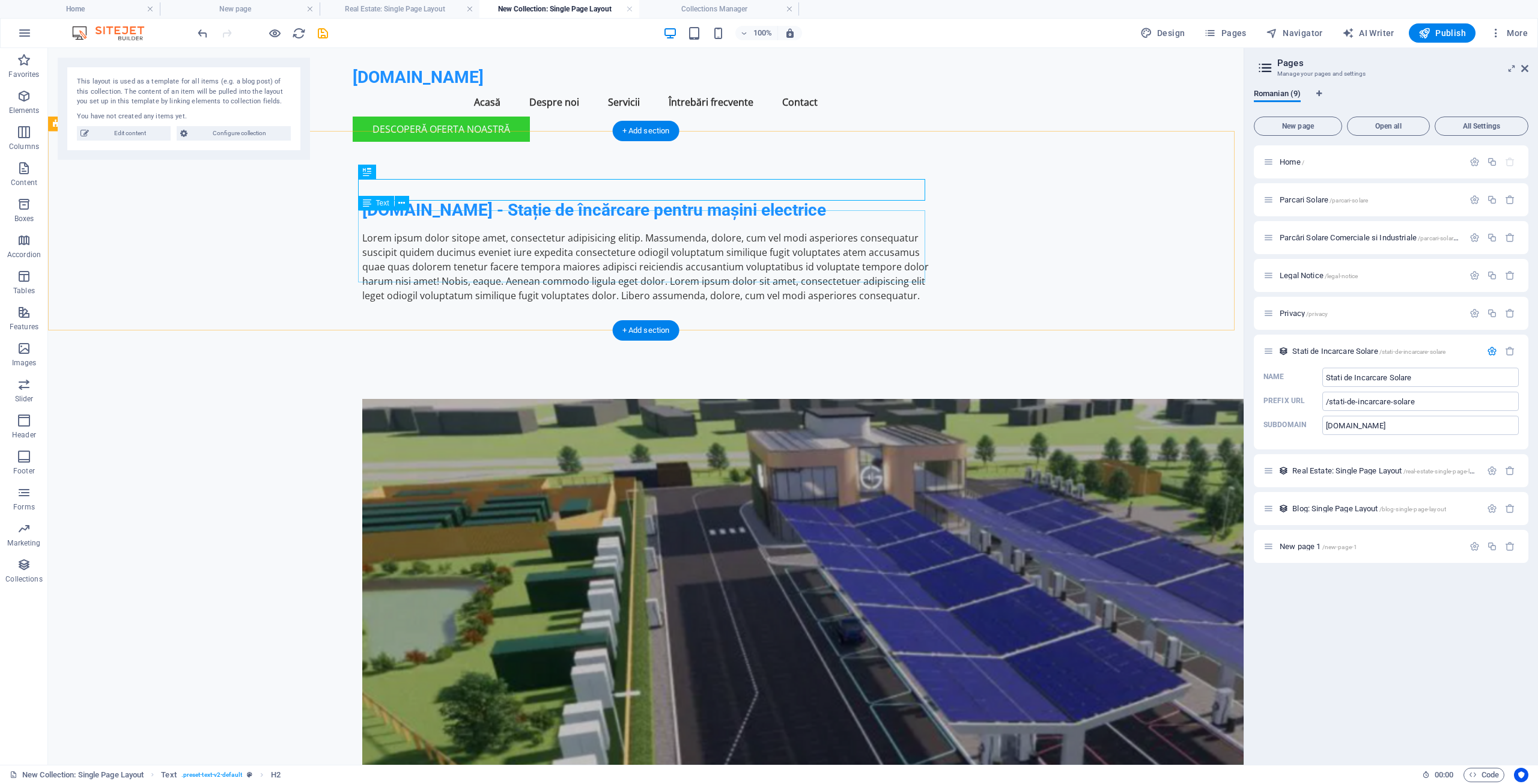
click at [620, 238] on div "Lorem ipsum dolor sitope amet, consectetur adipisicing elitip. Massumenda, dolo…" at bounding box center [646, 266] width 567 height 72
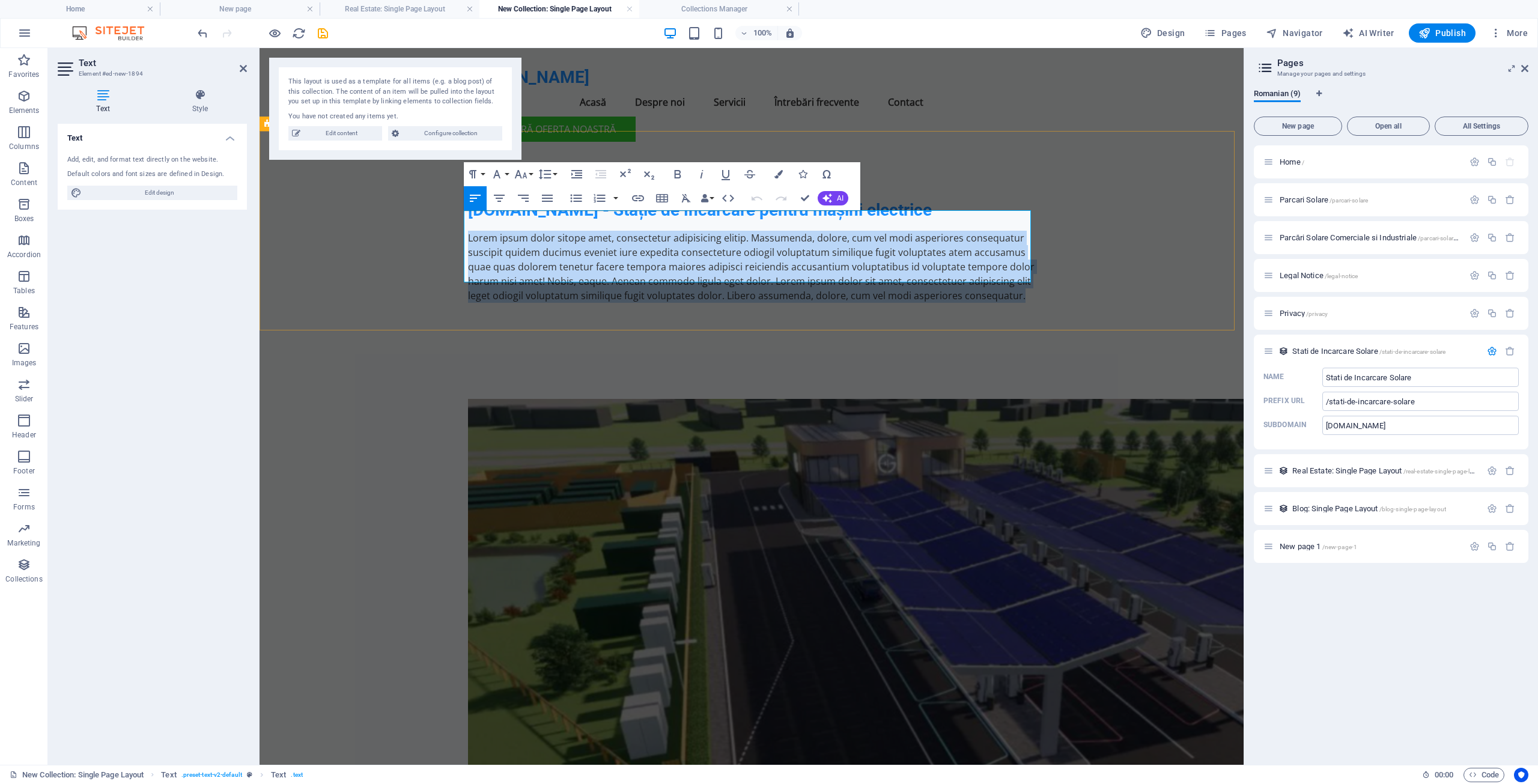
drag, startPoint x: 1017, startPoint y: 275, endPoint x: 460, endPoint y: 215, distance: 560.2
click at [460, 215] on div "[DOMAIN_NAME] - Stație de încărcare pentru mașini electrice Lorem ipsum dolor s…" at bounding box center [751, 251] width 984 height 199
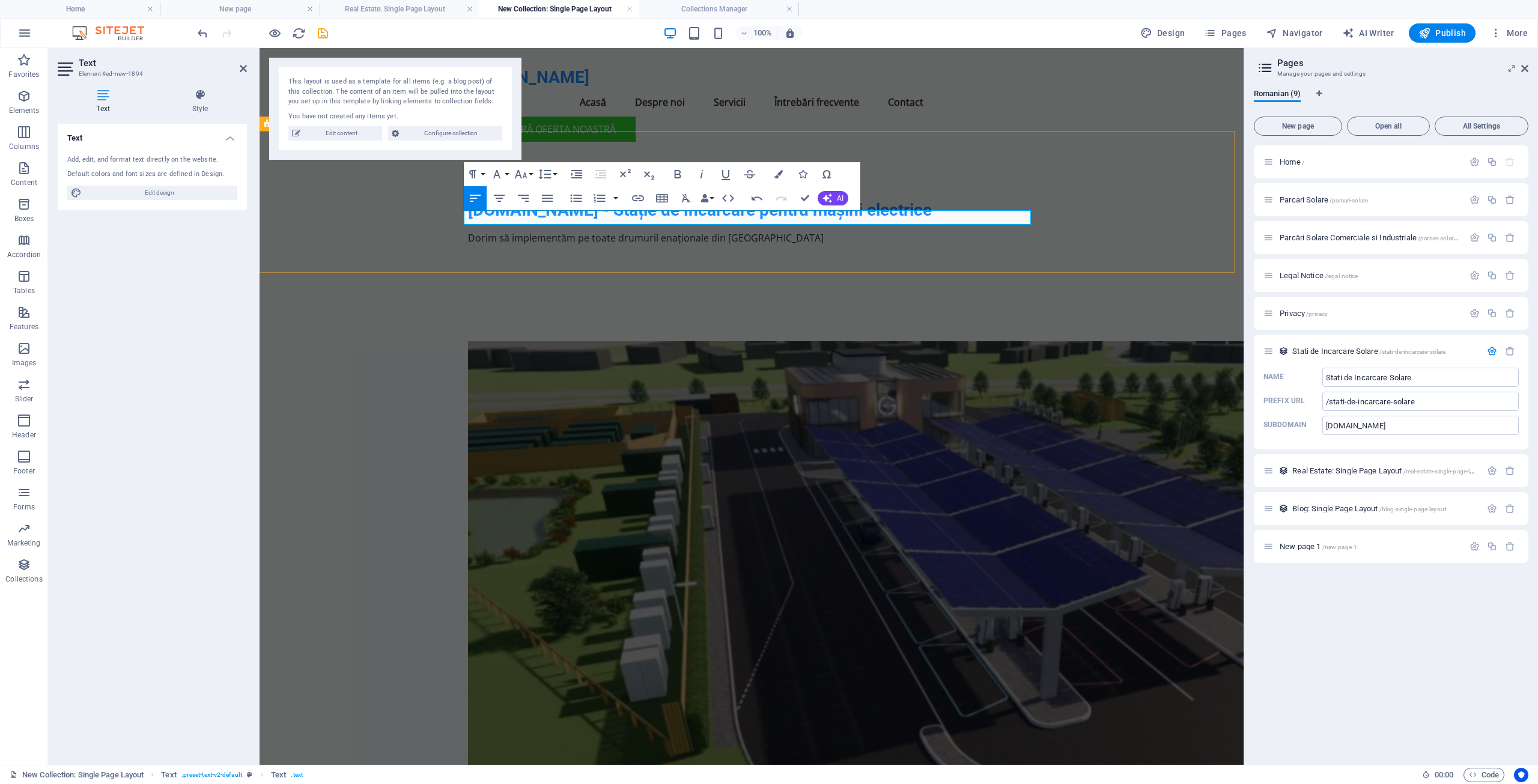
click at [659, 230] on p "Dorim să implementăm pe toate drumuril enaționale din [GEOGRAPHIC_DATA]" at bounding box center [752, 238] width 567 height 14
click at [825, 230] on p "Dorim să implementăm pe toate drumuril europene si naționale din [GEOGRAPHIC_DA…" at bounding box center [752, 238] width 567 height 14
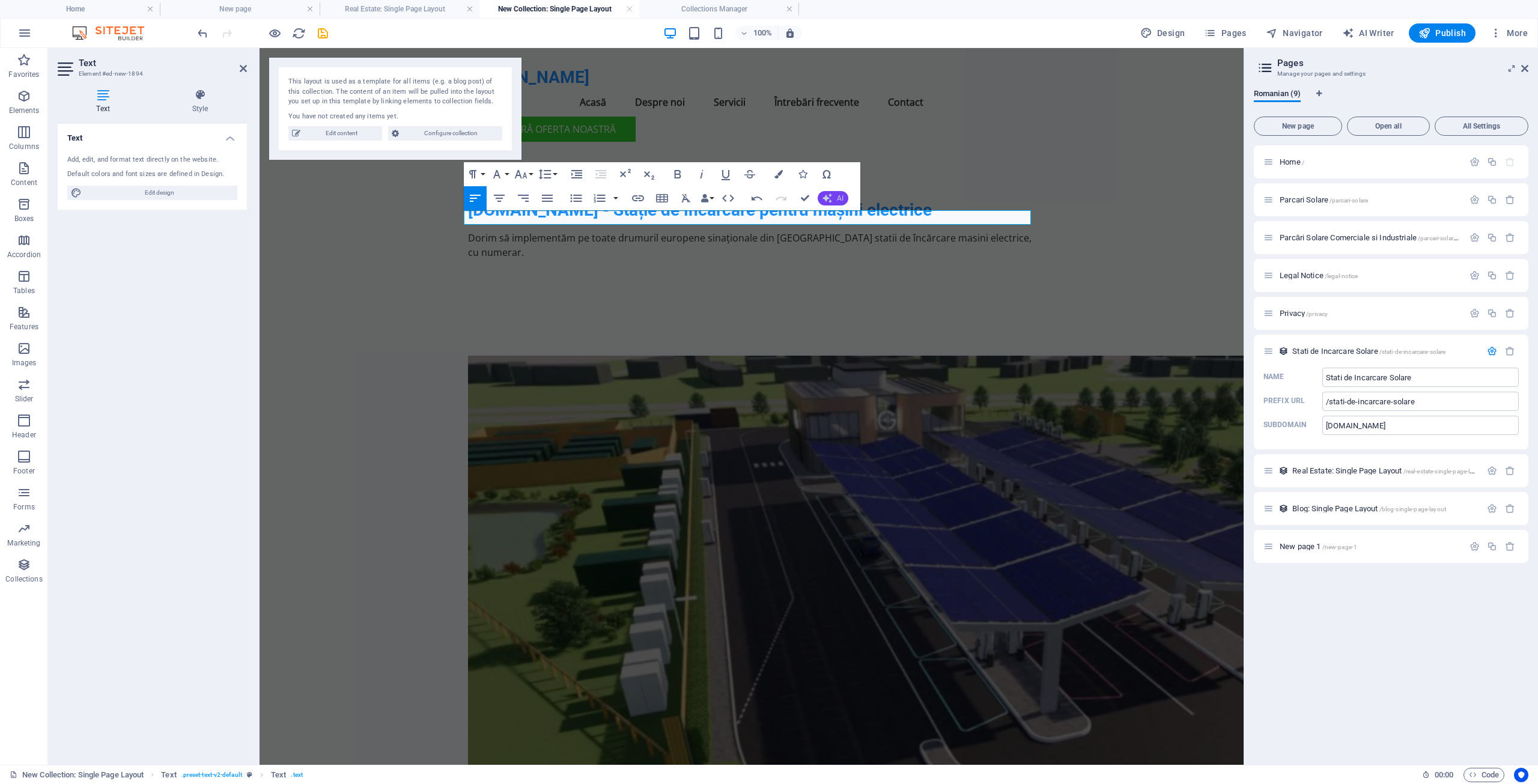
click at [837, 198] on span "AI" at bounding box center [841, 198] width 7 height 7
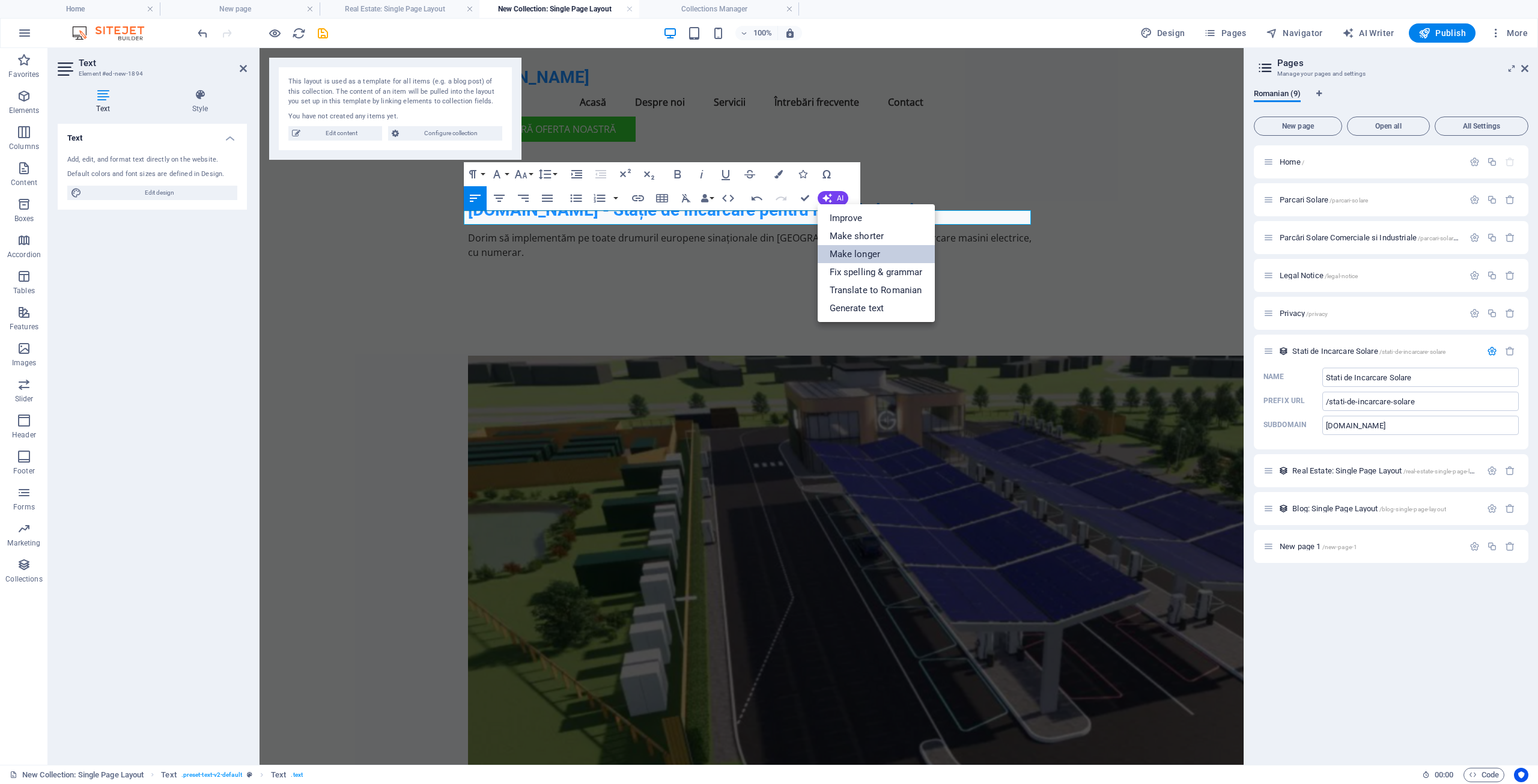
click at [842, 247] on link "Make longer" at bounding box center [876, 254] width 117 height 18
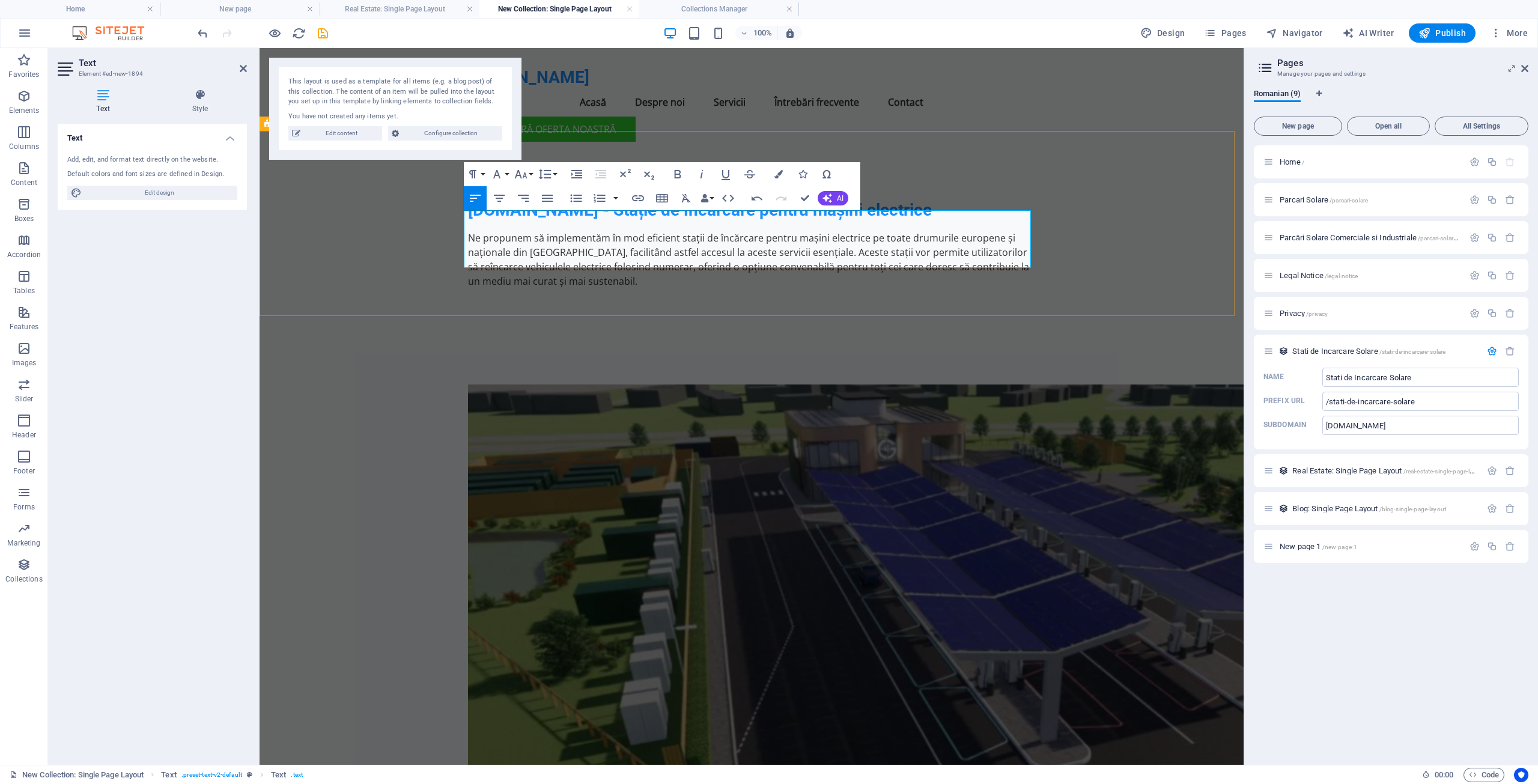
click at [592, 260] on p "Ne propunem să implementăm în mod eficient stații de încărcare pentru mașini el…" at bounding box center [752, 259] width 567 height 57
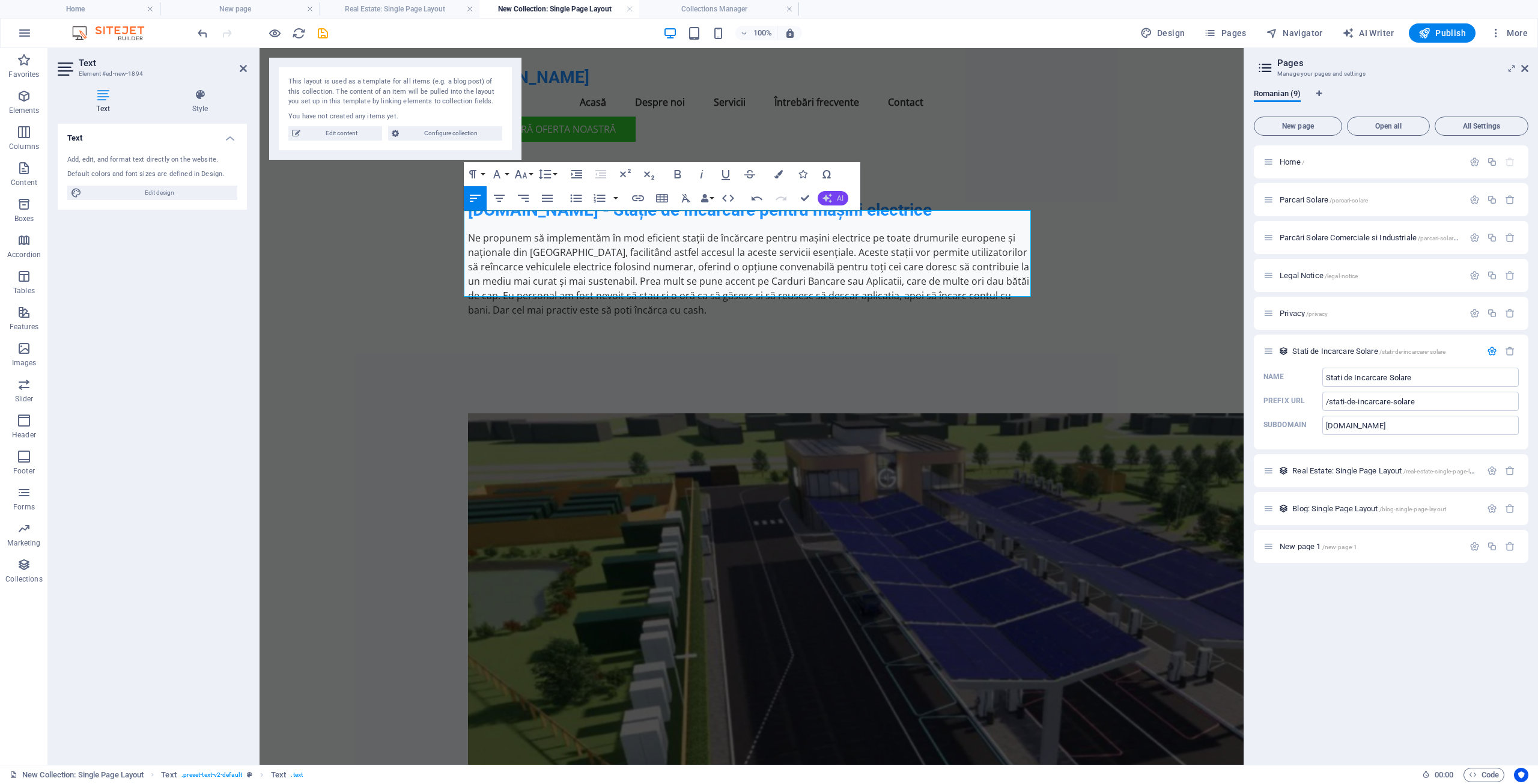
click at [835, 196] on button "AI" at bounding box center [833, 198] width 31 height 14
click at [846, 249] on link "Make longer" at bounding box center [876, 254] width 117 height 18
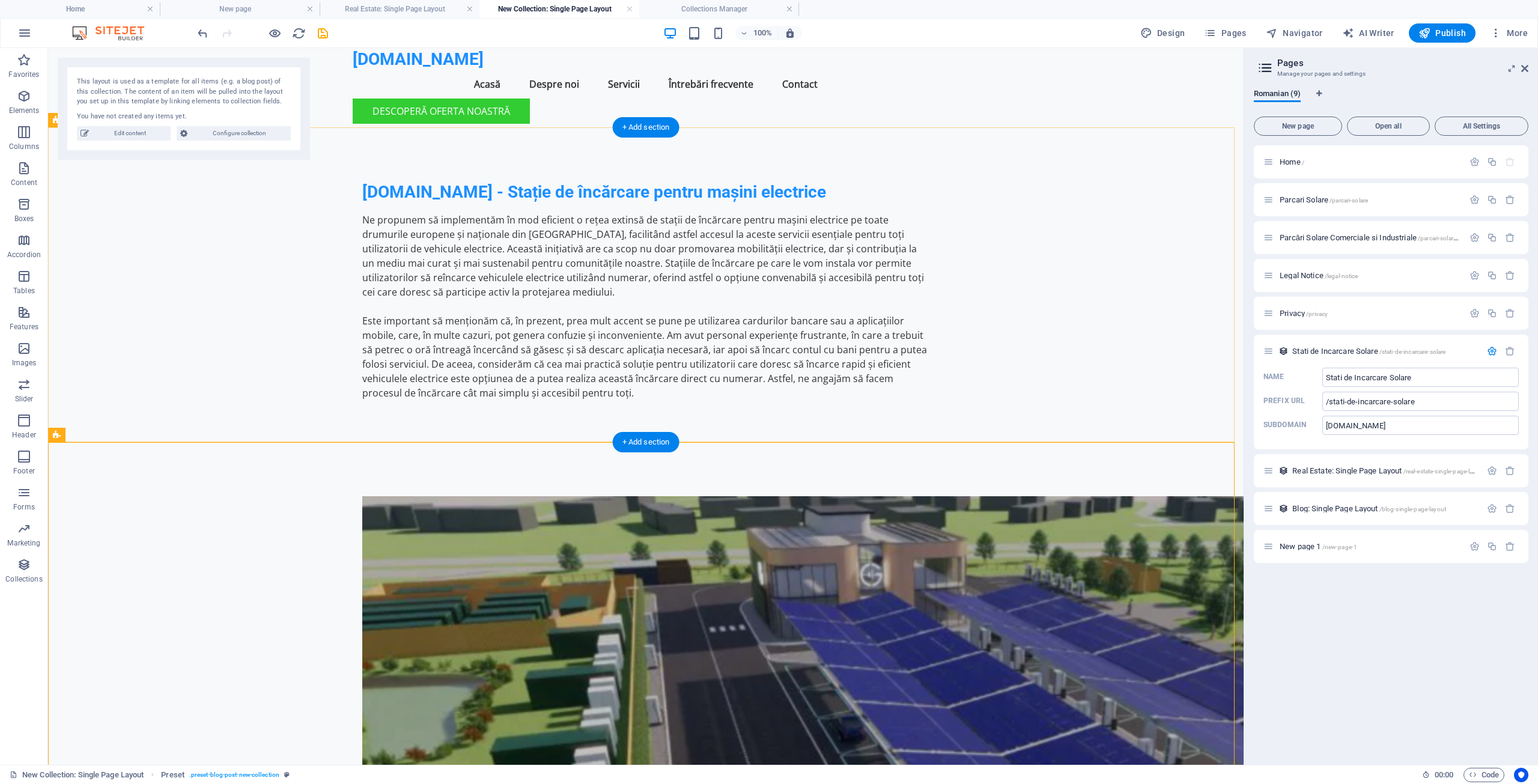
scroll to position [60, 0]
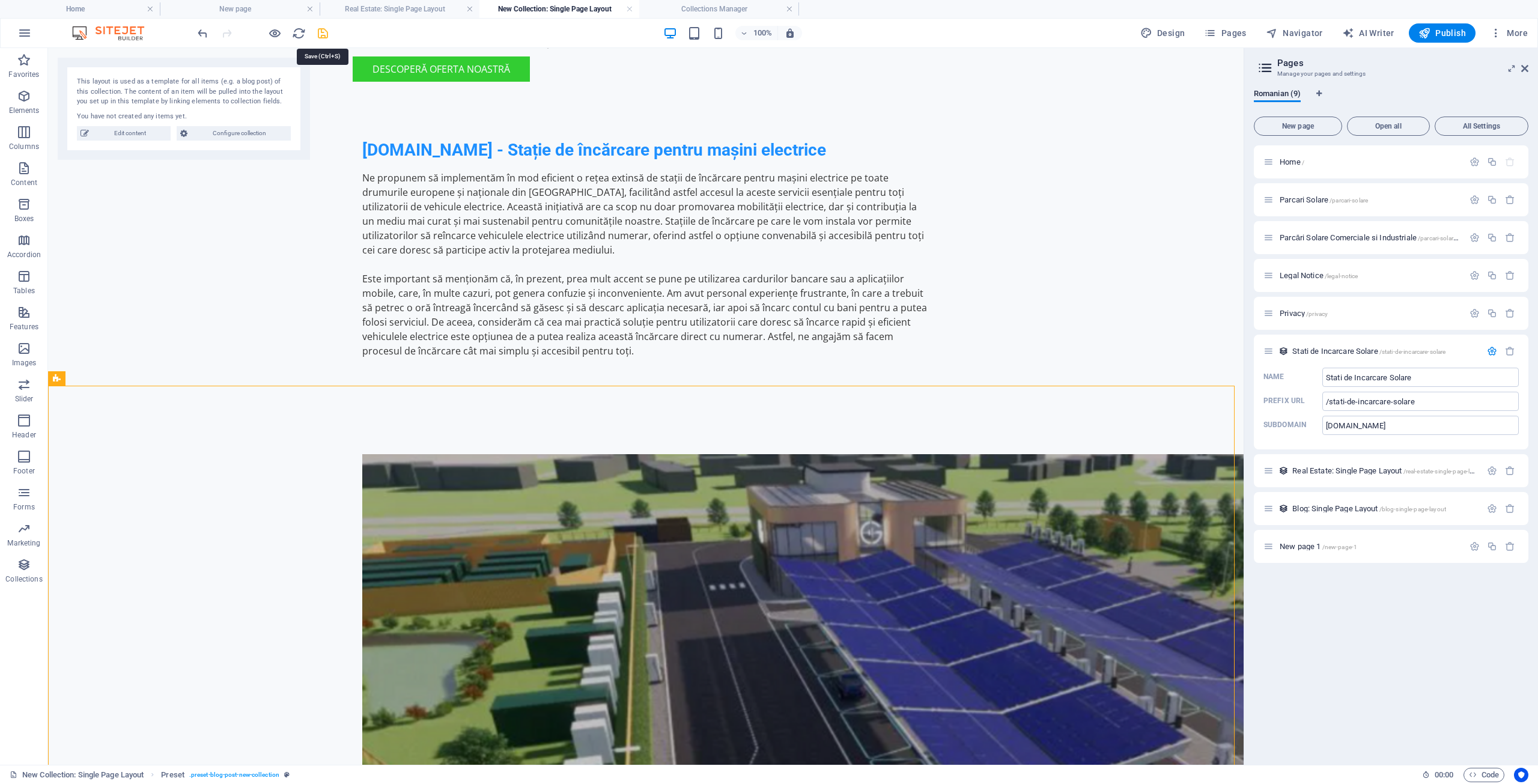
click at [323, 35] on icon "save" at bounding box center [323, 33] width 14 height 14
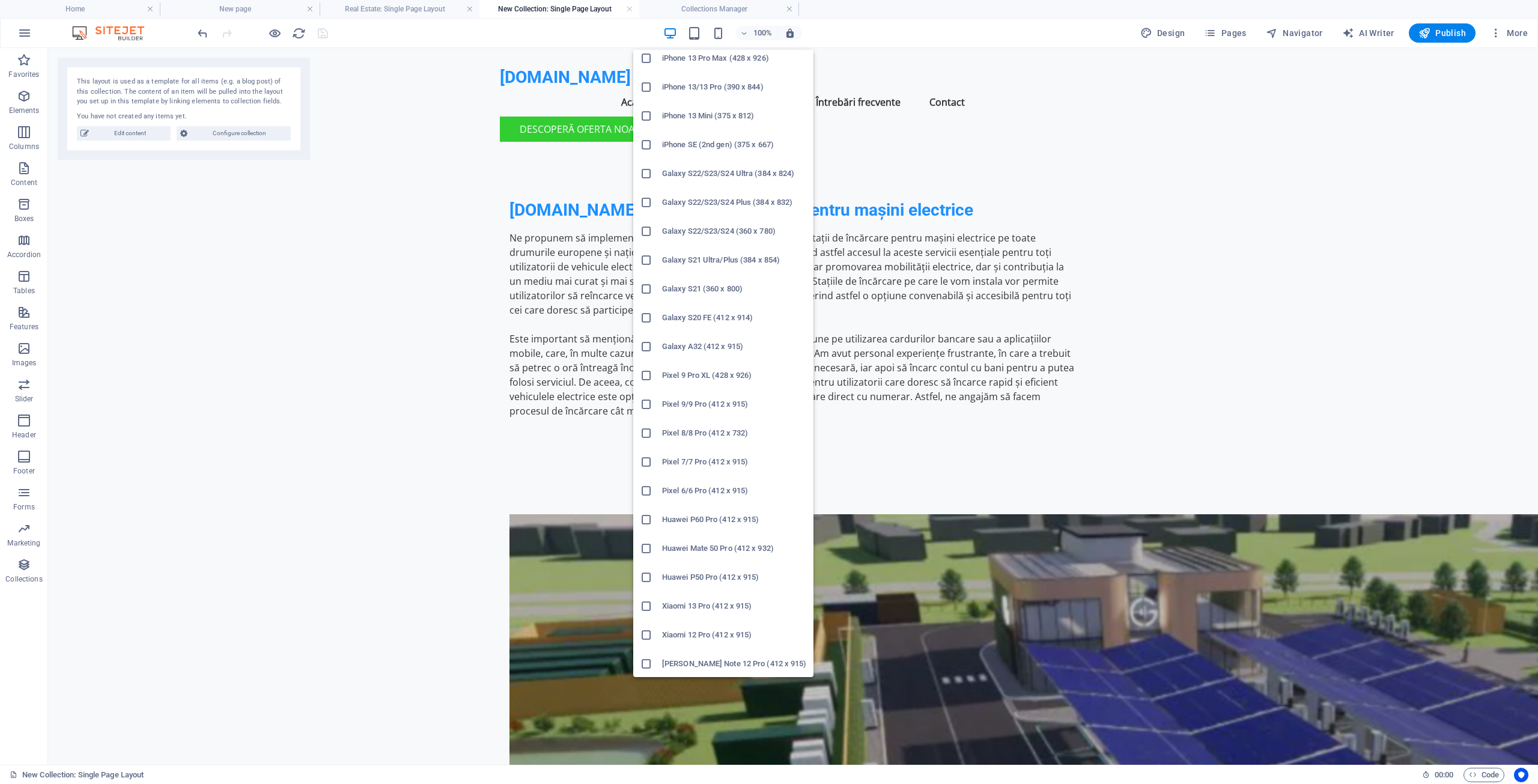
scroll to position [324, 0]
click at [682, 572] on h6 "Huawei P50 Pro (412 x 915)" at bounding box center [734, 576] width 144 height 14
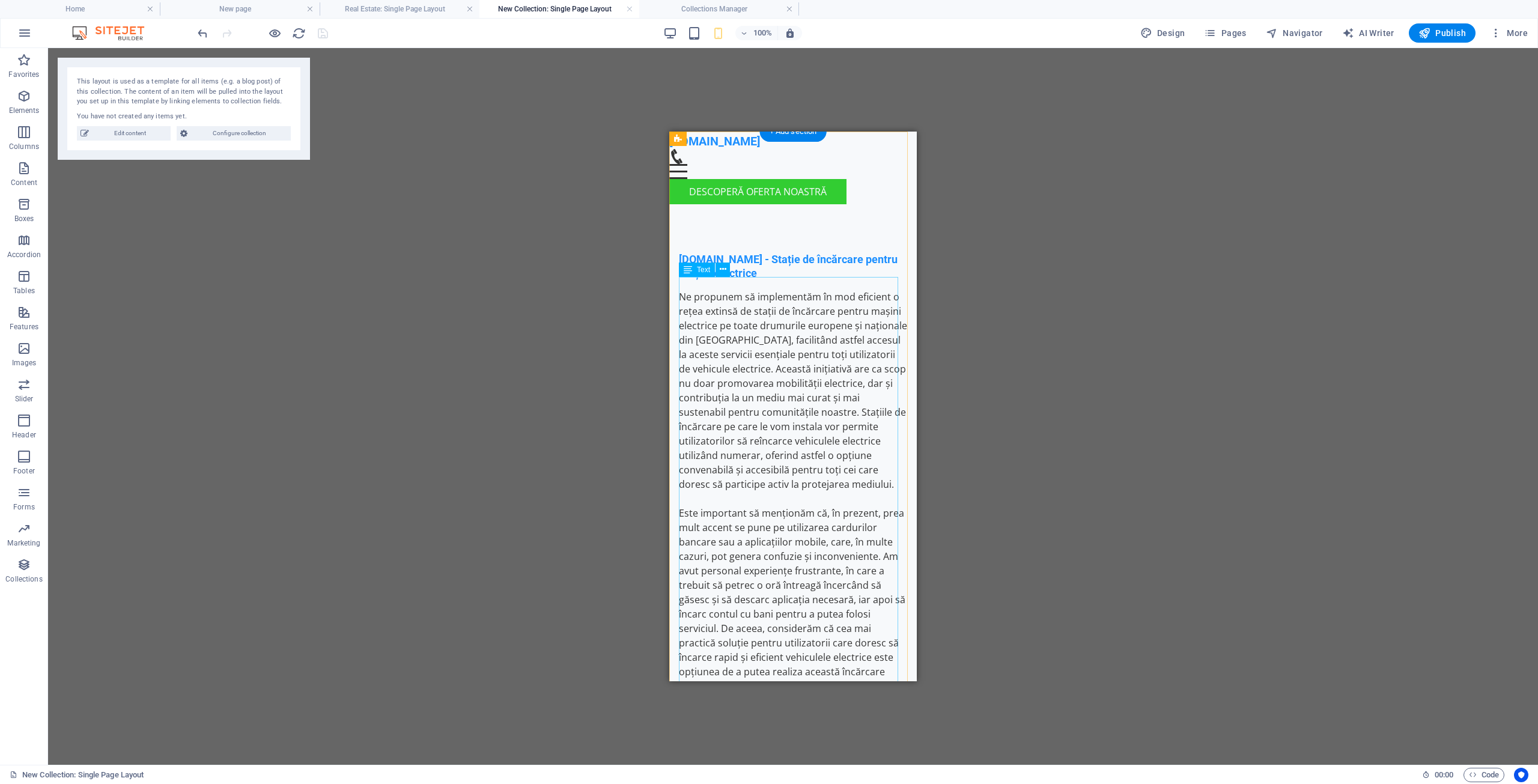
scroll to position [0, 0]
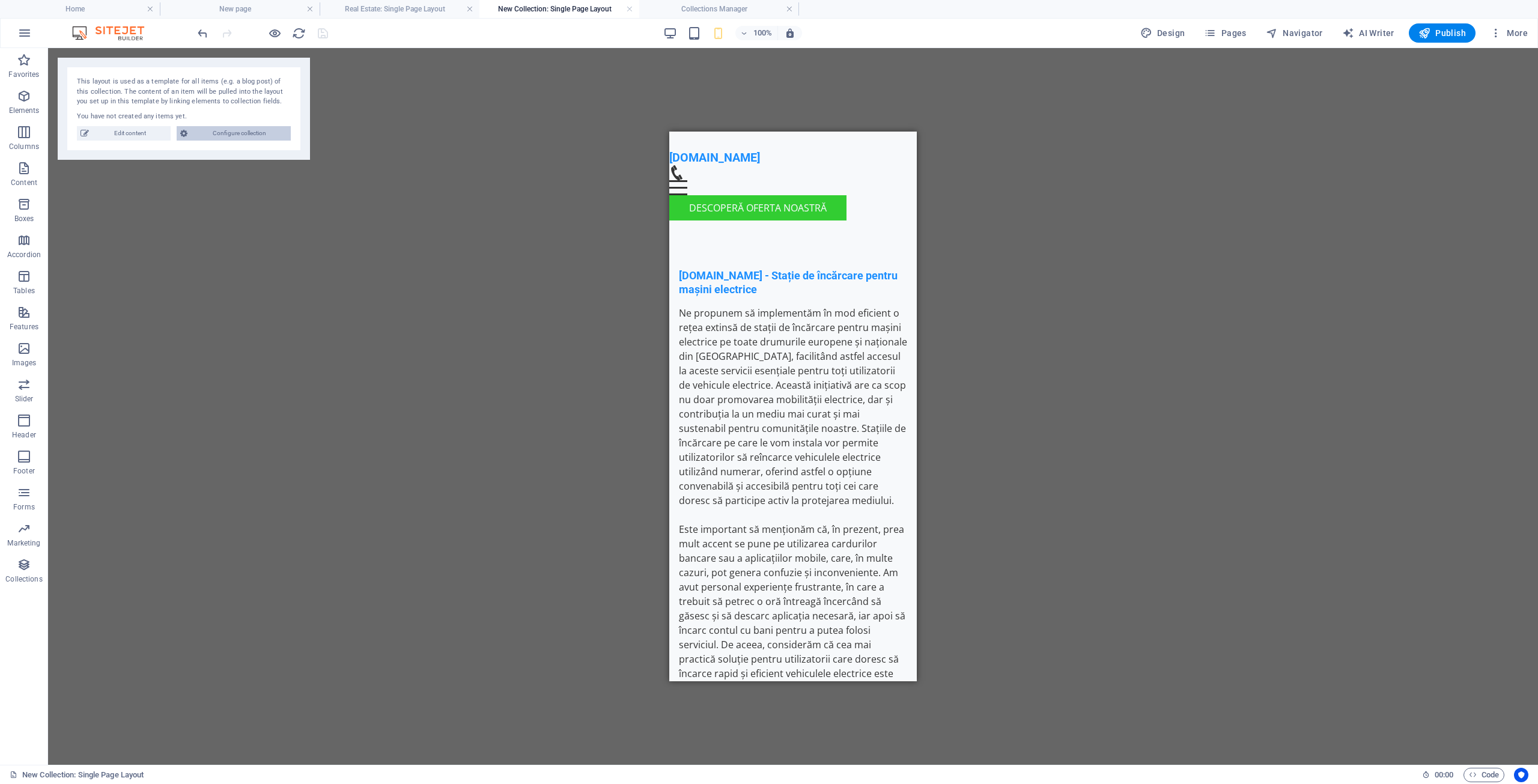
click at [233, 134] on span "Configure collection" at bounding box center [239, 133] width 96 height 14
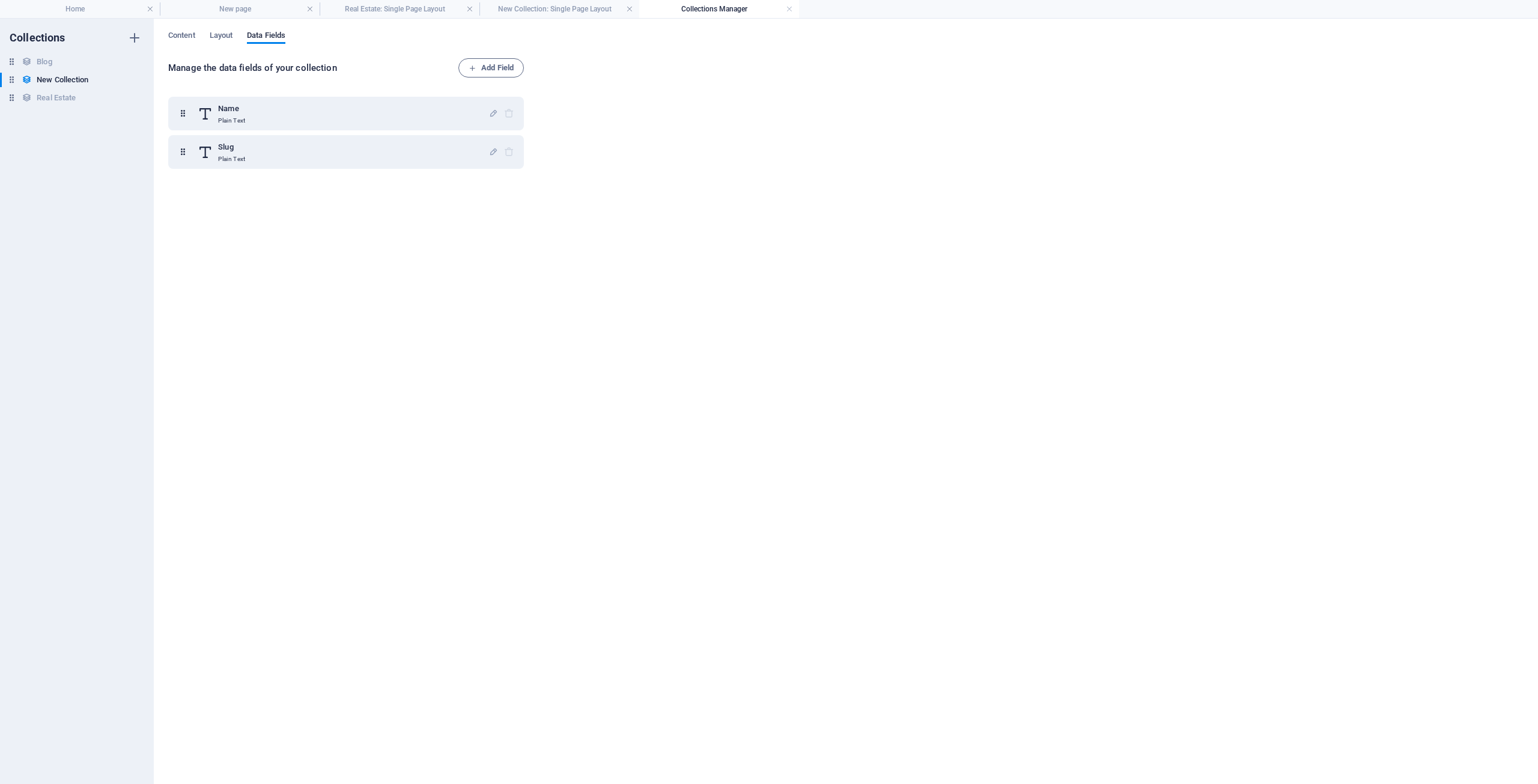
click at [514, 228] on div "Name Plain Text Slug Plain Text" at bounding box center [349, 430] width 360 height 680
click at [85, 14] on h4 "Home" at bounding box center [80, 9] width 160 height 13
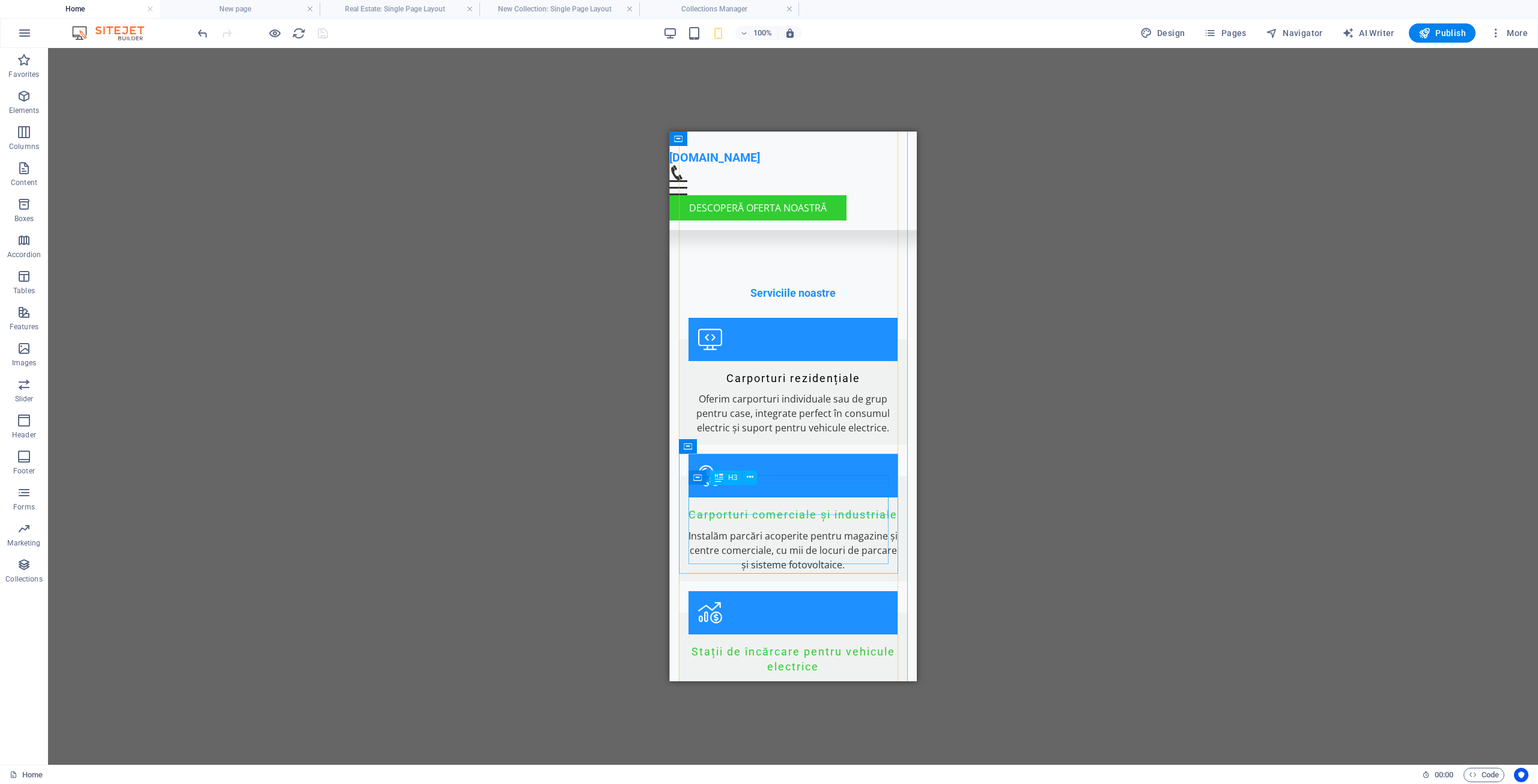
scroll to position [787, 0]
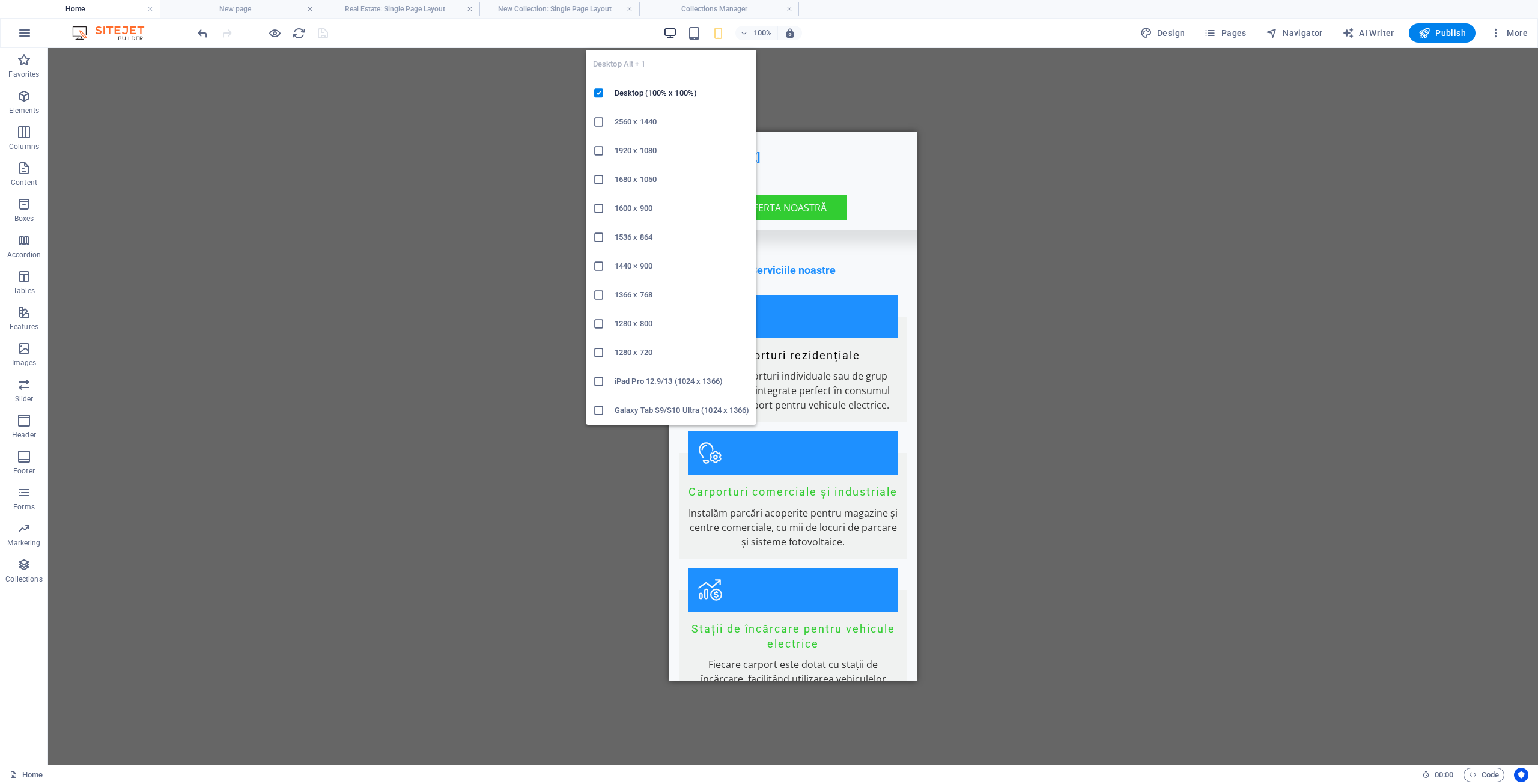
click at [673, 34] on icon "button" at bounding box center [670, 33] width 14 height 14
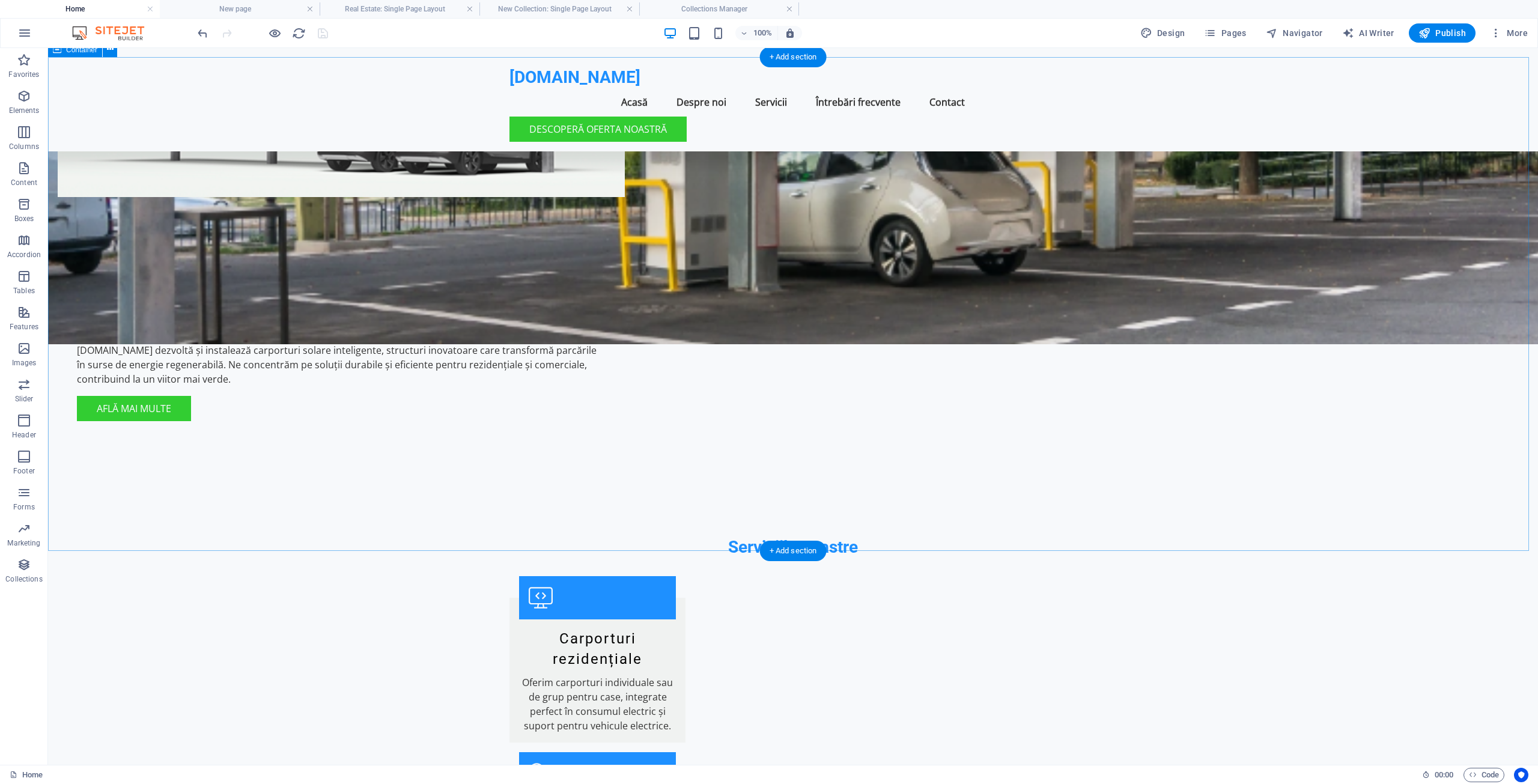
scroll to position [381, 0]
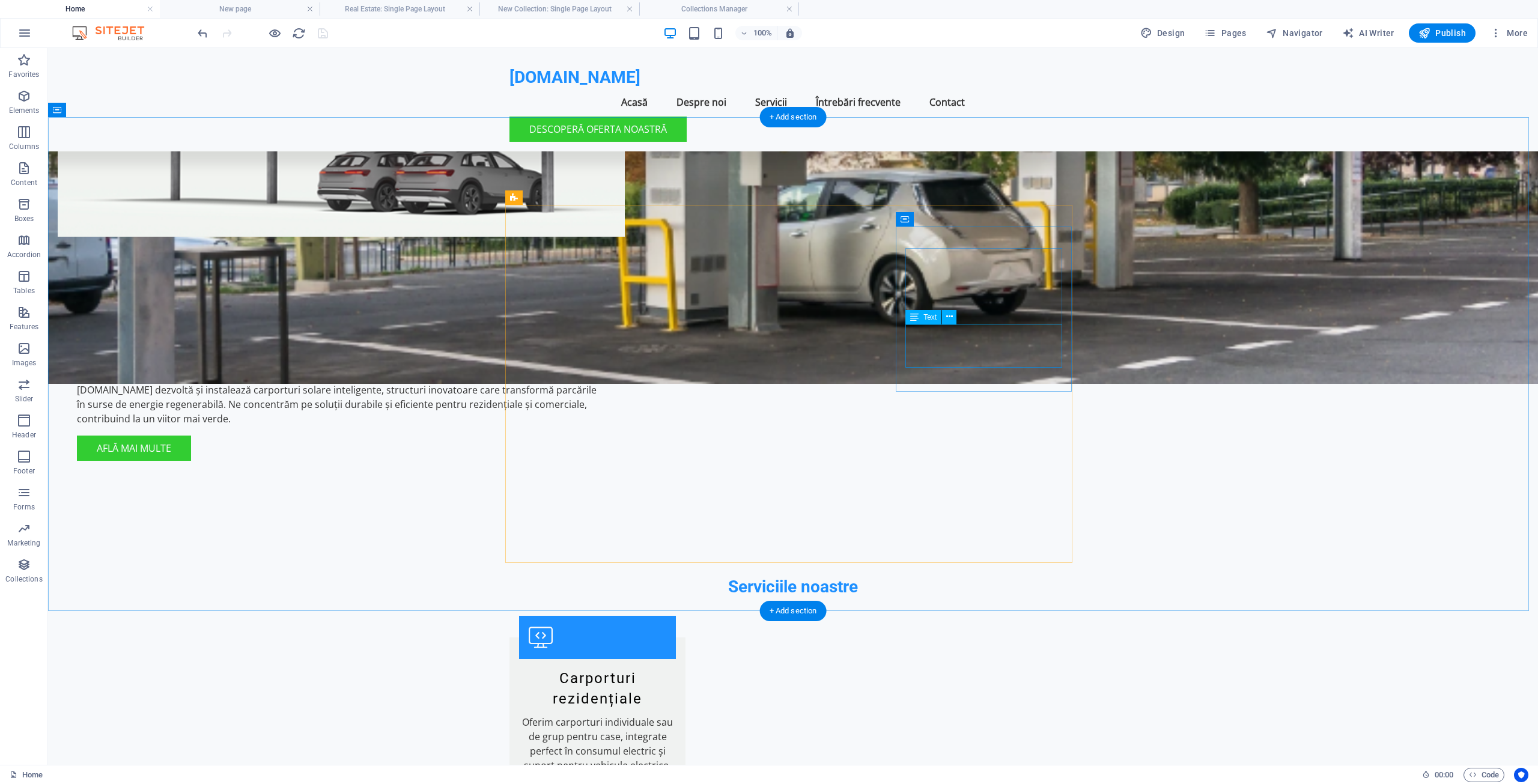
click at [949, 317] on icon at bounding box center [950, 317] width 7 height 12
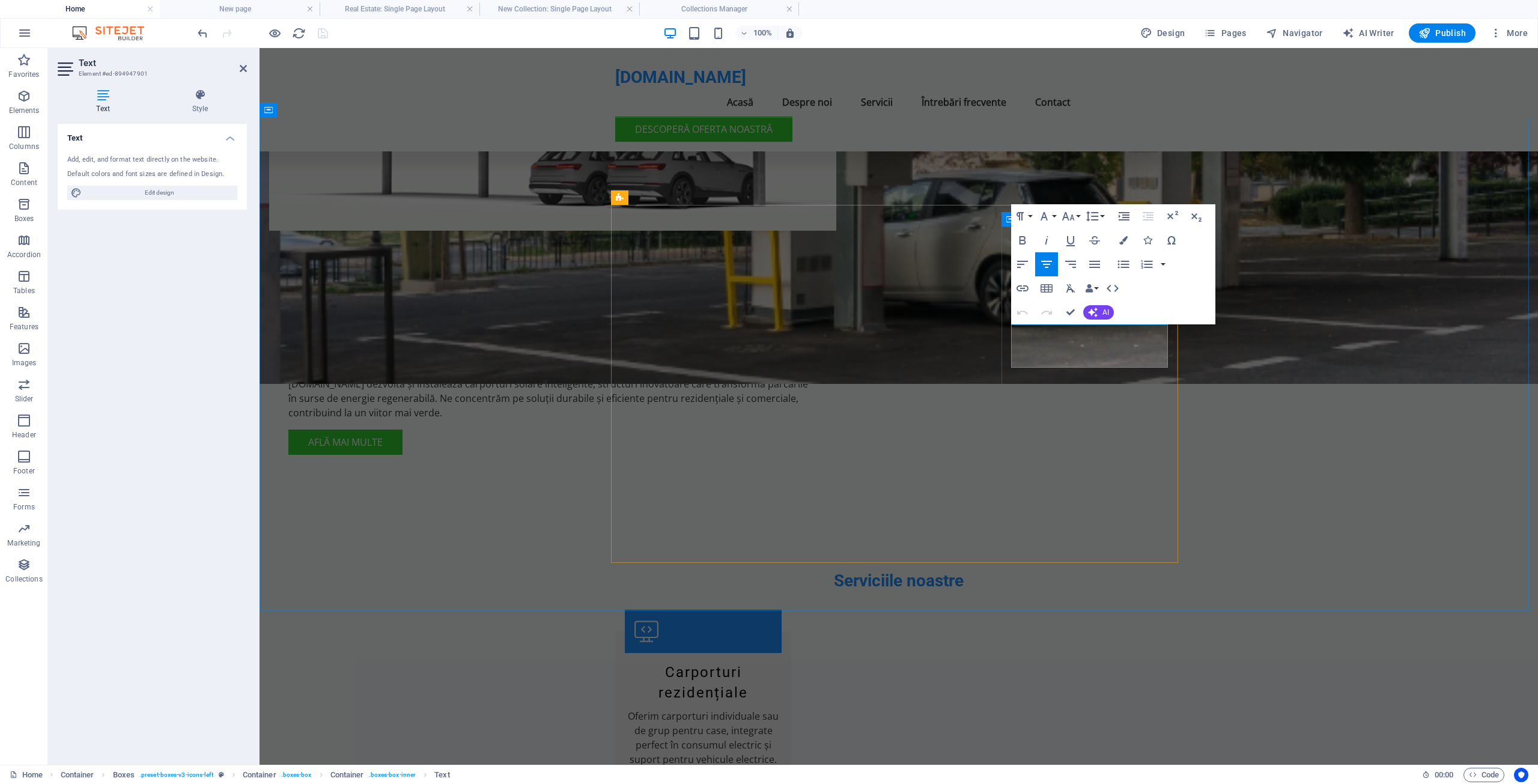
drag, startPoint x: 1141, startPoint y: 332, endPoint x: 1010, endPoint y: 332, distance: 131.0
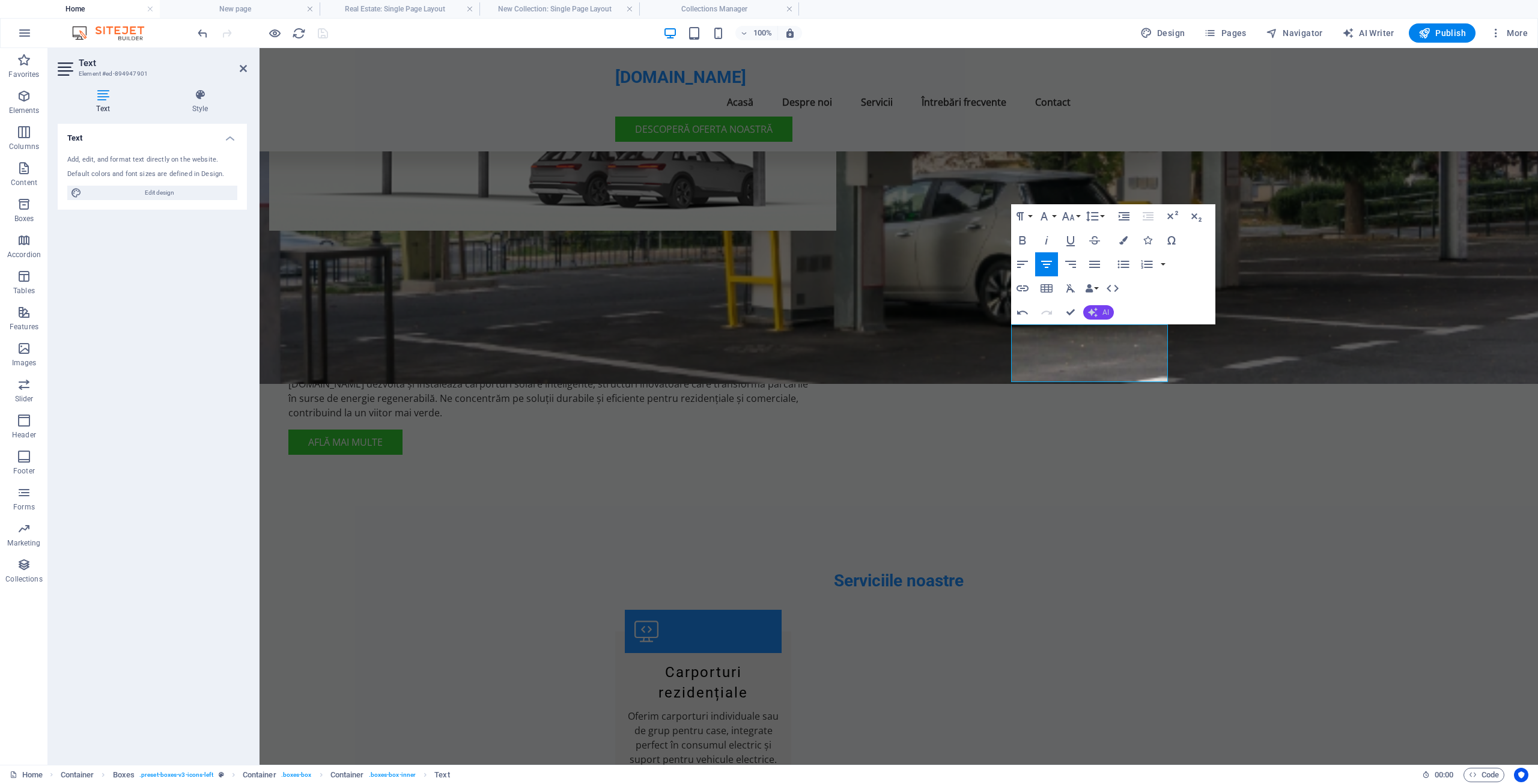
click at [1102, 313] on span "AI" at bounding box center [1106, 312] width 7 height 7
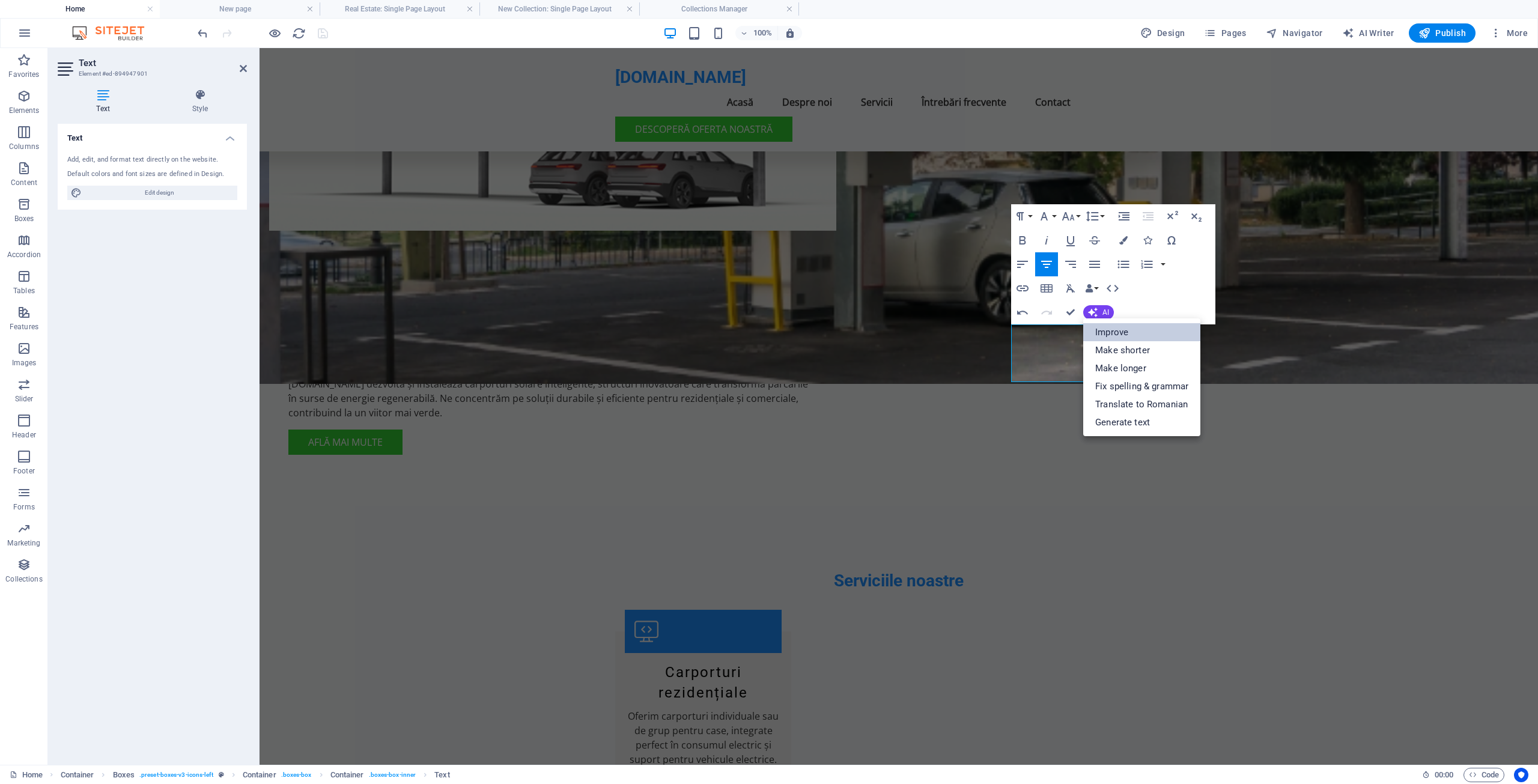
click at [1112, 332] on link "Improve" at bounding box center [1142, 332] width 117 height 18
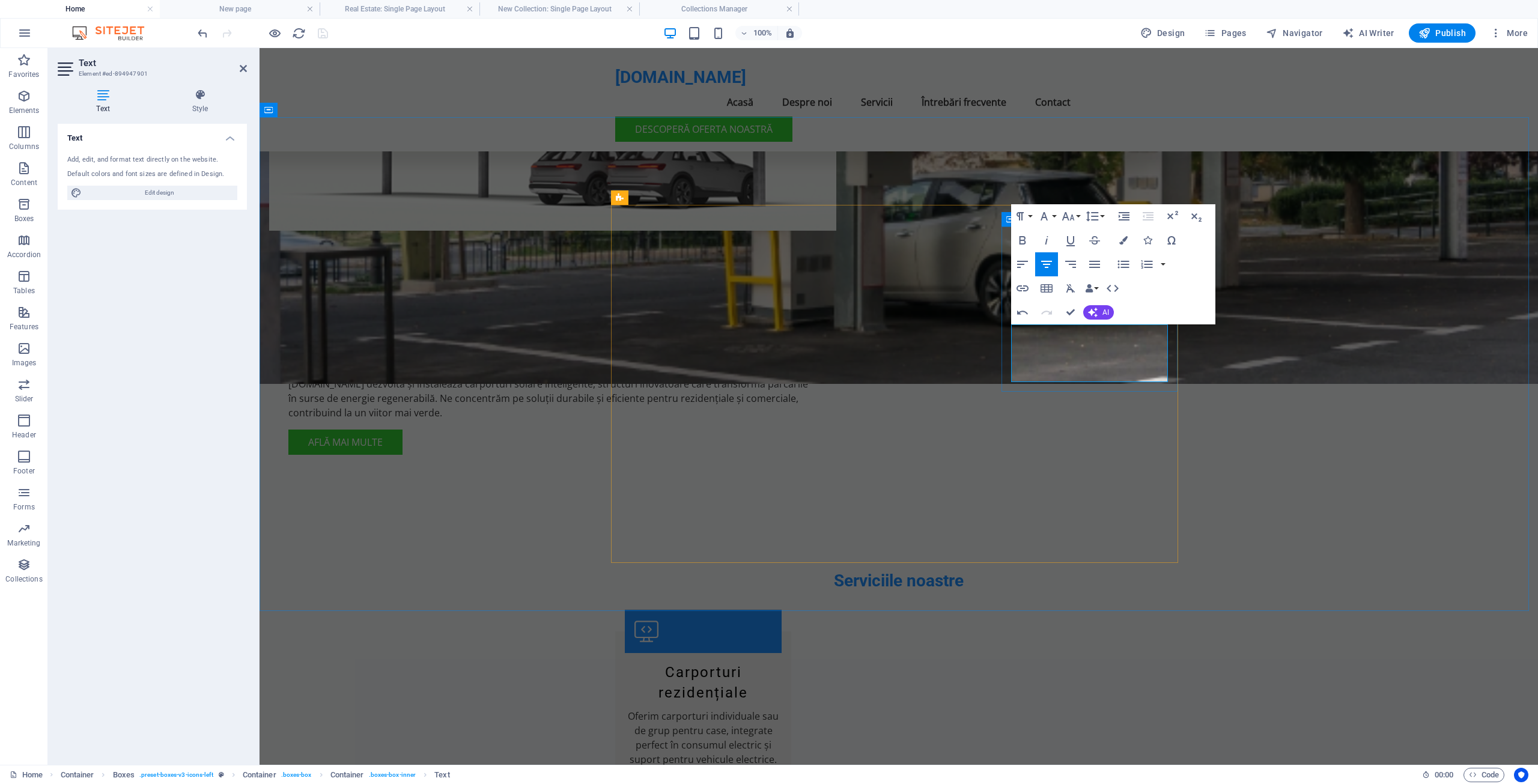
drag, startPoint x: 1155, startPoint y: 332, endPoint x: 1106, endPoint y: 332, distance: 49.0
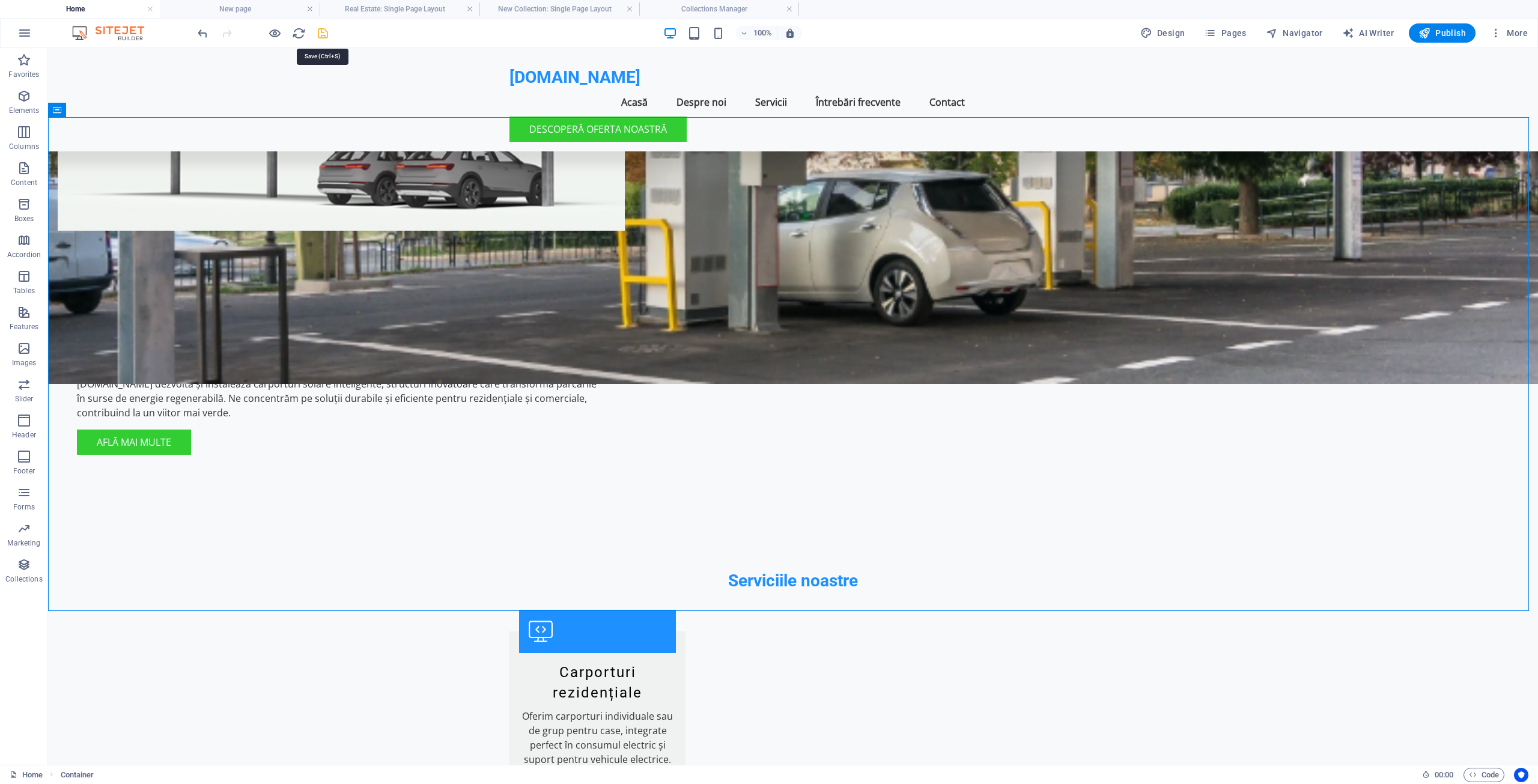
click at [319, 31] on icon "save" at bounding box center [323, 33] width 14 height 14
